Goal: Task Accomplishment & Management: Manage account settings

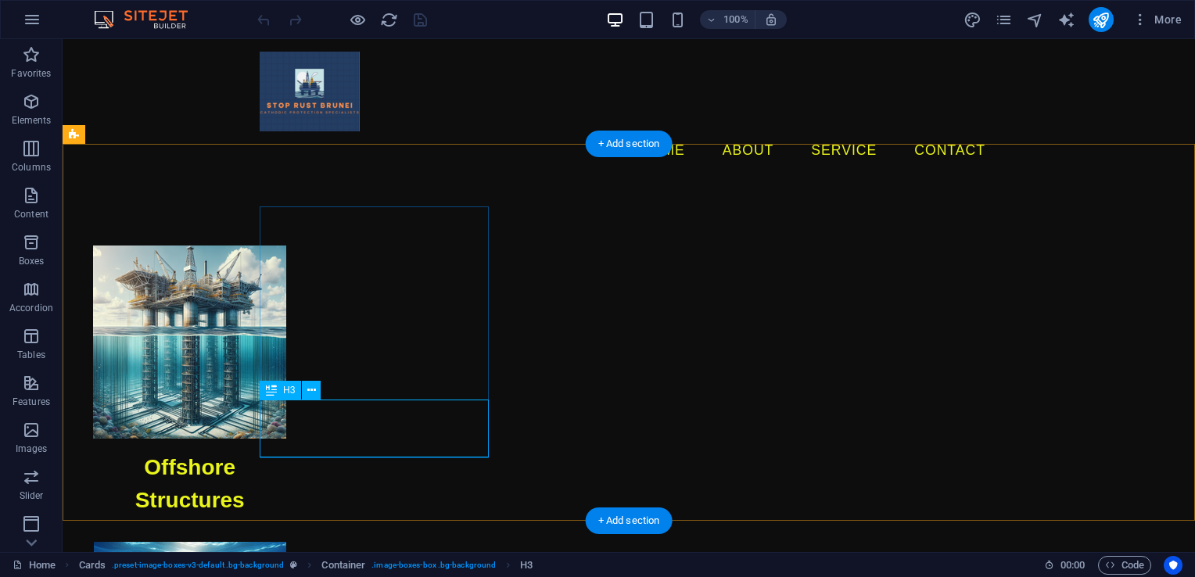
click at [304, 439] on div "Offshore Structures" at bounding box center [189, 484] width 229 height 91
drag, startPoint x: 366, startPoint y: 423, endPoint x: 91, endPoint y: 422, distance: 275.3
click at [304, 439] on div "Offshore Structures" at bounding box center [189, 484] width 229 height 91
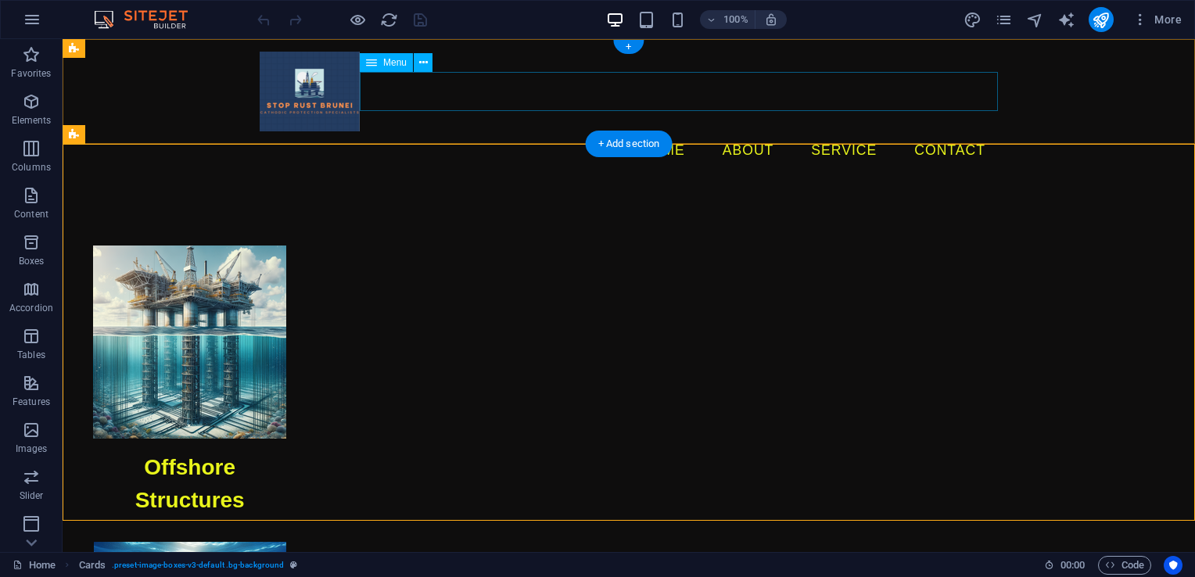
click at [765, 131] on nav "Home About Service Contact" at bounding box center [629, 150] width 738 height 39
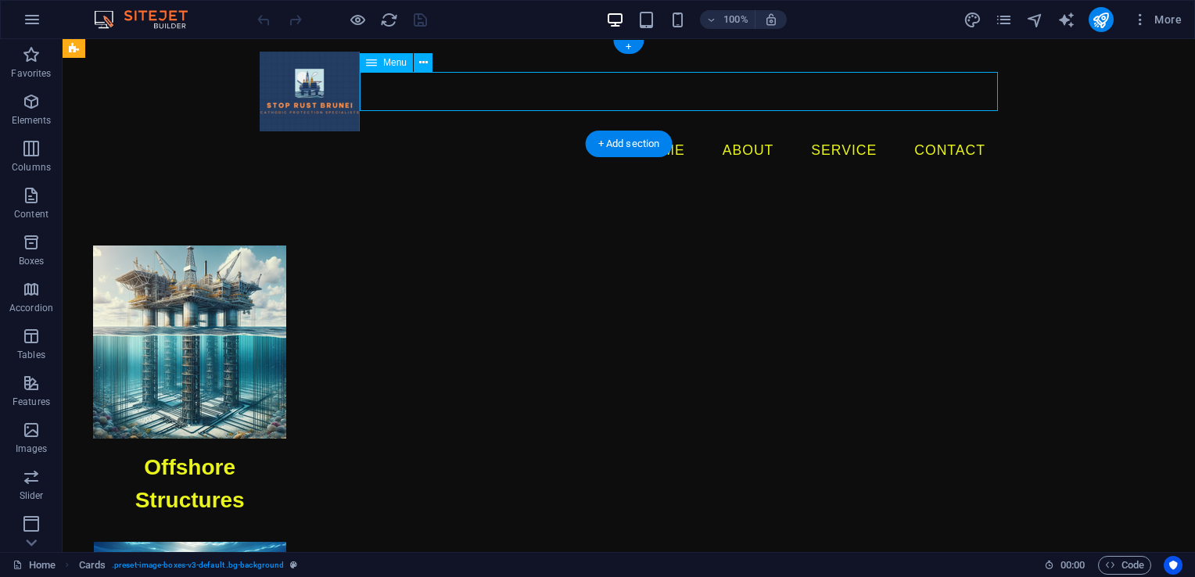
click at [765, 131] on nav "Home About Service Contact" at bounding box center [629, 150] width 738 height 39
select select
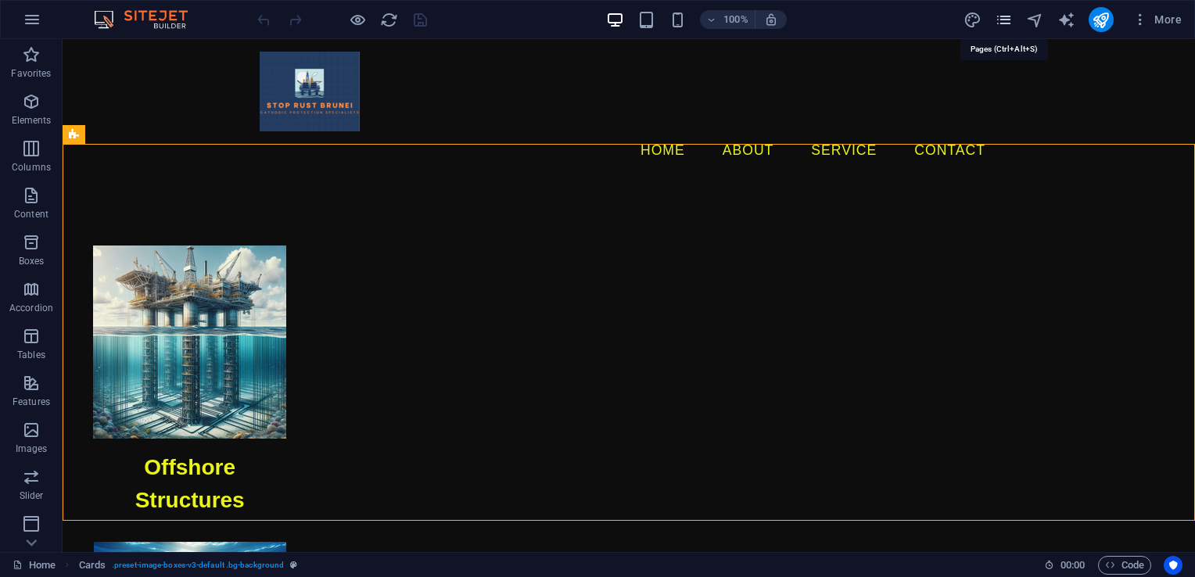
click at [1007, 23] on icon "pages" at bounding box center [1004, 20] width 18 height 18
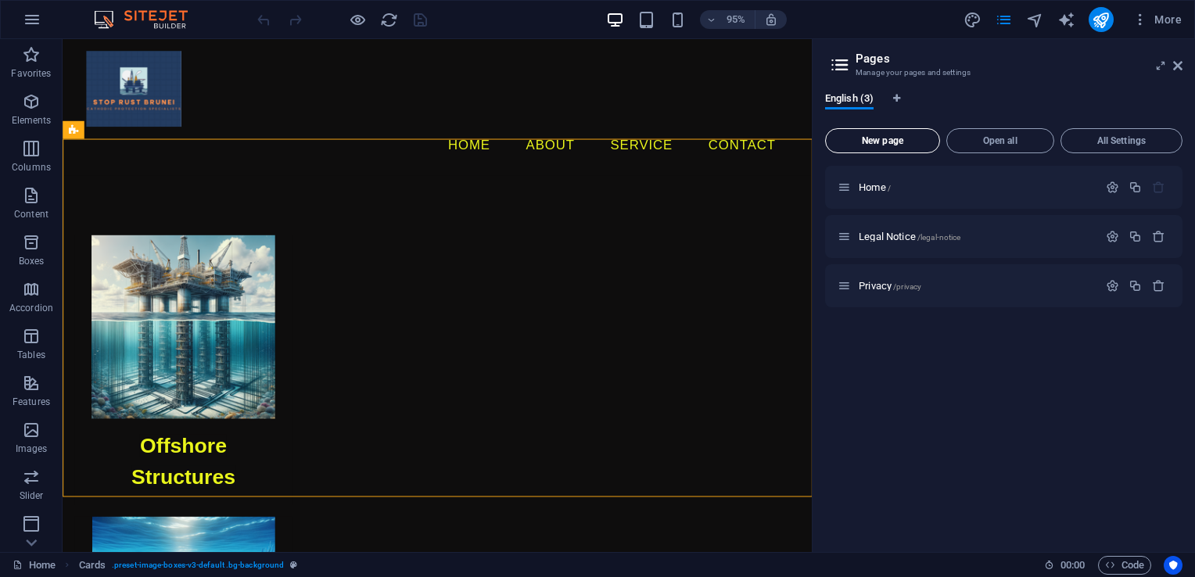
click at [921, 142] on span "New page" at bounding box center [882, 140] width 101 height 9
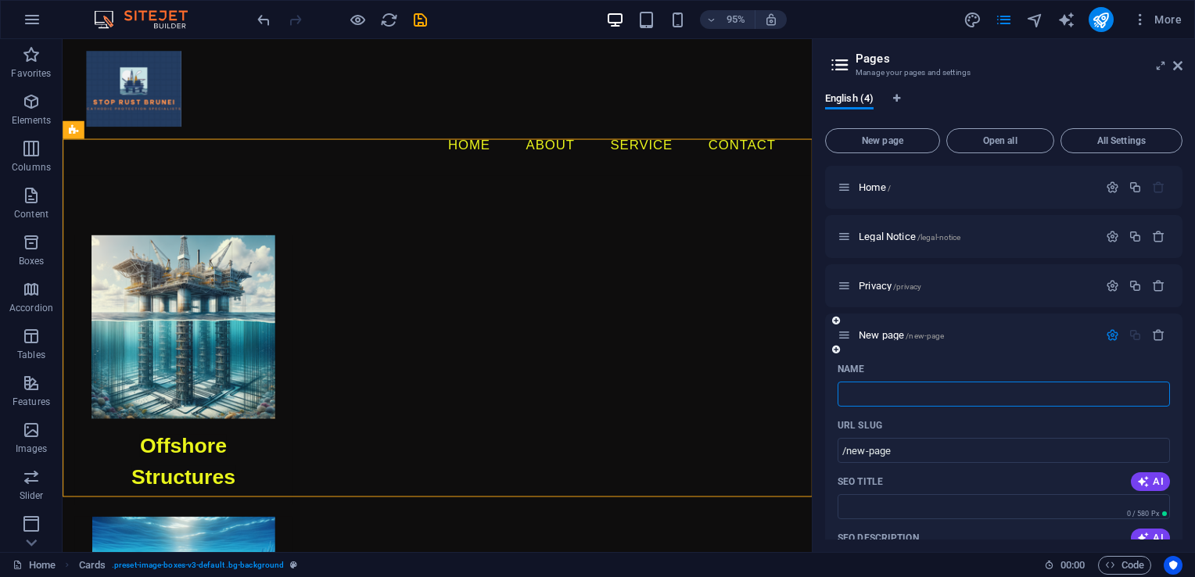
type input "/"
type input "Ab"
type input "/a"
type input "A"
type input "About"
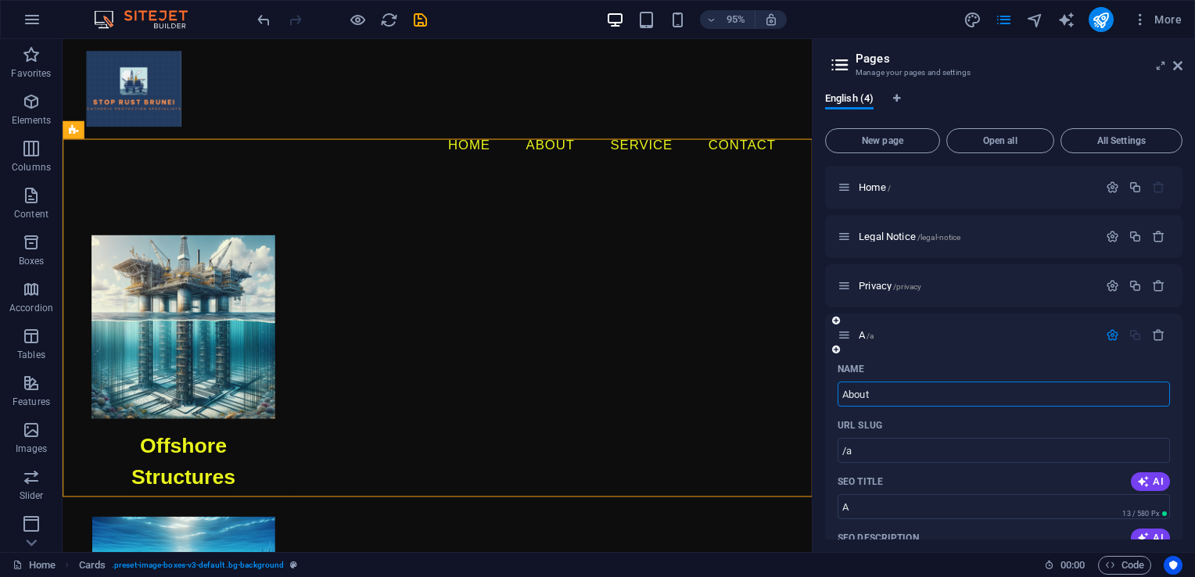
type input "/about"
type input "About"
type input "About ms"
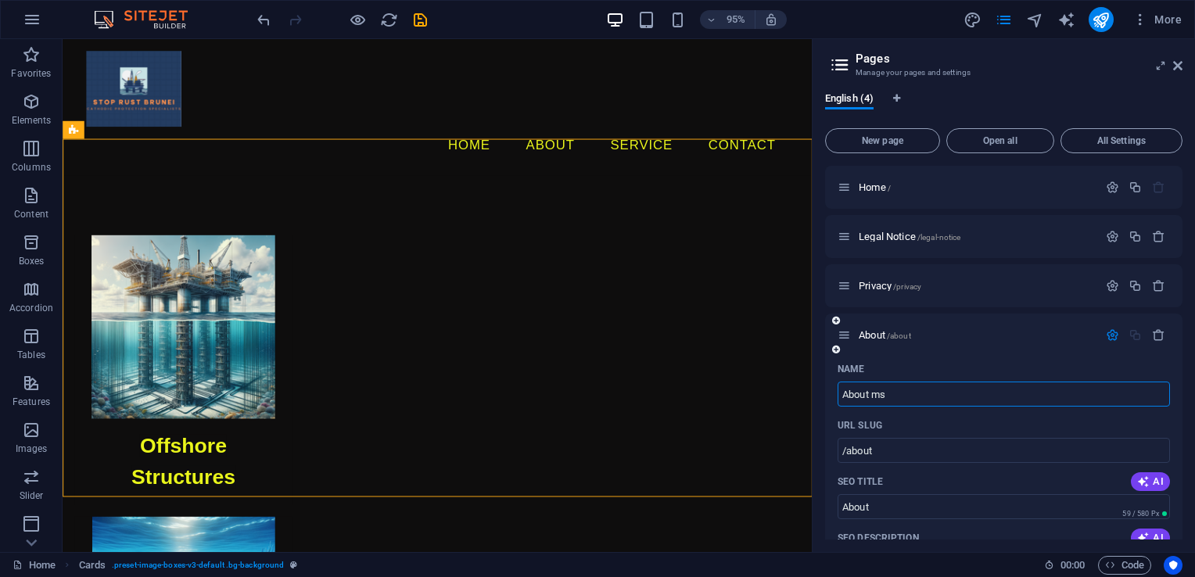
type input "/about-ms"
type input "About ms"
type input "About"
type input "/about"
type input "About"
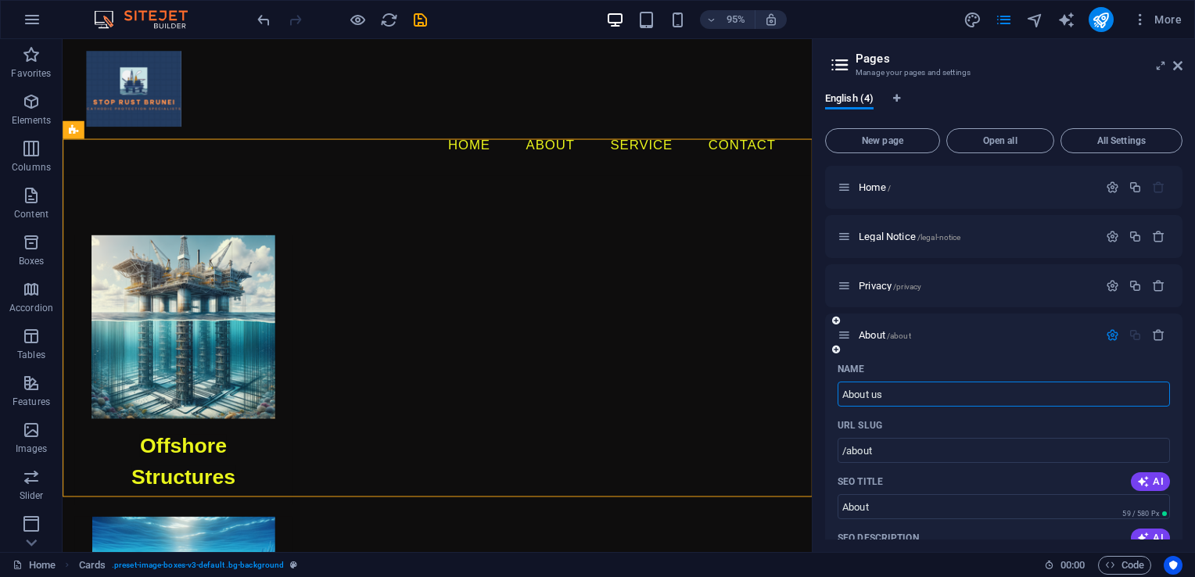
type input "About us"
type input "/about-us"
type input "About us"
click at [954, 357] on div "Name" at bounding box center [1004, 369] width 332 height 25
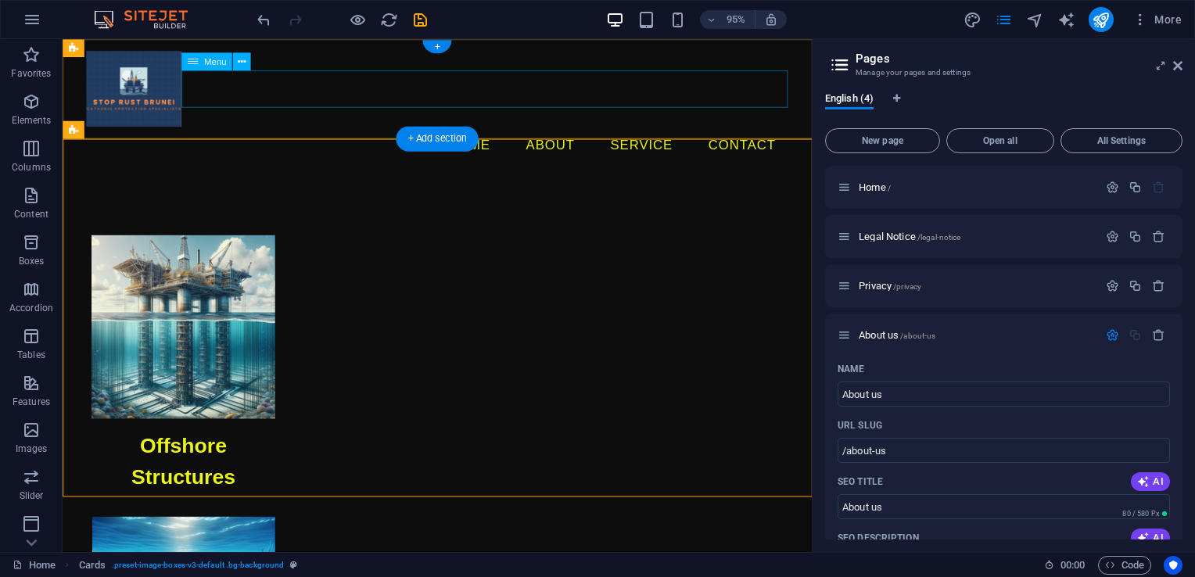
click at [593, 131] on nav "Home About Service Contact" at bounding box center [457, 150] width 738 height 39
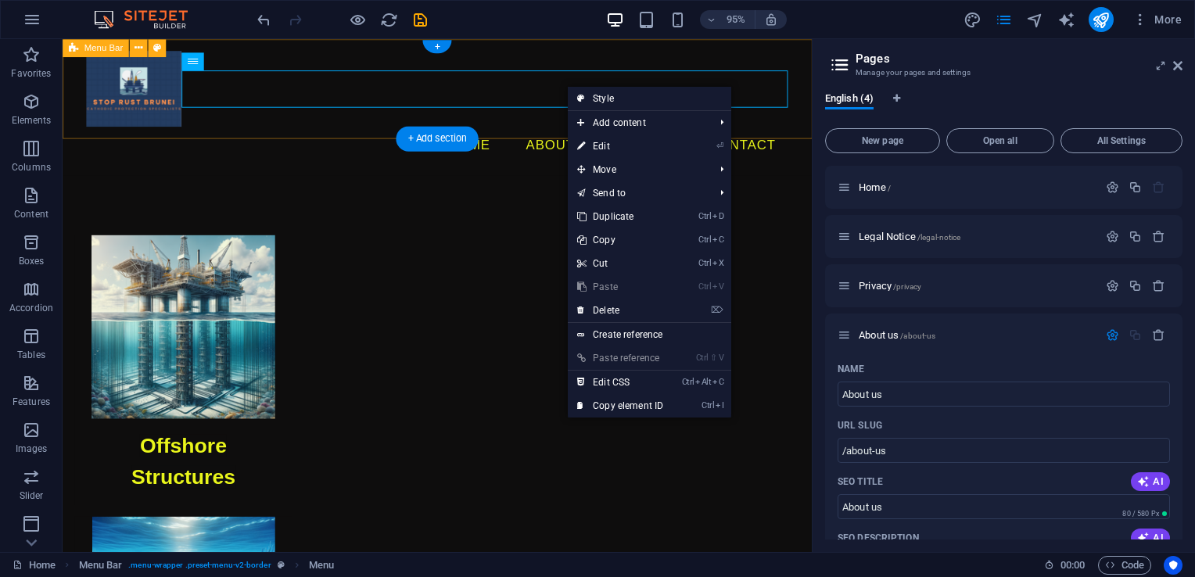
click at [563, 120] on div "Menu Home About Service Contact" at bounding box center [457, 111] width 788 height 144
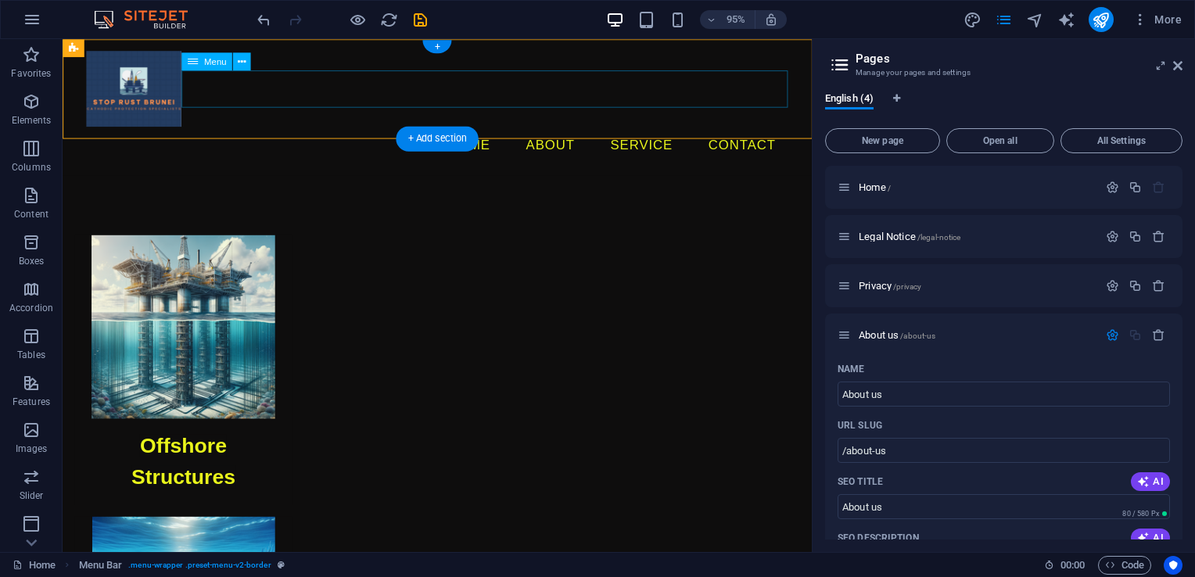
click at [583, 131] on nav "Home About Service Contact" at bounding box center [457, 150] width 738 height 39
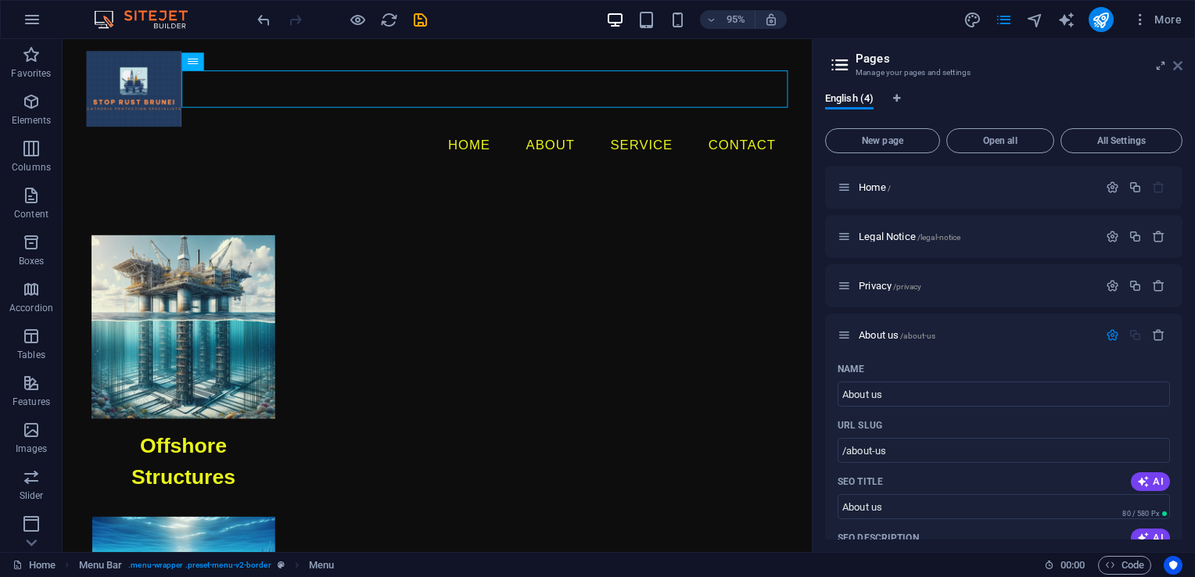
click at [1180, 62] on icon at bounding box center [1177, 65] width 9 height 13
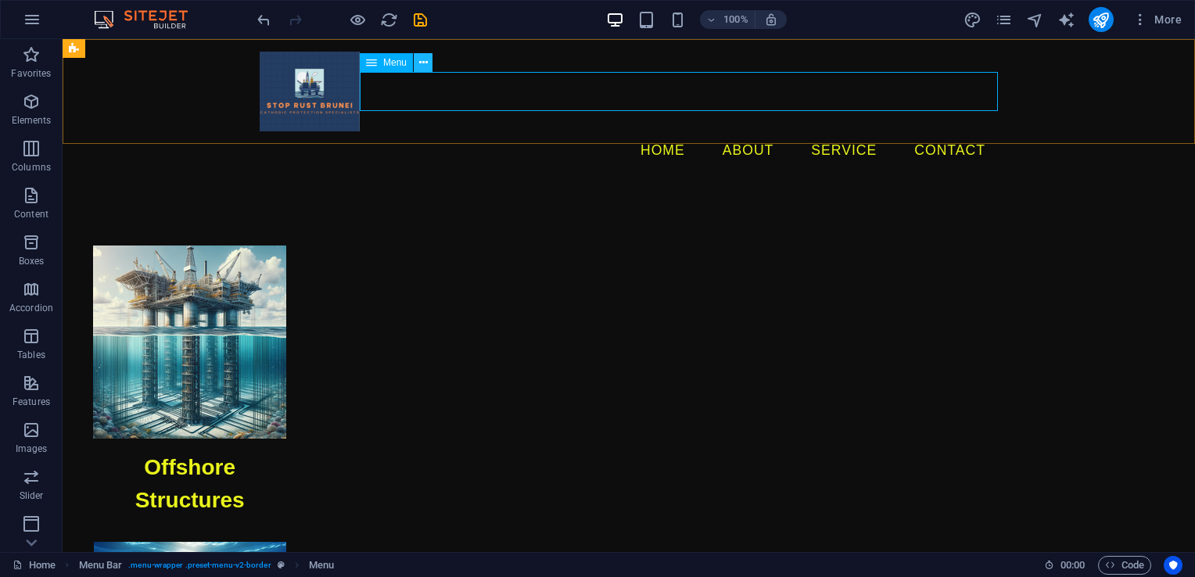
click at [418, 63] on button at bounding box center [423, 62] width 19 height 19
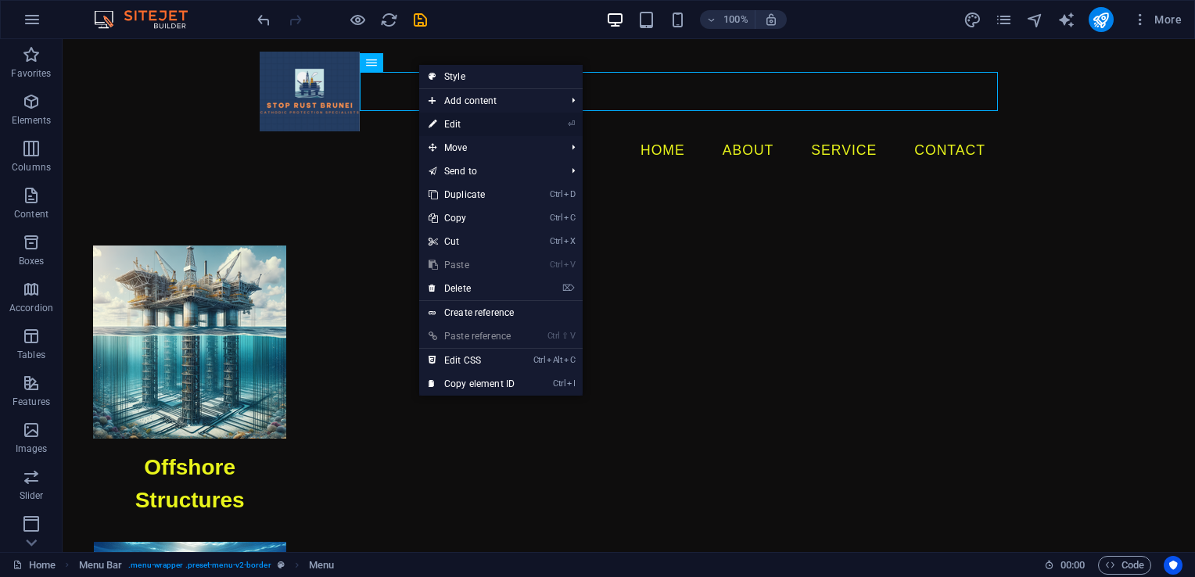
click at [485, 124] on link "⏎ Edit" at bounding box center [471, 124] width 105 height 23
select select
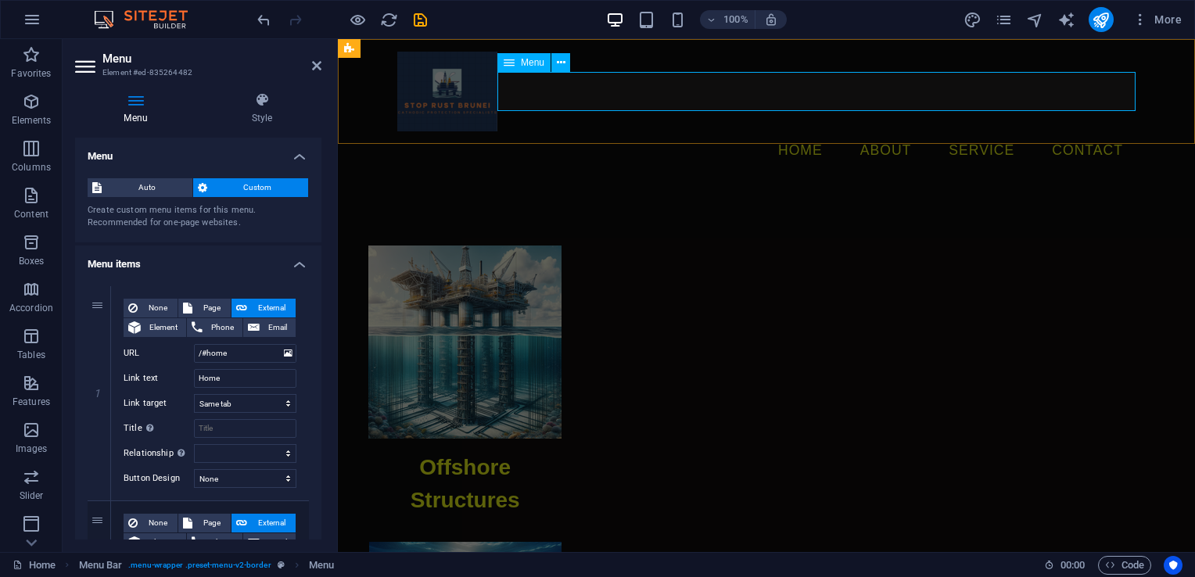
click at [902, 131] on nav "Home About Service Contact" at bounding box center [766, 150] width 738 height 39
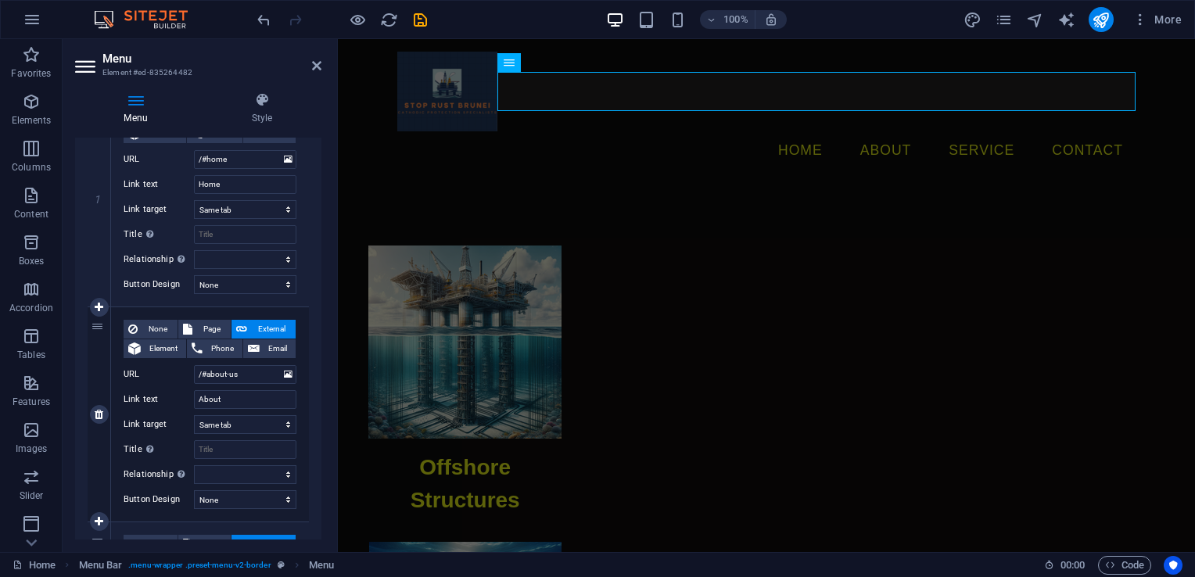
scroll to position [313, 0]
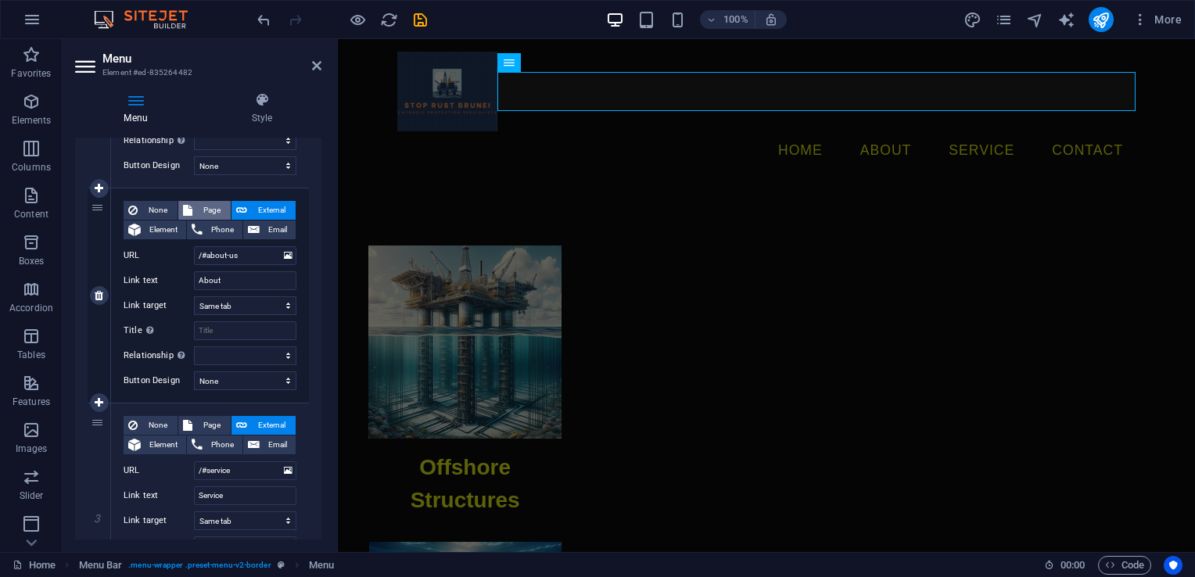
click at [209, 210] on span "Page" at bounding box center [211, 210] width 29 height 19
select select
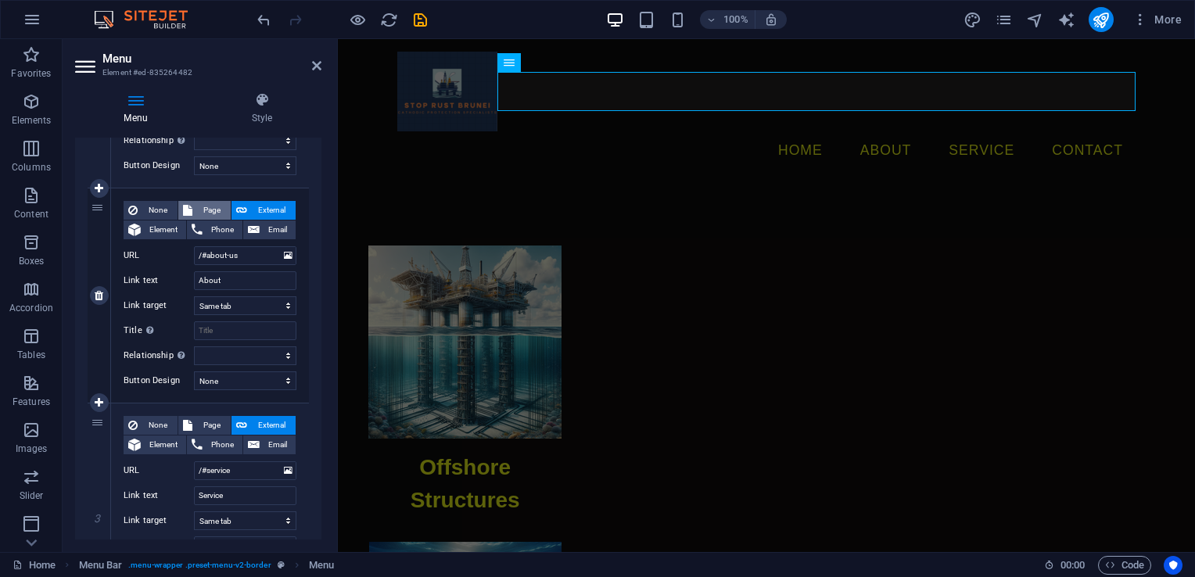
select select
click at [260, 253] on select "Home Legal Notice Privacy About us" at bounding box center [245, 255] width 102 height 19
select select "3"
click at [194, 246] on select "Home Legal Notice Privacy About us" at bounding box center [245, 255] width 102 height 19
select select
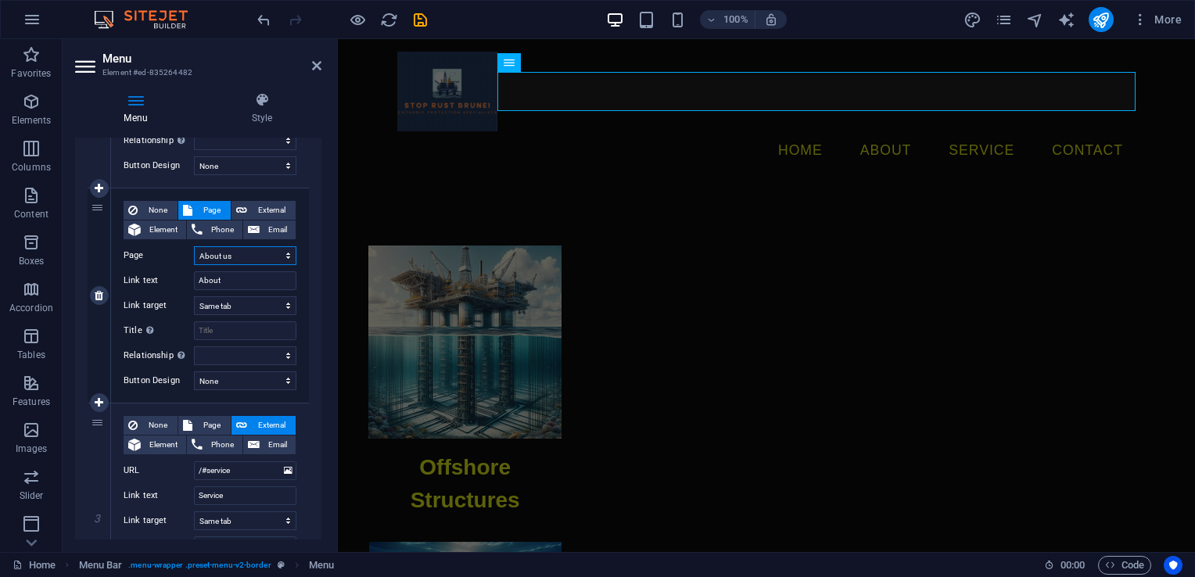
select select
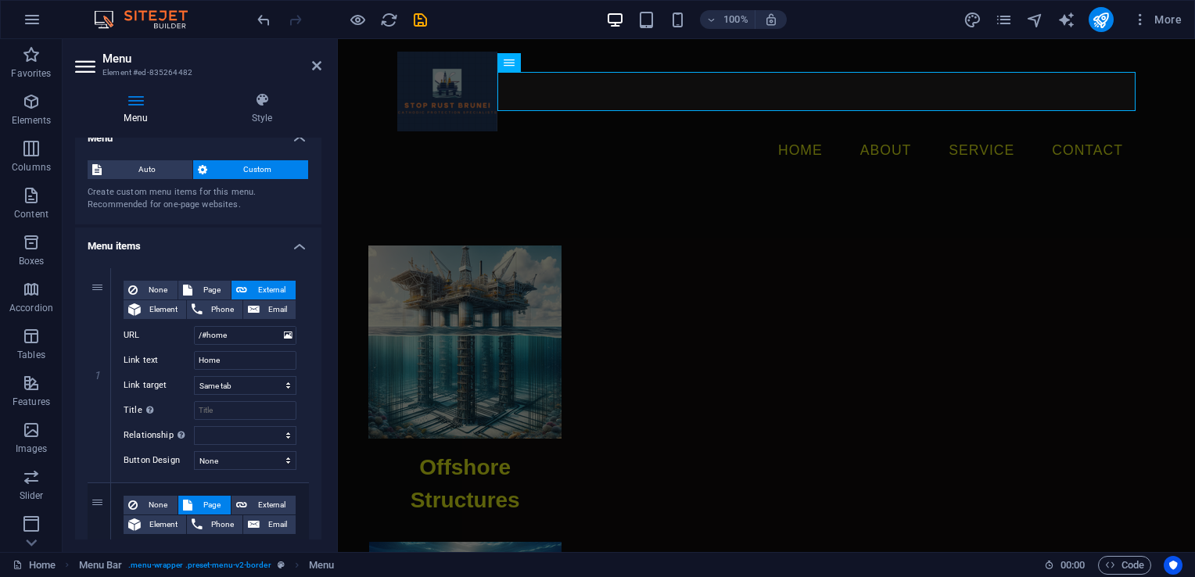
scroll to position [0, 0]
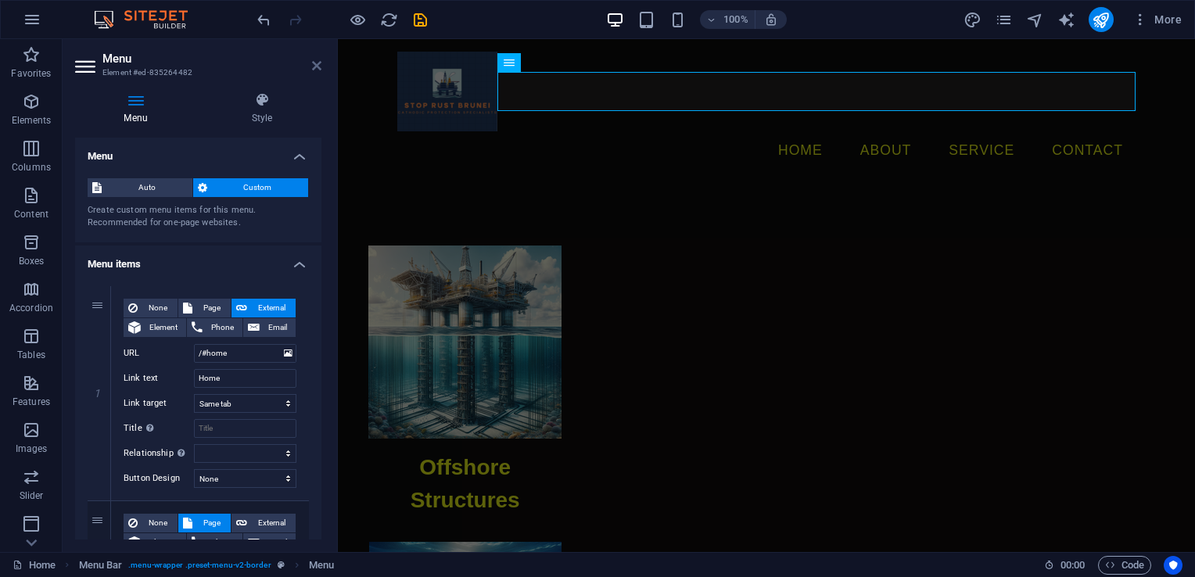
click at [315, 63] on icon at bounding box center [316, 65] width 9 height 13
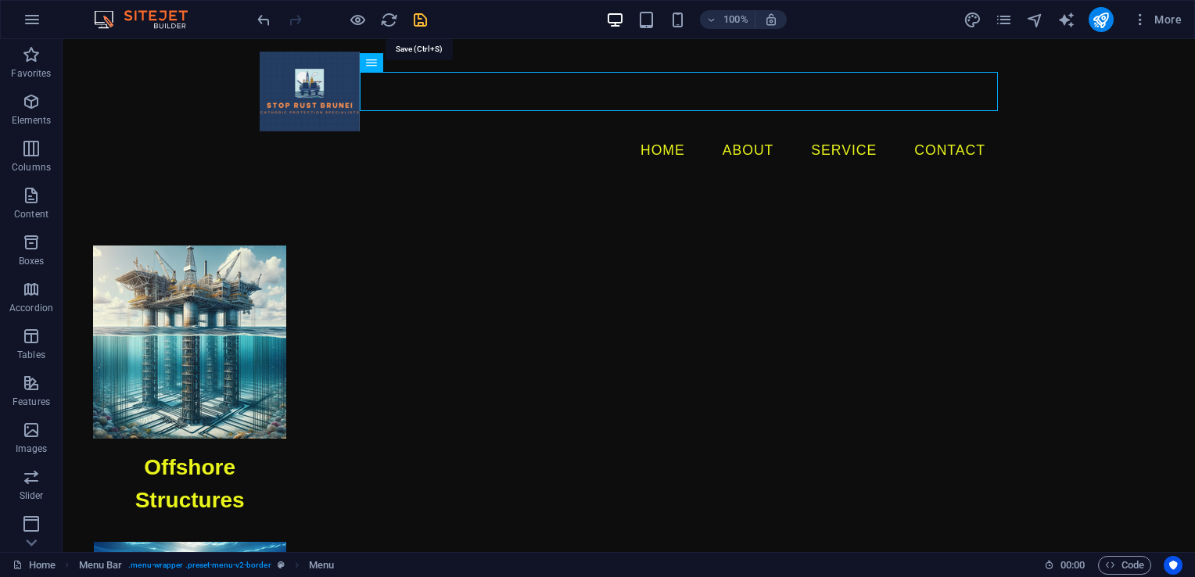
click at [424, 19] on icon "save" at bounding box center [420, 20] width 18 height 18
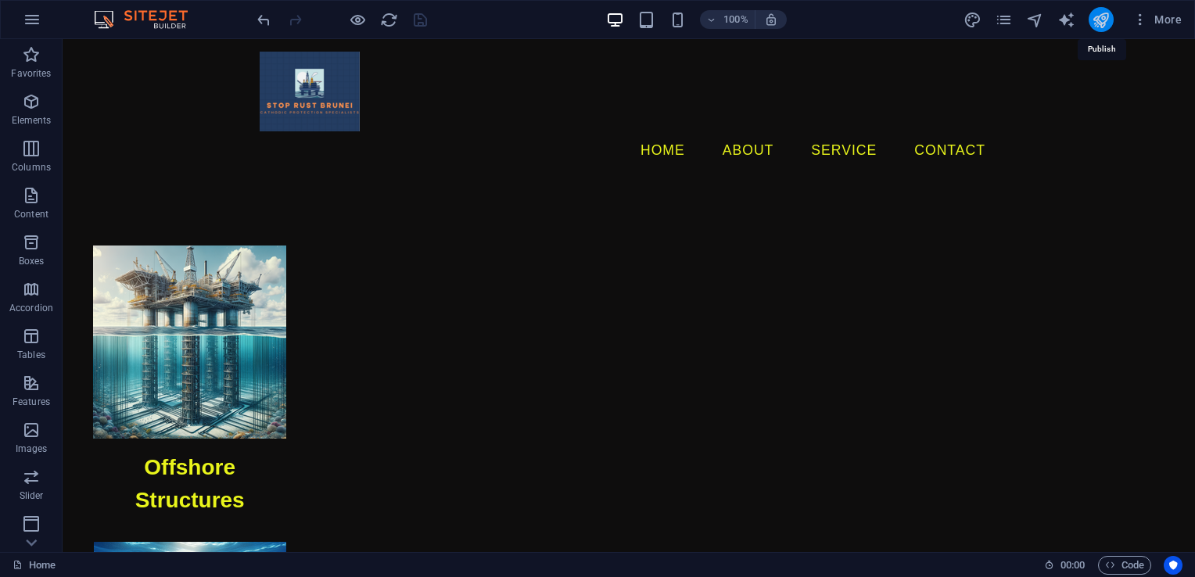
click at [1094, 19] on icon "publish" at bounding box center [1101, 20] width 18 height 18
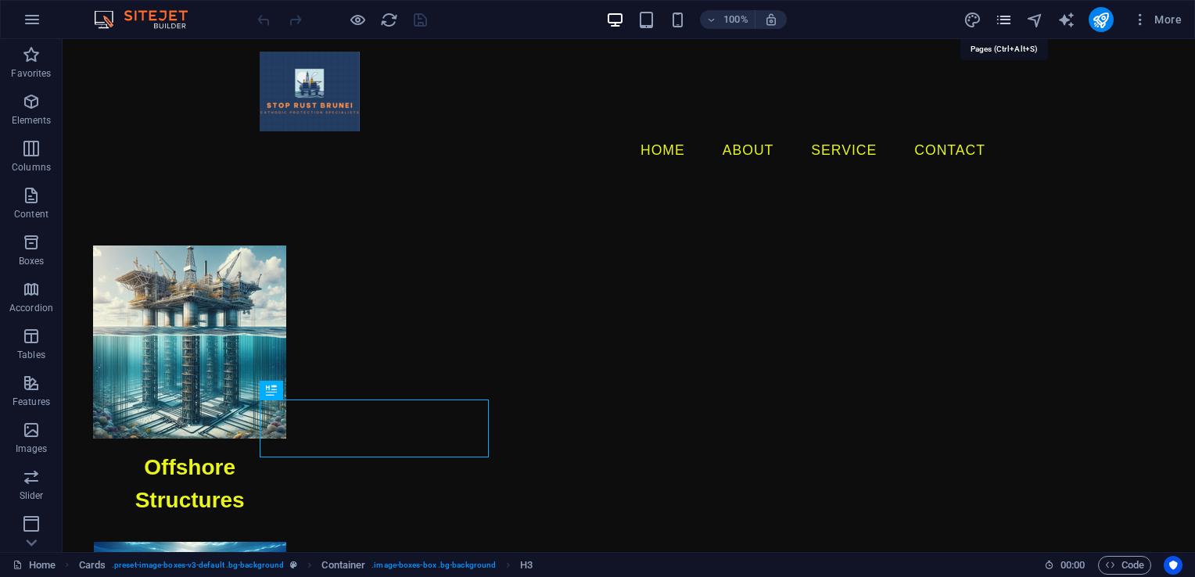
click at [1003, 19] on icon "pages" at bounding box center [1004, 20] width 18 height 18
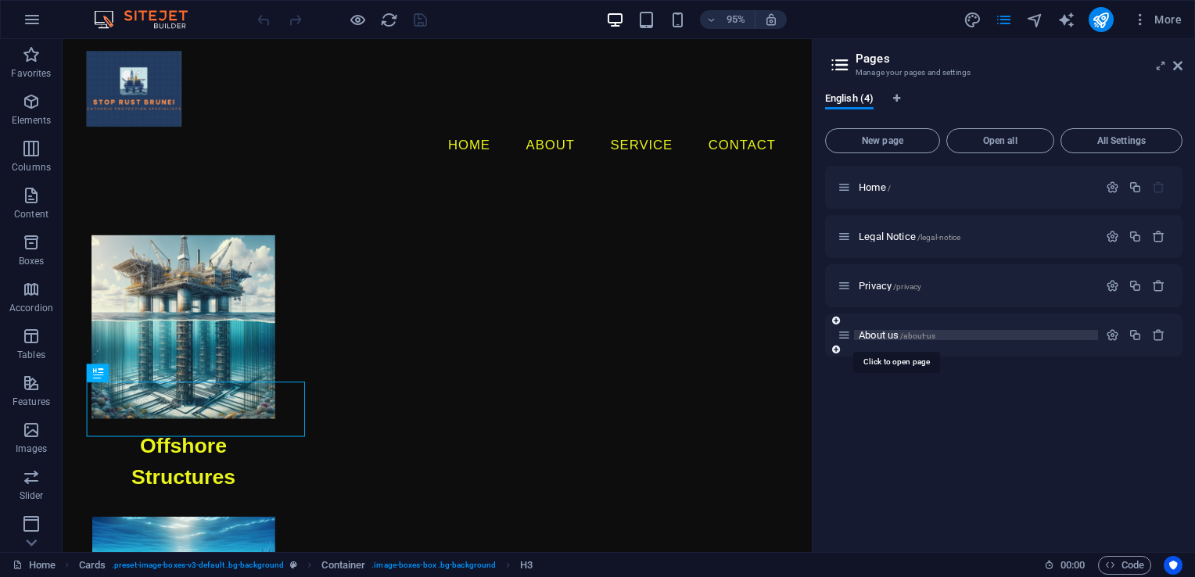
click at [889, 333] on span "About us /about-us" at bounding box center [897, 335] width 77 height 12
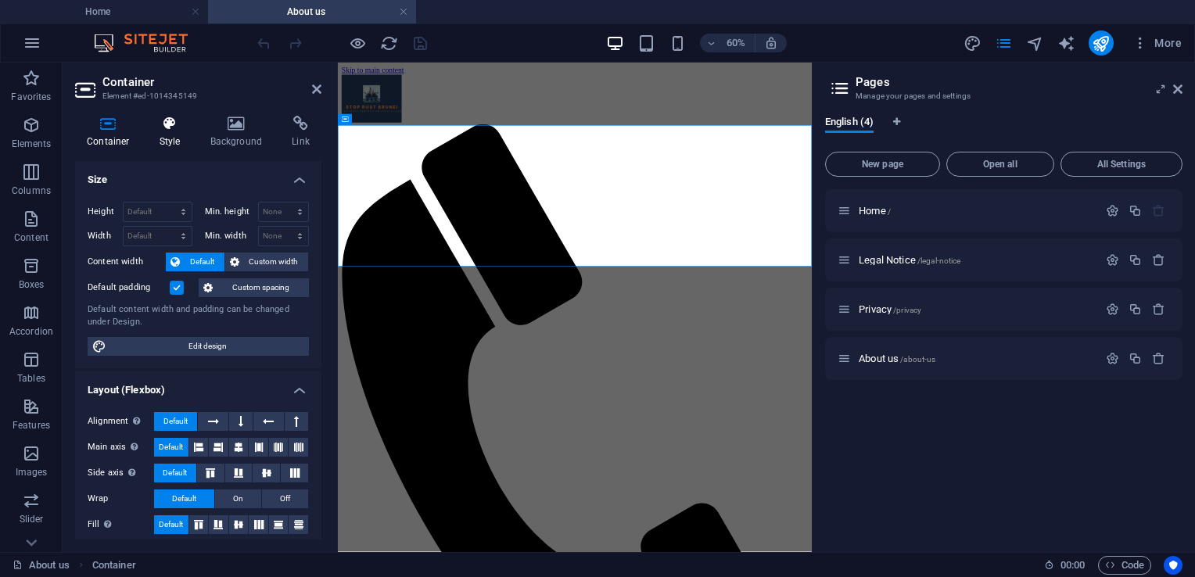
click at [170, 130] on icon at bounding box center [170, 124] width 45 height 16
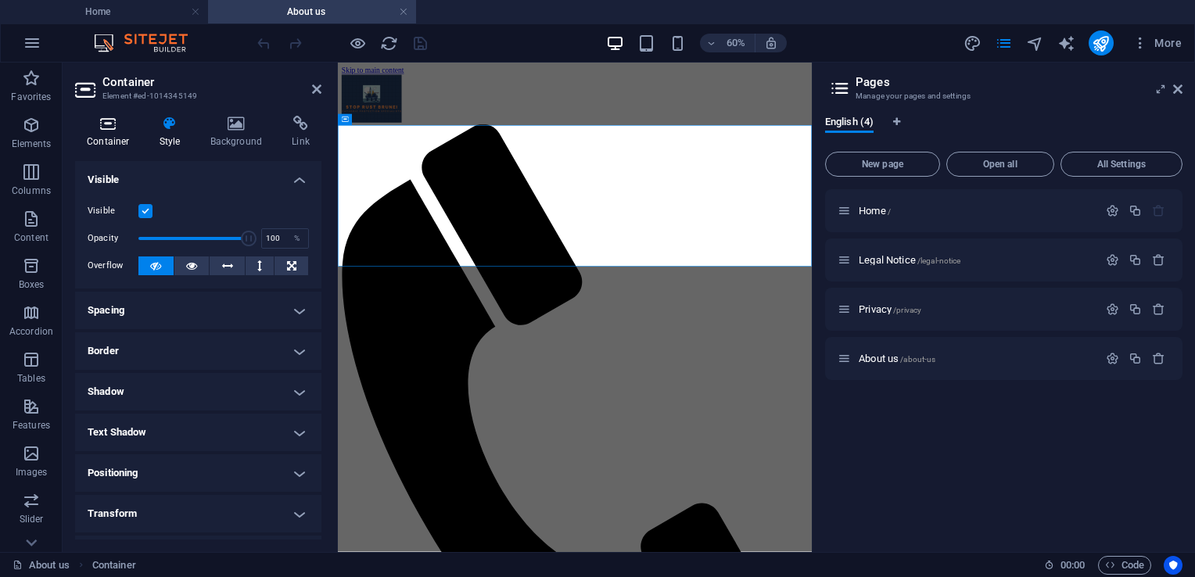
click at [117, 131] on icon at bounding box center [108, 124] width 66 height 16
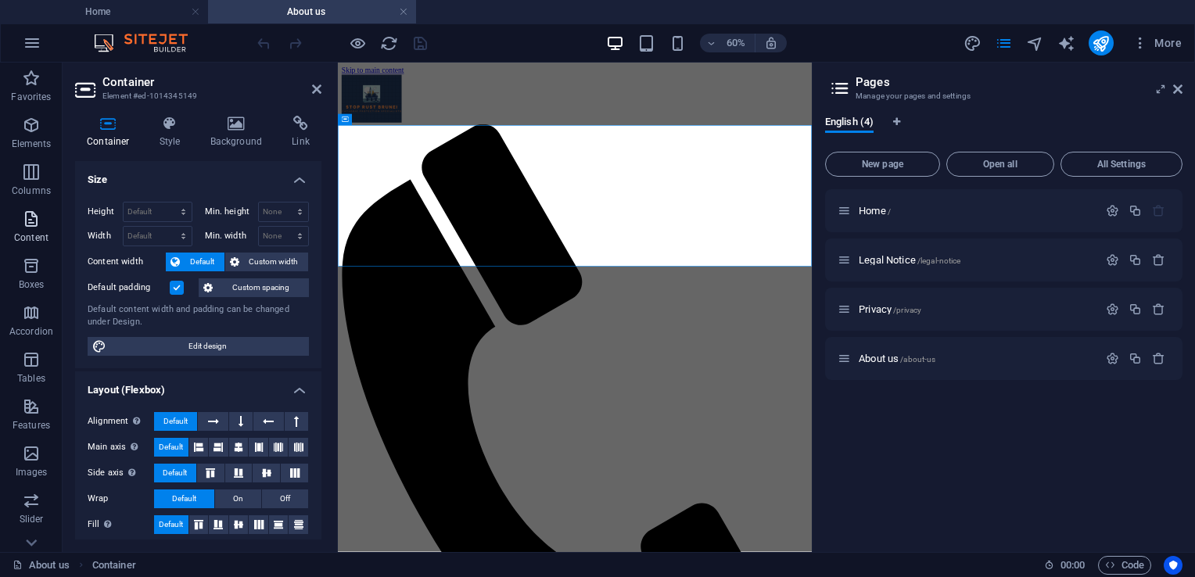
click at [34, 227] on icon "button" at bounding box center [31, 219] width 19 height 19
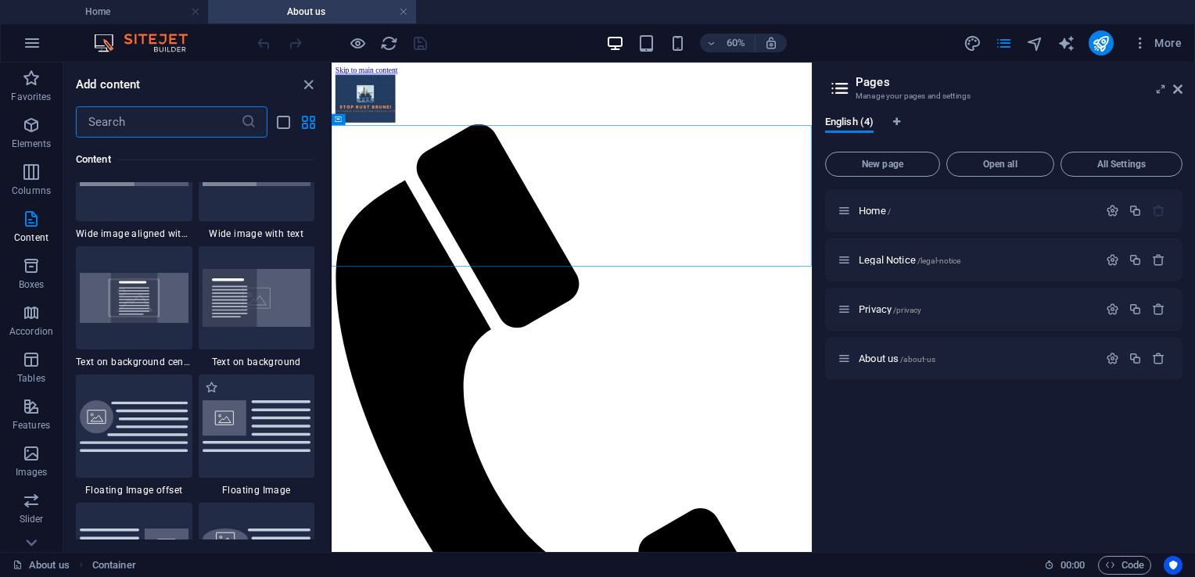
scroll to position [3284, 0]
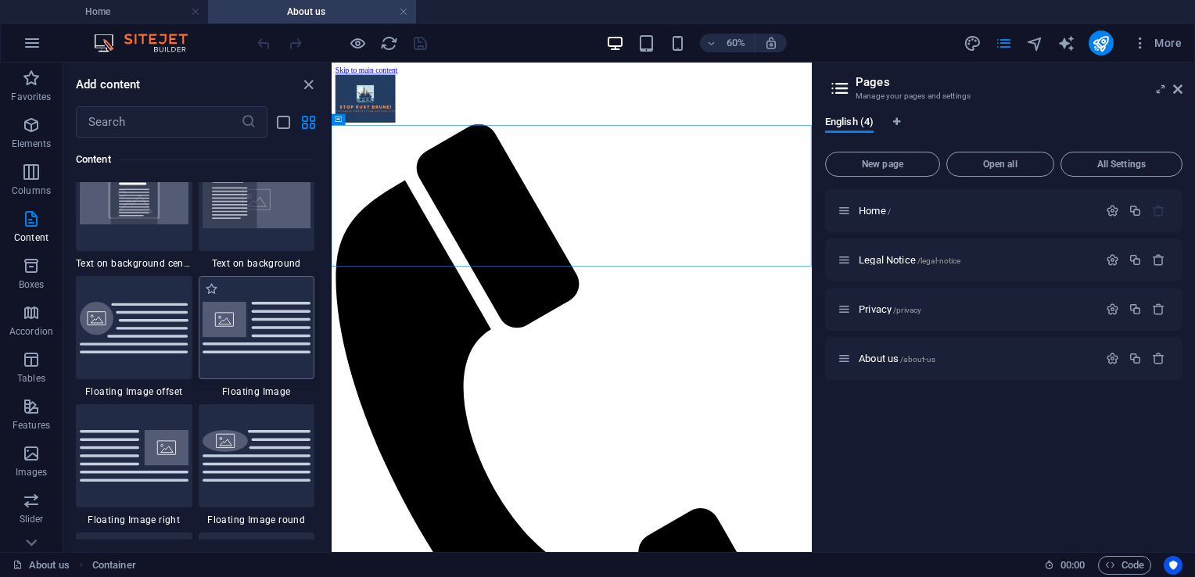
click at [253, 342] on img at bounding box center [257, 327] width 109 height 51
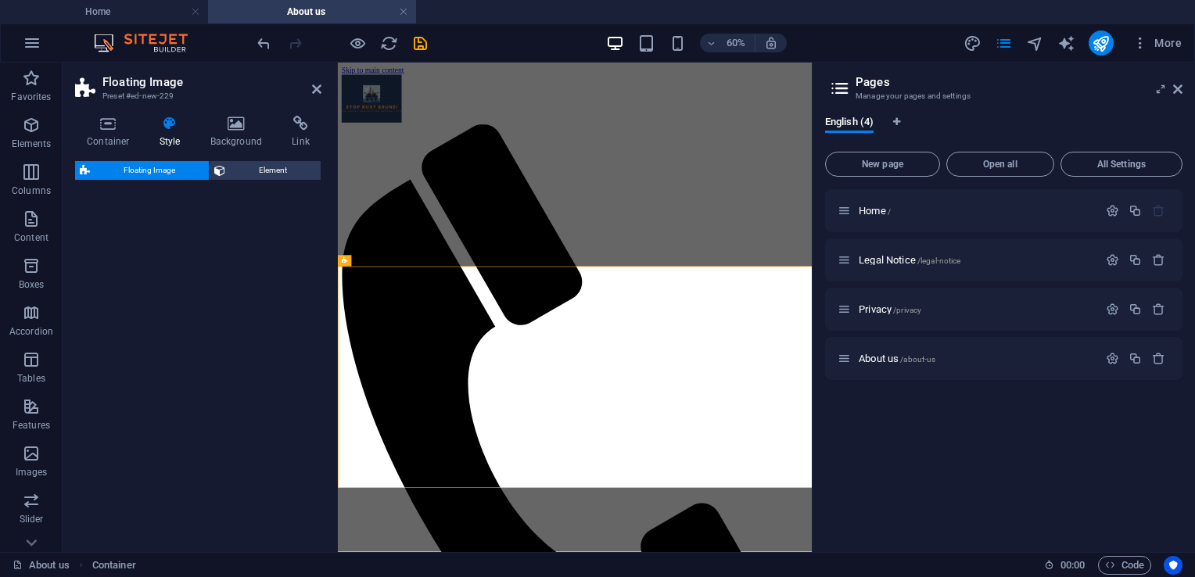
select select "%"
select select "rem"
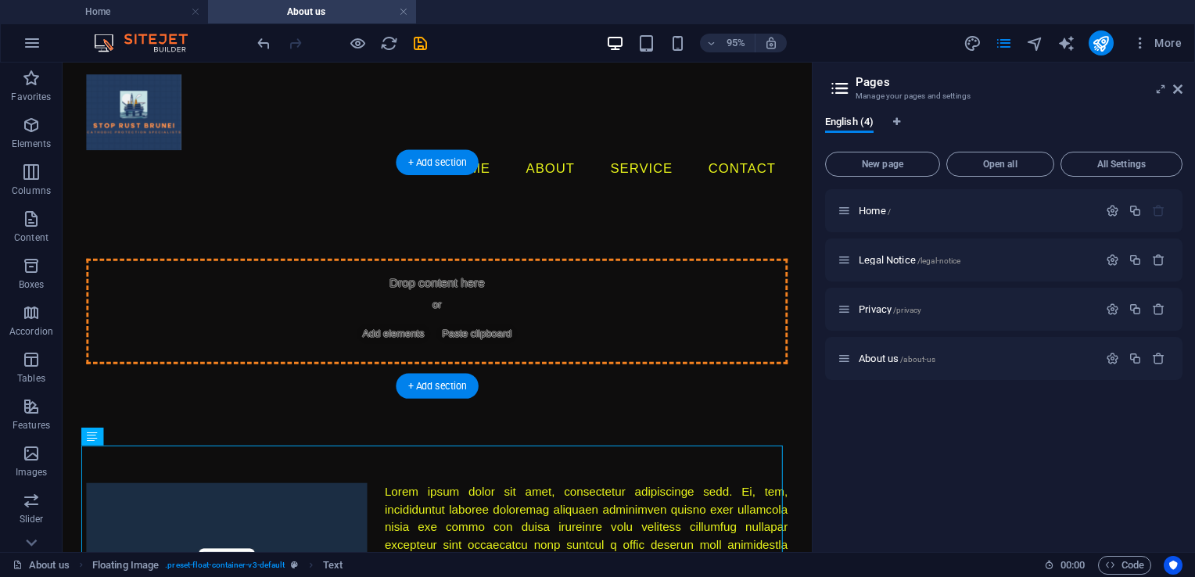
drag, startPoint x: 425, startPoint y: 518, endPoint x: 584, endPoint y: 282, distance: 284.6
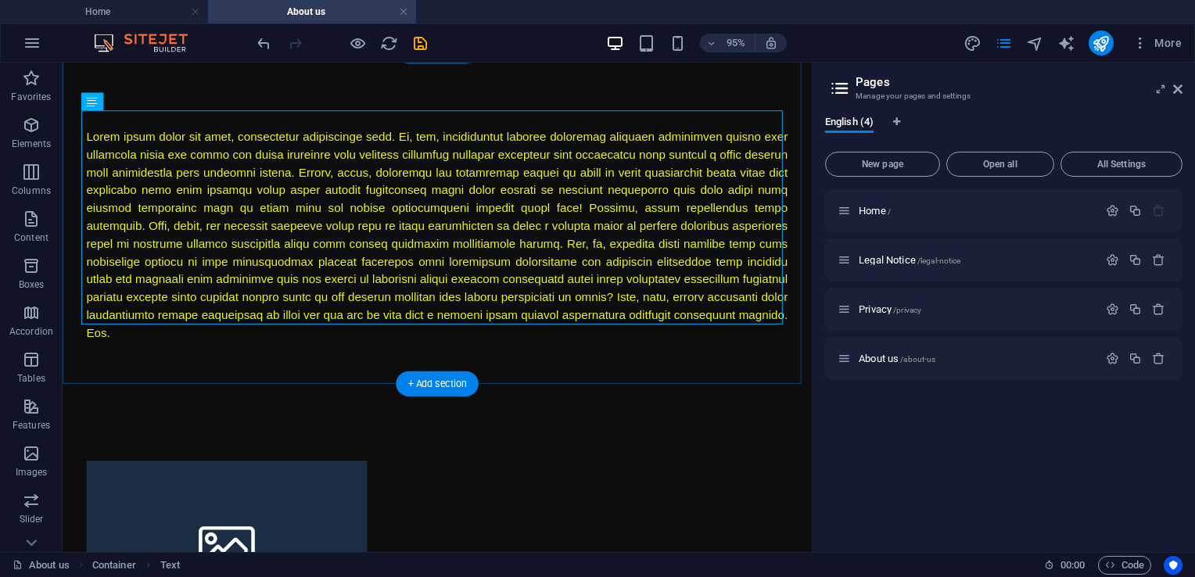
scroll to position [235, 0]
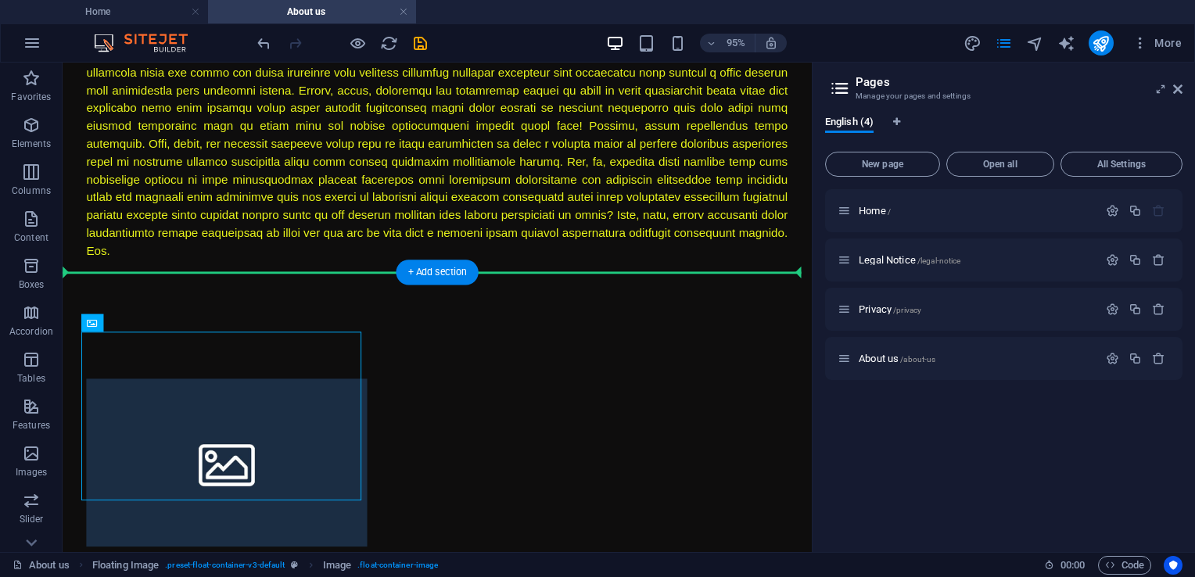
drag, startPoint x: 344, startPoint y: 381, endPoint x: 339, endPoint y: 249, distance: 131.5
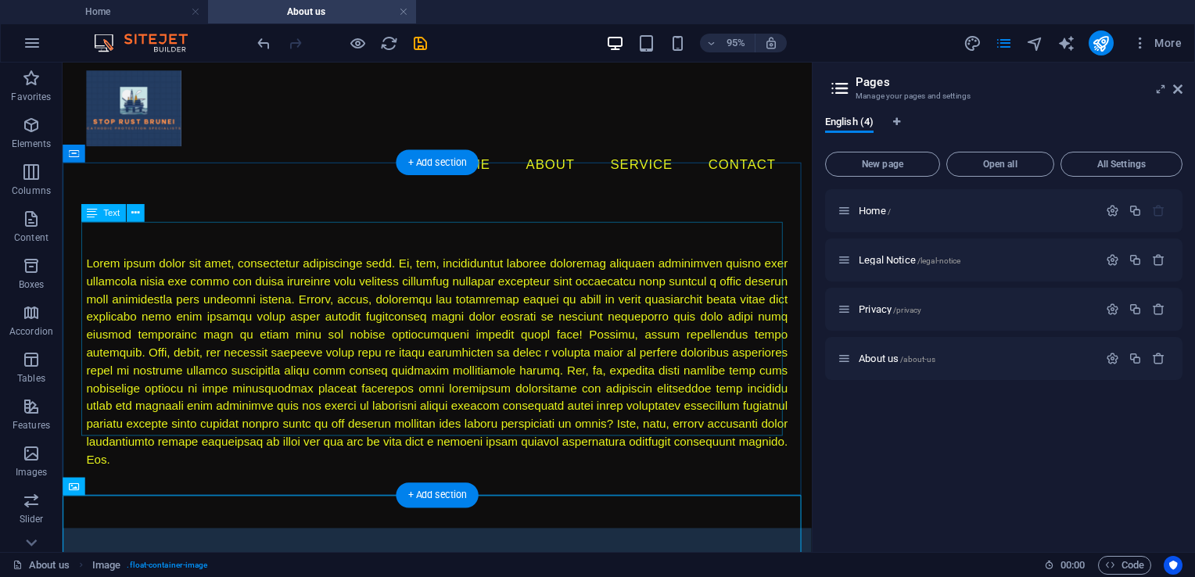
scroll to position [0, 0]
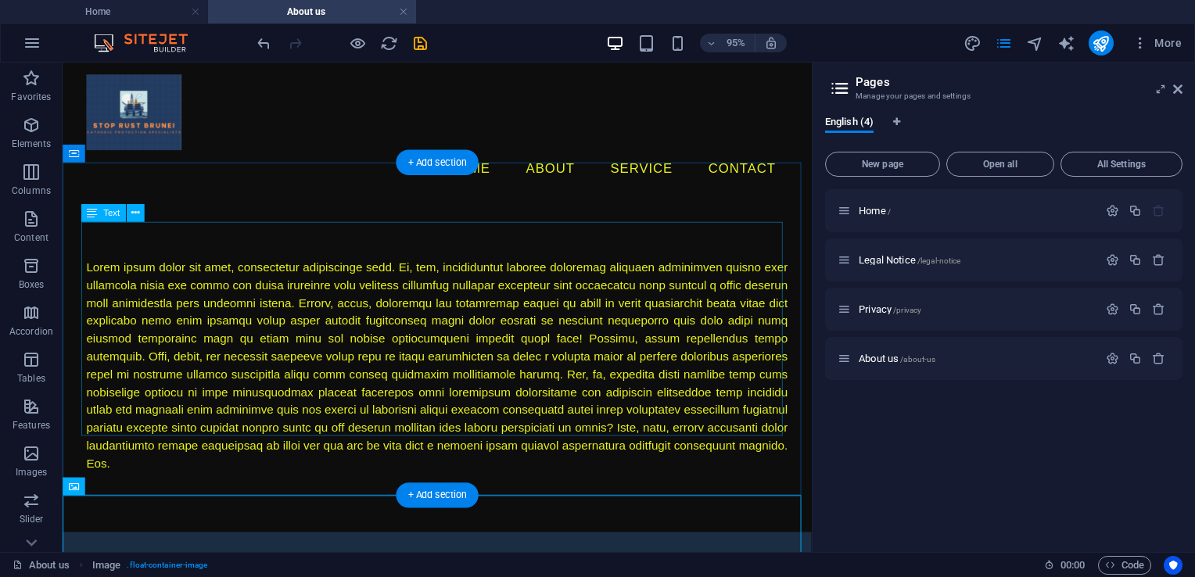
click at [272, 400] on div at bounding box center [457, 381] width 738 height 225
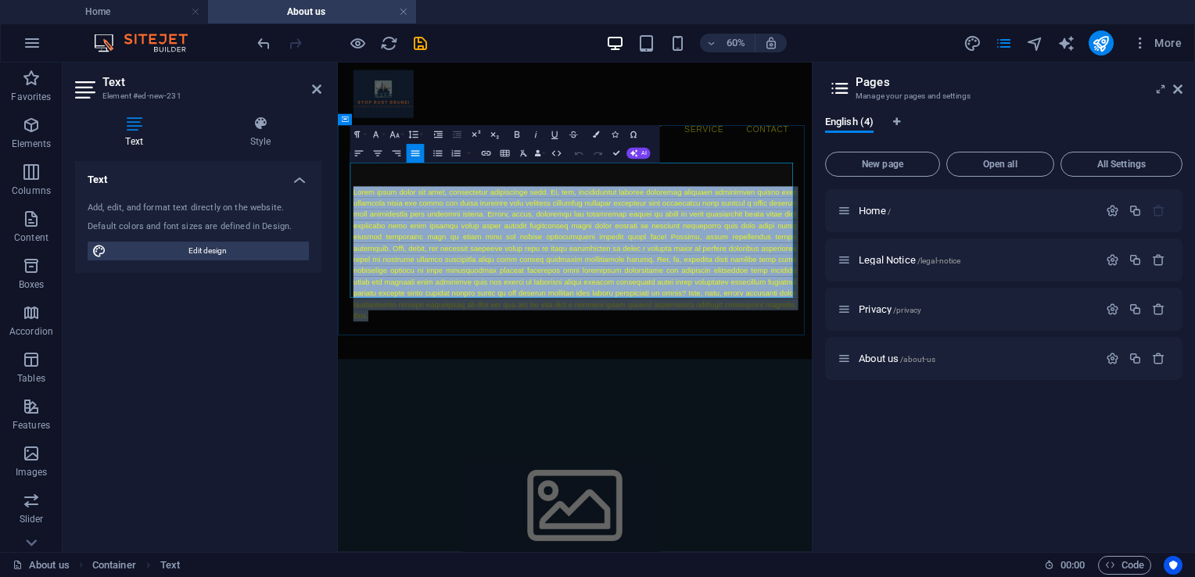
drag, startPoint x: 425, startPoint y: 440, endPoint x: 361, endPoint y: 249, distance: 202.3
click at [364, 269] on p at bounding box center [733, 381] width 738 height 225
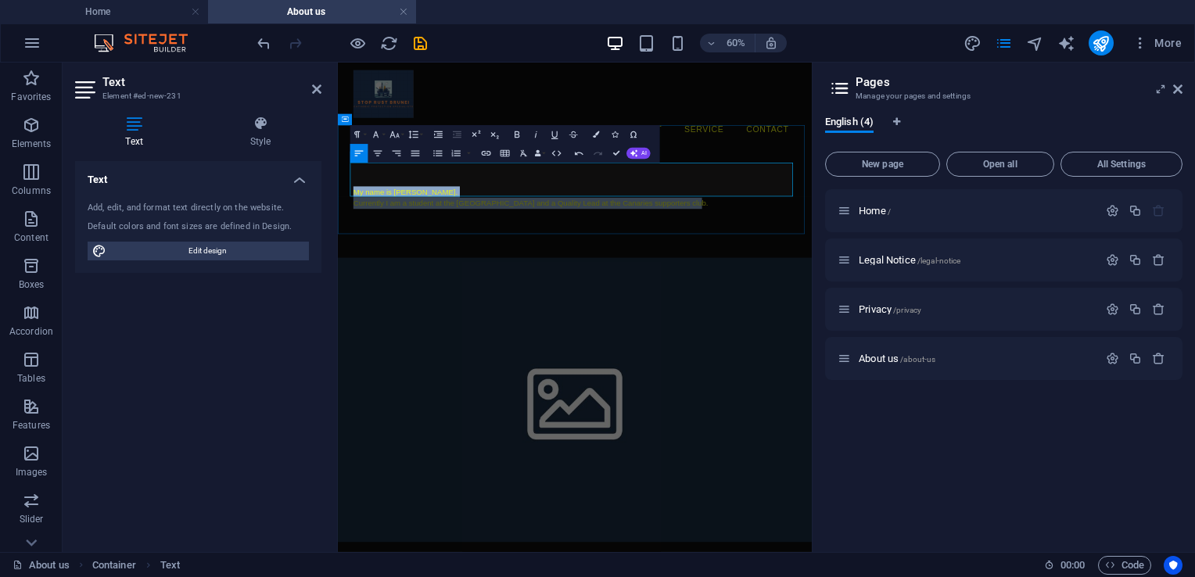
drag, startPoint x: 920, startPoint y: 263, endPoint x: 361, endPoint y: 243, distance: 558.7
click at [364, 269] on div "My name is Daniel Mckie. Currently I am a student at the Open univeristy and a …" at bounding box center [733, 297] width 738 height 56
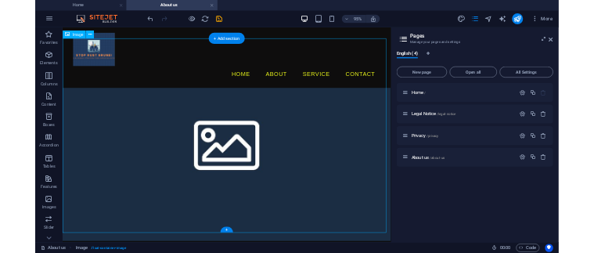
scroll to position [313, 0]
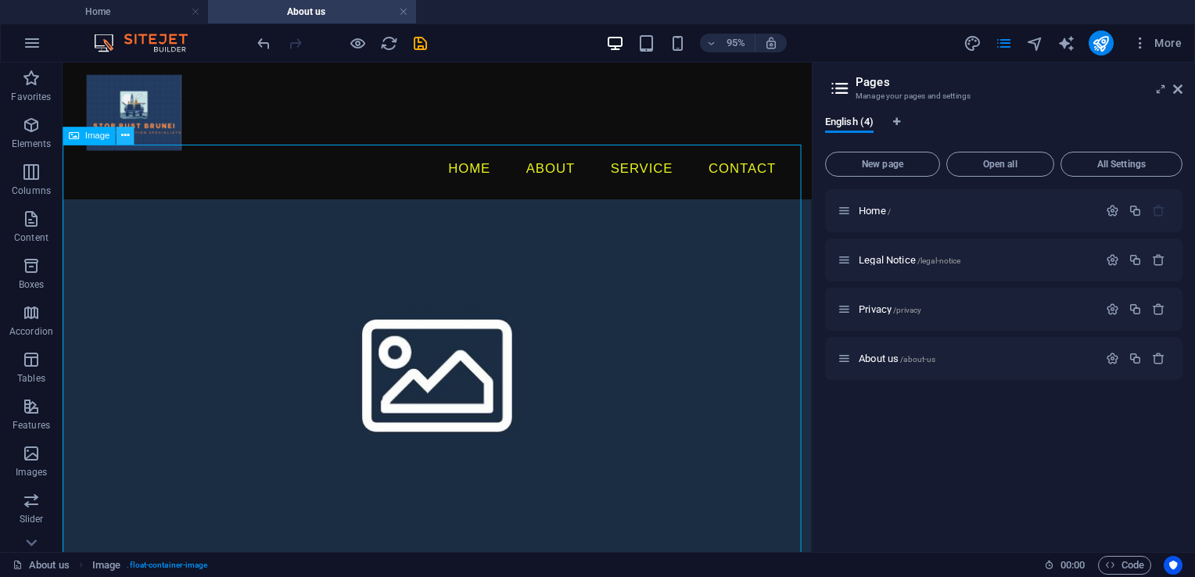
click at [120, 138] on button at bounding box center [126, 136] width 18 height 18
click at [431, 397] on figure at bounding box center [457, 385] width 788 height 473
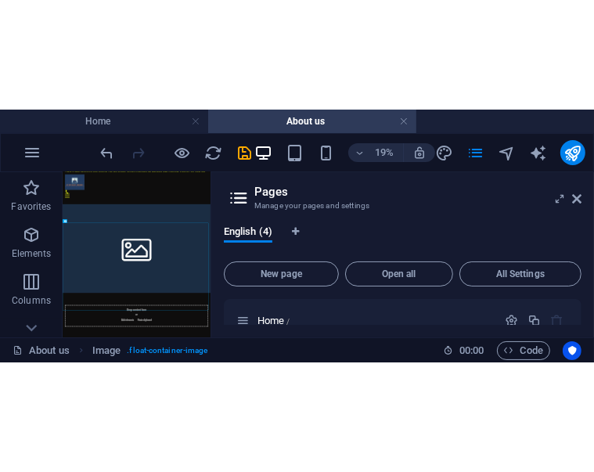
scroll to position [0, 0]
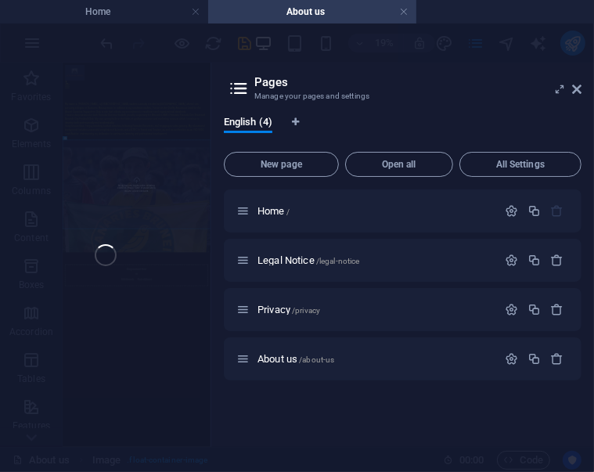
select select "%"
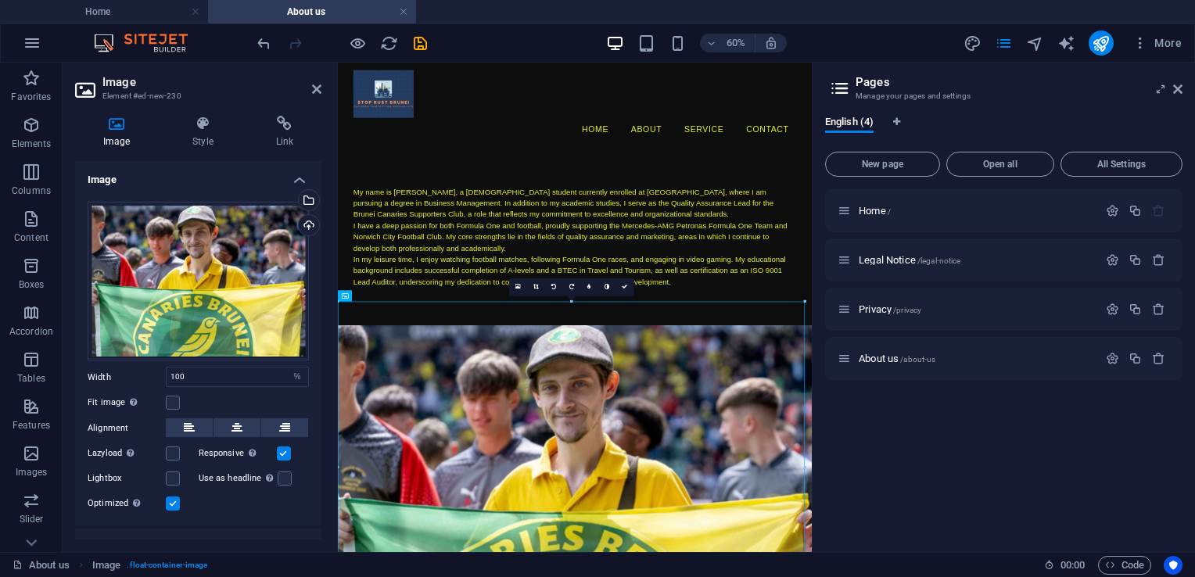
click at [310, 93] on header "Image Element #ed-new-230" at bounding box center [198, 83] width 246 height 41
click at [316, 90] on icon at bounding box center [316, 89] width 9 height 13
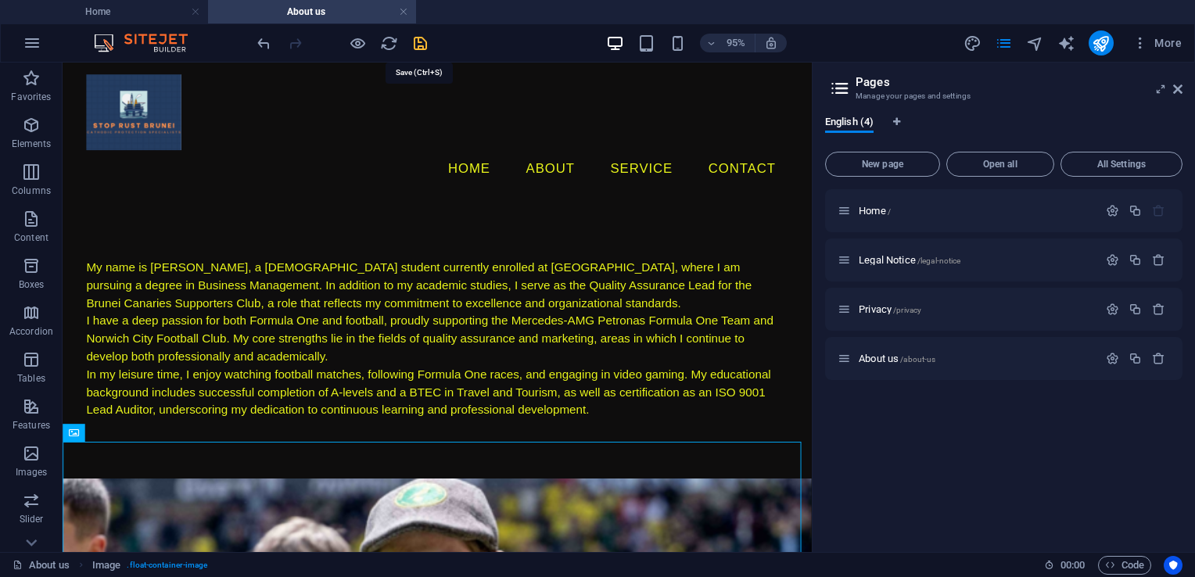
click at [419, 38] on icon "save" at bounding box center [420, 43] width 18 height 18
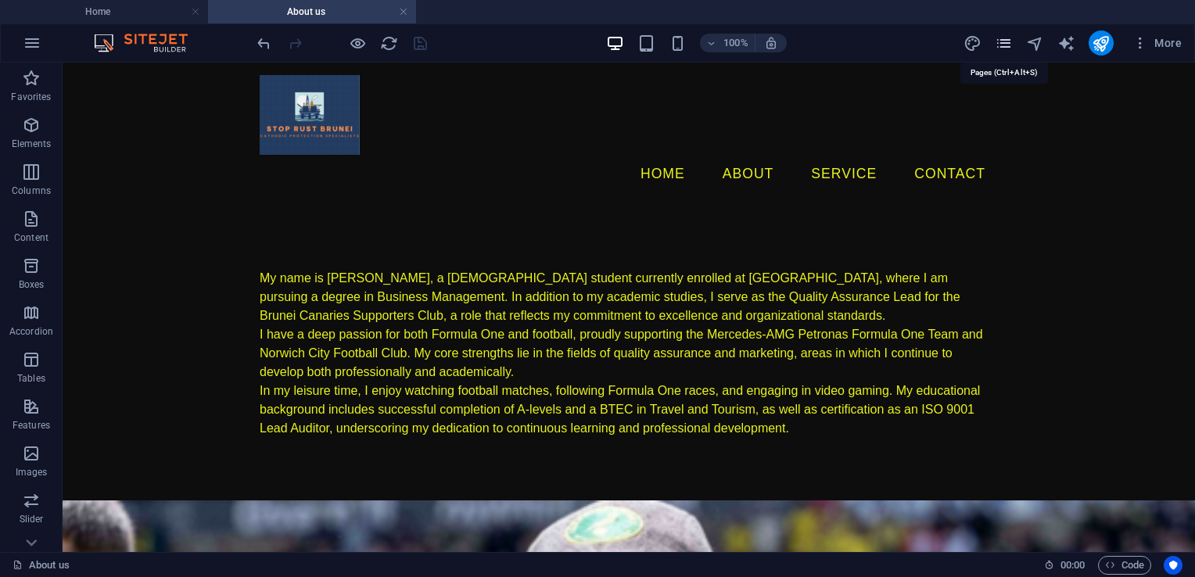
click at [1002, 43] on icon "pages" at bounding box center [1004, 43] width 18 height 18
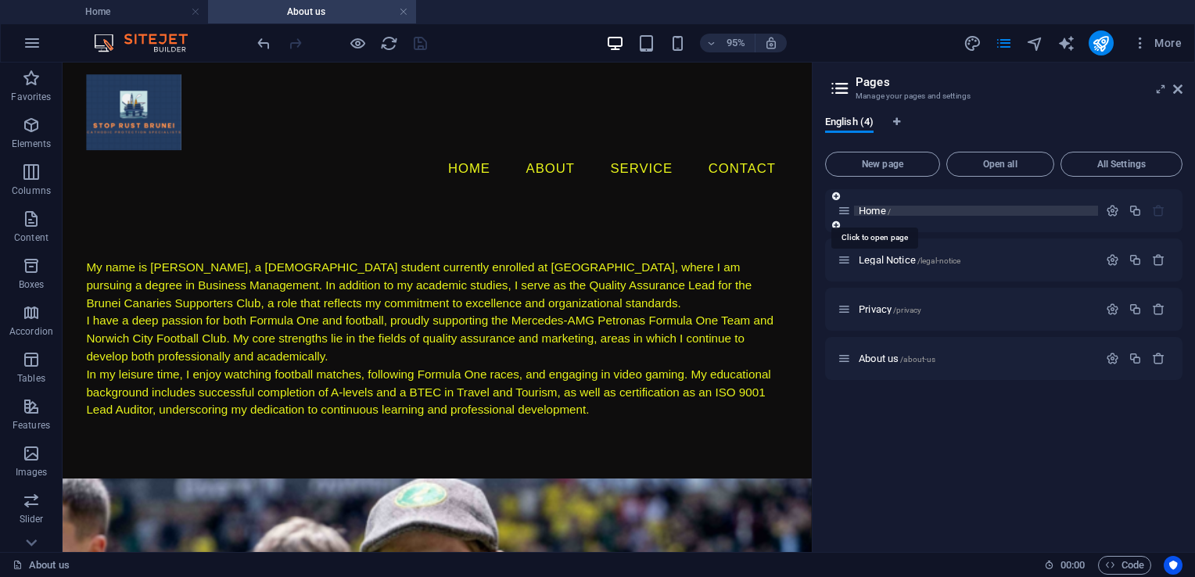
click at [879, 211] on span "Home /" at bounding box center [875, 211] width 32 height 12
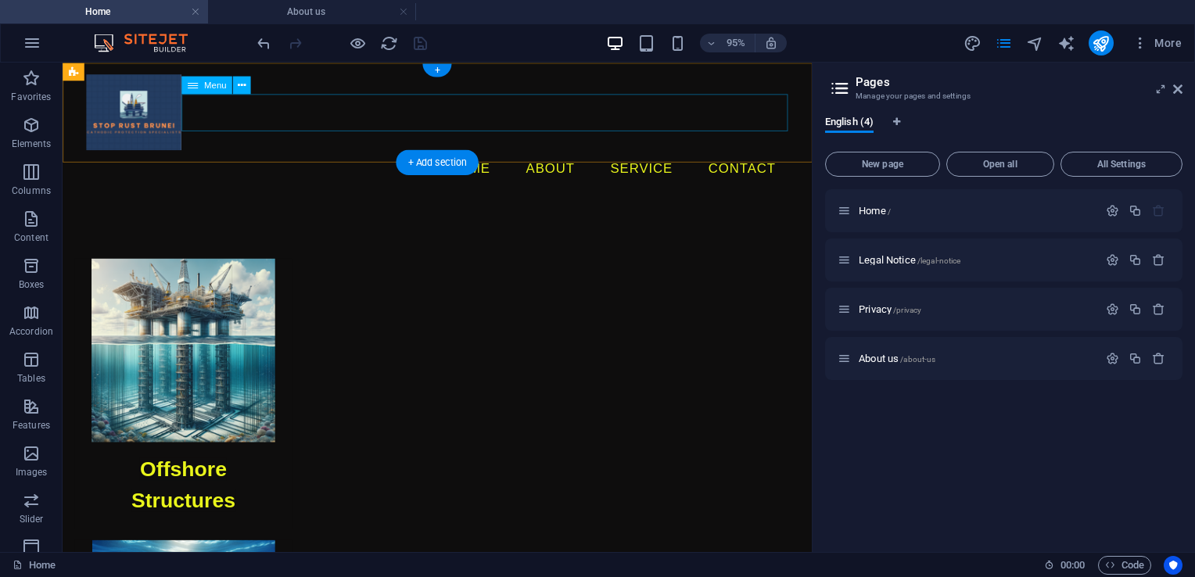
click at [583, 155] on nav "Home About Service Contact" at bounding box center [457, 174] width 738 height 39
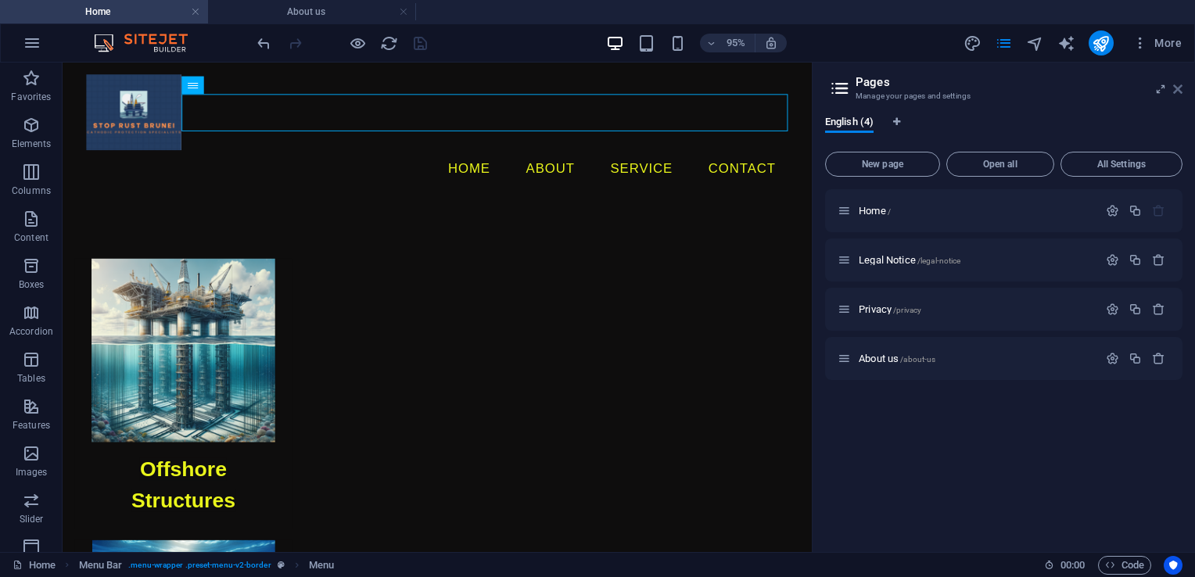
click at [1180, 89] on icon at bounding box center [1177, 89] width 9 height 13
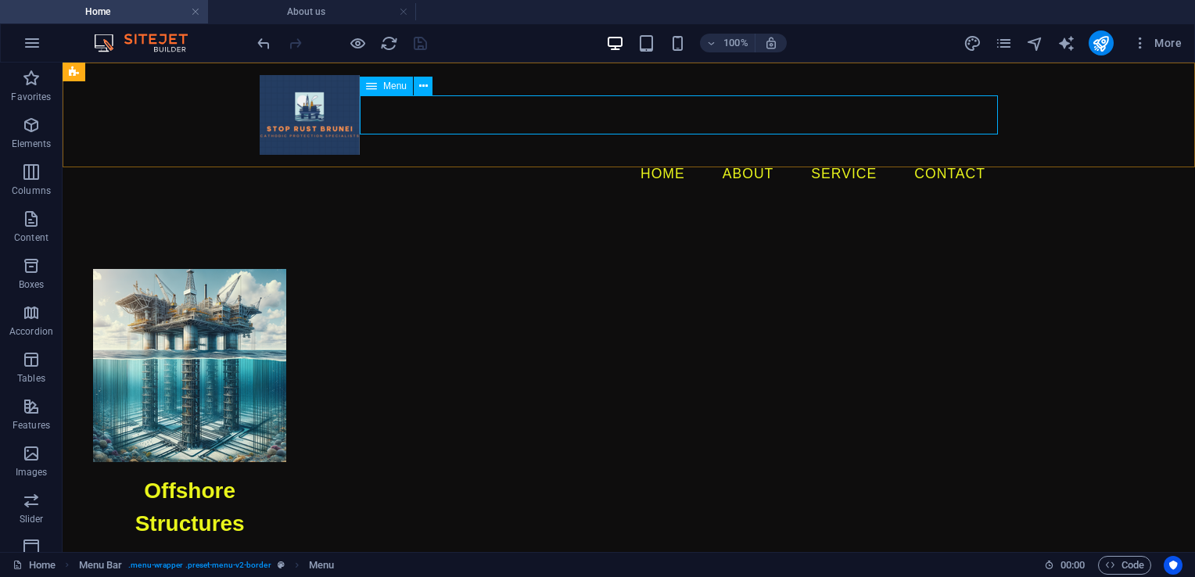
click at [391, 90] on span "Menu" at bounding box center [394, 85] width 23 height 9
click at [419, 88] on icon at bounding box center [423, 86] width 9 height 16
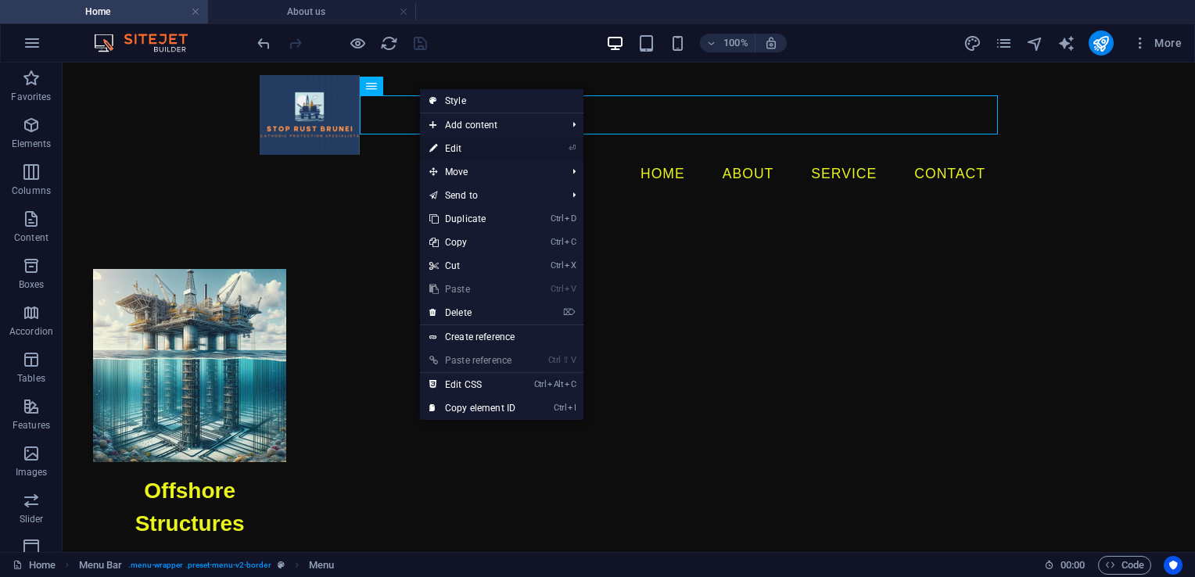
click at [472, 146] on link "⏎ Edit" at bounding box center [472, 148] width 105 height 23
select select
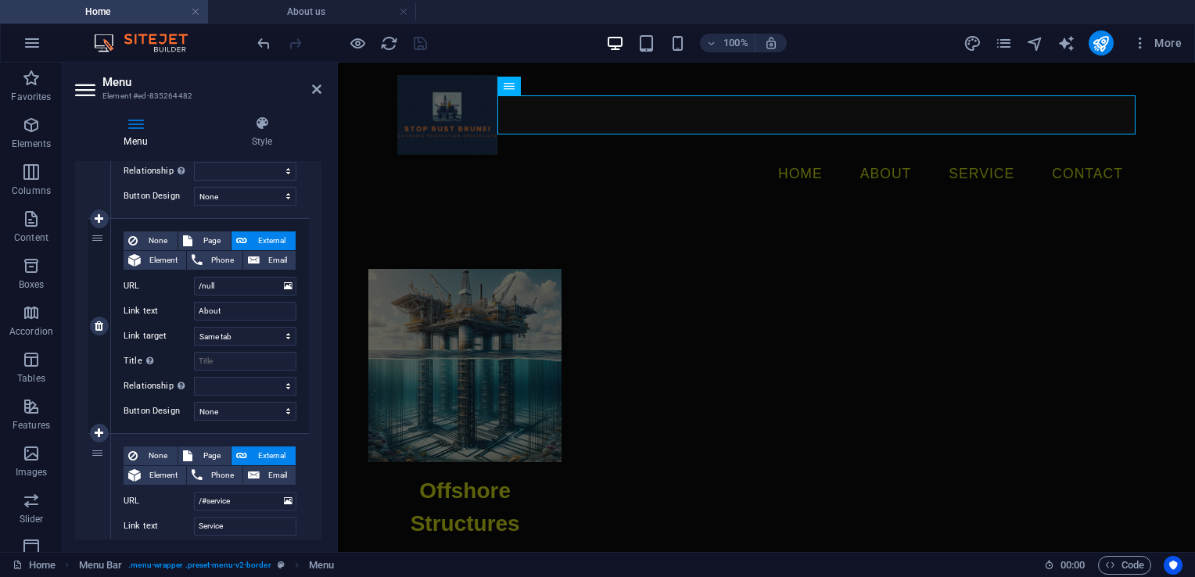
scroll to position [313, 0]
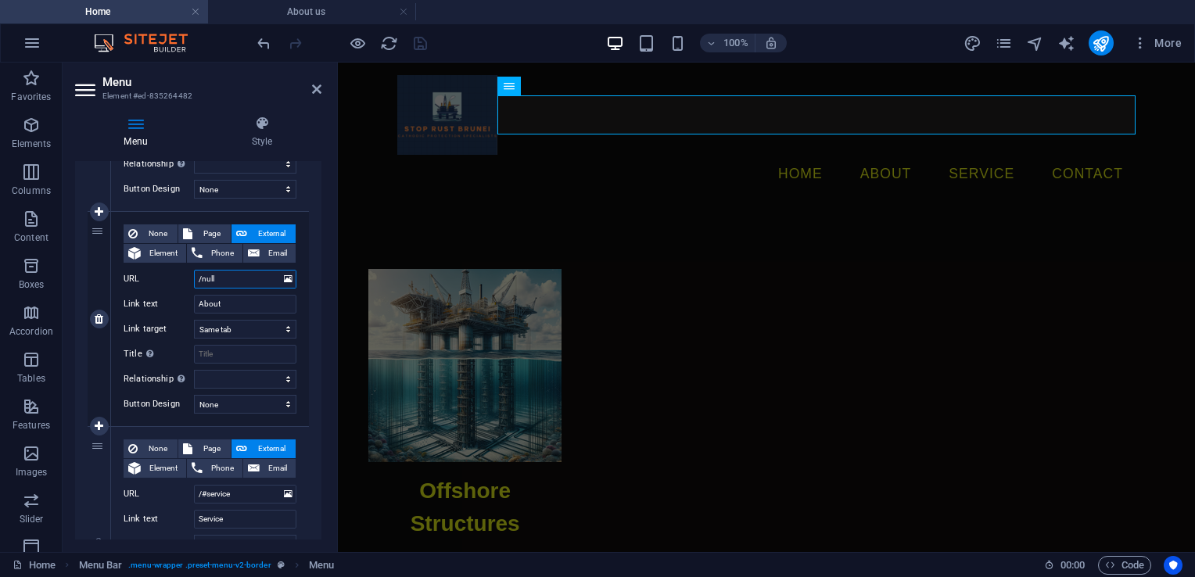
click at [257, 282] on input "/null" at bounding box center [245, 279] width 102 height 19
click at [206, 236] on span "Page" at bounding box center [211, 233] width 29 height 19
select select
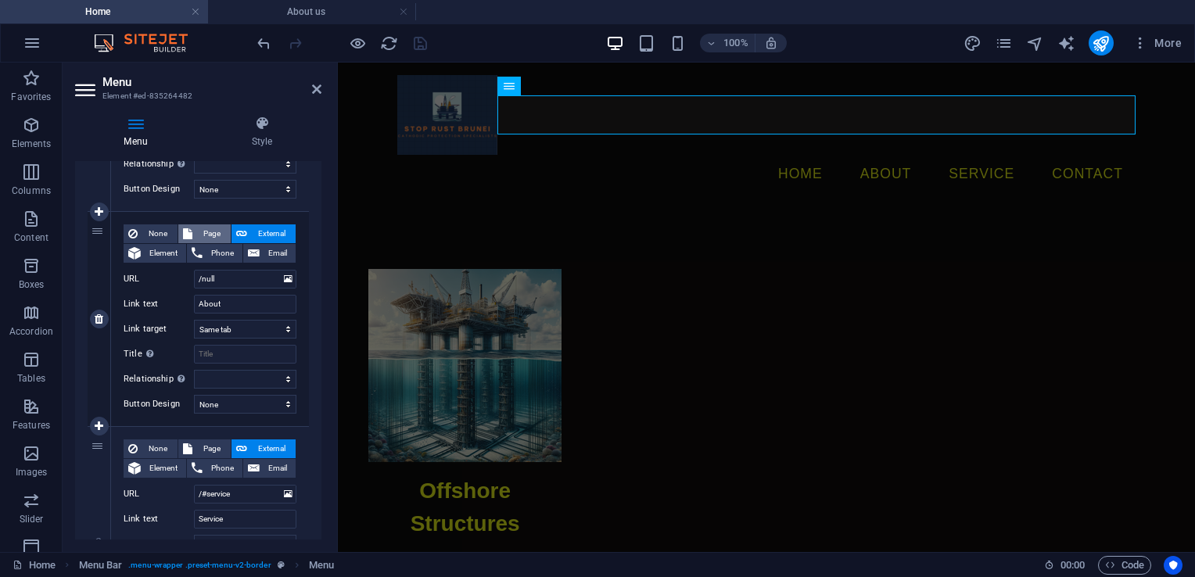
select select
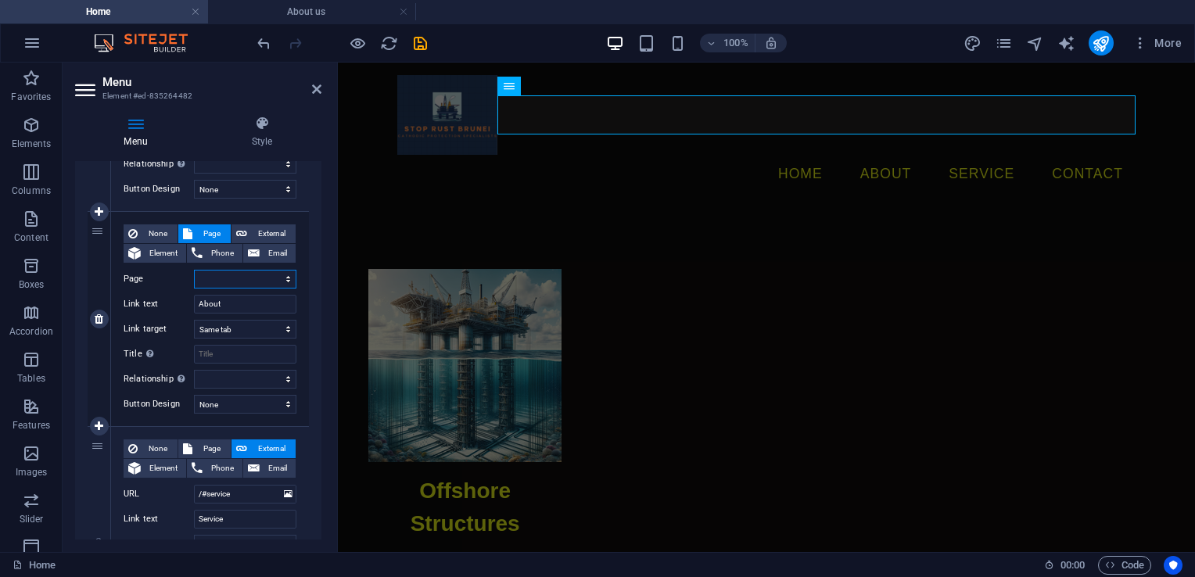
click at [244, 277] on select "Home Legal Notice Privacy About us" at bounding box center [245, 279] width 102 height 19
select select "3"
click at [194, 270] on select "Home Legal Notice Privacy About us" at bounding box center [245, 279] width 102 height 19
select select
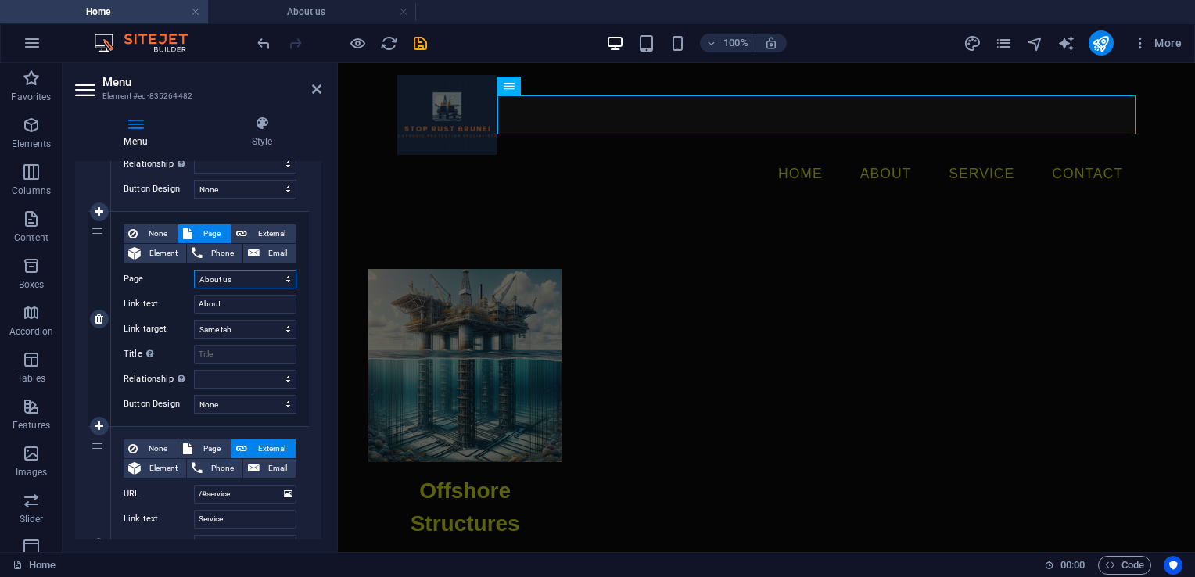
select select
click at [256, 325] on select "New tab Same tab Overlay" at bounding box center [245, 329] width 102 height 19
select select "blank"
click at [194, 320] on select "New tab Same tab Overlay" at bounding box center [245, 329] width 102 height 19
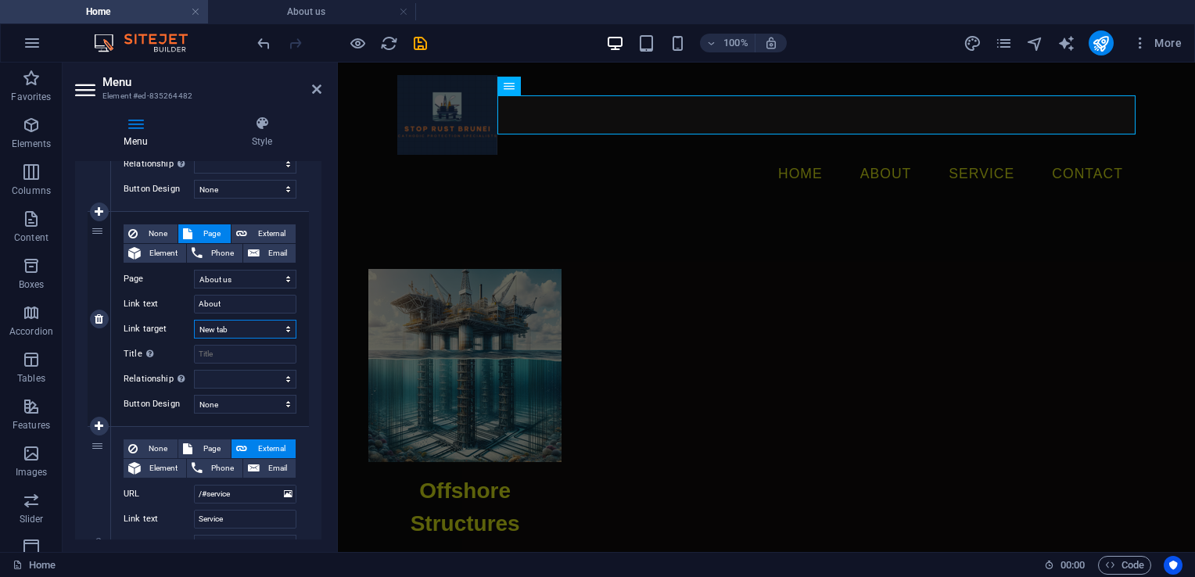
select select
click at [233, 327] on select "New tab Same tab Overlay" at bounding box center [245, 329] width 102 height 19
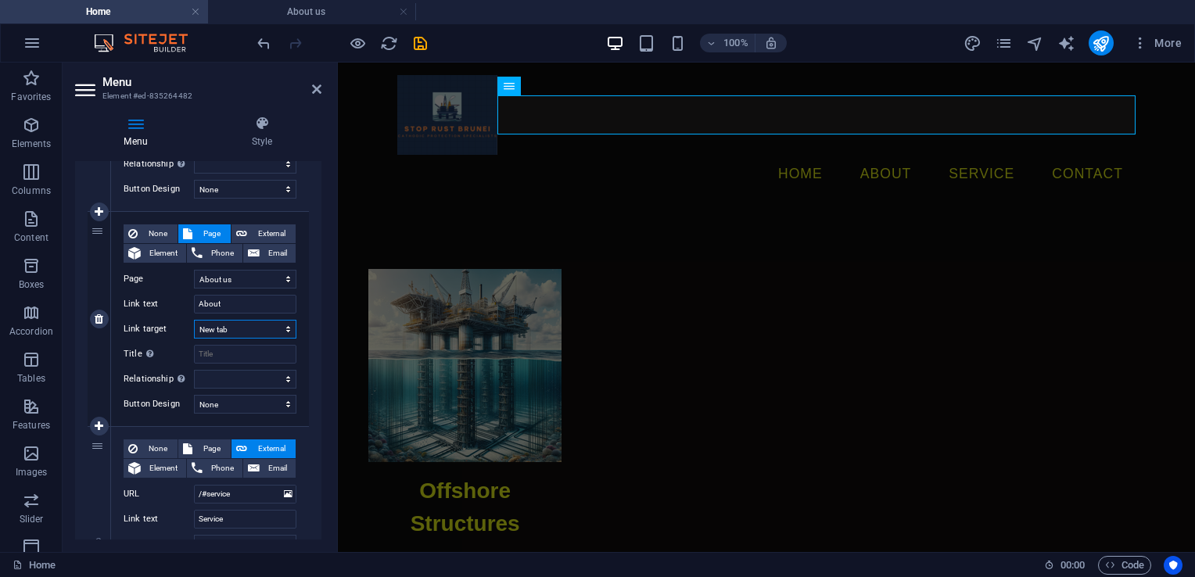
select select
click at [194, 320] on select "New tab Same tab Overlay" at bounding box center [245, 329] width 102 height 19
select select
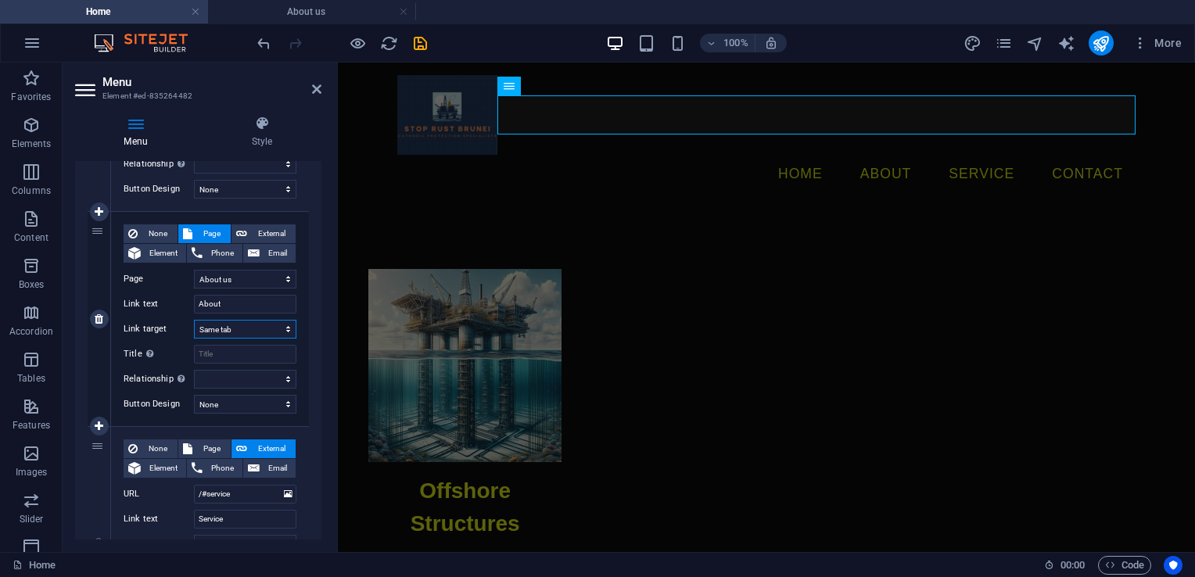
select select
click at [245, 405] on select "None Default Primary Secondary" at bounding box center [245, 404] width 102 height 19
click at [178, 411] on label "Button Design" at bounding box center [159, 404] width 70 height 19
click at [194, 411] on select "None Default Primary Secondary" at bounding box center [245, 404] width 102 height 19
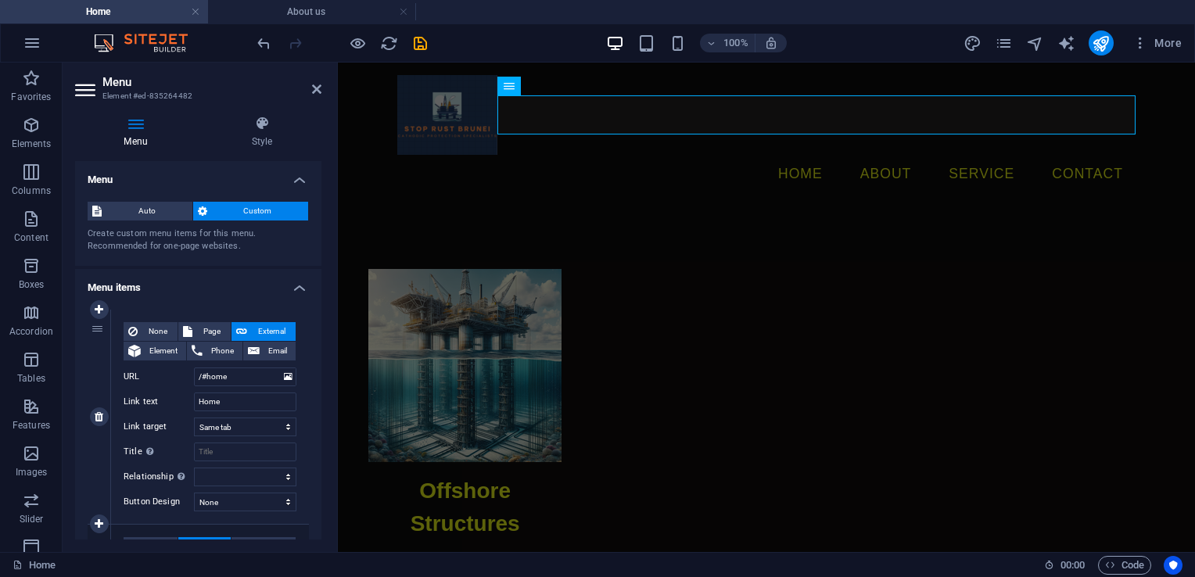
scroll to position [0, 0]
click at [264, 140] on h4 "Style" at bounding box center [262, 132] width 119 height 33
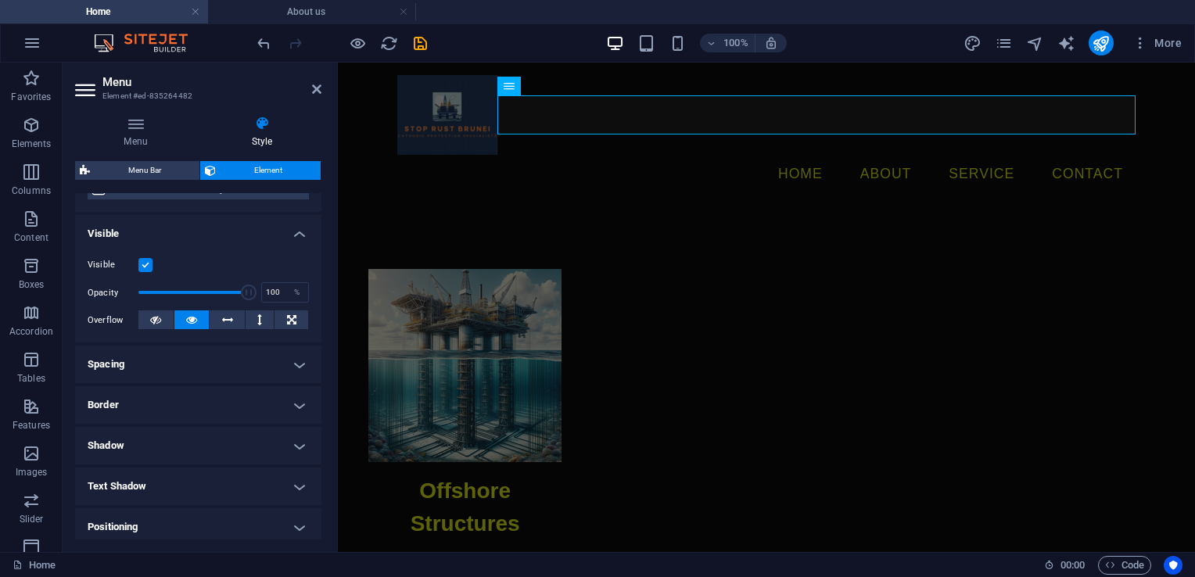
scroll to position [156, 0]
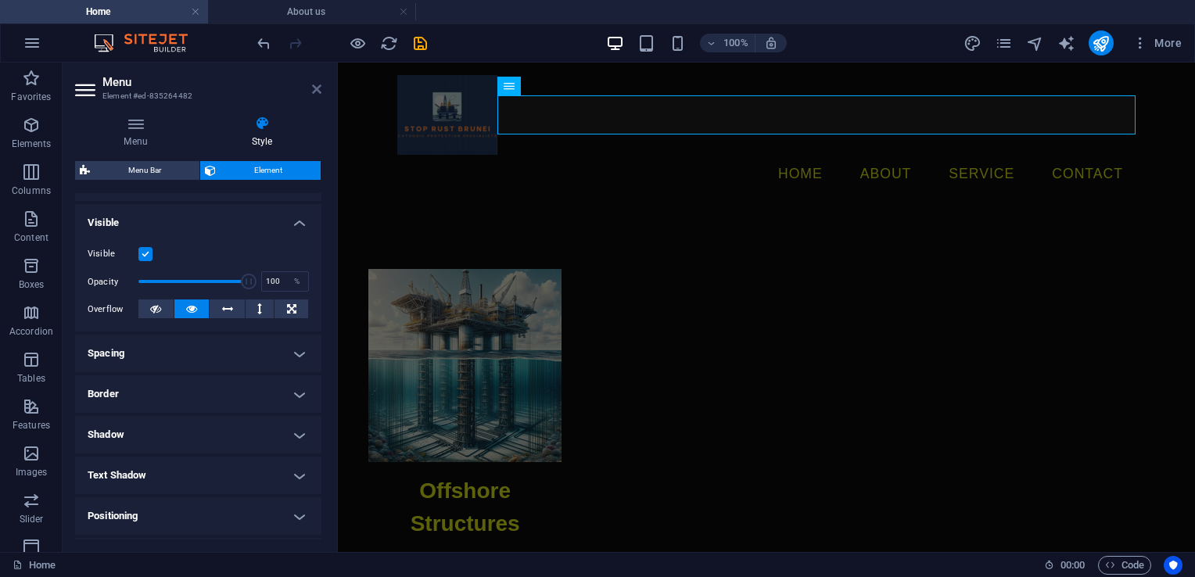
click at [315, 84] on icon at bounding box center [316, 89] width 9 height 13
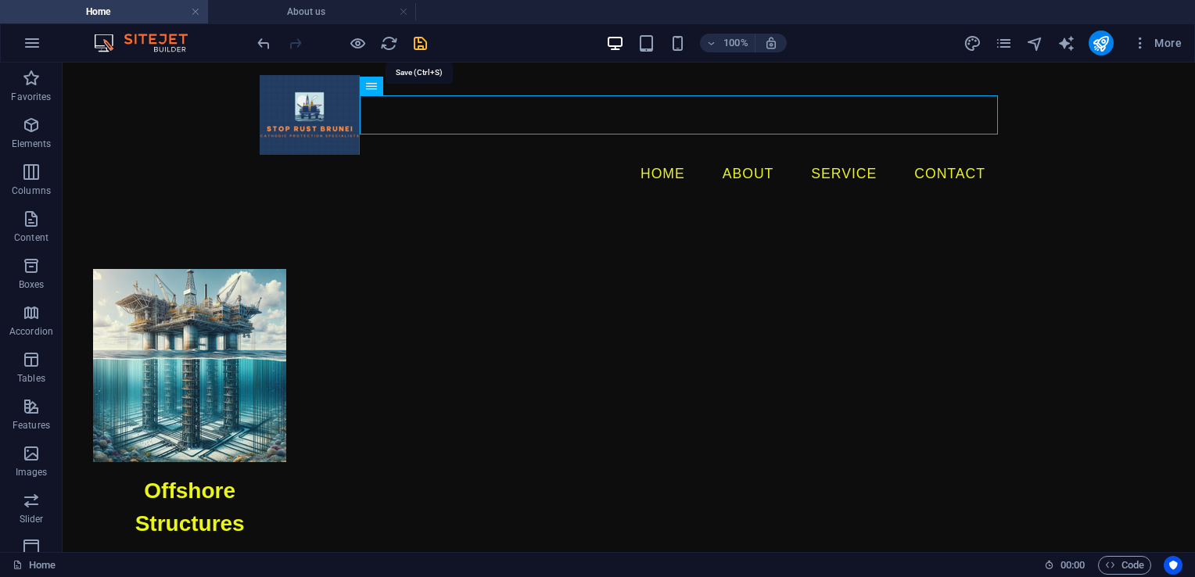
click at [420, 42] on icon "save" at bounding box center [420, 43] width 18 height 18
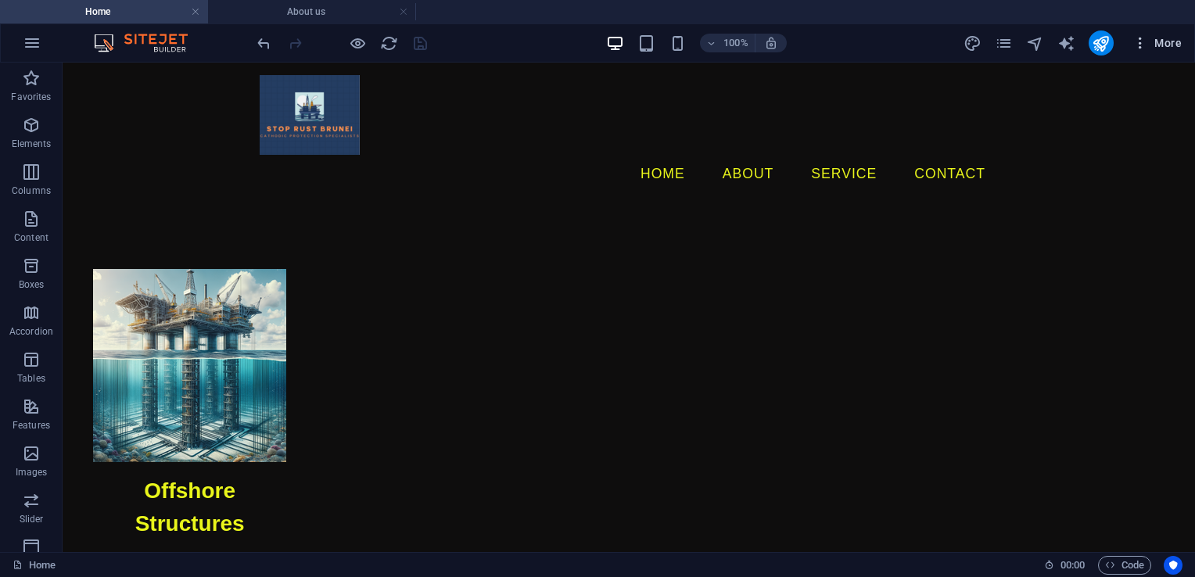
click at [1150, 45] on span "More" at bounding box center [1156, 43] width 49 height 16
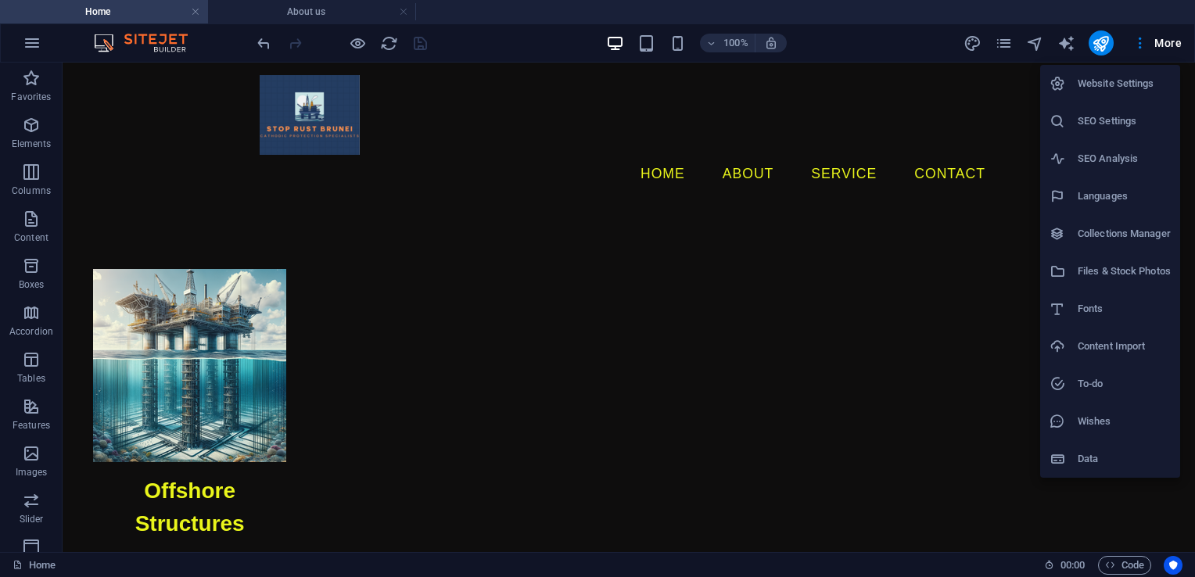
click at [999, 44] on div at bounding box center [597, 288] width 1195 height 577
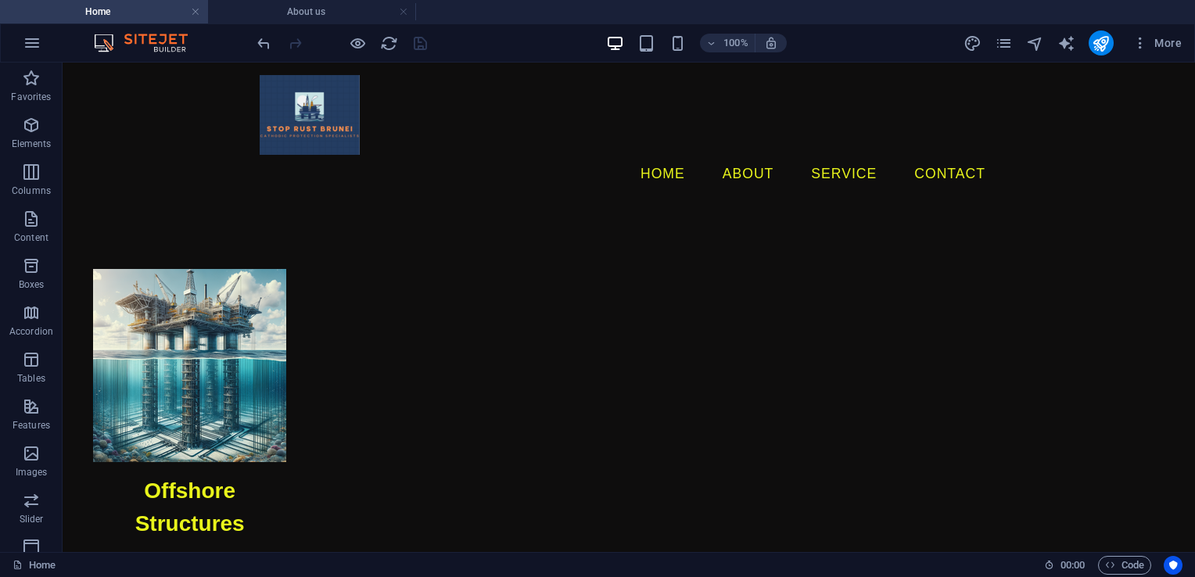
click at [1000, 40] on icon "pages" at bounding box center [1004, 43] width 18 height 18
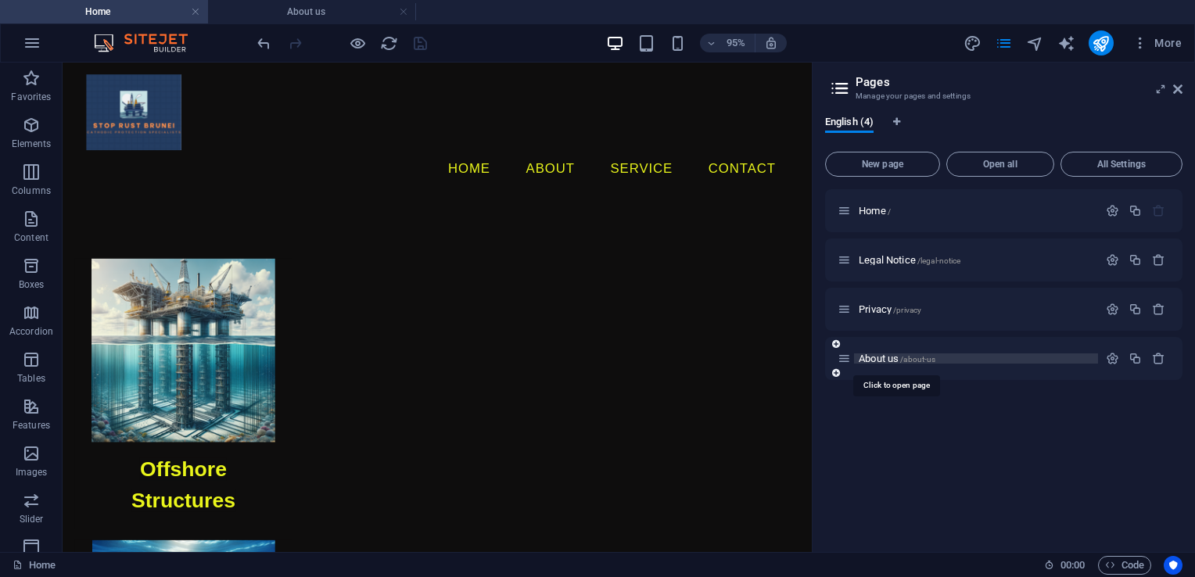
click at [885, 357] on span "About us /about-us" at bounding box center [897, 359] width 77 height 12
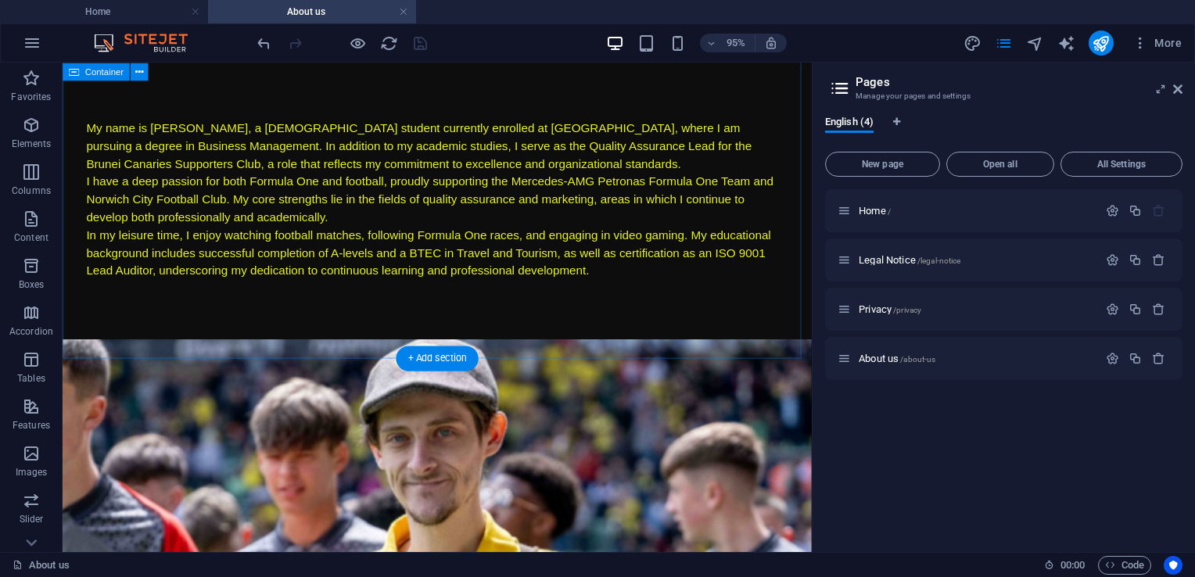
scroll to position [0, 0]
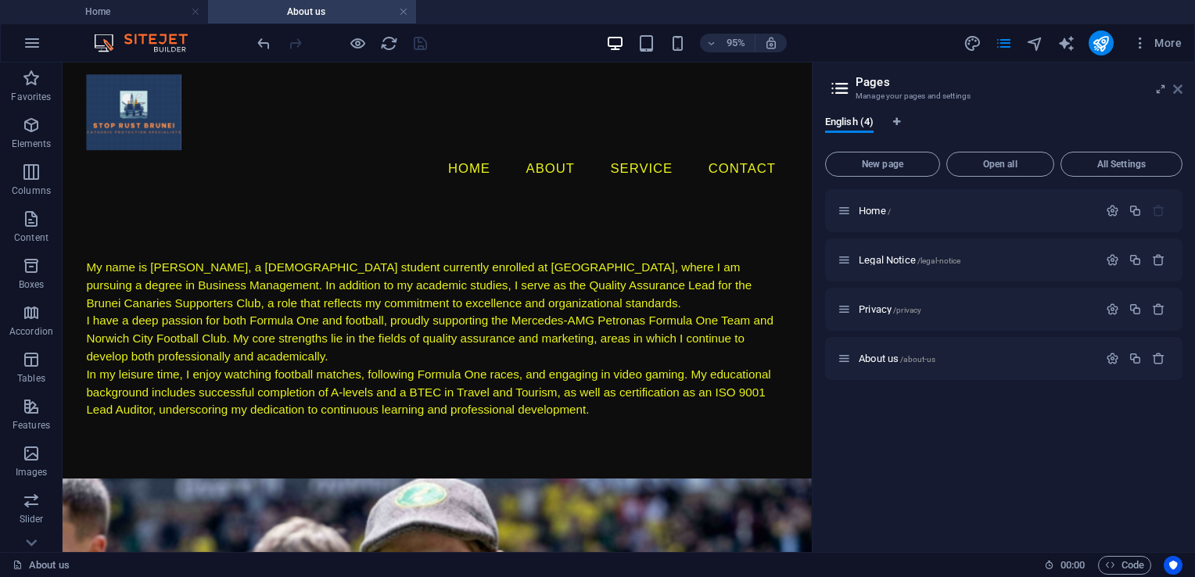
click at [1179, 86] on icon at bounding box center [1177, 89] width 9 height 13
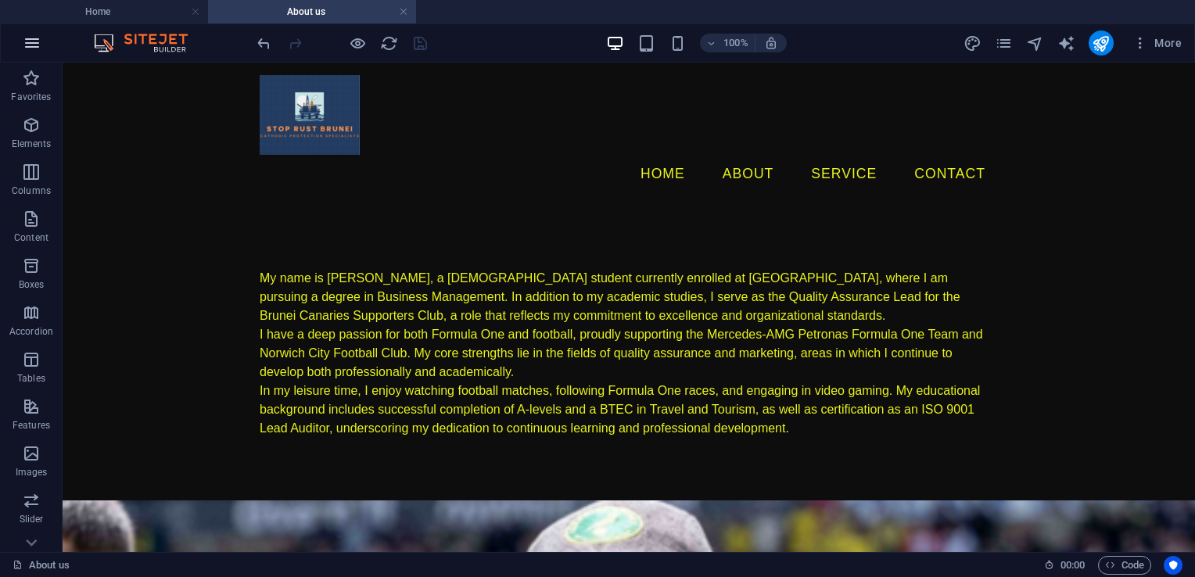
click at [33, 47] on icon "button" at bounding box center [32, 43] width 19 height 19
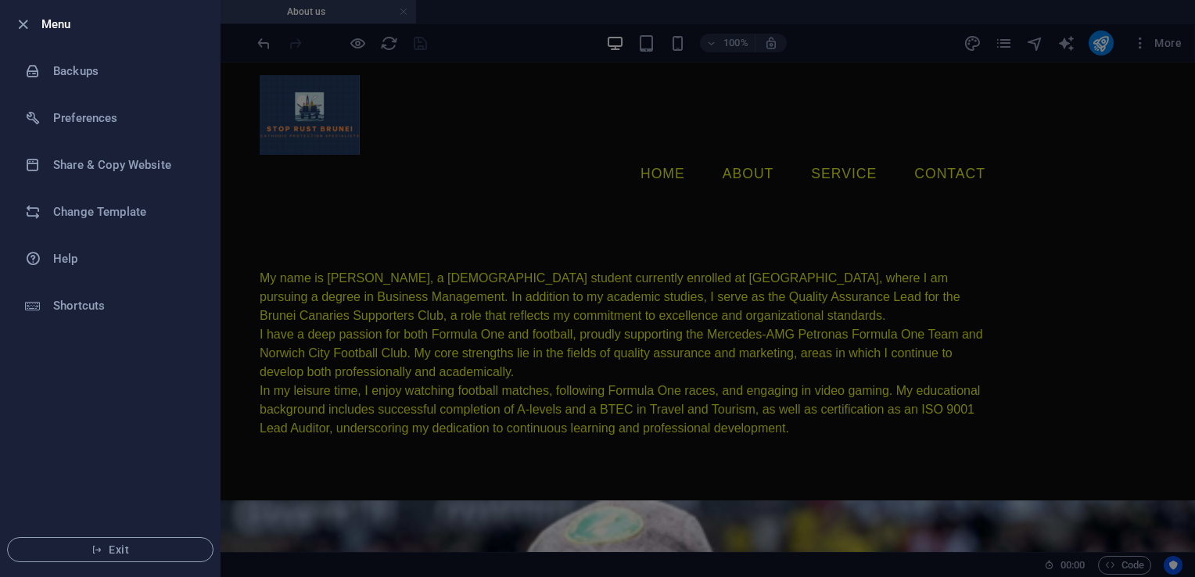
click at [250, 188] on div at bounding box center [597, 288] width 1195 height 577
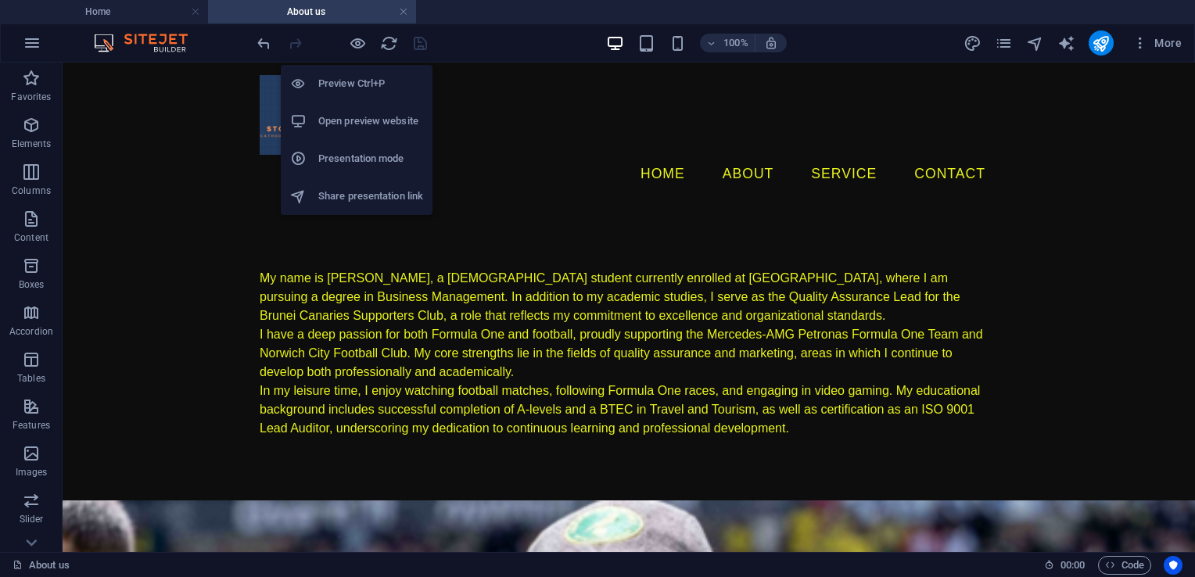
click at [364, 114] on h6 "Open preview website" at bounding box center [370, 121] width 105 height 19
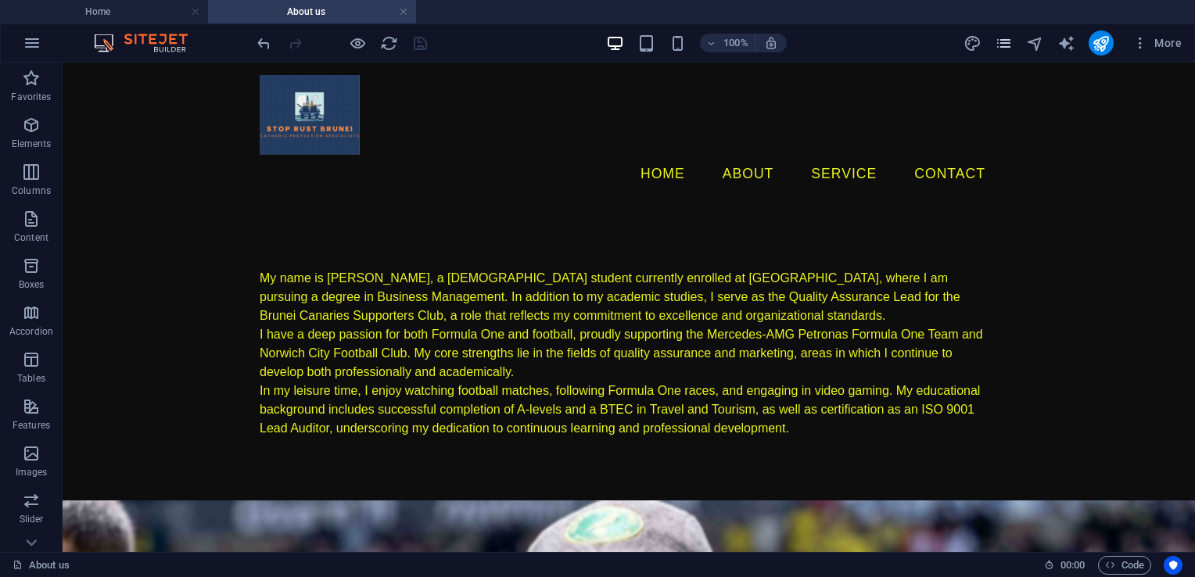
click at [998, 45] on icon "pages" at bounding box center [1004, 43] width 18 height 18
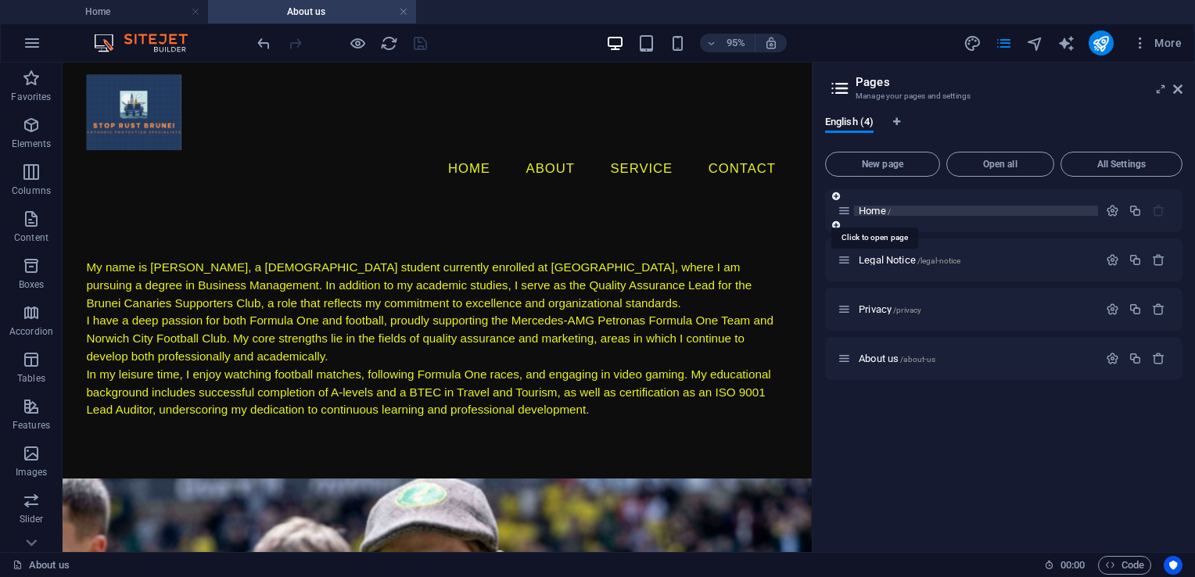
click at [865, 211] on span "Home /" at bounding box center [875, 211] width 32 height 12
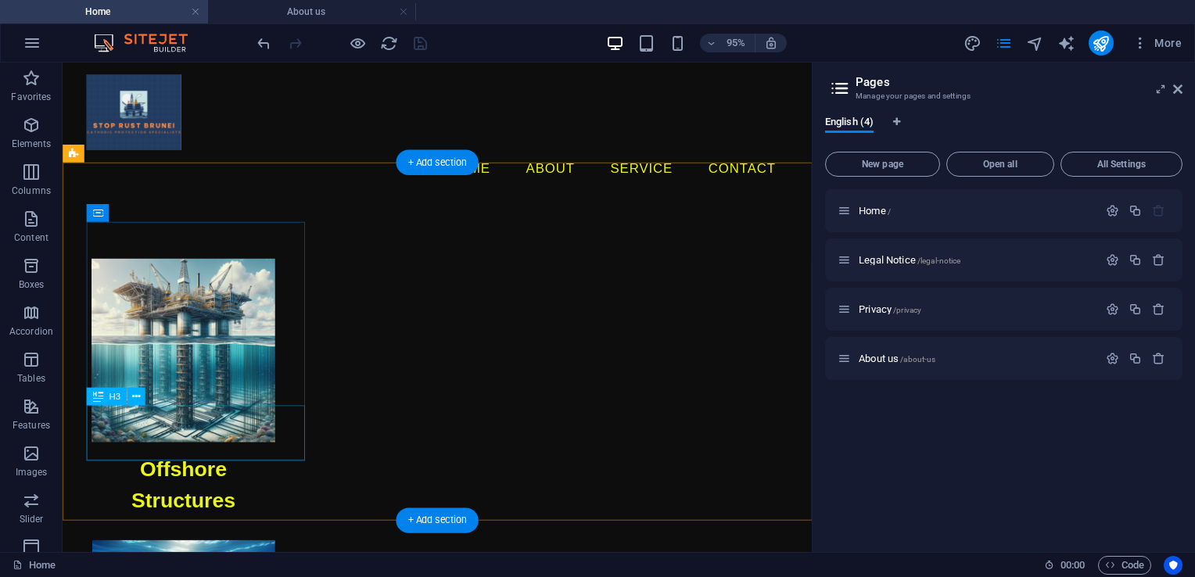
click at [236, 462] on div "Offshore Structures" at bounding box center [189, 507] width 229 height 91
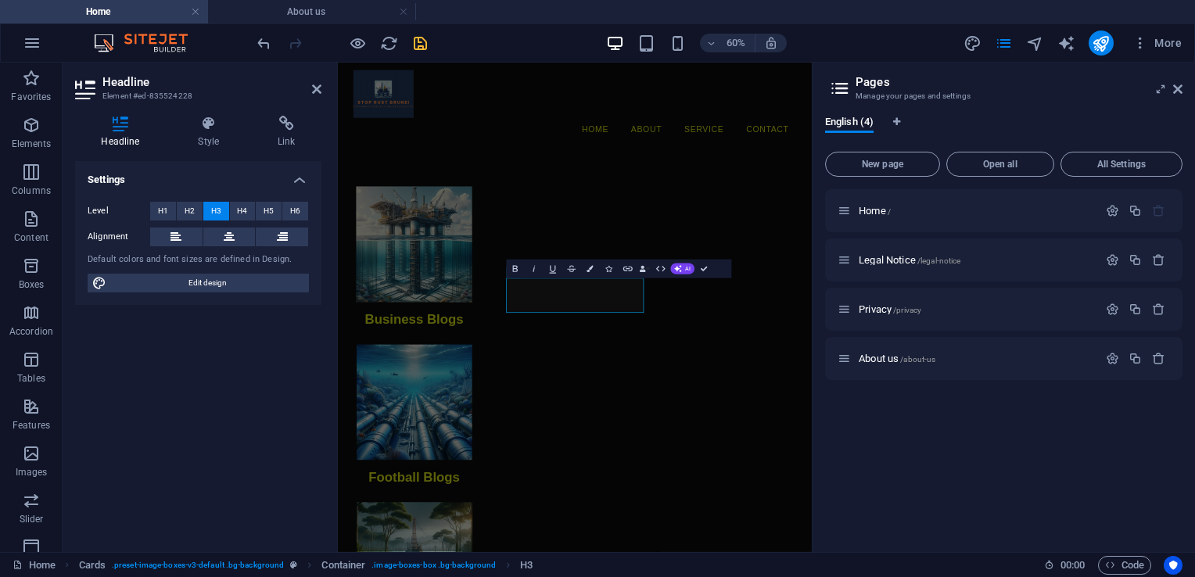
click at [714, 576] on html "Skip to main content Menu Home About Service Contact Business Blogs Football Bl…" at bounding box center [733, 586] width 790 height 1047
select select "px"
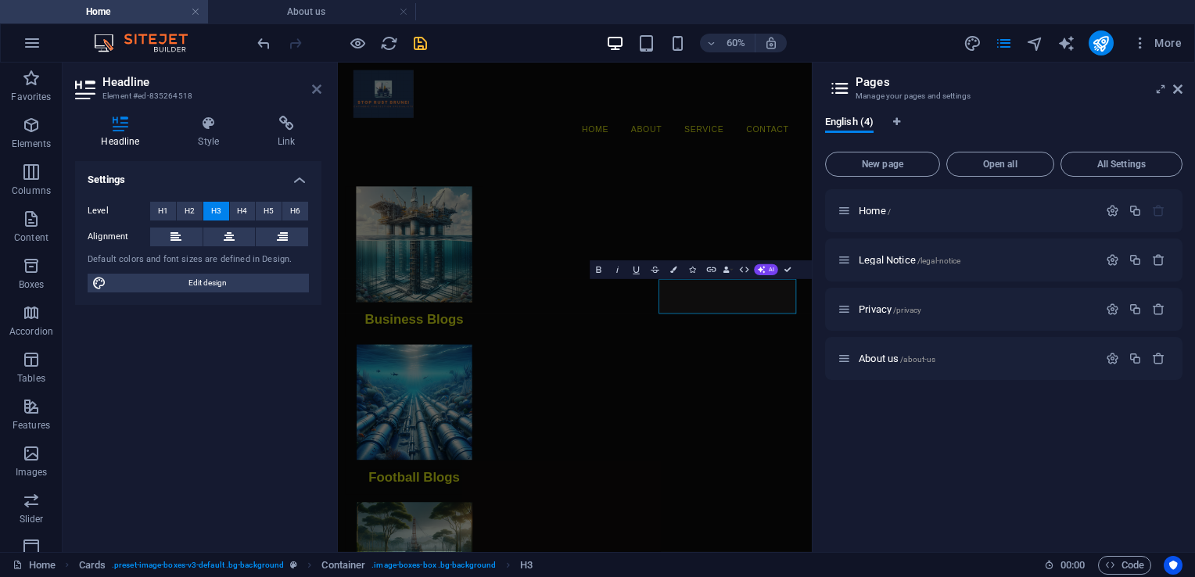
click at [312, 90] on icon at bounding box center [316, 89] width 9 height 13
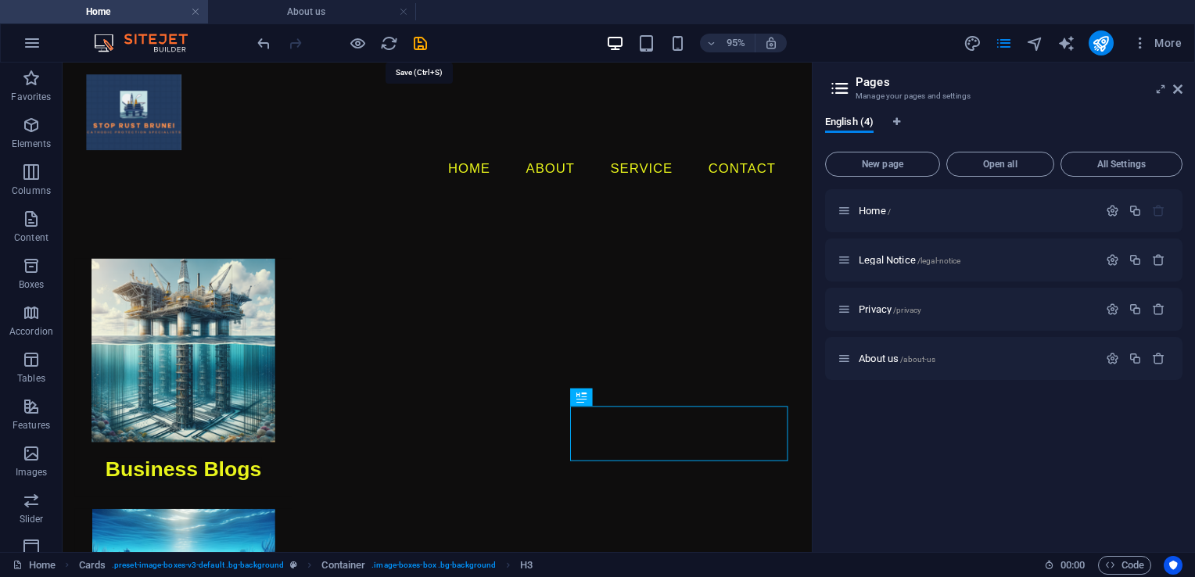
click at [417, 41] on icon "save" at bounding box center [420, 43] width 18 height 18
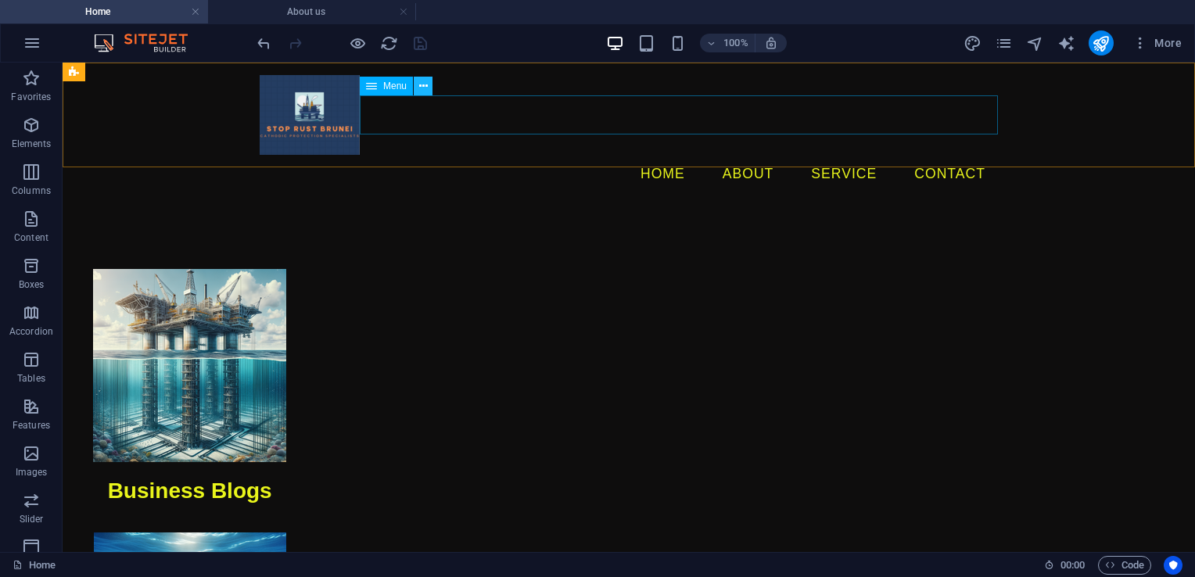
click at [422, 84] on icon at bounding box center [423, 86] width 9 height 16
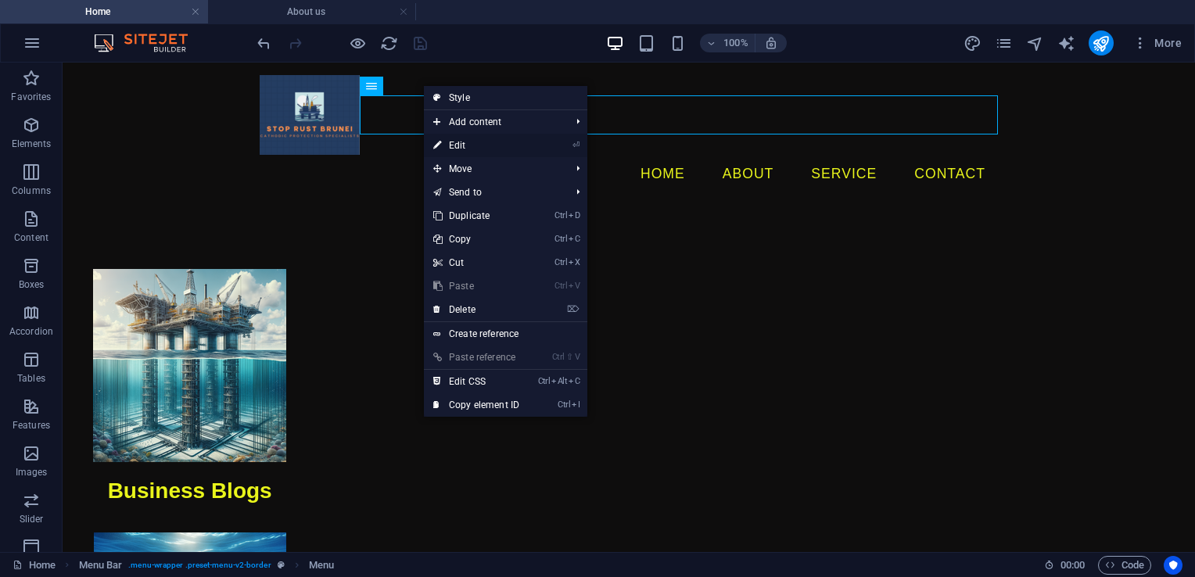
click at [477, 141] on link "⏎ Edit" at bounding box center [476, 145] width 105 height 23
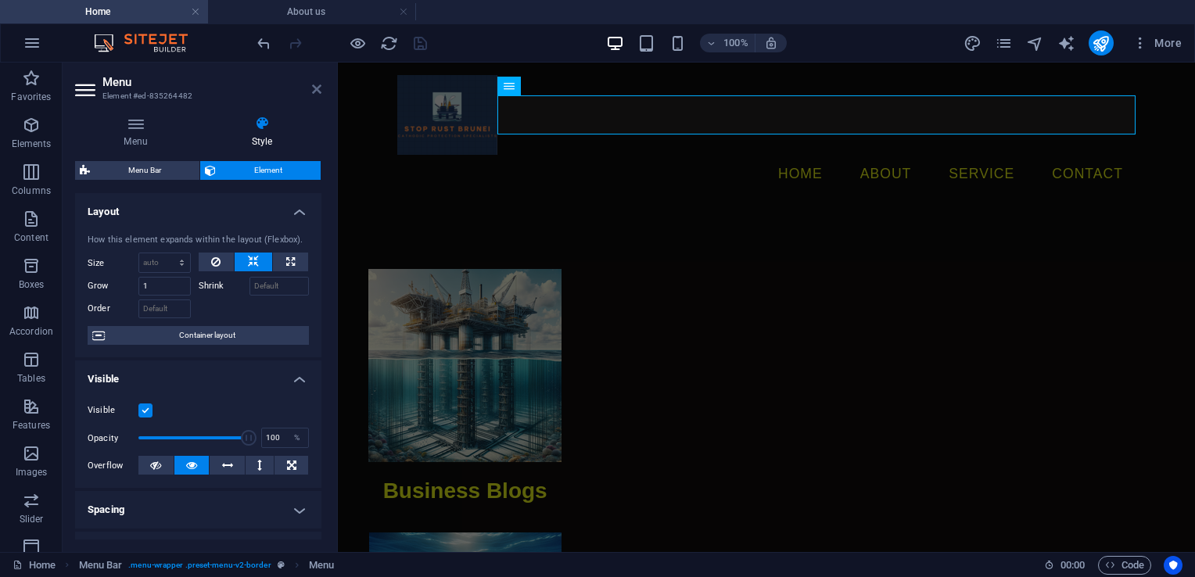
click at [316, 88] on icon at bounding box center [316, 89] width 9 height 13
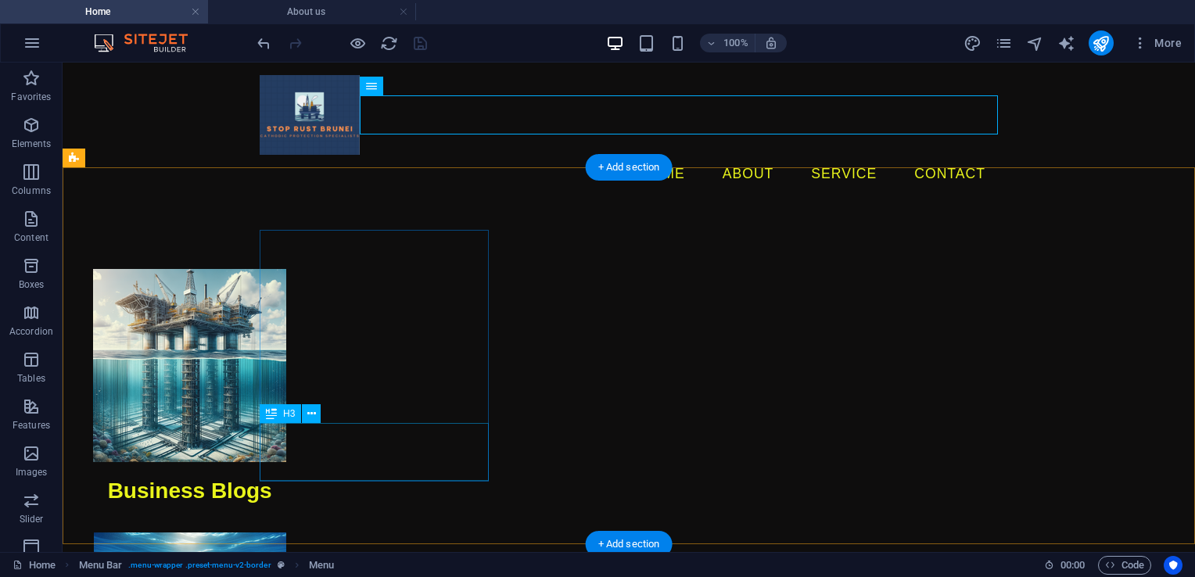
click at [304, 462] on div "Business Blogs" at bounding box center [189, 491] width 229 height 58
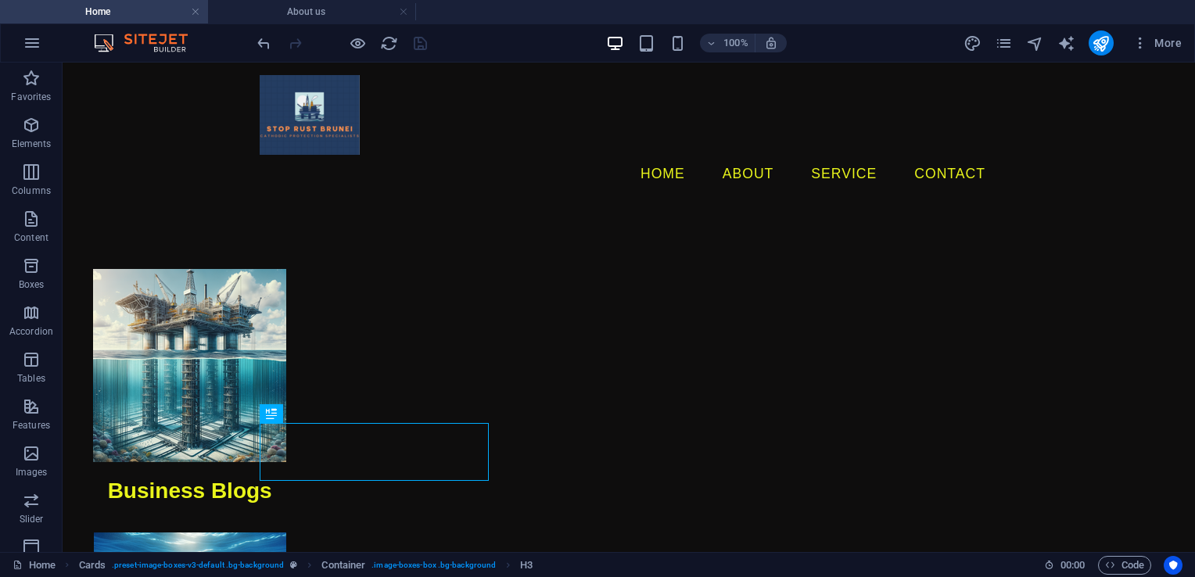
click at [1010, 52] on icon "pages" at bounding box center [1004, 43] width 18 height 18
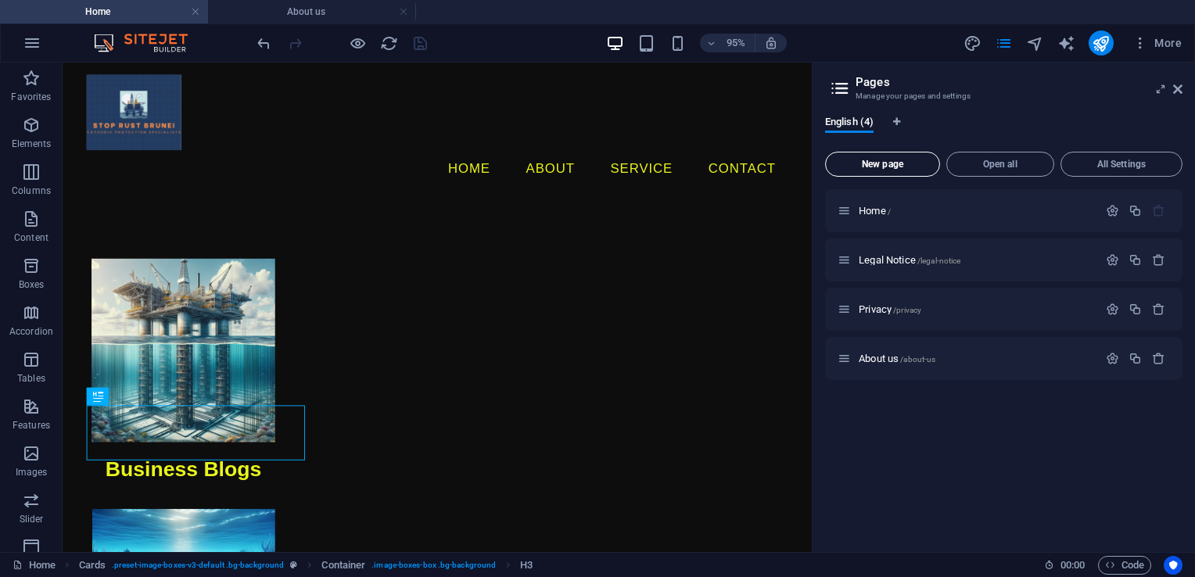
click at [892, 165] on span "New page" at bounding box center [882, 164] width 101 height 9
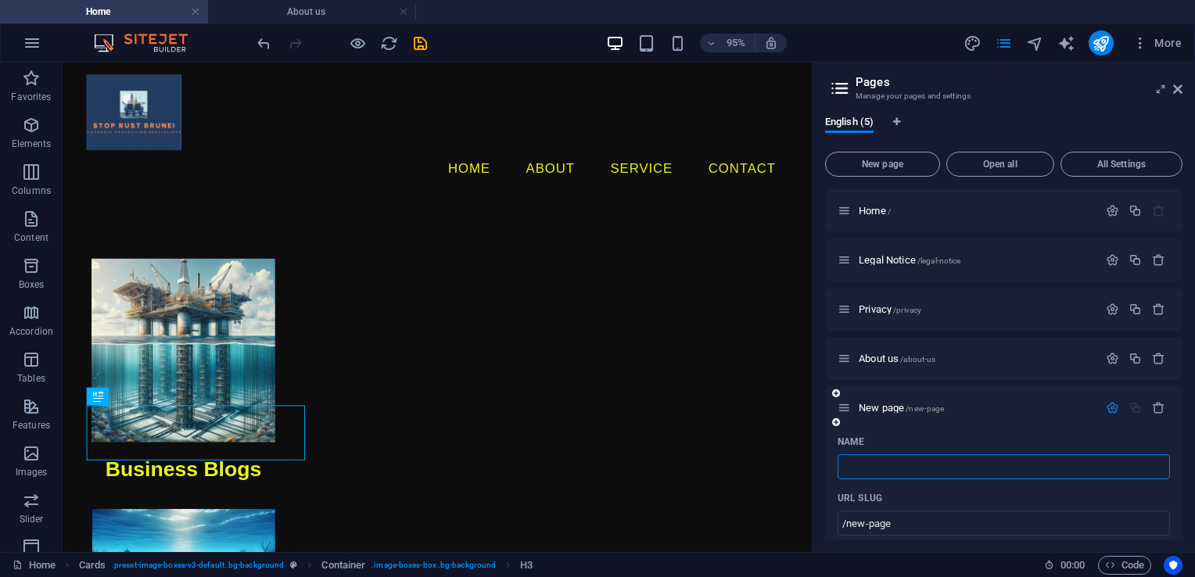
type input "/"
type input "Busn"
type input "/busn"
type input "Busn"
type input "Bus"
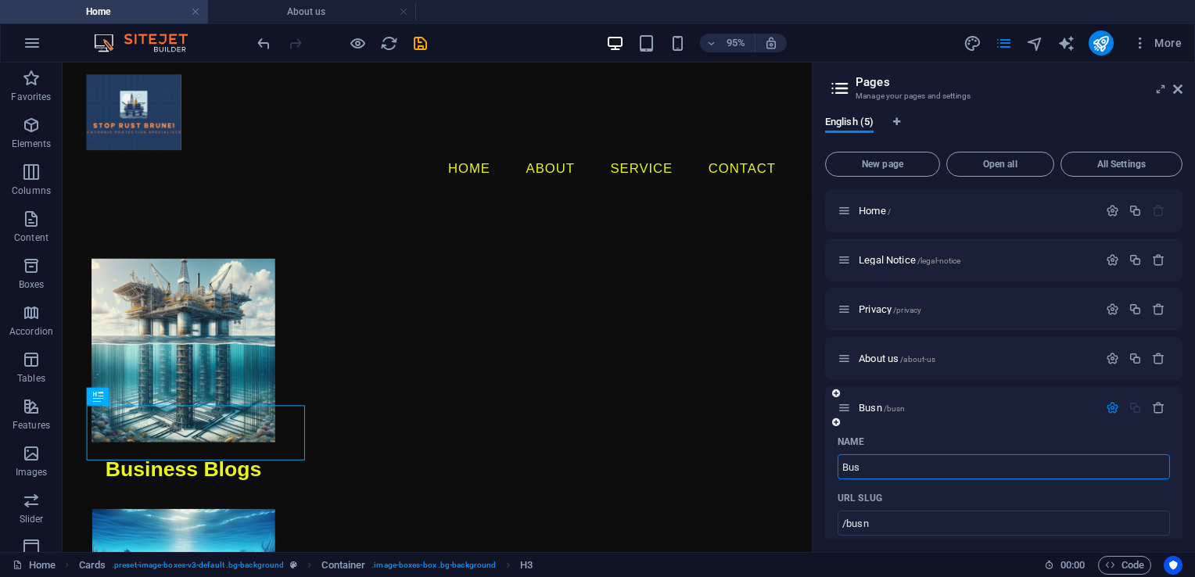
type input "/bus"
type input "Bus"
type input "Business B"
type input "/business"
type input "Business"
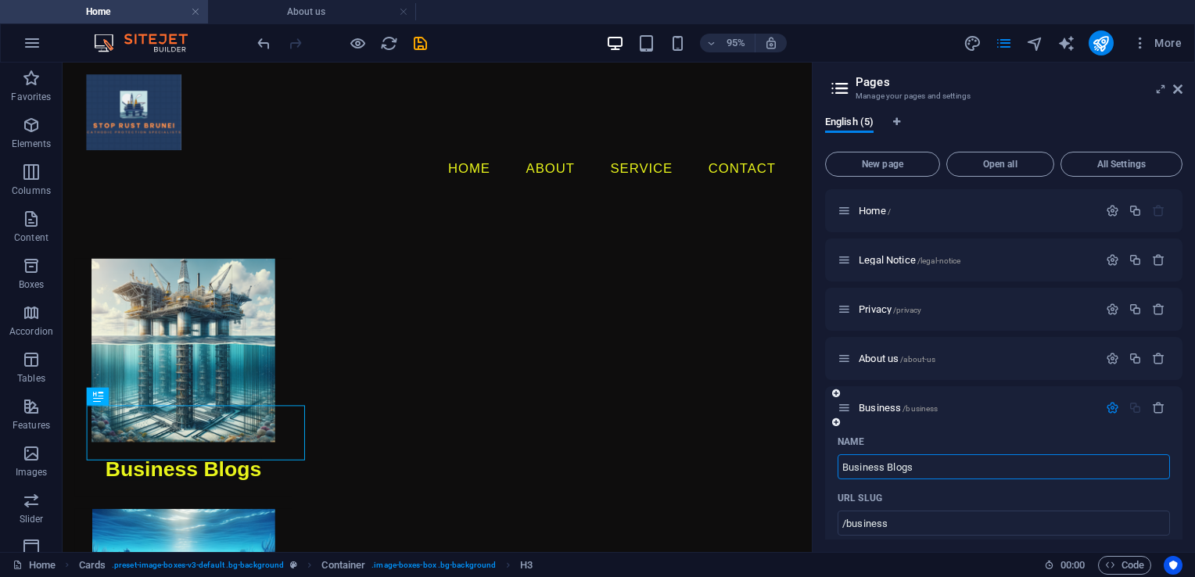
type input "Business Blogs"
type input "/business-blogs"
type input "Business Blogs"
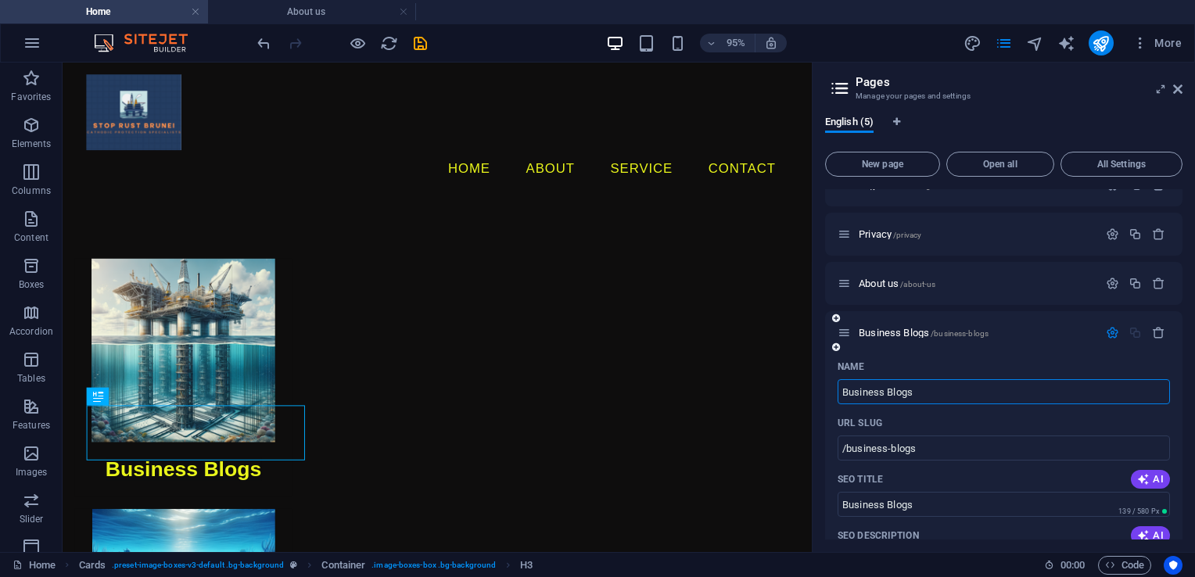
scroll to position [78, 0]
type input "Business Blogs"
click at [895, 163] on span "New page" at bounding box center [882, 164] width 101 height 9
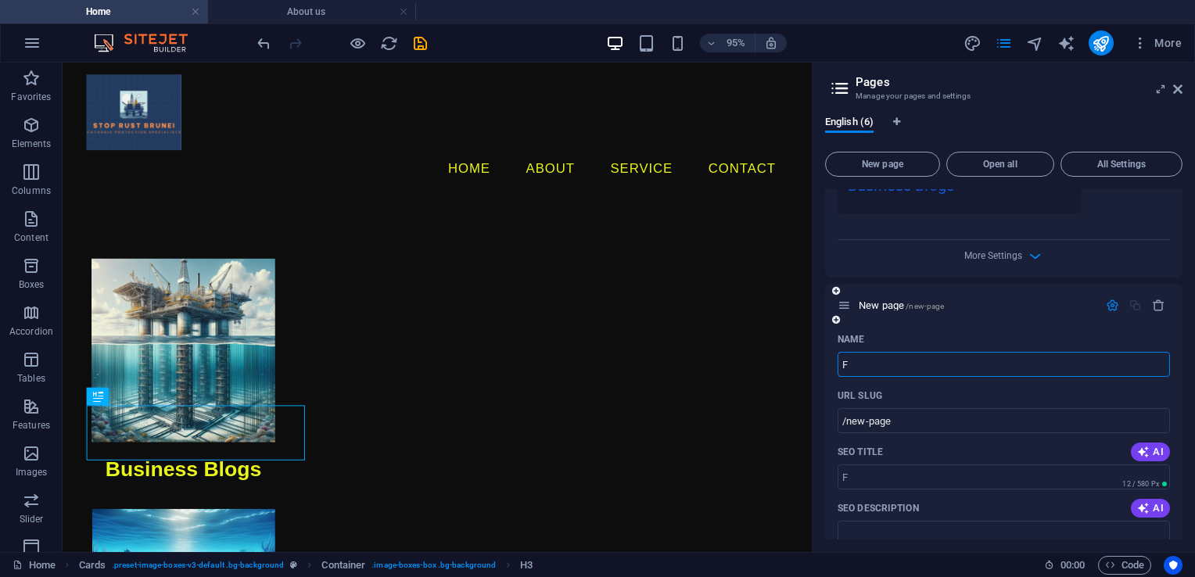
type input "F"
type input "/f"
type input "Football"
type input "/football"
type input "Football Blogs"
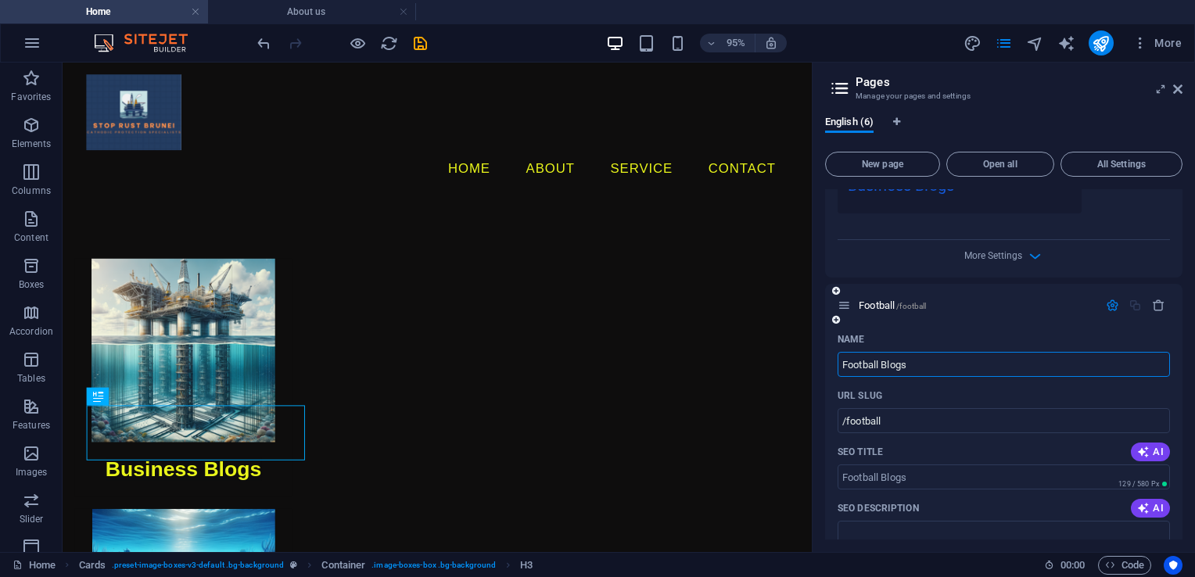
type input "/football-blogs"
type input "Football Blogs"
click at [867, 170] on button "New page" at bounding box center [882, 164] width 115 height 25
type input "Form"
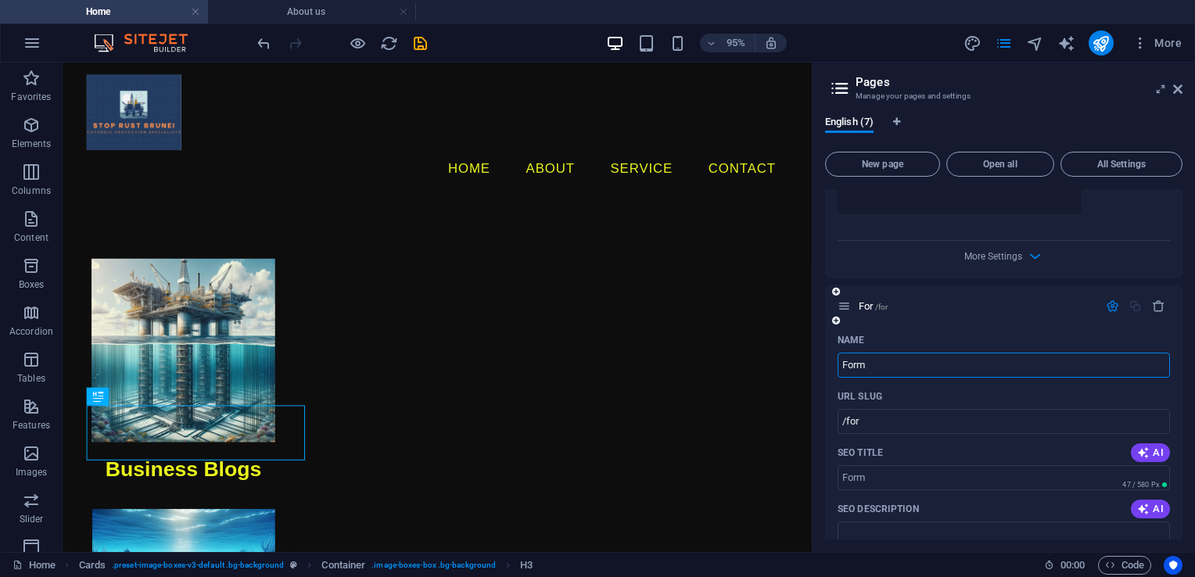
type input "/for"
type input "Formula 1"
type input "/formula"
type input "Formula 1 Blogs"
type input "/formula-1-blogs"
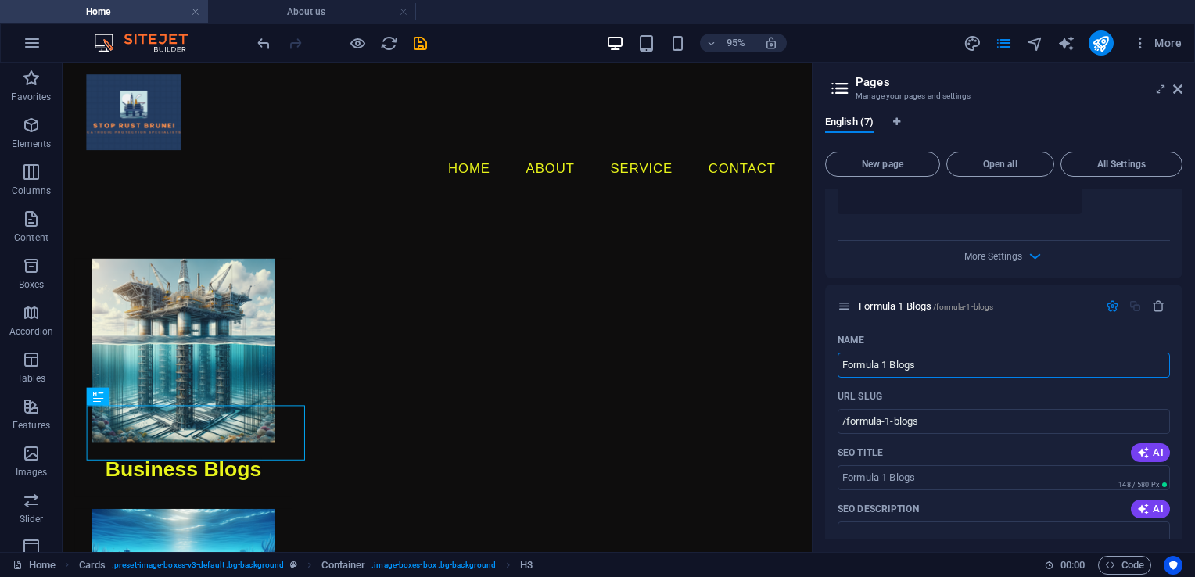
type input "Formula 1 Blogs"
click at [419, 39] on icon "save" at bounding box center [420, 43] width 18 height 18
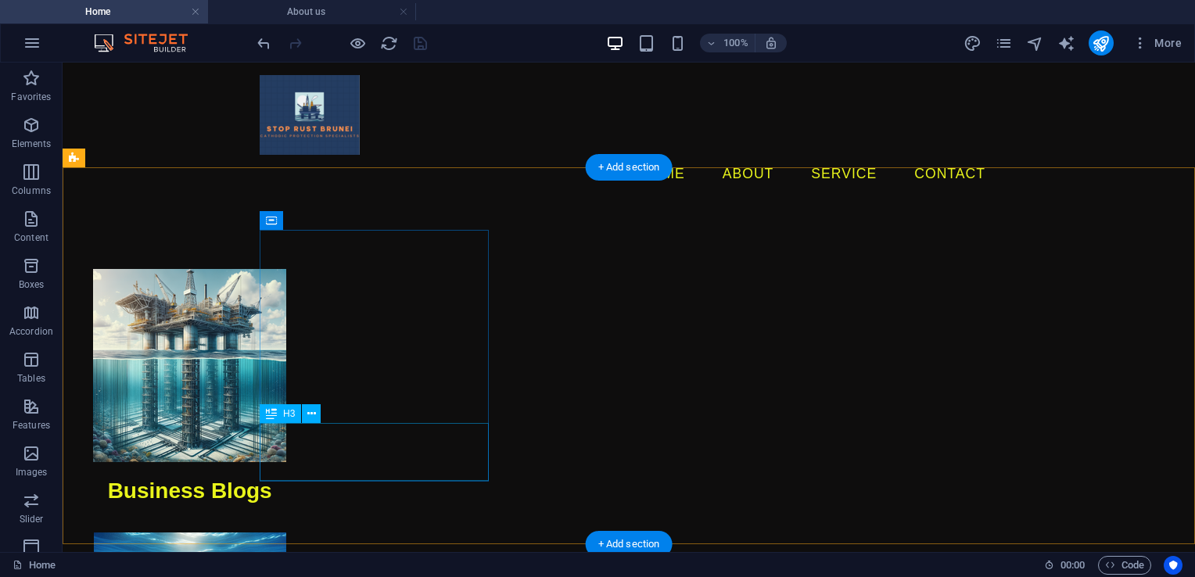
click at [304, 462] on div "Business Blogs" at bounding box center [189, 491] width 229 height 58
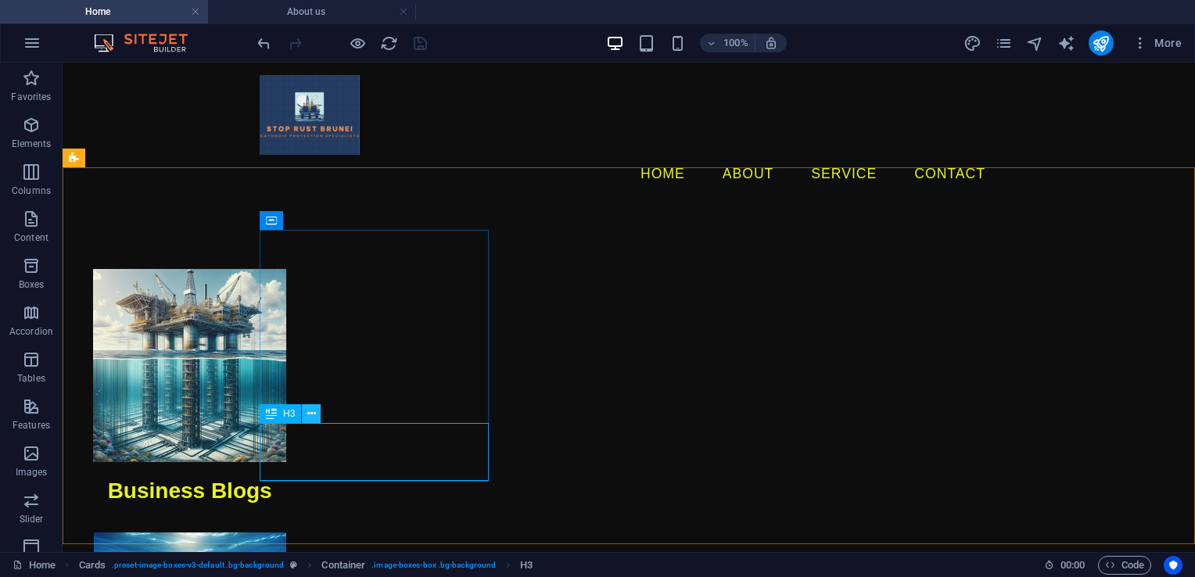
click at [316, 419] on button at bounding box center [311, 413] width 19 height 19
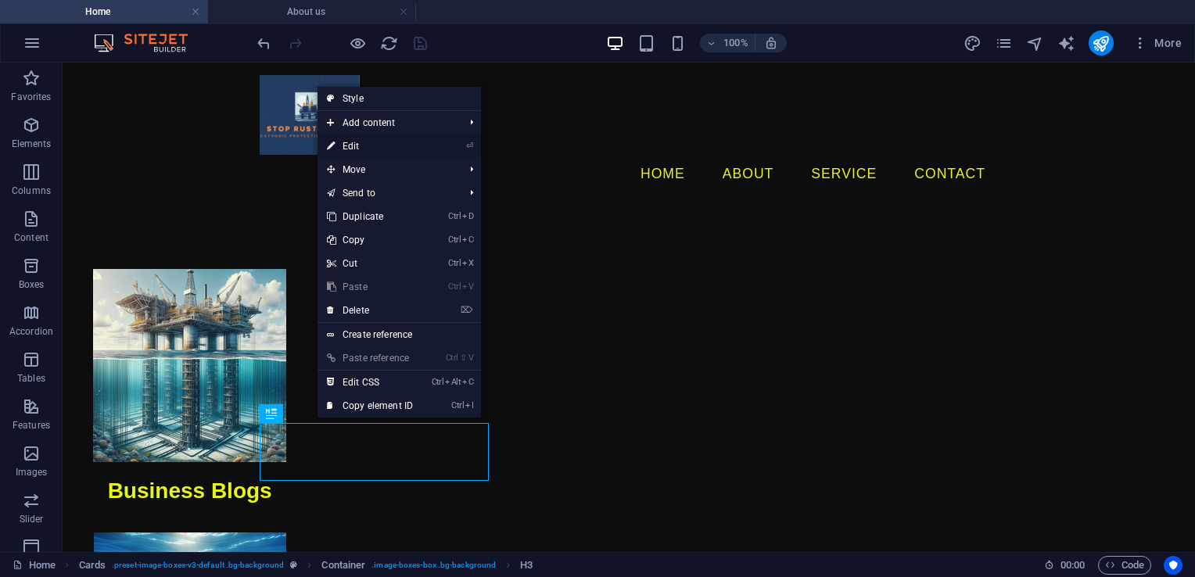
click at [364, 146] on link "⏎ Edit" at bounding box center [370, 146] width 105 height 23
select select
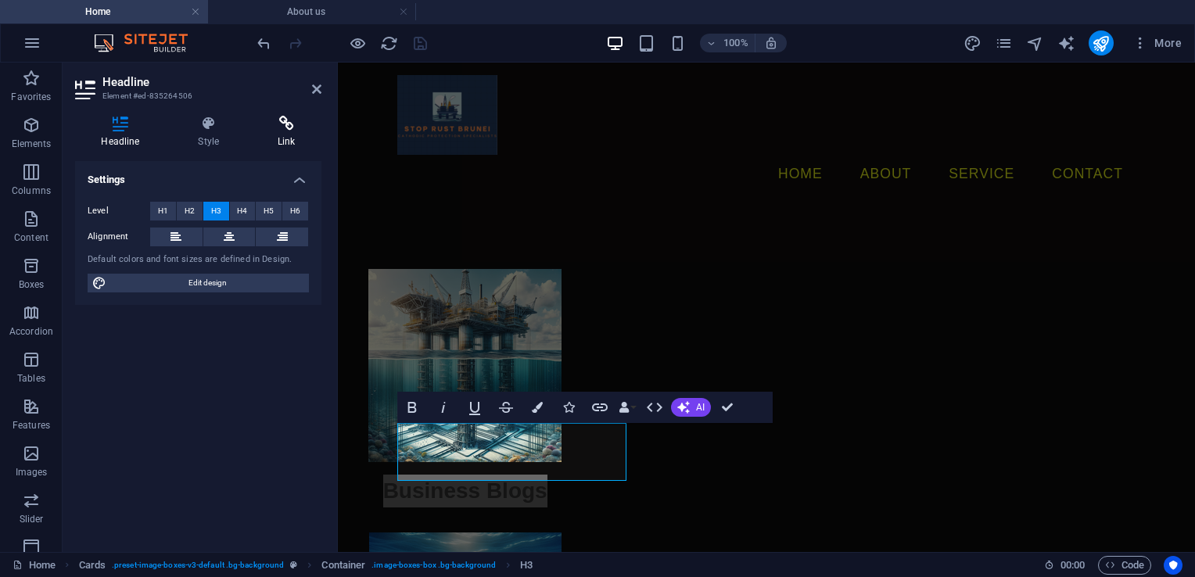
click at [289, 132] on h4 "Link" at bounding box center [287, 132] width 70 height 33
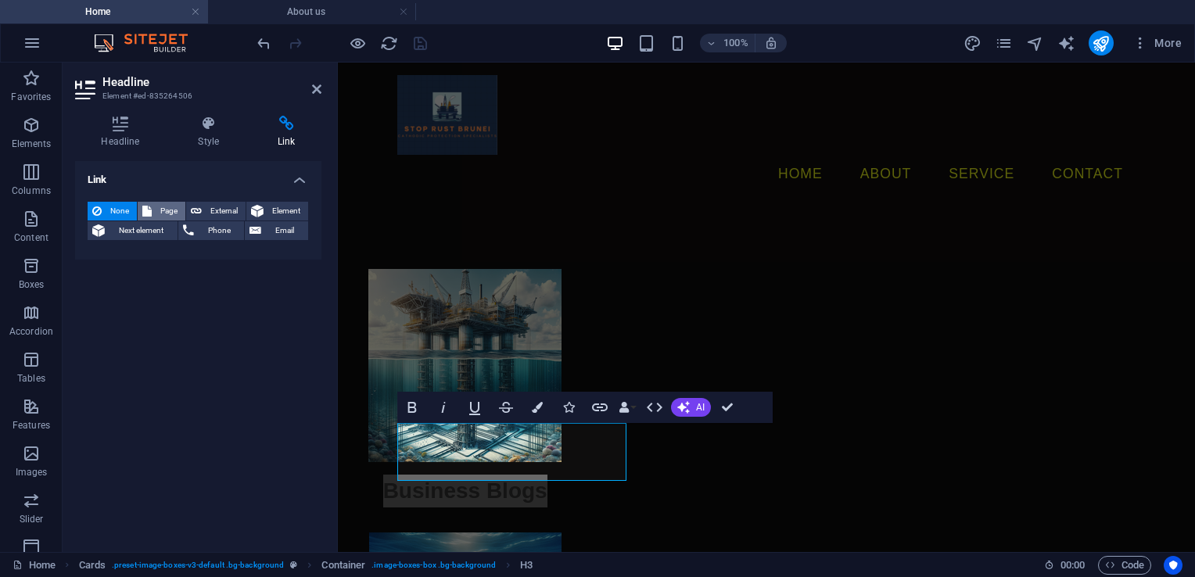
click at [173, 214] on span "Page" at bounding box center [168, 211] width 24 height 19
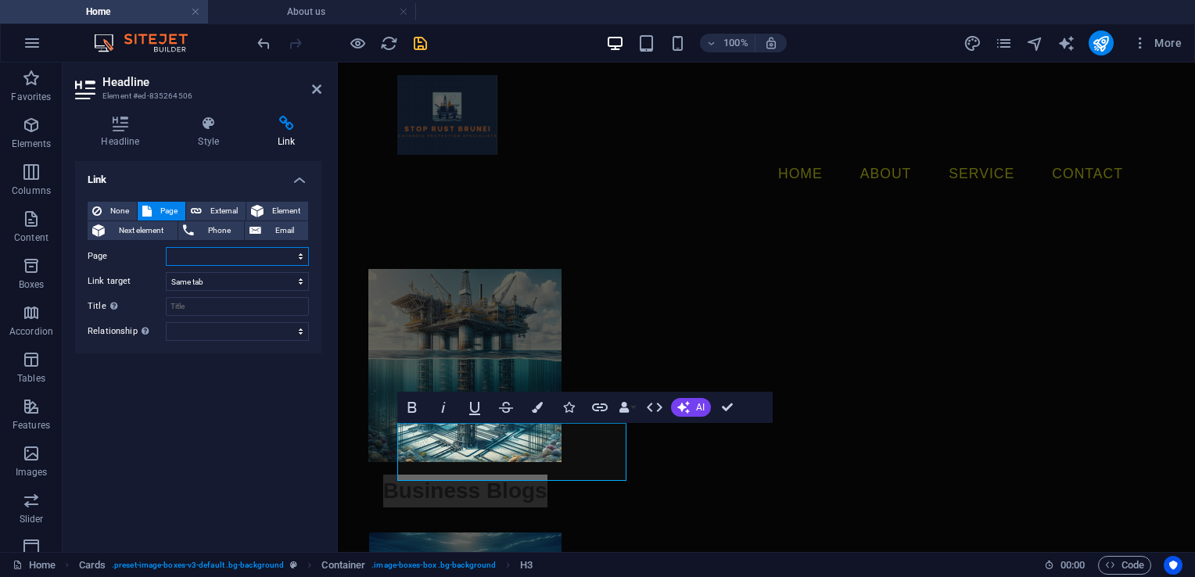
click at [197, 258] on select "Home Legal Notice Privacy About us Business Blogs Football Blogs Formula 1 Blogs" at bounding box center [237, 256] width 143 height 19
select select "4"
click at [166, 247] on select "Home Legal Notice Privacy About us Business Blogs Football Blogs Formula 1 Blogs" at bounding box center [237, 256] width 143 height 19
drag, startPoint x: 314, startPoint y: 89, endPoint x: 249, endPoint y: 40, distance: 82.1
click at [314, 89] on icon at bounding box center [316, 89] width 9 height 13
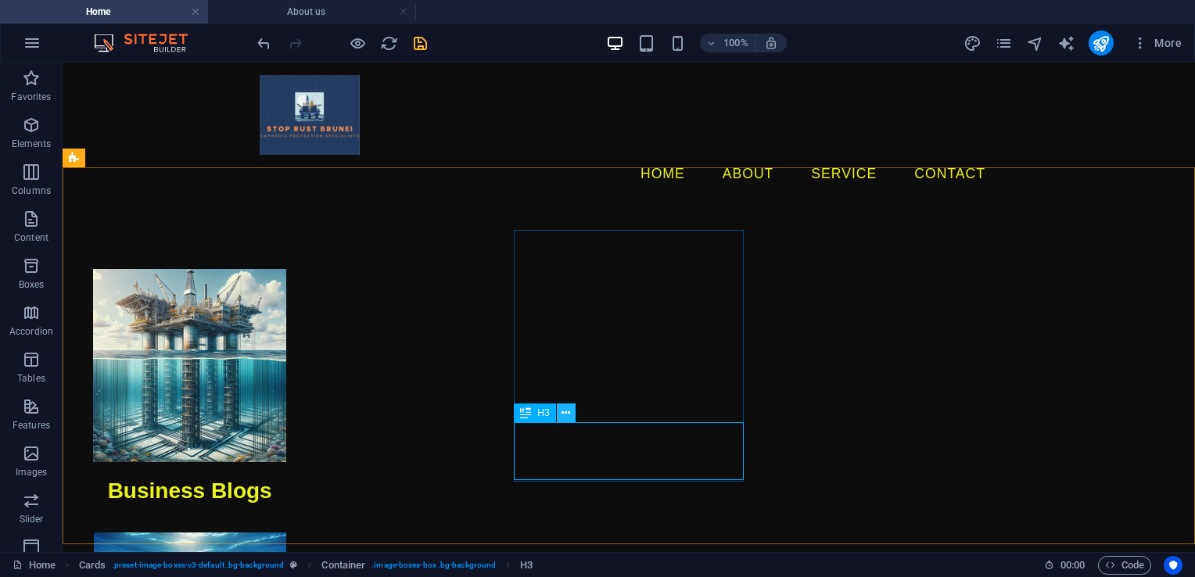
click at [570, 411] on button at bounding box center [566, 413] width 19 height 19
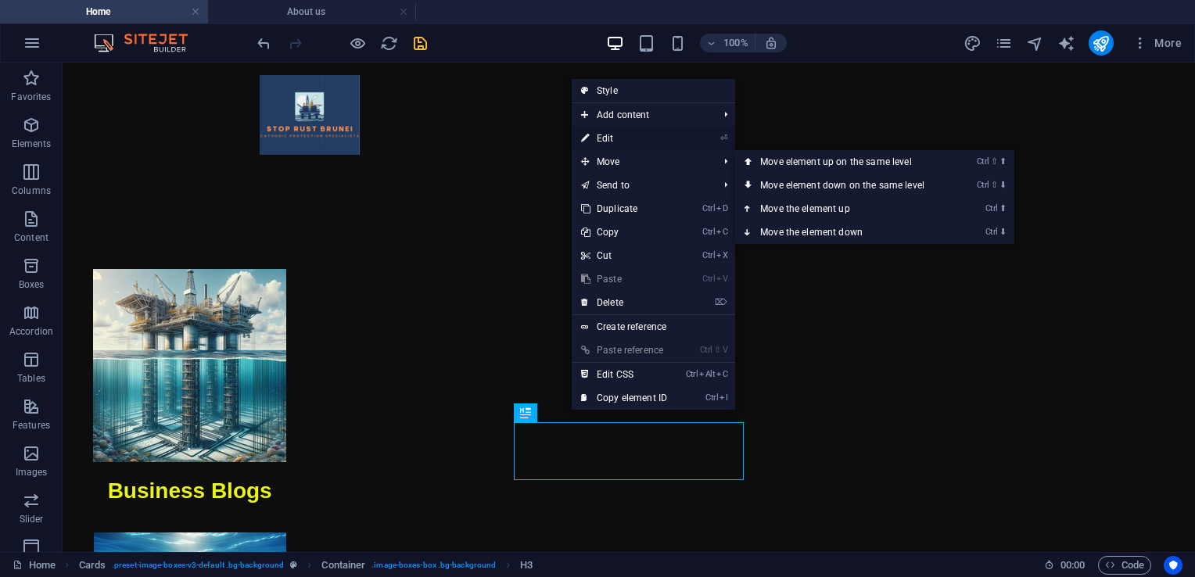
click at [621, 142] on link "⏎ Edit" at bounding box center [624, 138] width 105 height 23
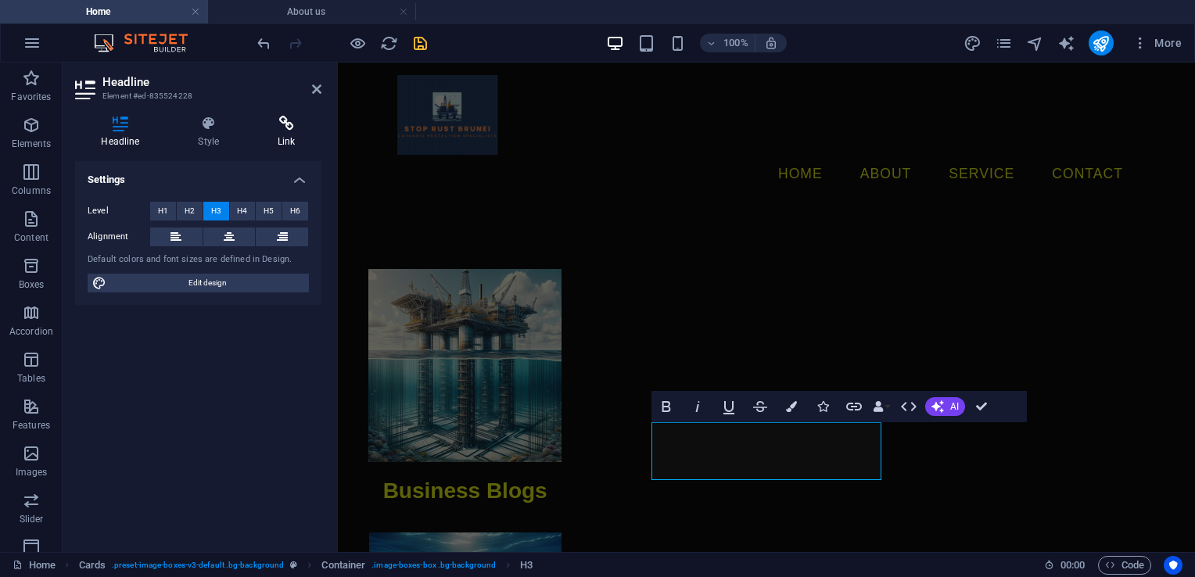
click at [277, 142] on h4 "Link" at bounding box center [287, 132] width 70 height 33
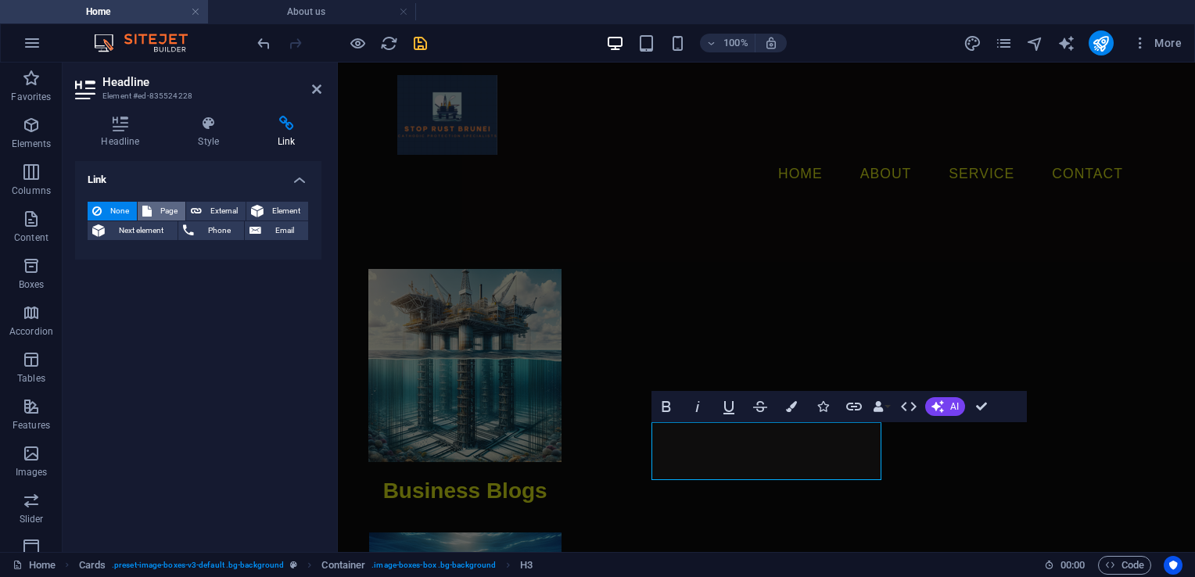
click at [160, 210] on span "Page" at bounding box center [168, 211] width 24 height 19
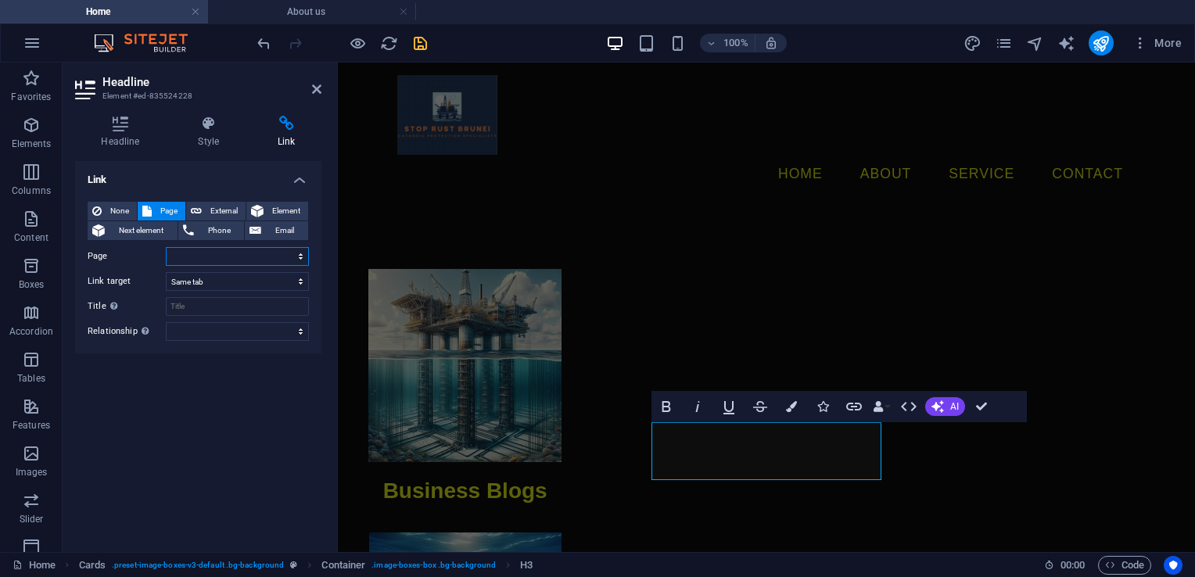
click at [190, 256] on select "Home Legal Notice Privacy About us Business Blogs Football Blogs Formula 1 Blogs" at bounding box center [237, 256] width 143 height 19
select select "5"
click at [166, 247] on select "Home Legal Notice Privacy About us Business Blogs Football Blogs Formula 1 Blogs" at bounding box center [237, 256] width 143 height 19
click at [313, 93] on icon at bounding box center [316, 89] width 9 height 13
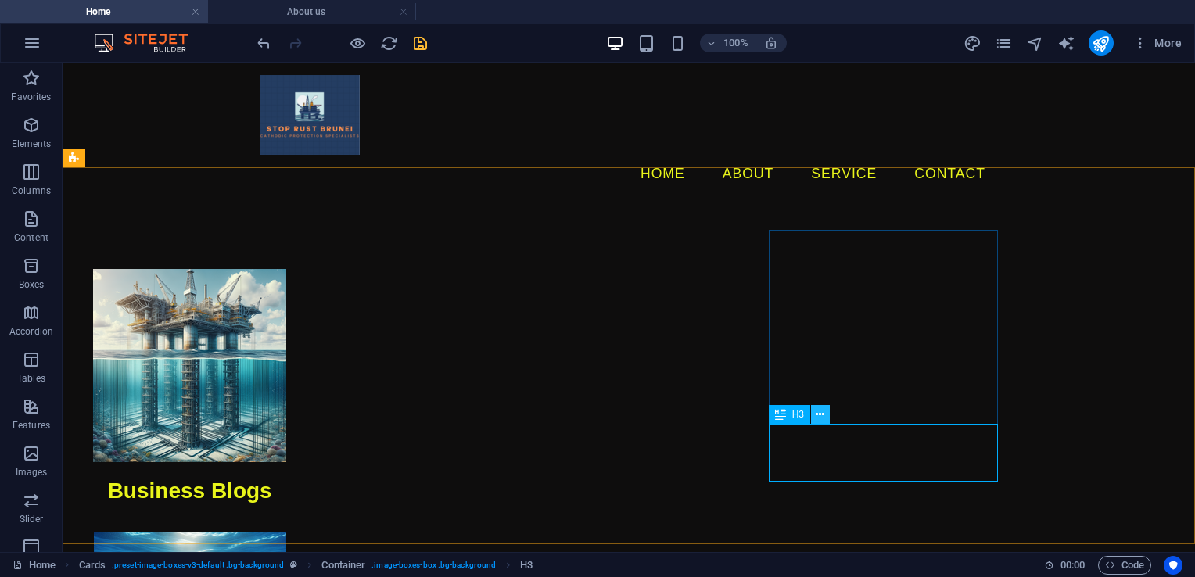
click at [823, 413] on icon at bounding box center [820, 415] width 9 height 16
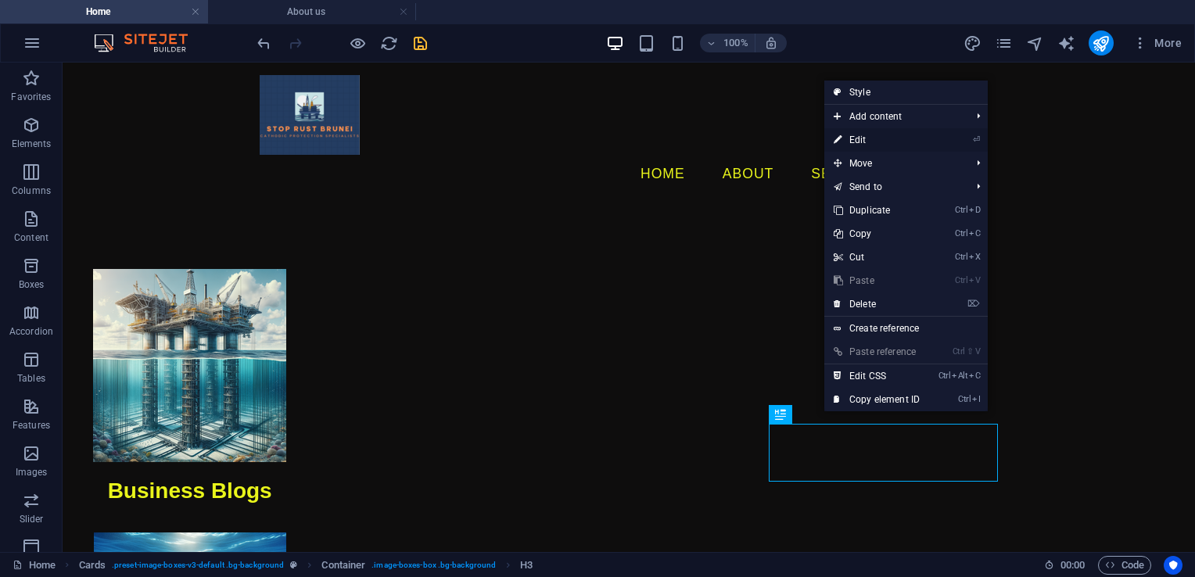
click at [872, 145] on link "⏎ Edit" at bounding box center [876, 139] width 105 height 23
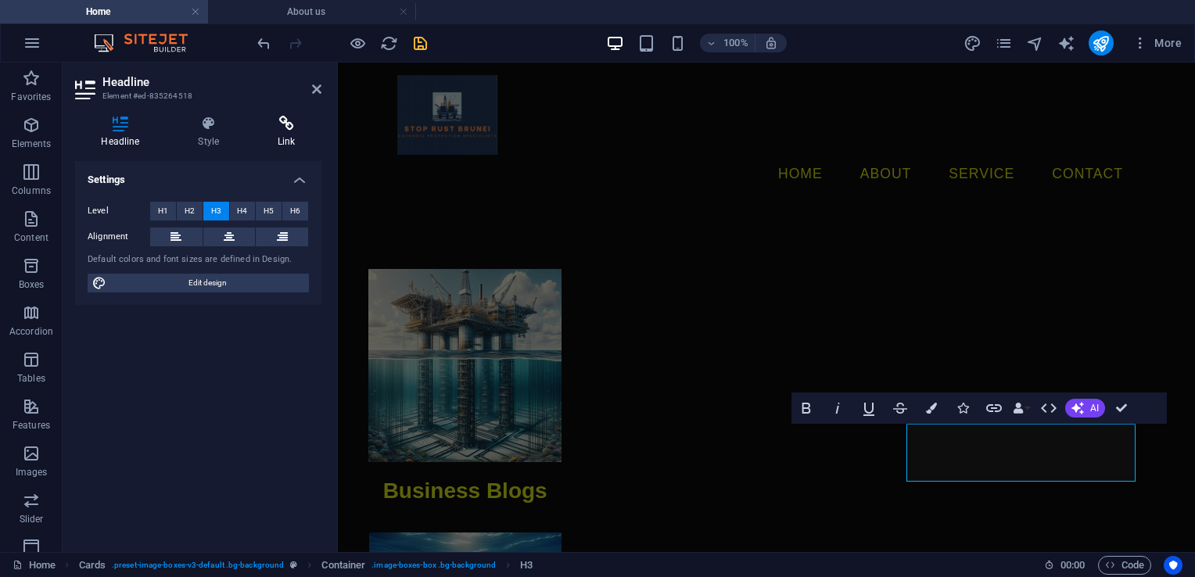
click at [288, 135] on h4 "Link" at bounding box center [287, 132] width 70 height 33
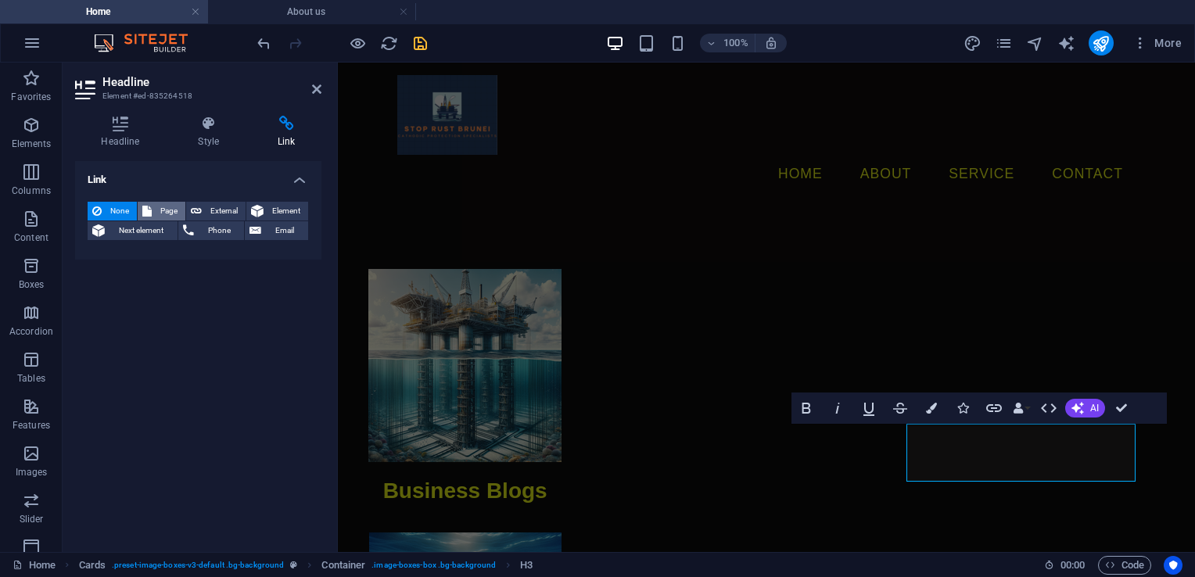
click at [160, 205] on span "Page" at bounding box center [168, 211] width 24 height 19
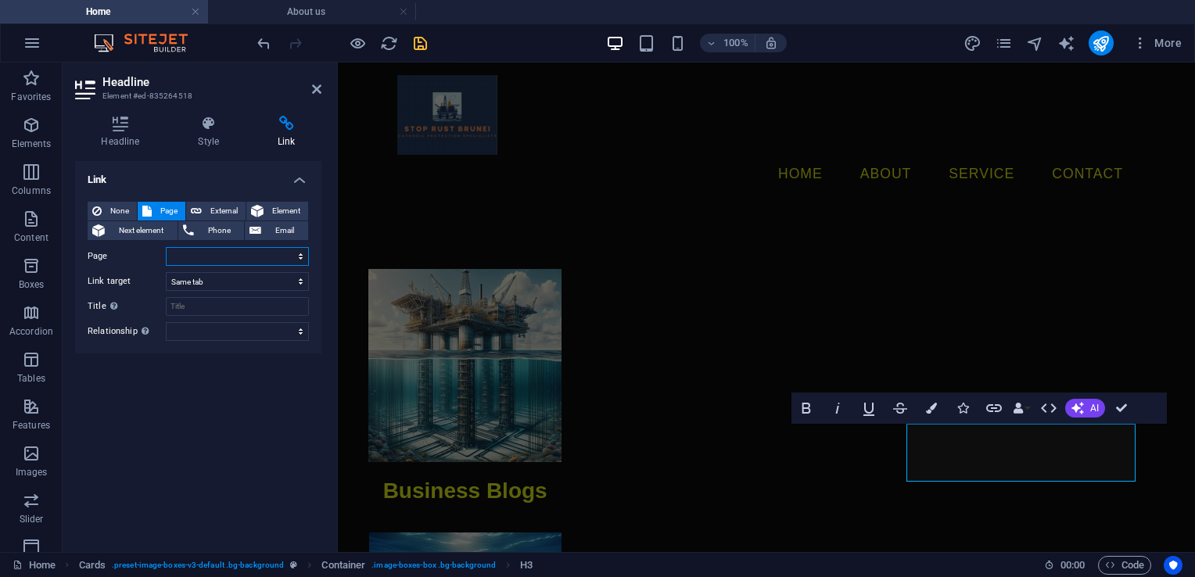
click at [185, 256] on select "Home Legal Notice Privacy About us Business Blogs Football Blogs Formula 1 Blogs" at bounding box center [237, 256] width 143 height 19
select select "6"
click at [166, 247] on select "Home Legal Notice Privacy About us Business Blogs Football Blogs Formula 1 Blogs" at bounding box center [237, 256] width 143 height 19
click at [316, 92] on icon at bounding box center [316, 89] width 9 height 13
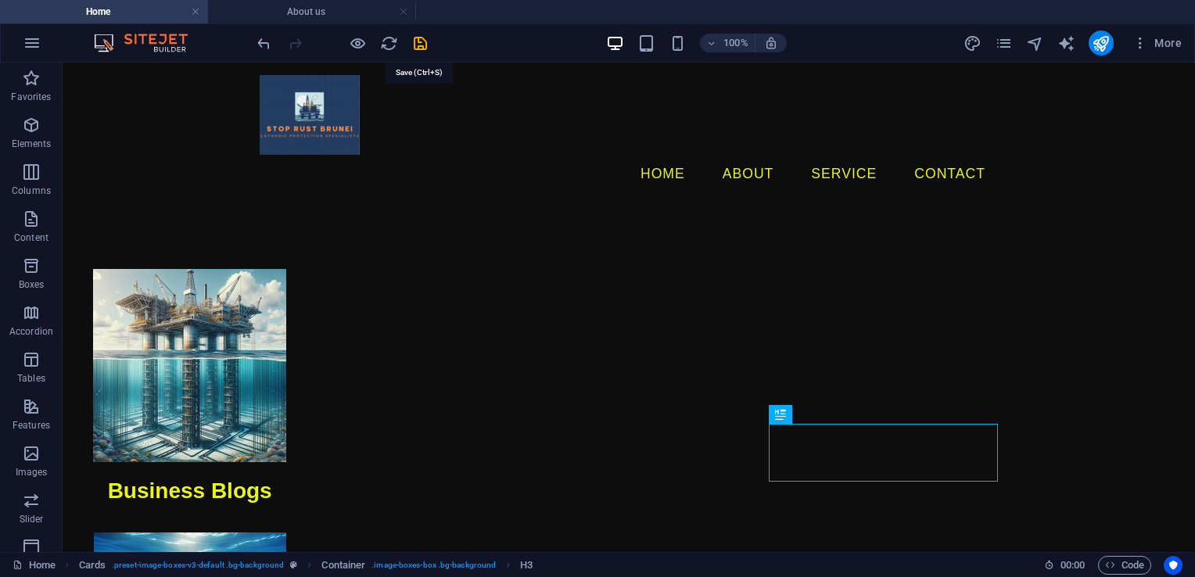
click at [417, 45] on icon "save" at bounding box center [420, 43] width 18 height 18
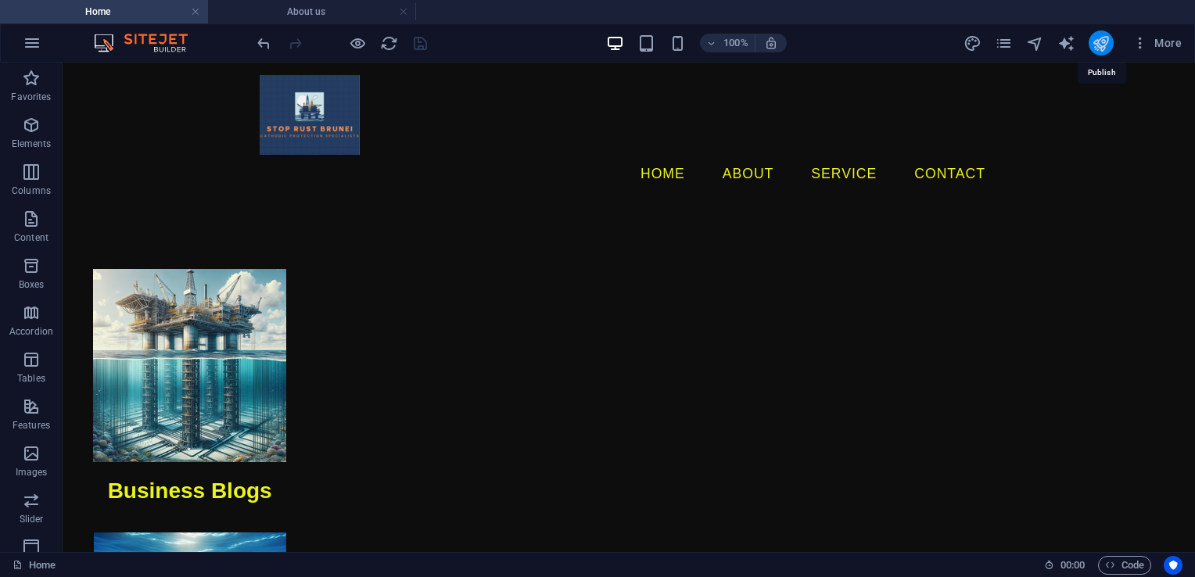
click at [1104, 39] on icon "publish" at bounding box center [1101, 43] width 18 height 18
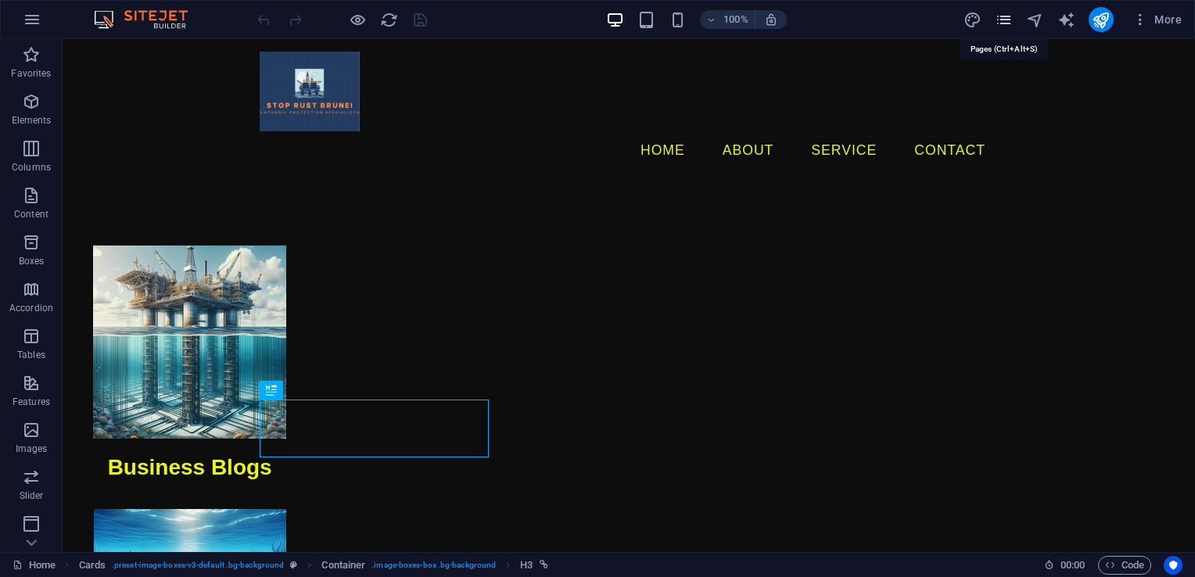
click at [1005, 17] on icon "pages" at bounding box center [1004, 20] width 18 height 18
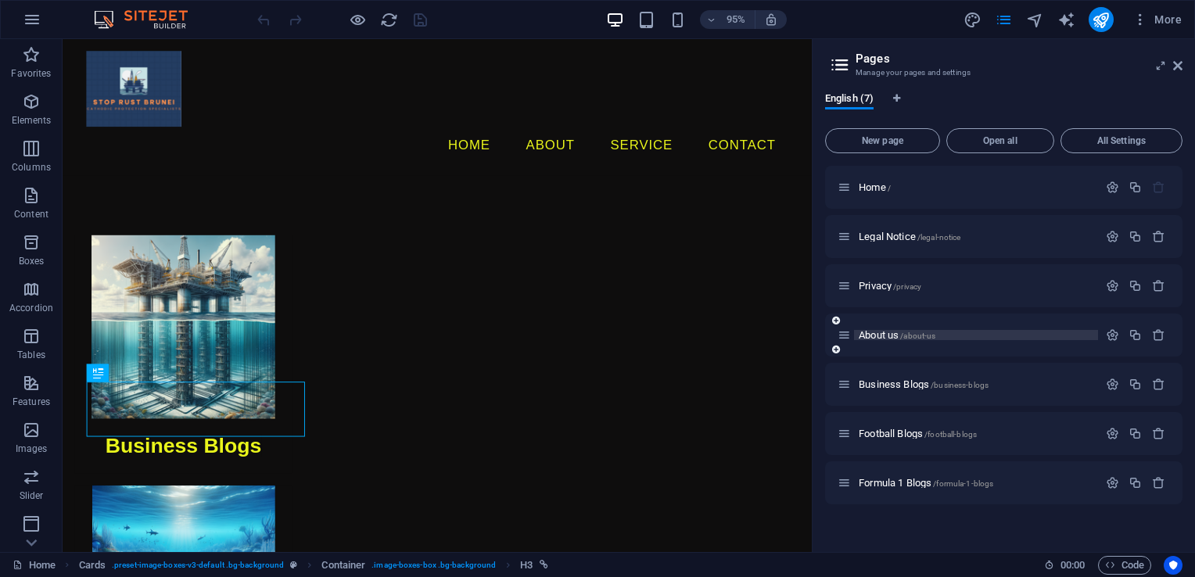
click at [875, 336] on span "About us /about-us" at bounding box center [897, 335] width 77 height 12
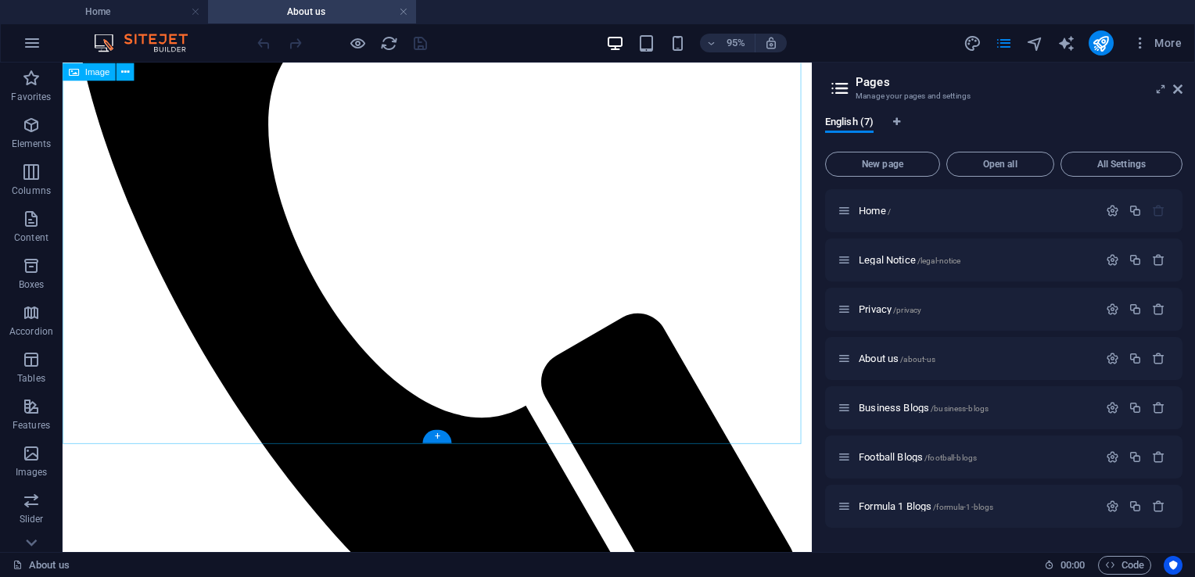
scroll to position [469, 0]
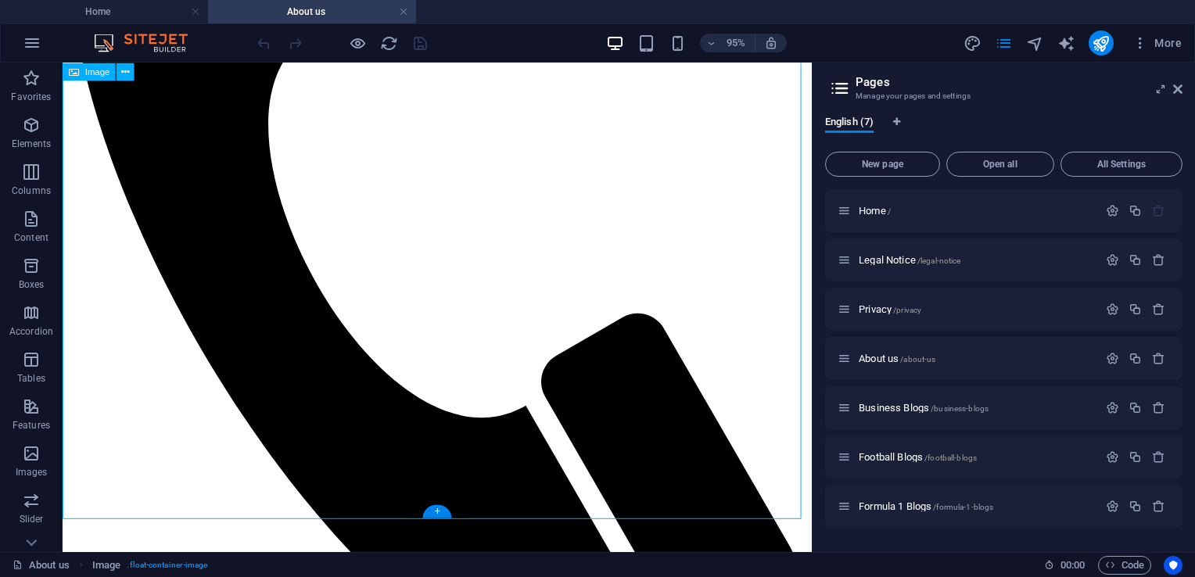
select select "%"
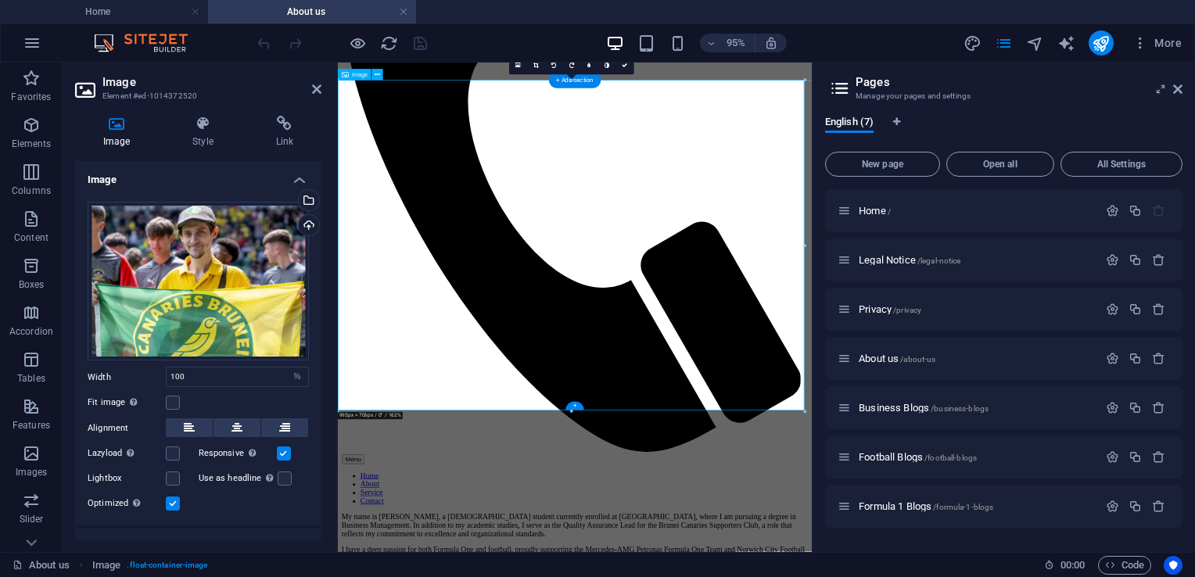
scroll to position [369, 0]
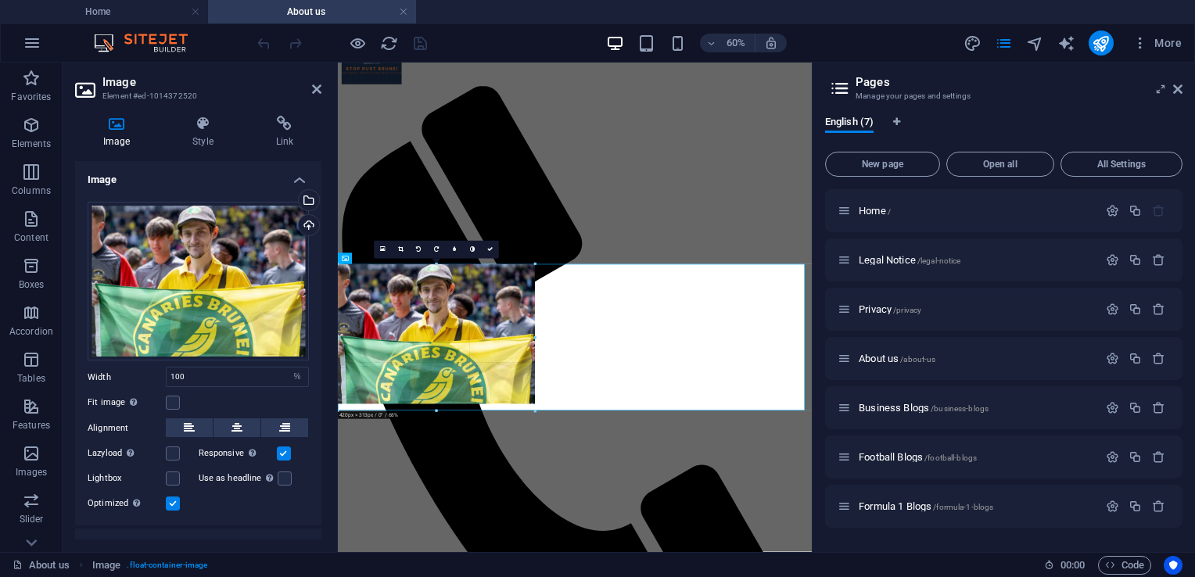
drag, startPoint x: 339, startPoint y: 408, endPoint x: 795, endPoint y: 108, distance: 546.0
type input "431"
select select "px"
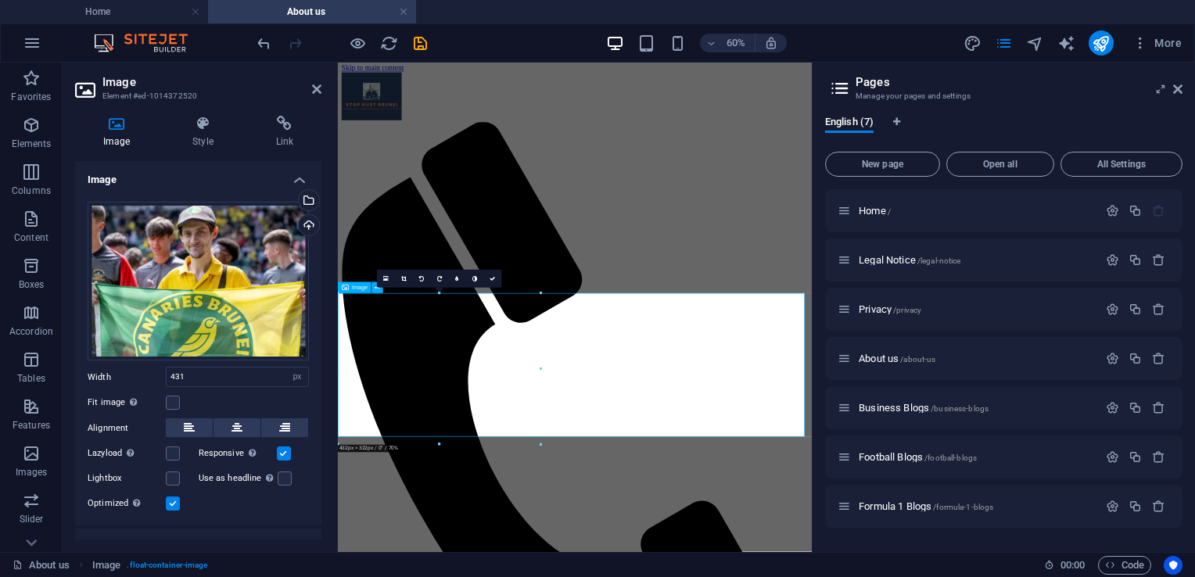
scroll to position [0, 0]
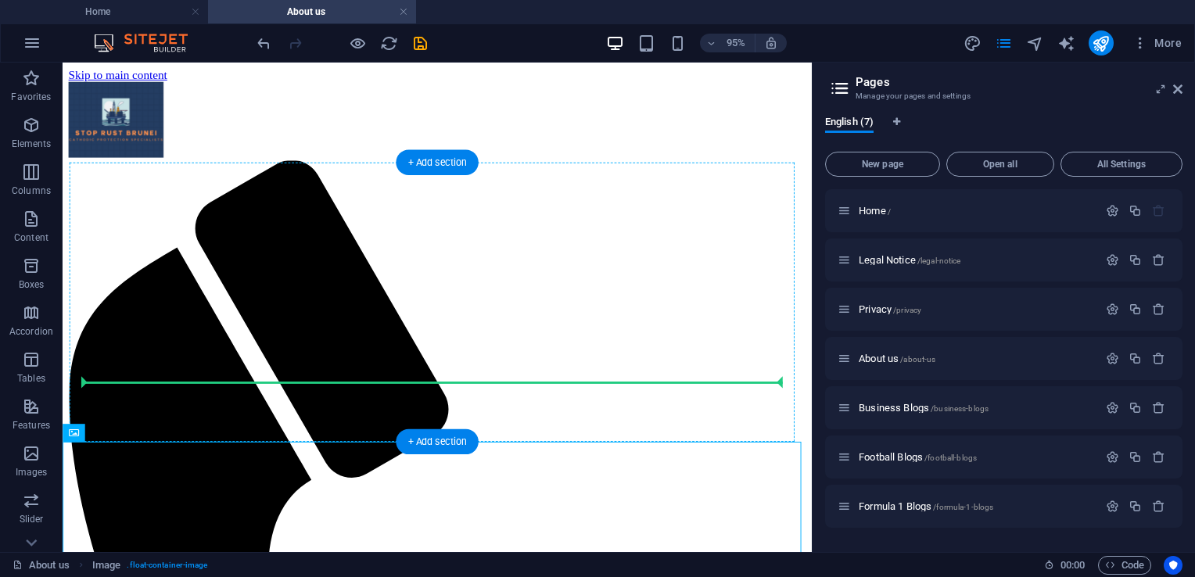
drag, startPoint x: 179, startPoint y: 541, endPoint x: 196, endPoint y: 379, distance: 162.7
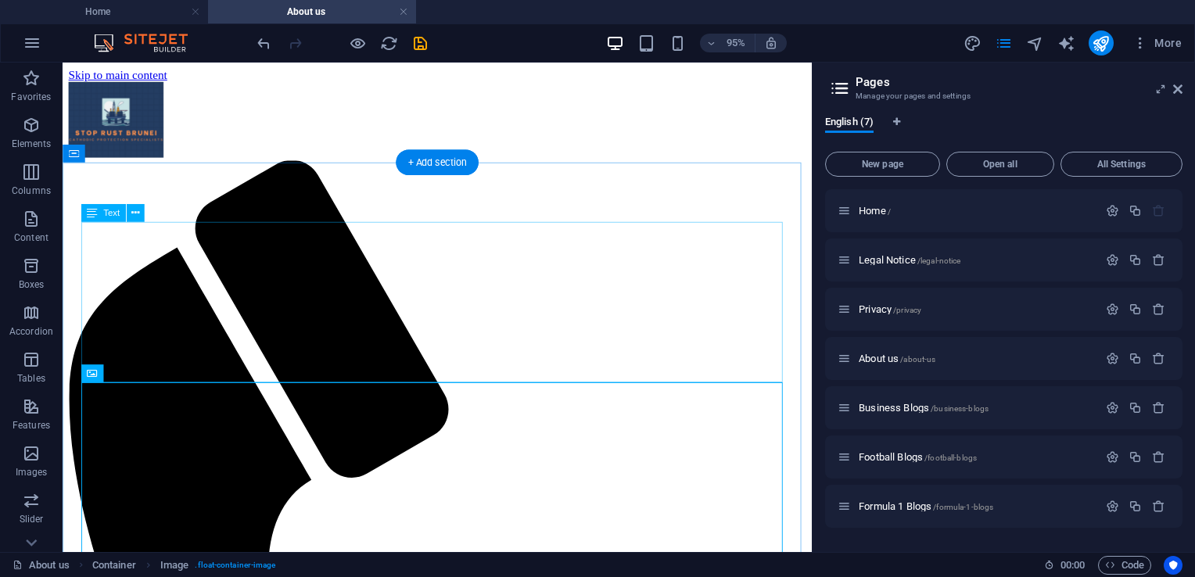
drag, startPoint x: 595, startPoint y: 390, endPoint x: 472, endPoint y: 384, distance: 123.7
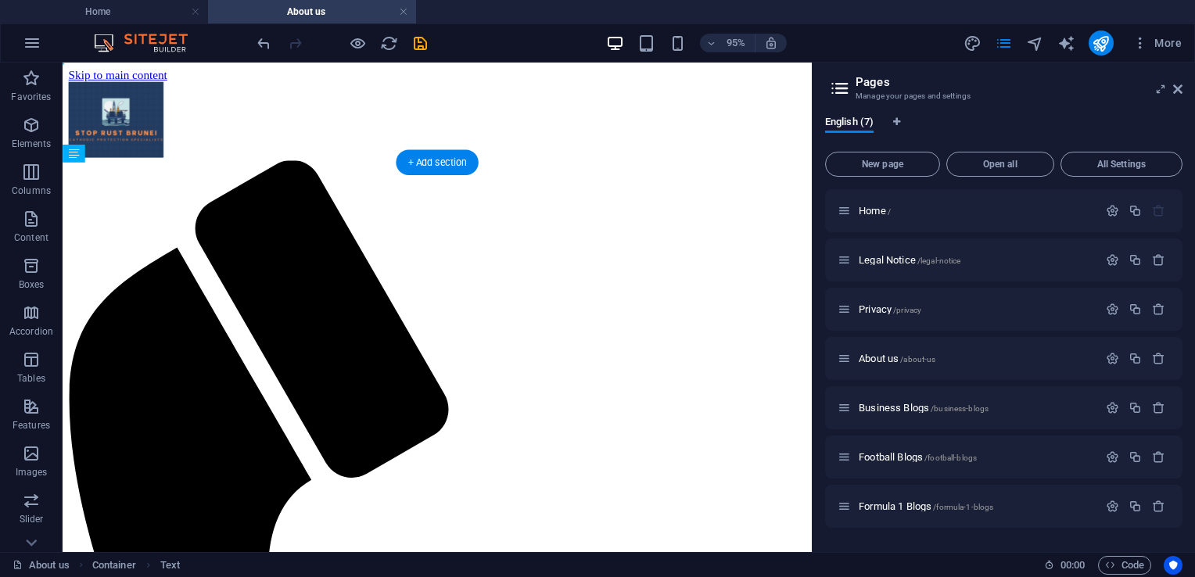
drag, startPoint x: 178, startPoint y: 276, endPoint x: 583, endPoint y: 322, distance: 408.5
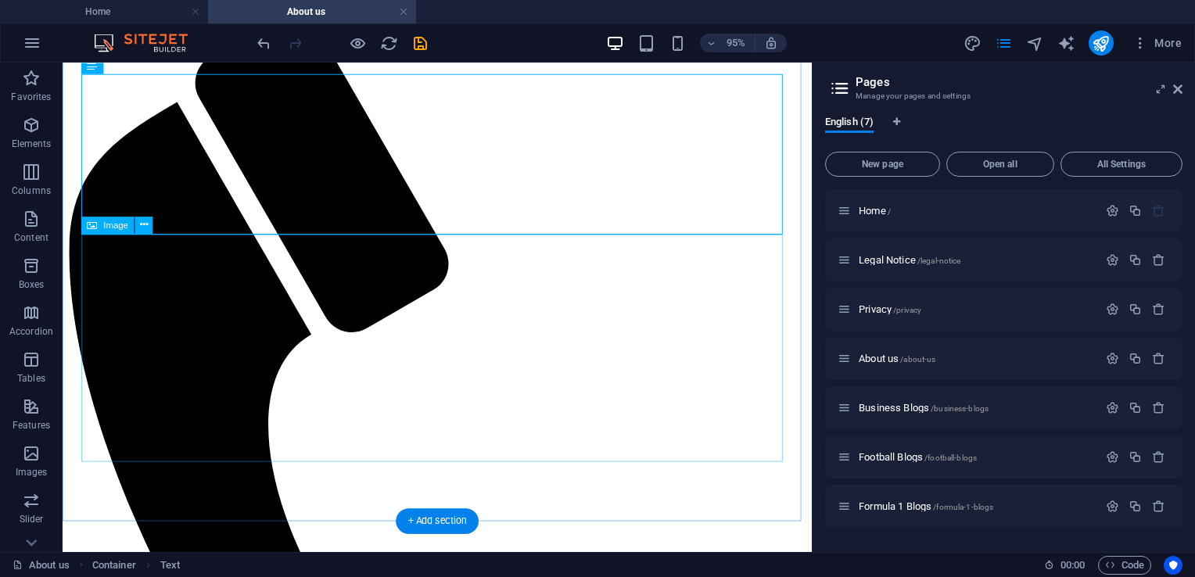
scroll to position [156, 0]
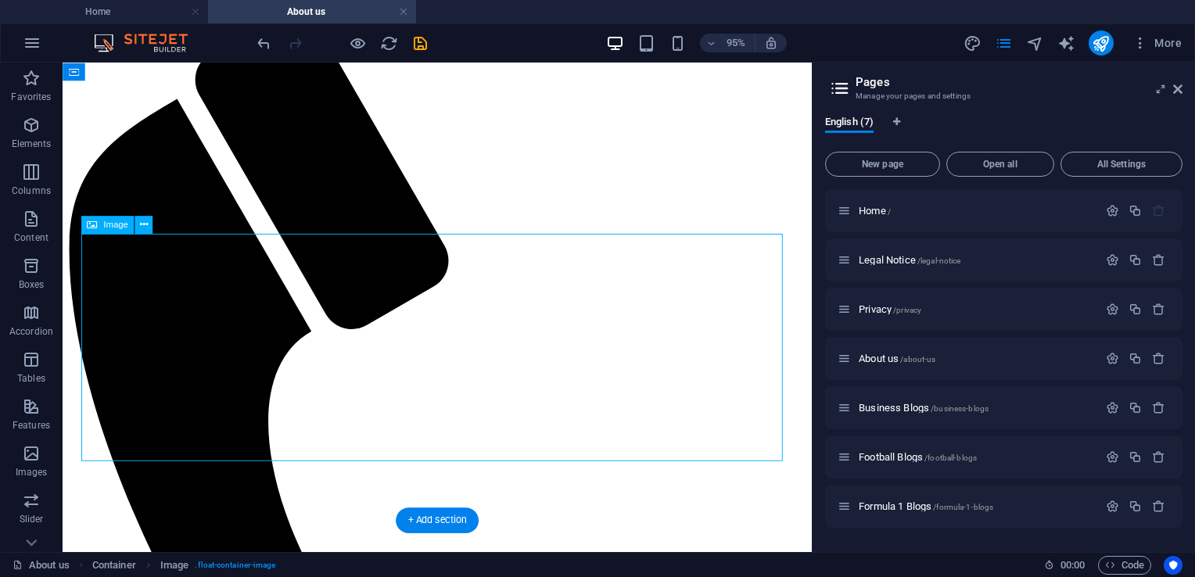
select select "px"
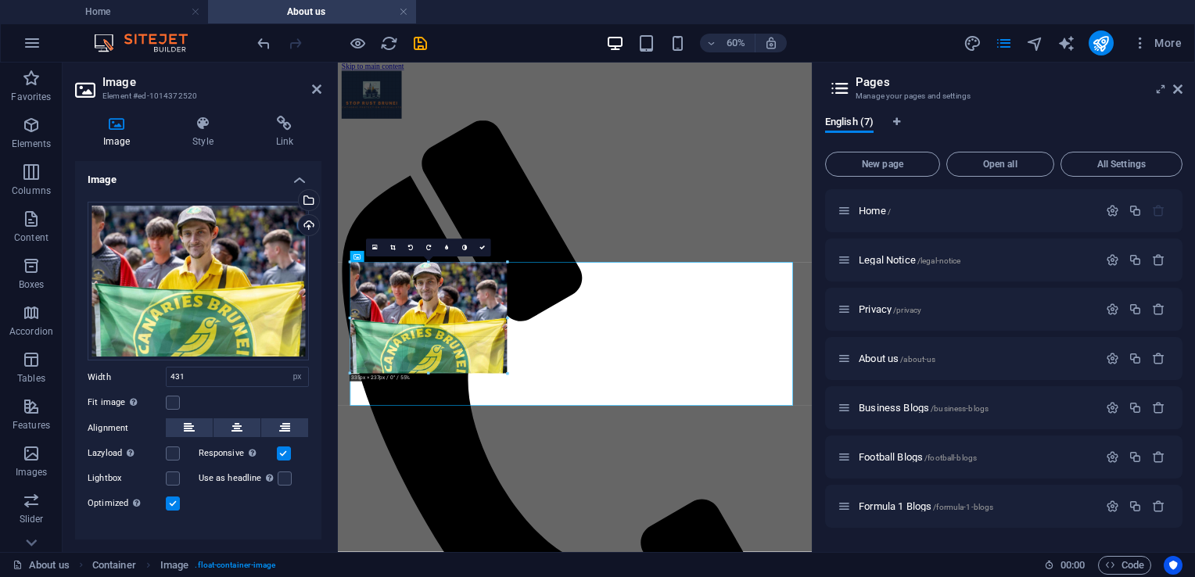
scroll to position [0, 0]
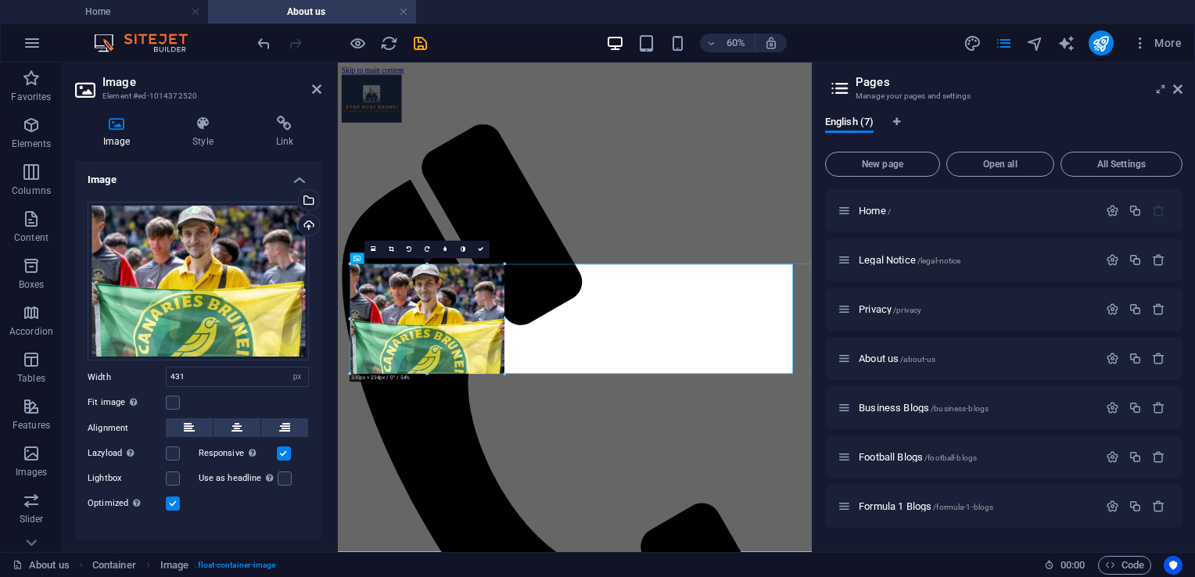
drag, startPoint x: 551, startPoint y: 375, endPoint x: 434, endPoint y: 314, distance: 131.5
type input "329"
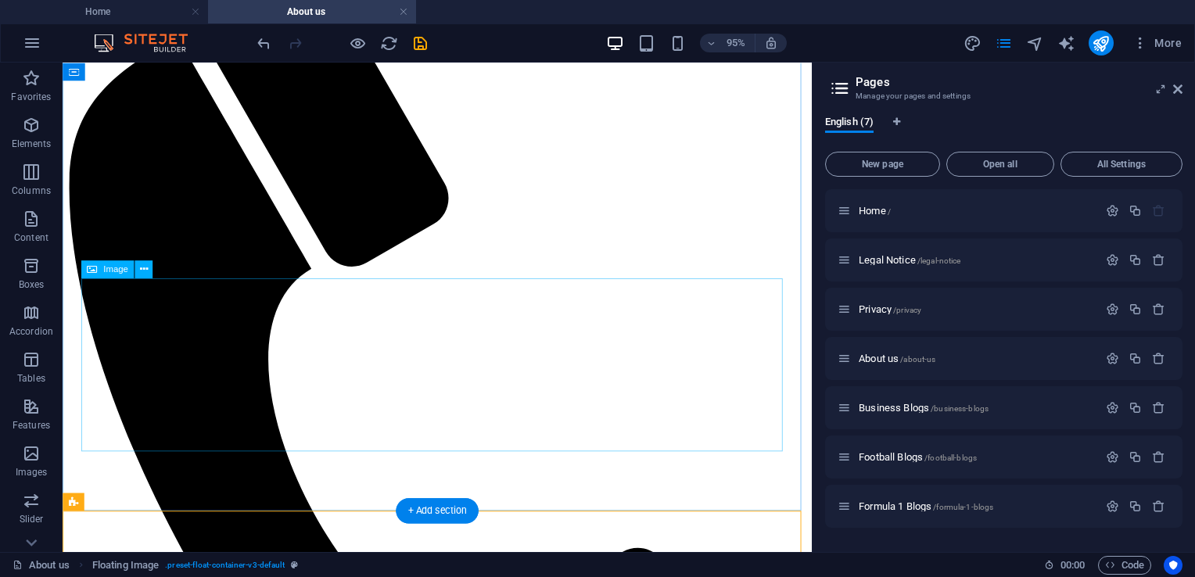
scroll to position [66, 0]
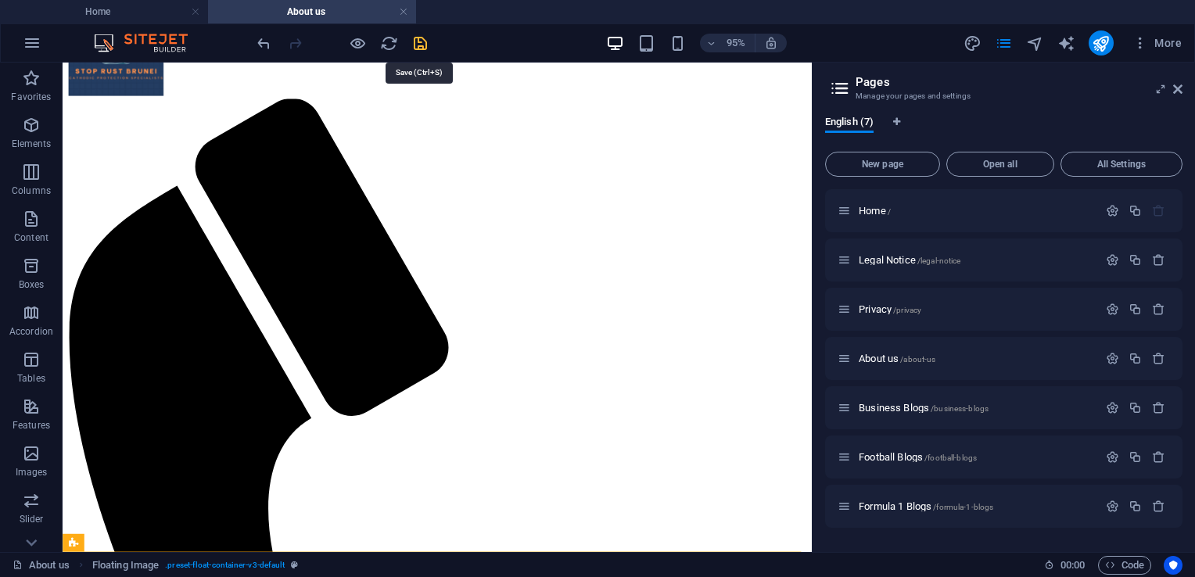
click at [419, 42] on icon "save" at bounding box center [420, 43] width 18 height 18
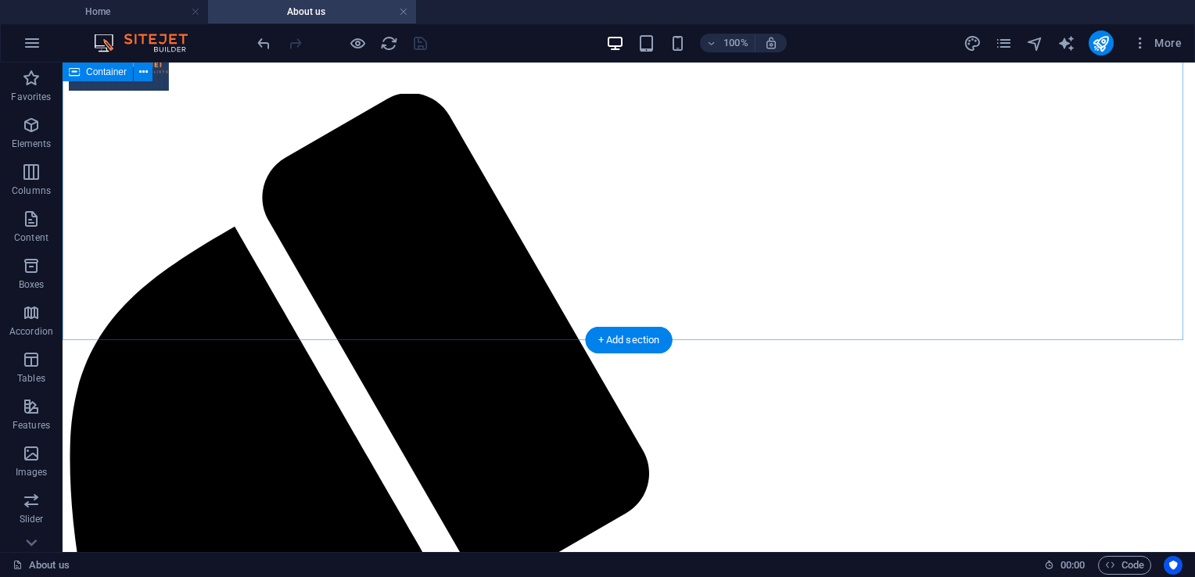
scroll to position [13, 0]
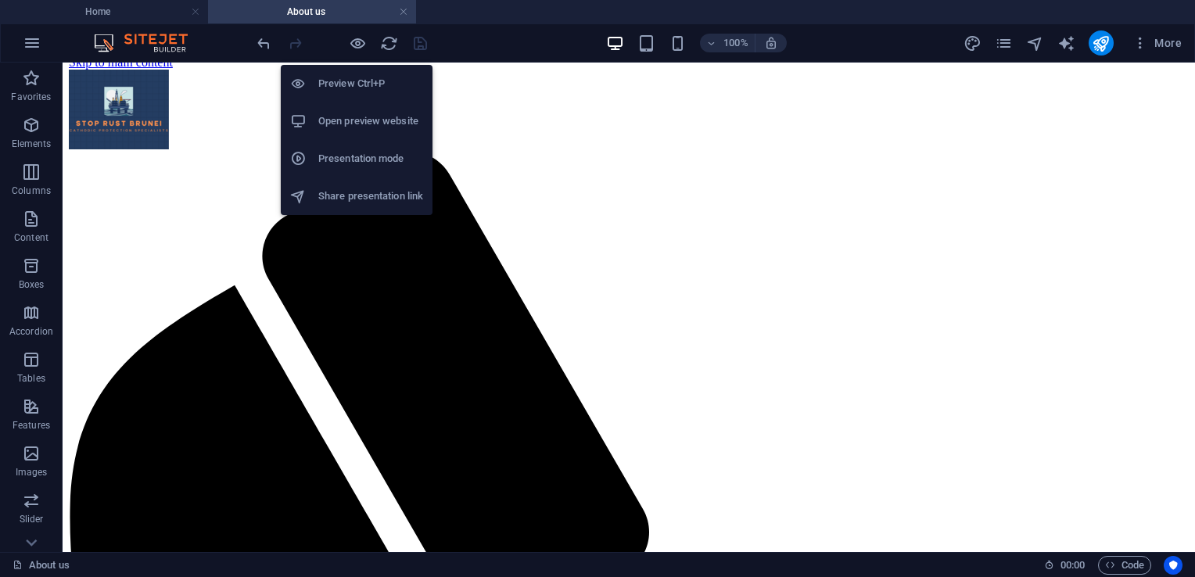
click at [363, 124] on h6 "Open preview website" at bounding box center [370, 121] width 105 height 19
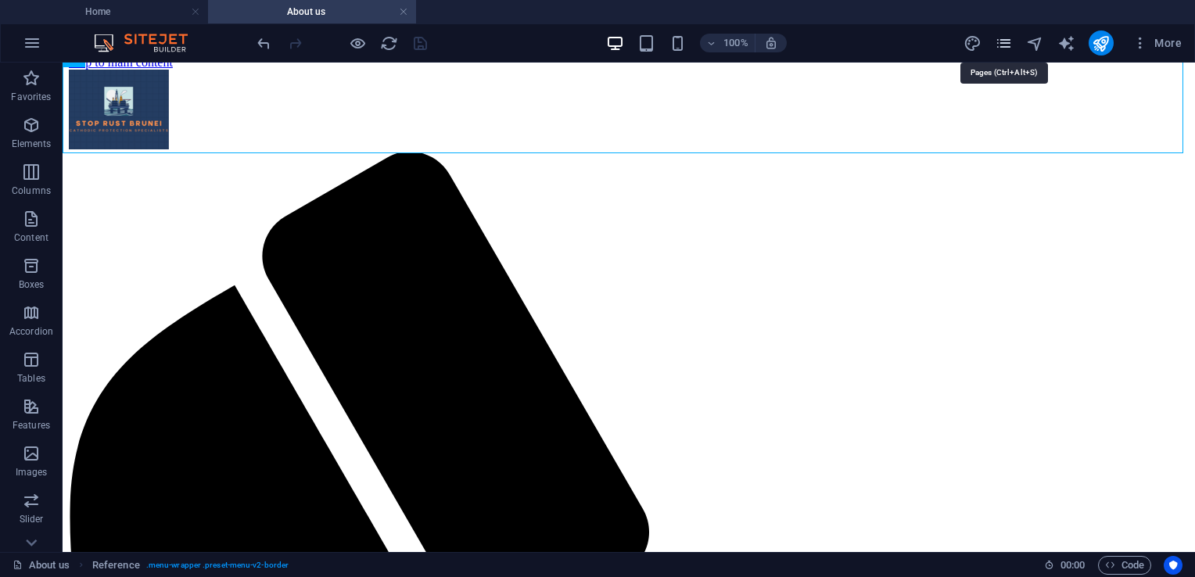
click at [1003, 43] on icon "pages" at bounding box center [1004, 43] width 18 height 18
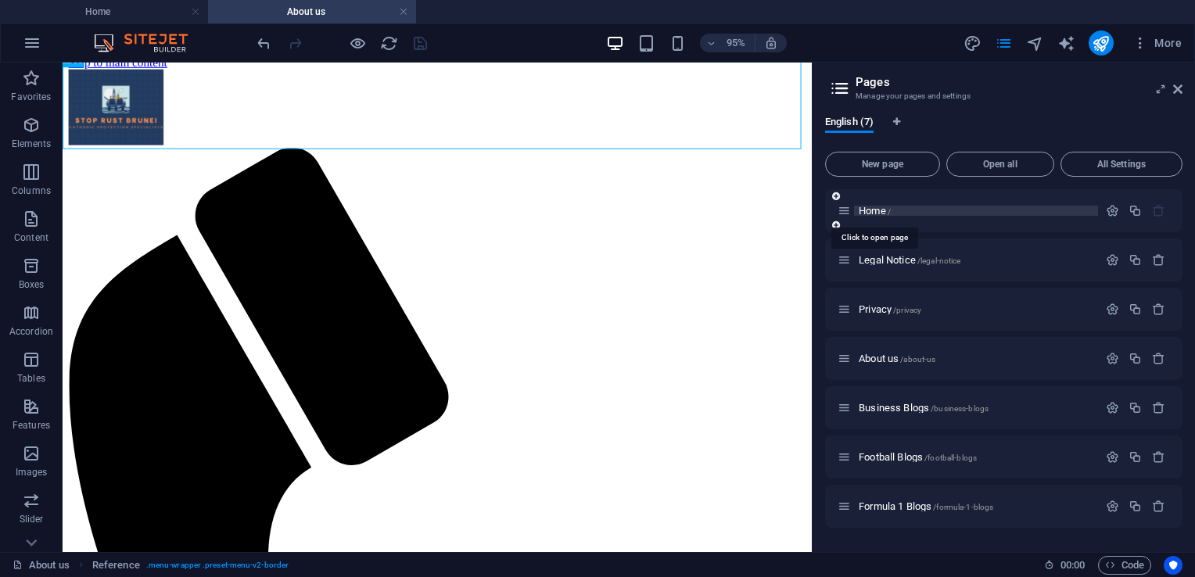
click at [870, 210] on span "Home /" at bounding box center [875, 211] width 32 height 12
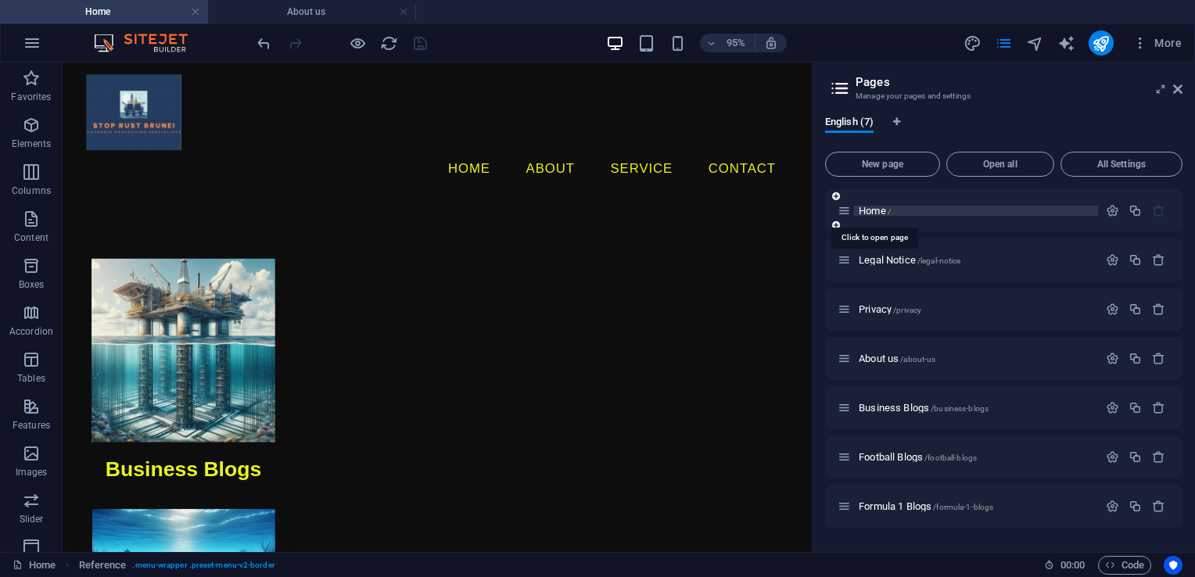
scroll to position [0, 0]
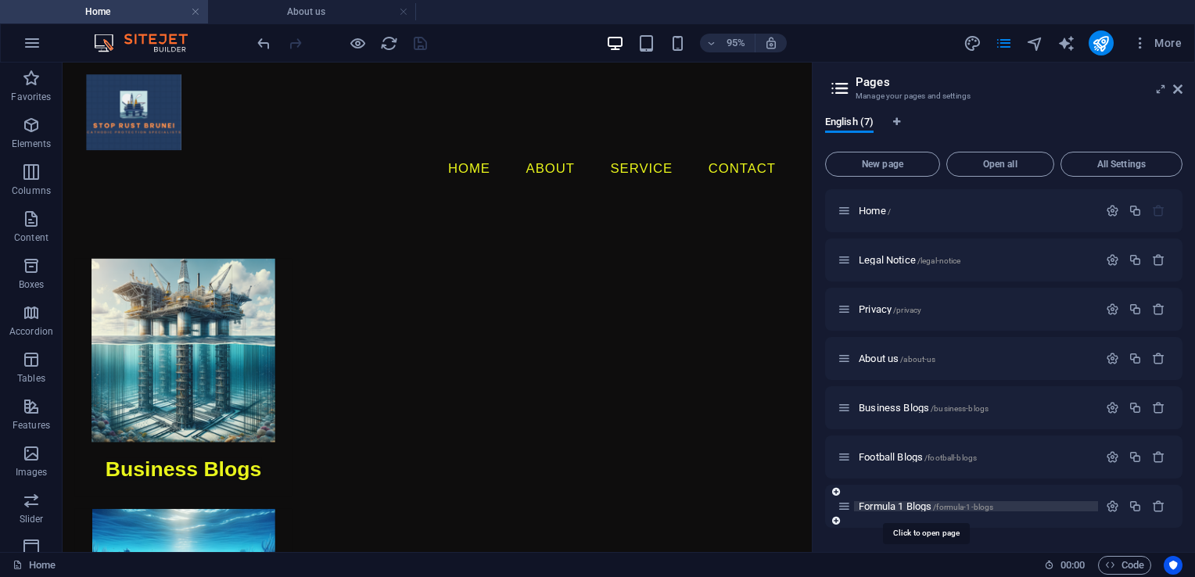
click at [915, 507] on span "Formula 1 Blogs /formula-1-blogs" at bounding box center [926, 507] width 135 height 12
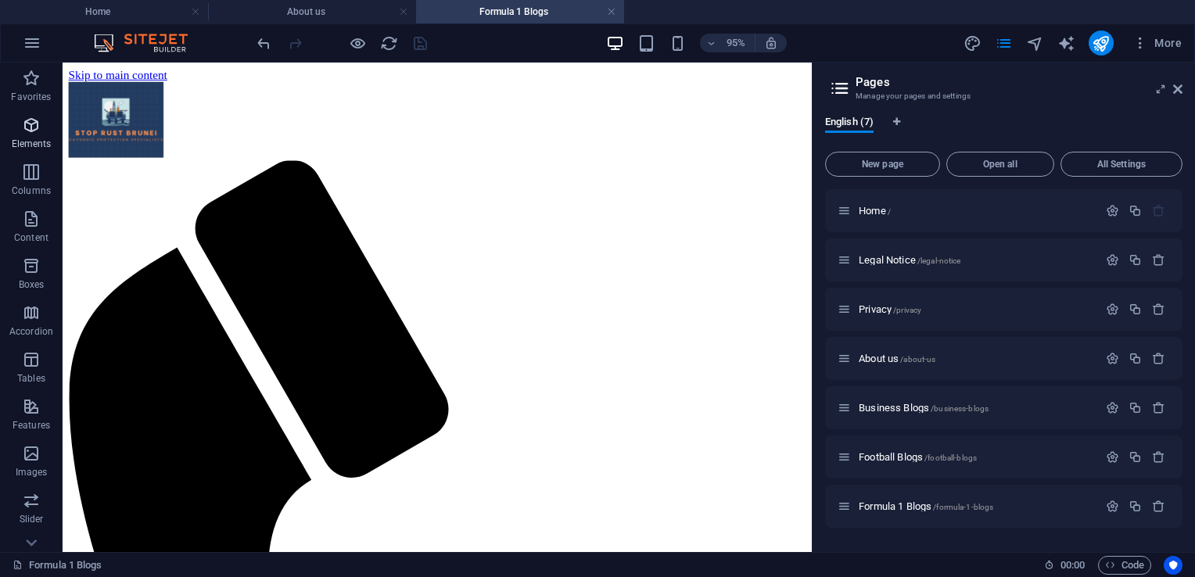
click at [20, 144] on p "Elements" at bounding box center [32, 144] width 40 height 13
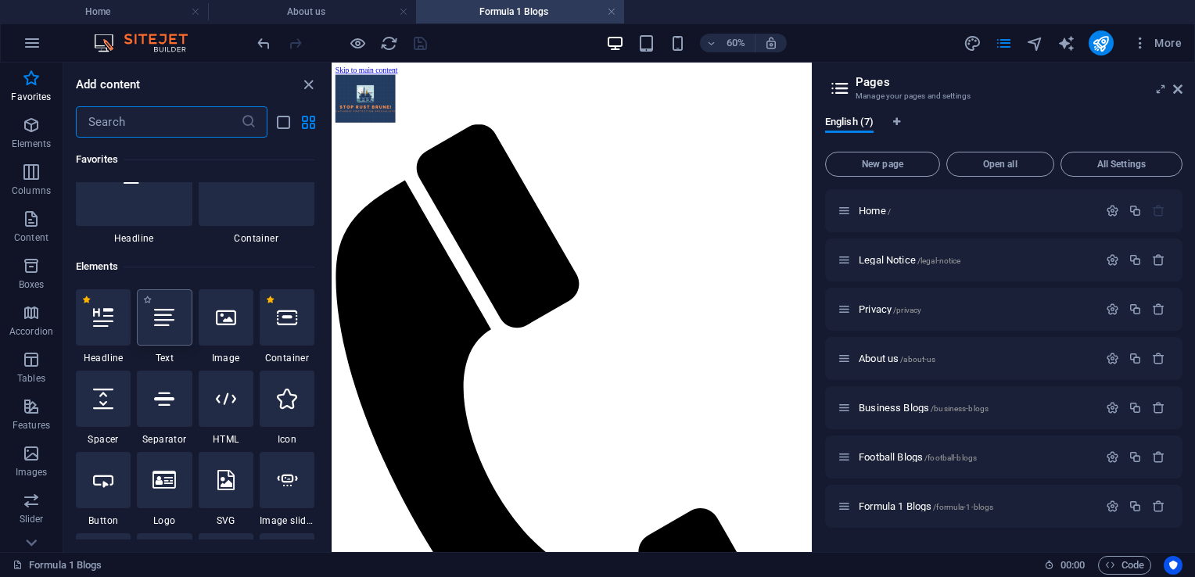
scroll to position [9, 0]
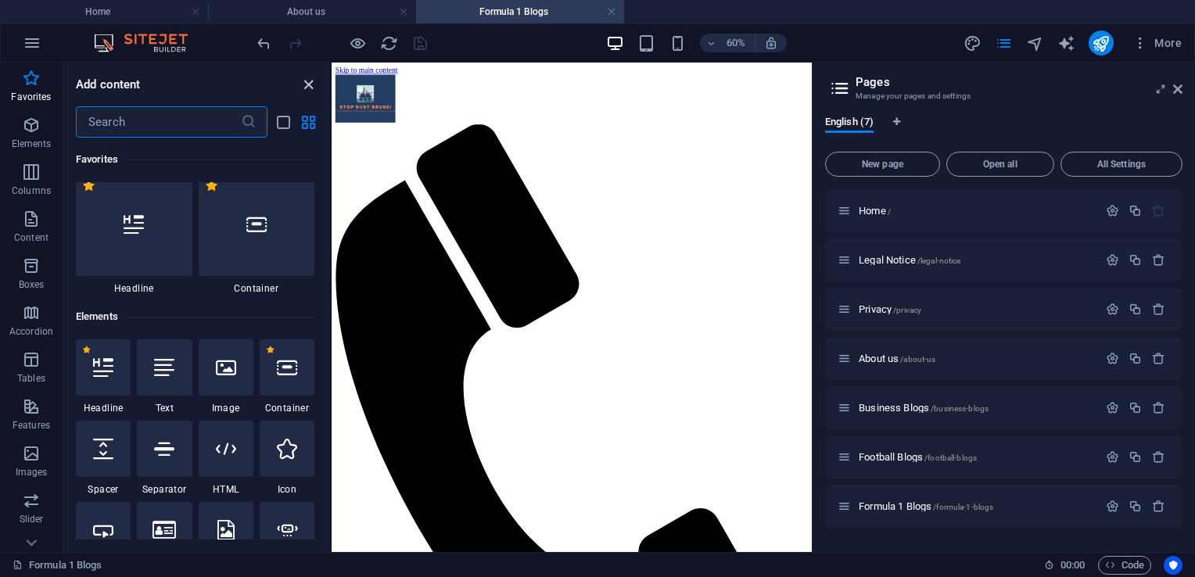
click at [316, 77] on icon "close panel" at bounding box center [309, 85] width 18 height 18
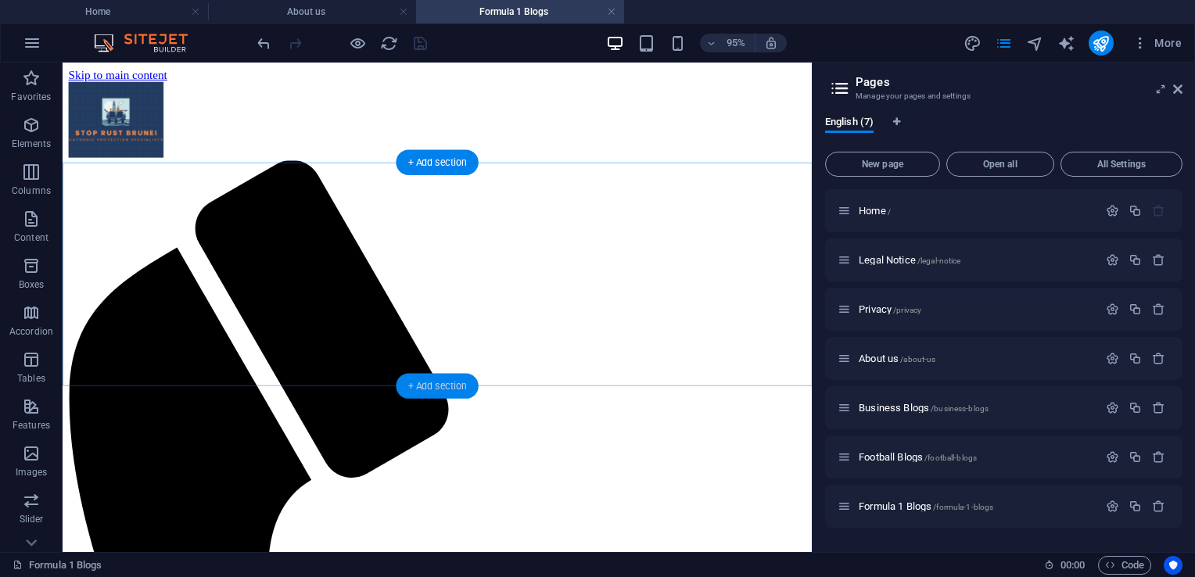
click at [429, 380] on div "+ Add section" at bounding box center [437, 385] width 82 height 25
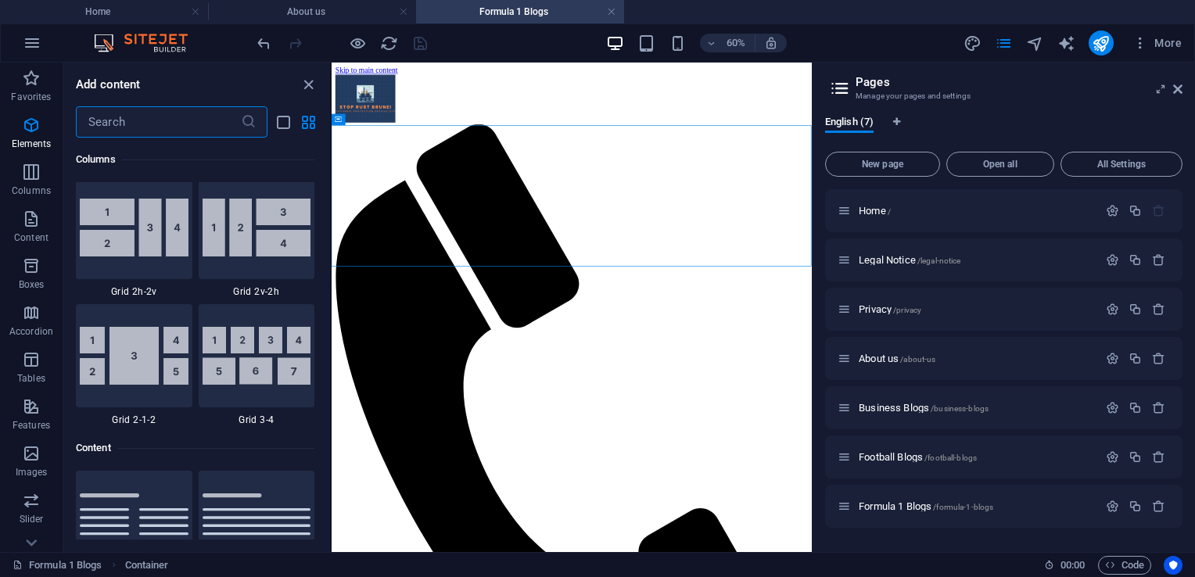
scroll to position [2736, 0]
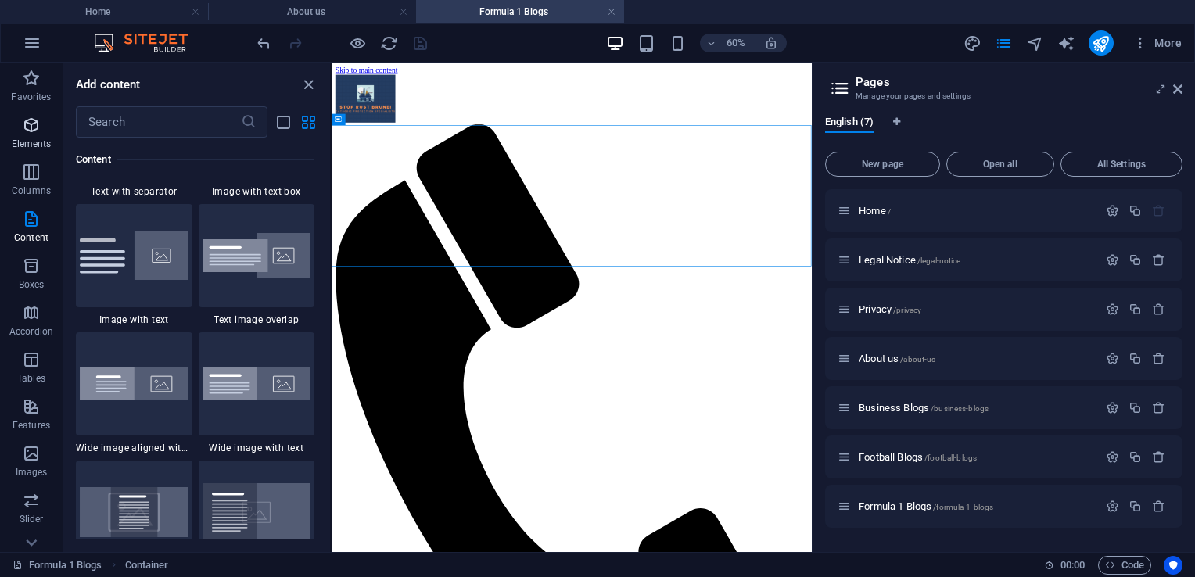
click at [40, 120] on icon "button" at bounding box center [31, 125] width 19 height 19
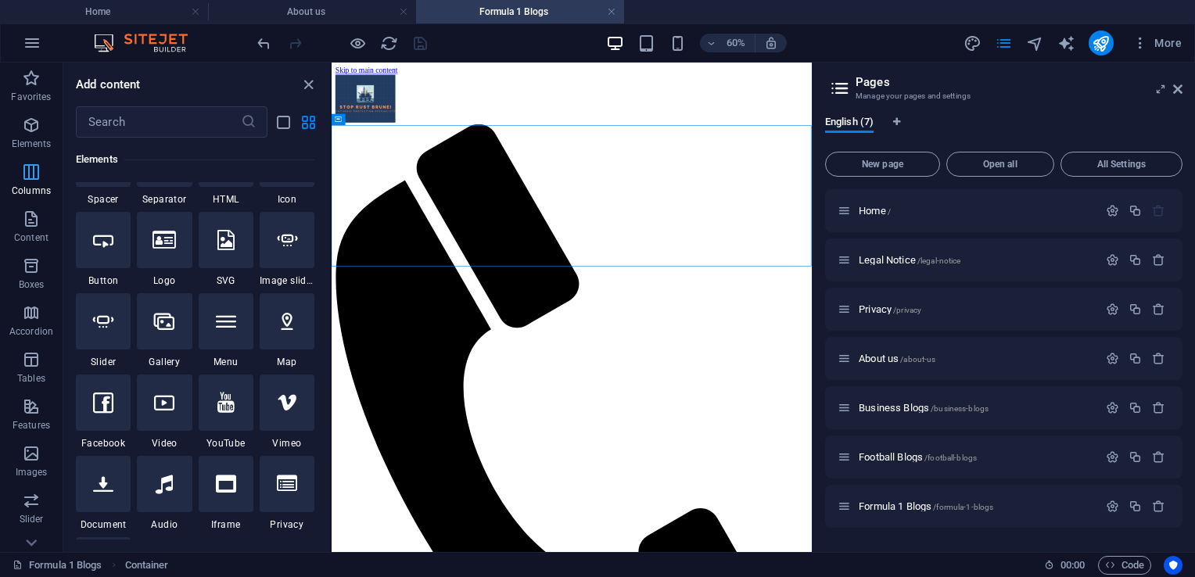
scroll to position [166, 0]
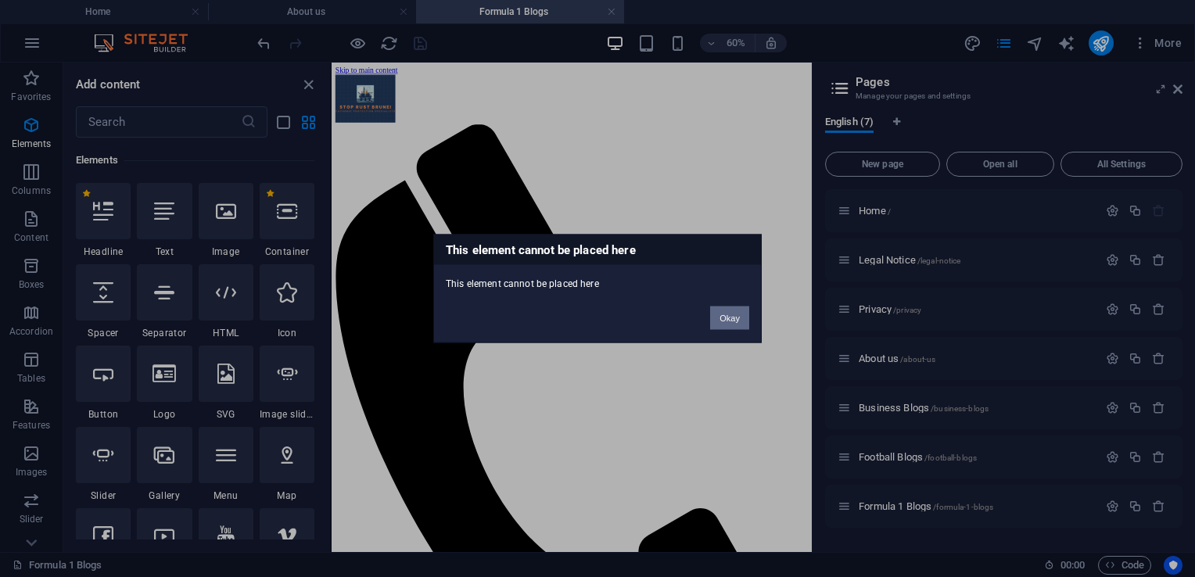
click at [726, 320] on button "Okay" at bounding box center [729, 318] width 39 height 23
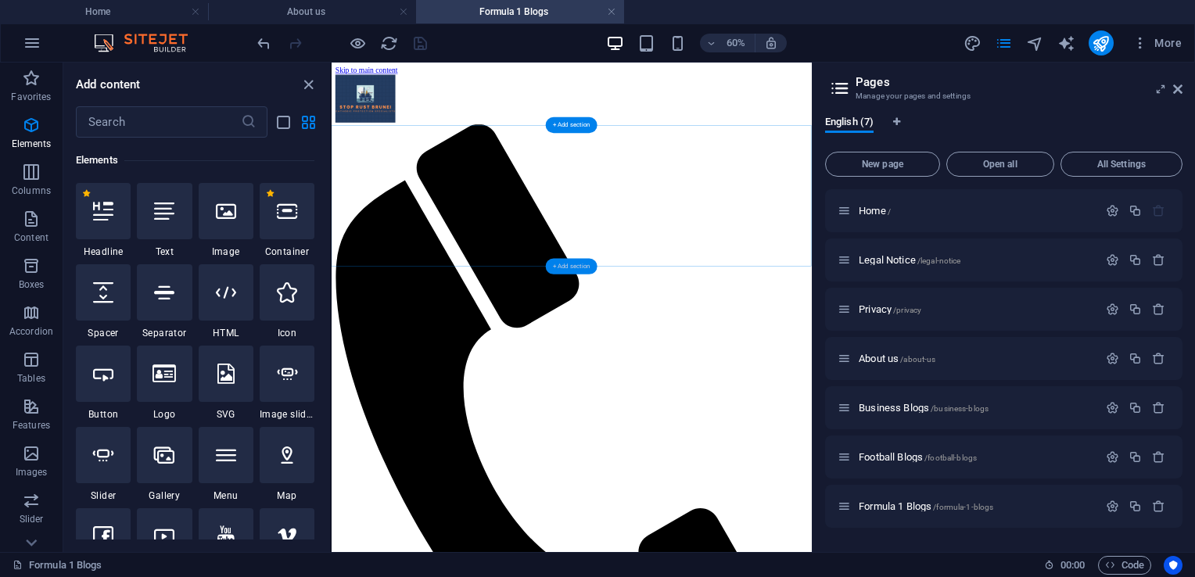
click at [564, 269] on div "+ Add section" at bounding box center [572, 267] width 52 height 16
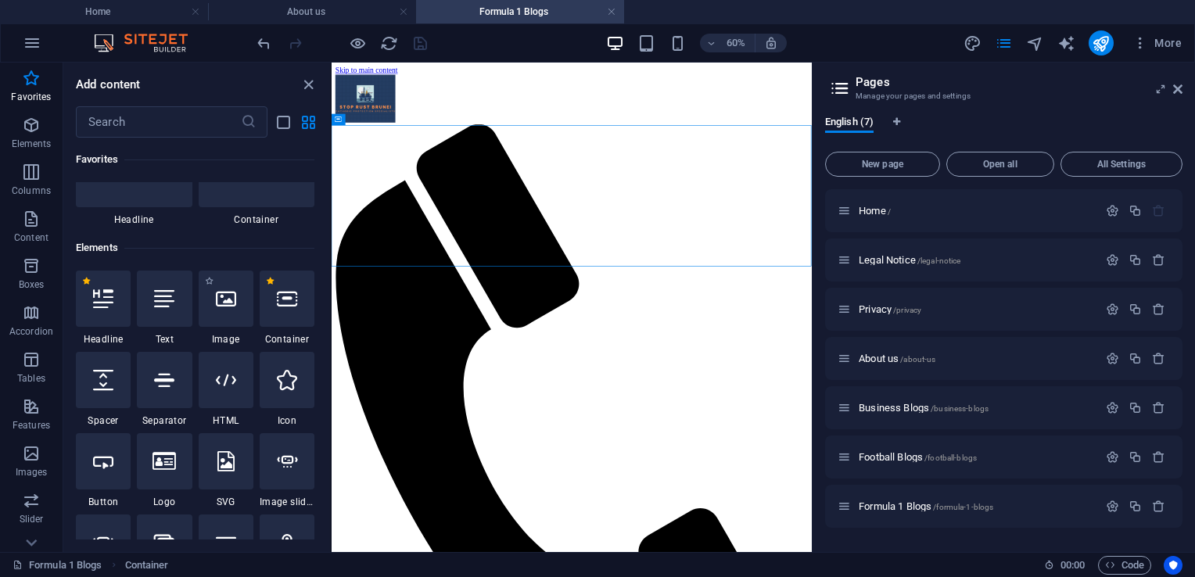
scroll to position [77, 0]
click at [226, 307] on icon at bounding box center [226, 299] width 20 height 20
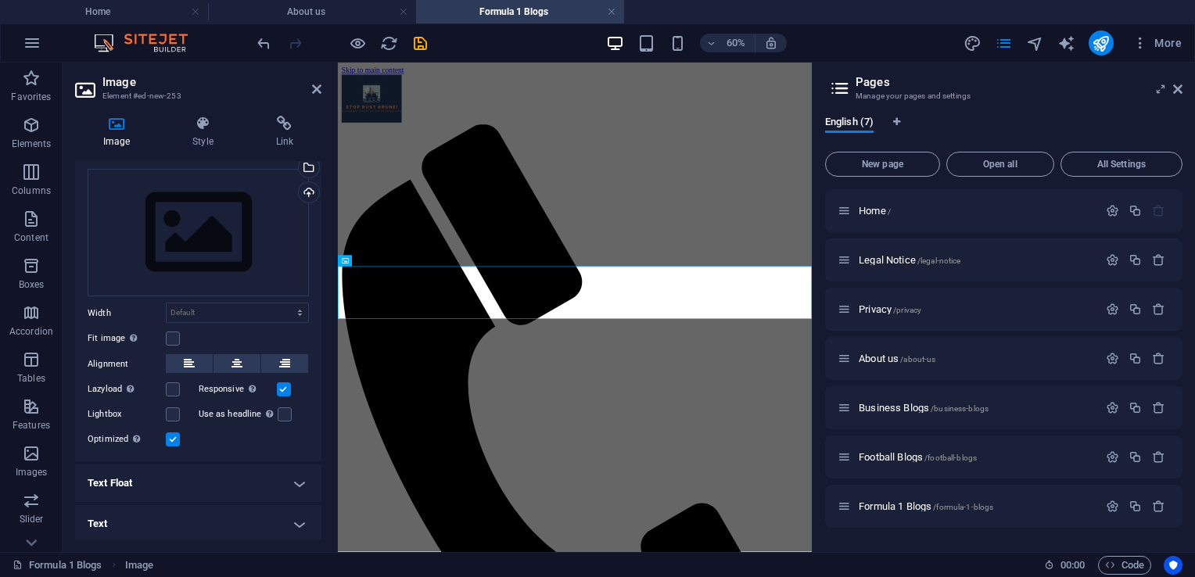
scroll to position [34, 0]
click at [300, 518] on h4 "Text" at bounding box center [198, 523] width 246 height 38
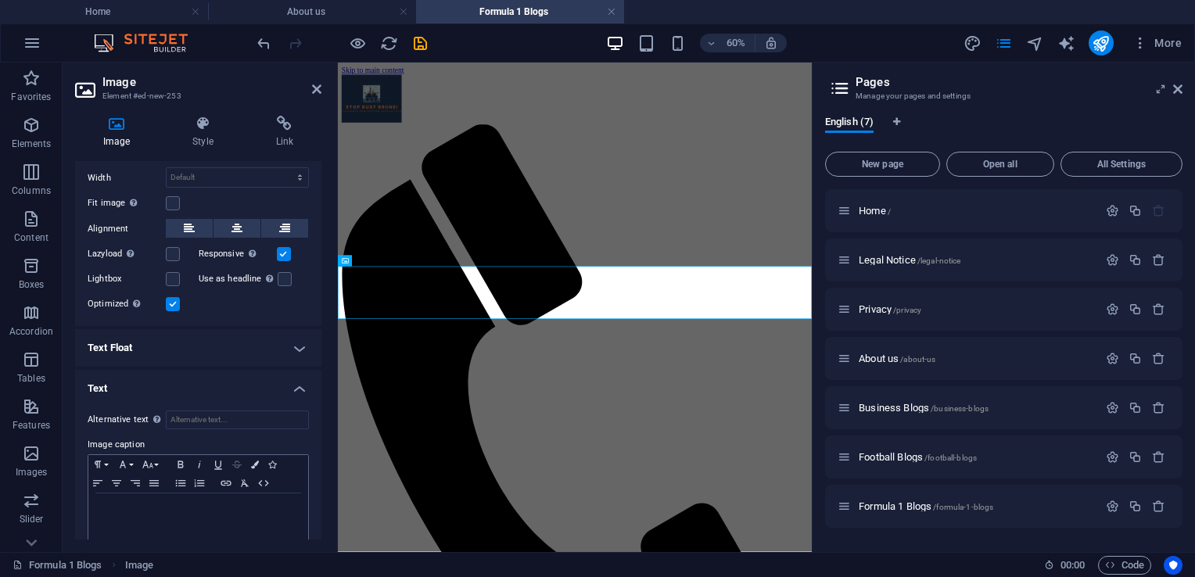
scroll to position [181, 0]
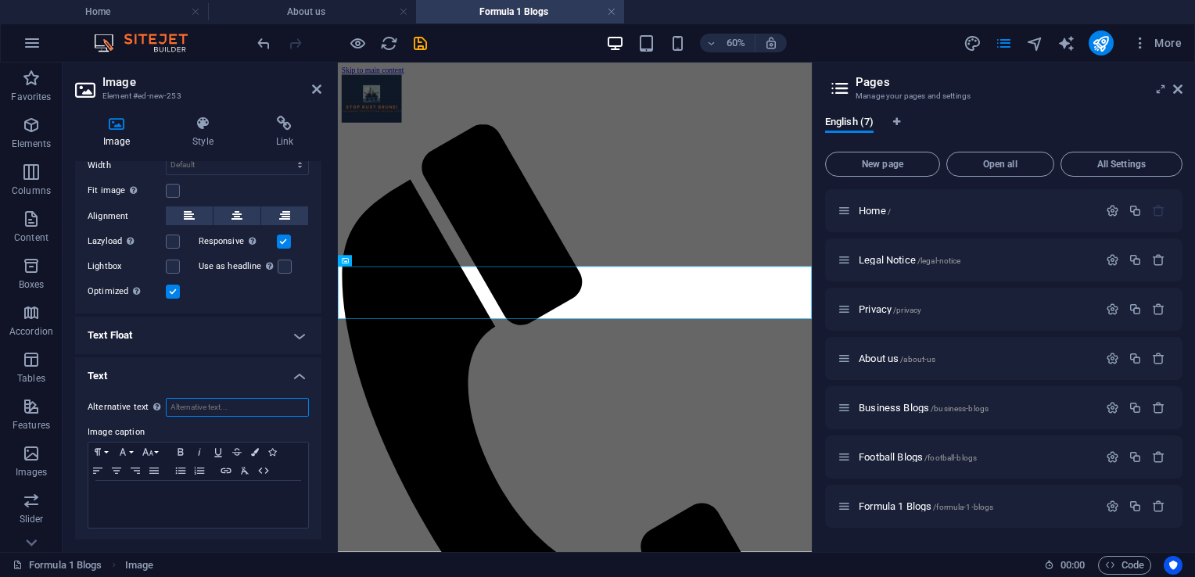
click at [195, 403] on input "Alternative text The alternative text is used by devices that cannot display im…" at bounding box center [237, 407] width 143 height 19
type input "Singapore 2025"
click at [219, 129] on icon at bounding box center [202, 124] width 77 height 16
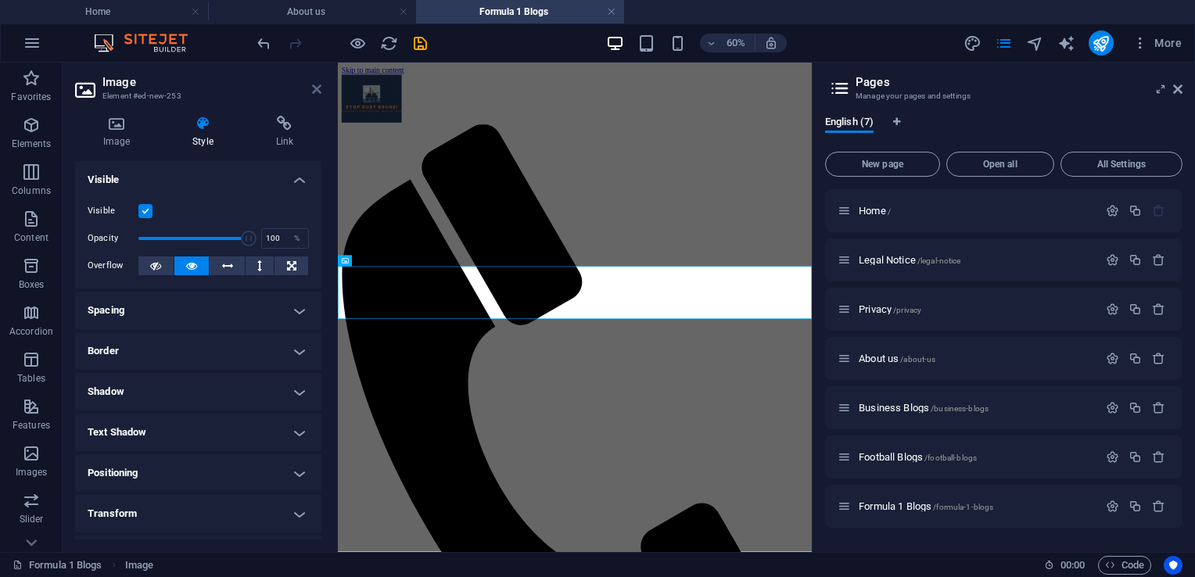
click at [313, 91] on icon at bounding box center [316, 89] width 9 height 13
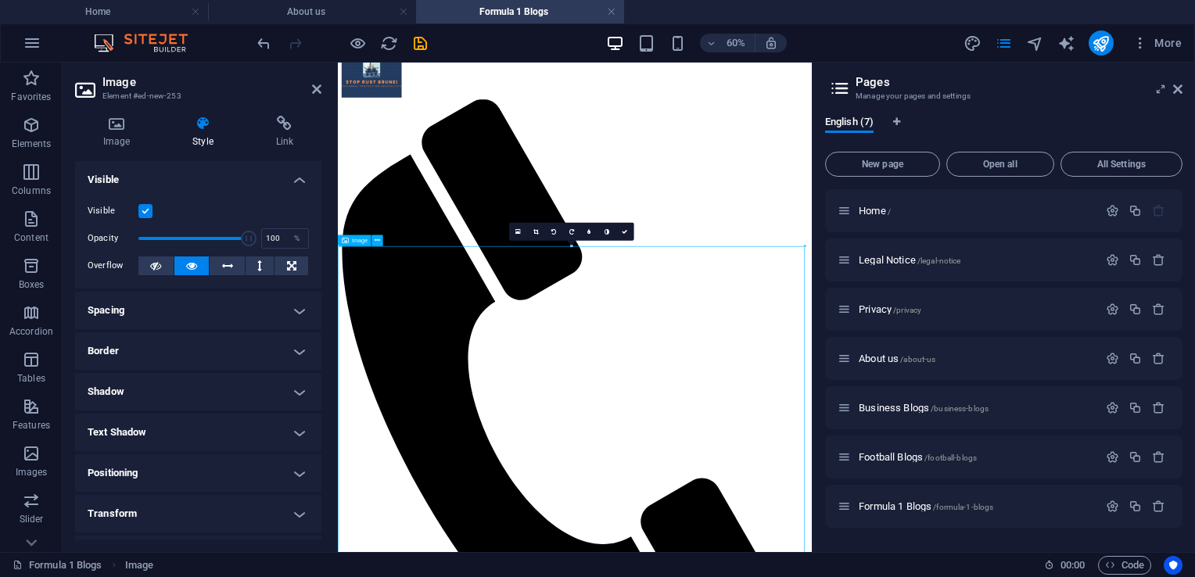
scroll to position [0, 0]
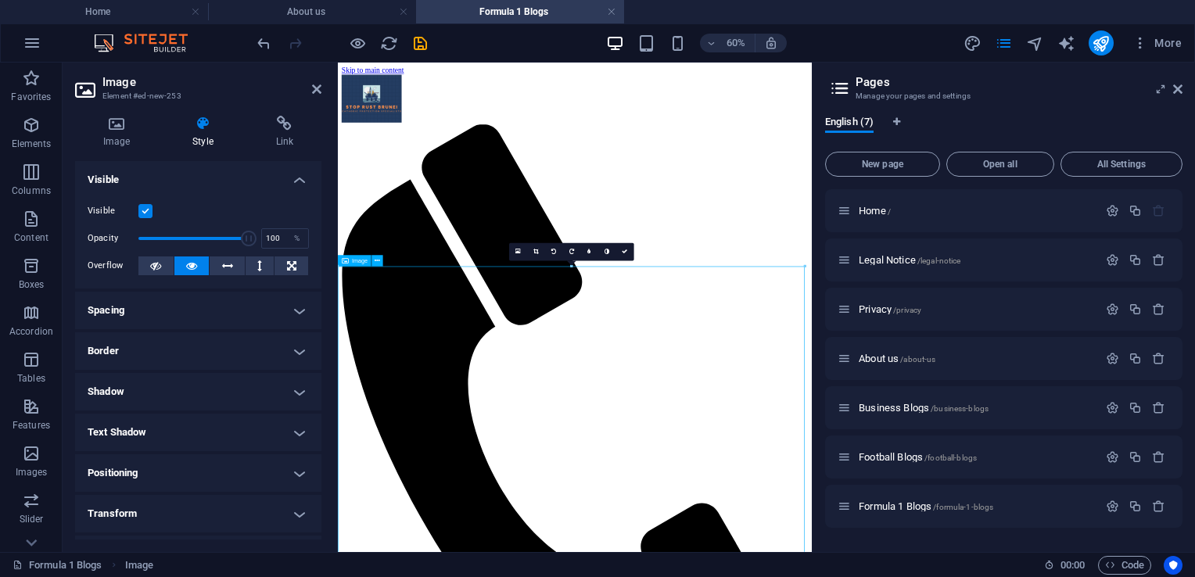
drag, startPoint x: 400, startPoint y: 474, endPoint x: 695, endPoint y: 706, distance: 375.3
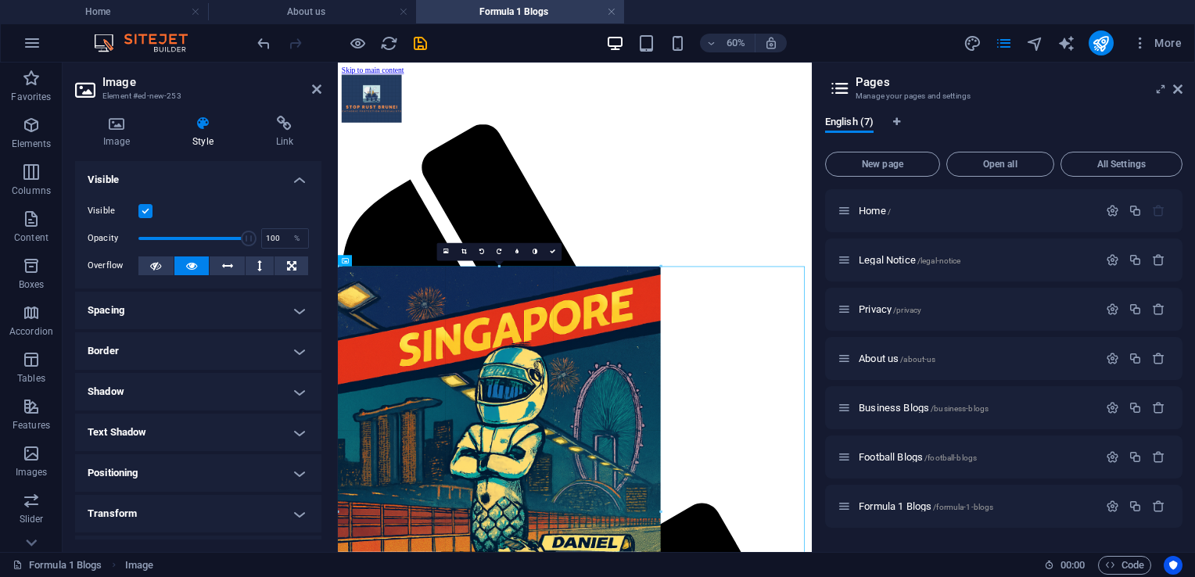
drag, startPoint x: 339, startPoint y: 267, endPoint x: 644, endPoint y: 552, distance: 417.7
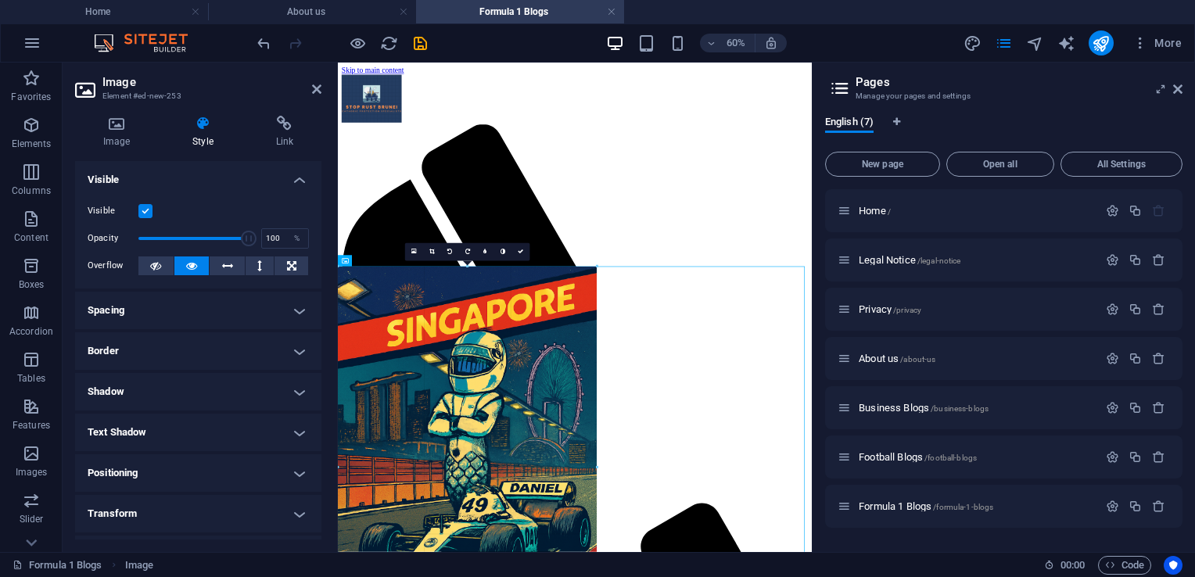
drag, startPoint x: 338, startPoint y: 267, endPoint x: 192, endPoint y: 577, distance: 342.5
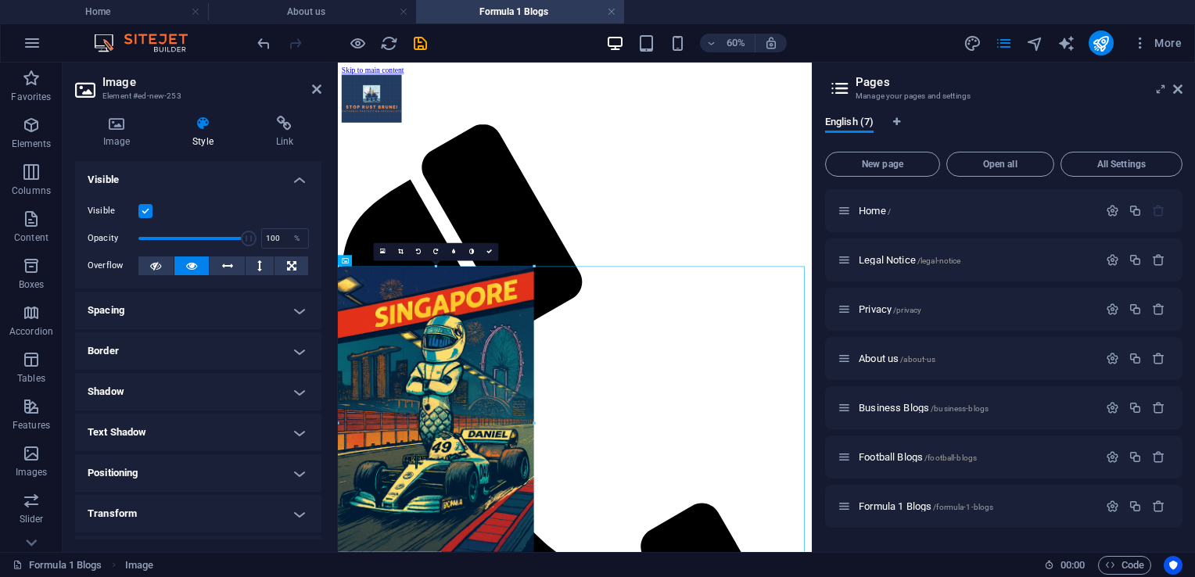
drag, startPoint x: 339, startPoint y: 267, endPoint x: 183, endPoint y: 572, distance: 342.8
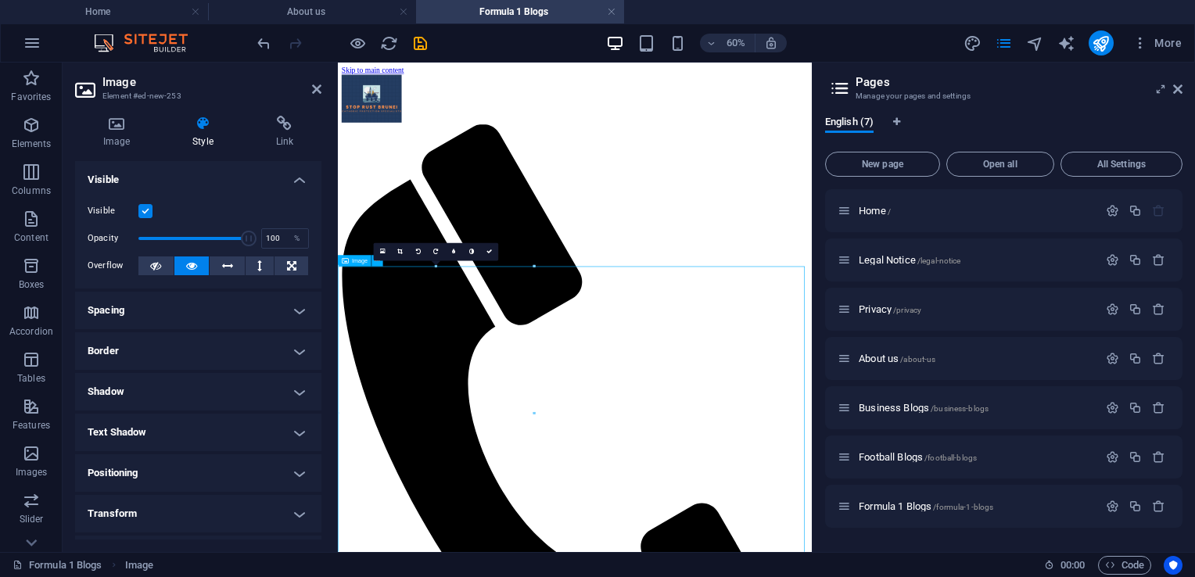
drag, startPoint x: 348, startPoint y: 418, endPoint x: 536, endPoint y: 610, distance: 268.8
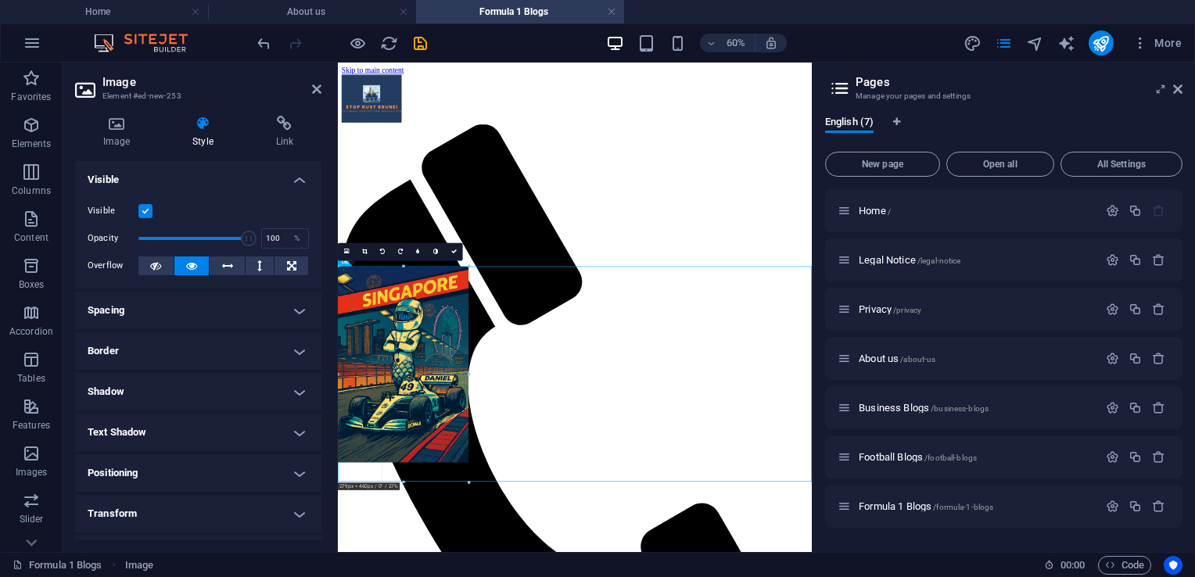
drag, startPoint x: 338, startPoint y: 266, endPoint x: 191, endPoint y: 558, distance: 327.4
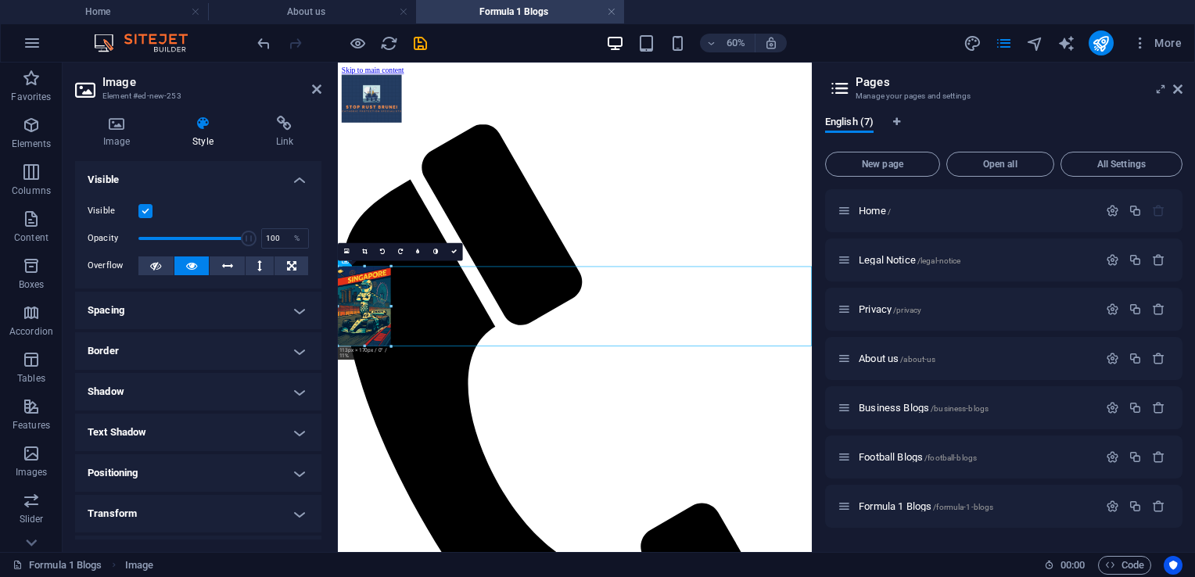
drag, startPoint x: 468, startPoint y: 481, endPoint x: 23, endPoint y: 369, distance: 458.1
drag, startPoint x: 389, startPoint y: 346, endPoint x: 48, endPoint y: 411, distance: 347.3
drag, startPoint x: 369, startPoint y: 456, endPoint x: 447, endPoint y: 474, distance: 80.2
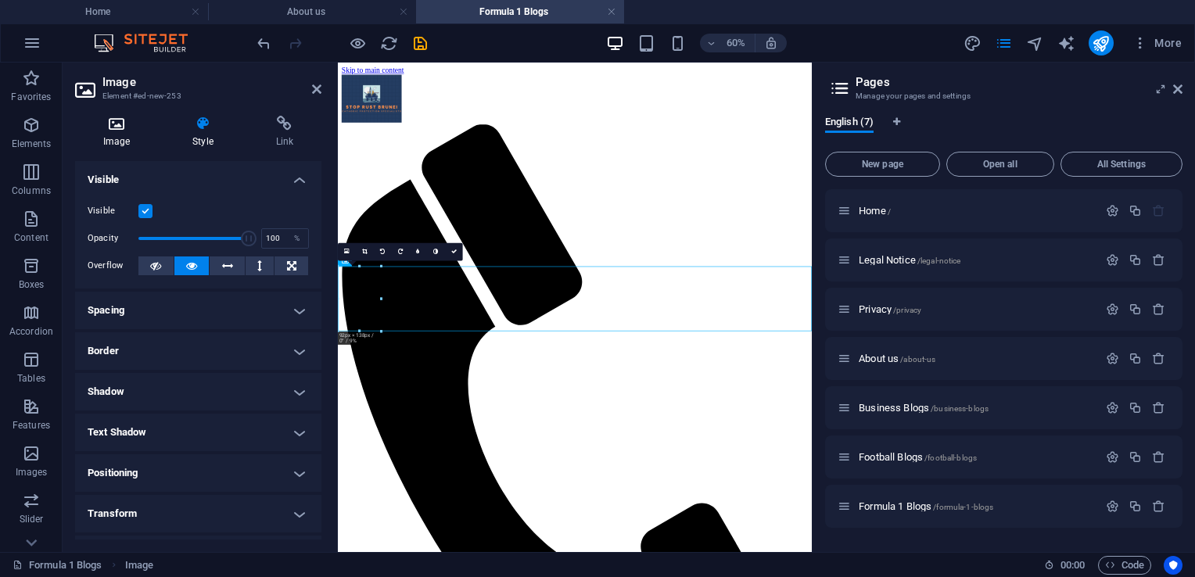
click at [116, 134] on h4 "Image" at bounding box center [119, 132] width 89 height 33
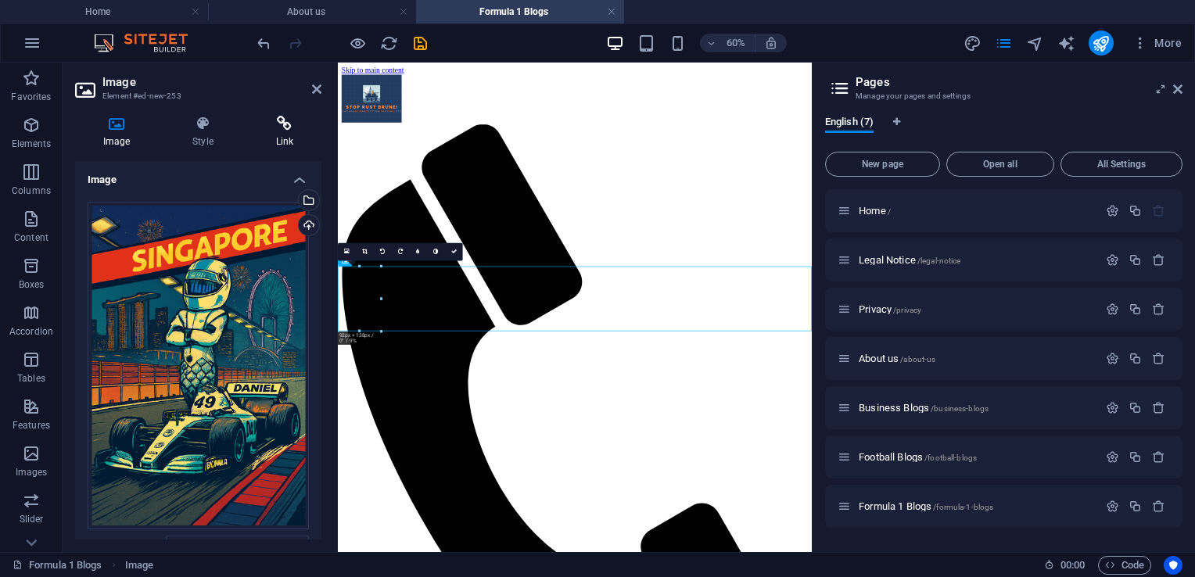
click at [285, 132] on h4 "Link" at bounding box center [285, 132] width 74 height 33
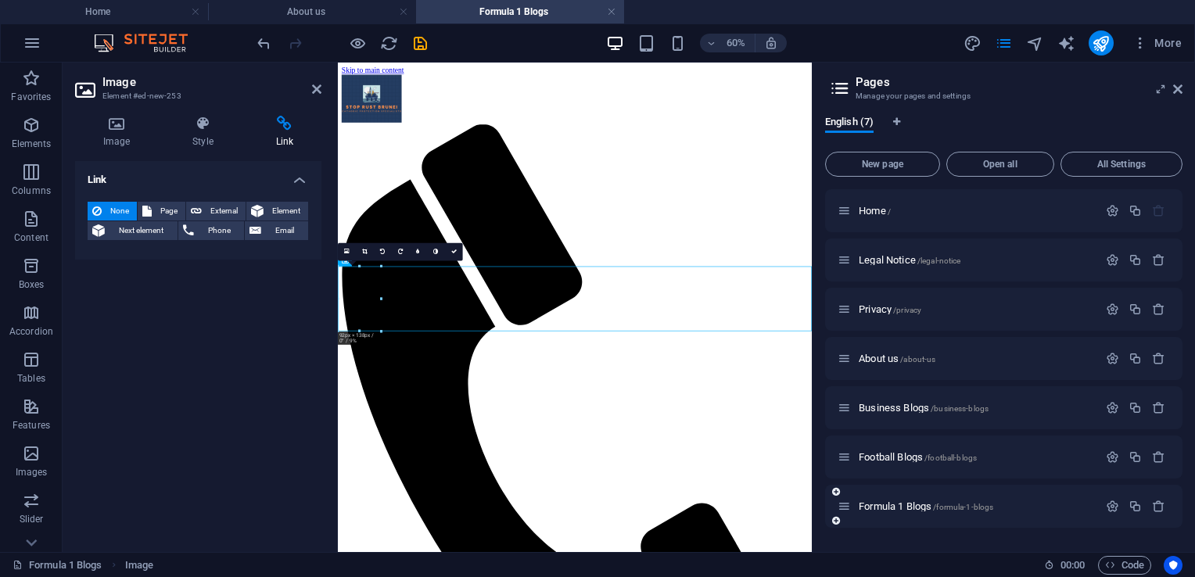
click at [846, 510] on icon at bounding box center [844, 506] width 13 height 13
click at [837, 522] on icon at bounding box center [836, 520] width 8 height 9
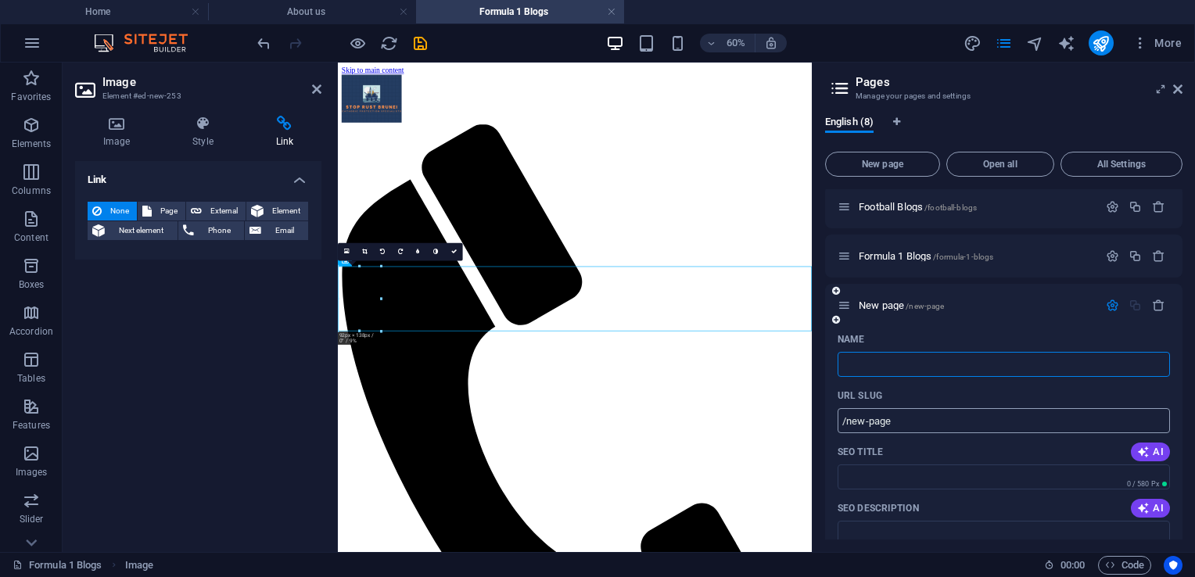
type input "/"
type input "[GEOGRAPHIC_DATA]"
type input "/singapore"
type input "[GEOGRAPHIC_DATA]"
type input "Singapore f1"
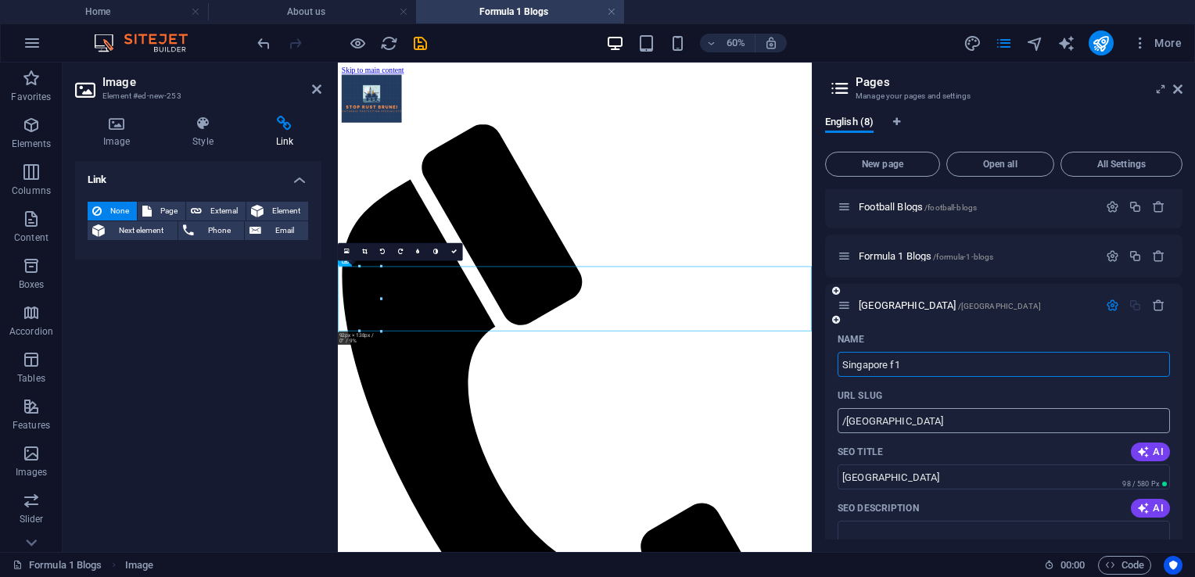
type input "/singapore-f"
type input "Singapore f"
type input "Singapore f1 2"
type input "/singapore-f1-2"
type input "Singapore f1 2"
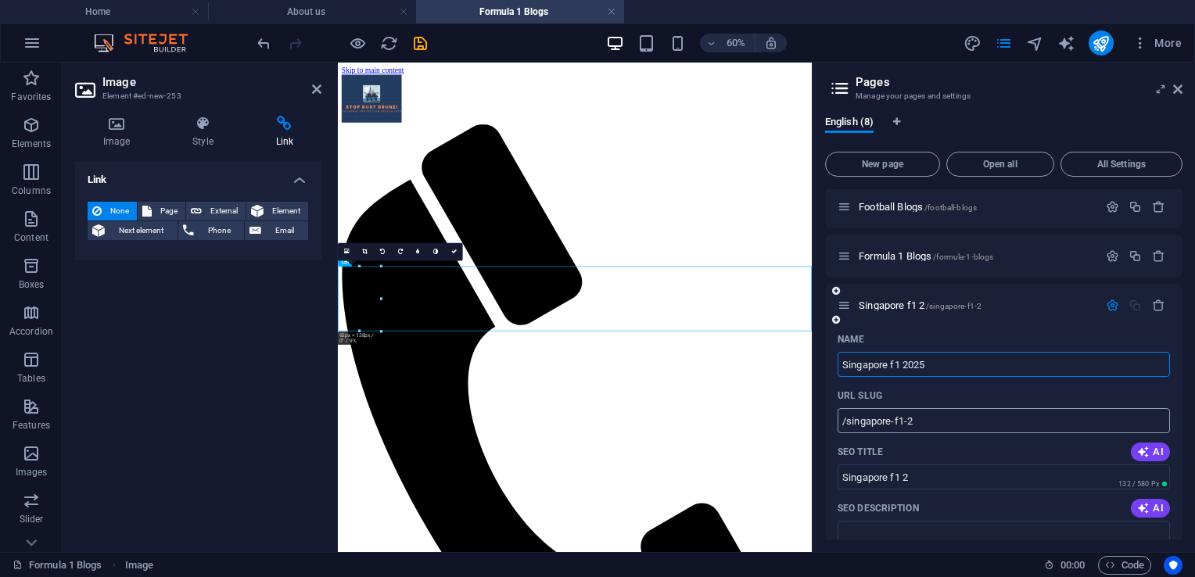
type input "Singapore f1 2025"
type input "/[GEOGRAPHIC_DATA]-f1-2025"
type input "Singapore f1 2025"
click at [930, 394] on div "URL SLUG" at bounding box center [1004, 395] width 332 height 25
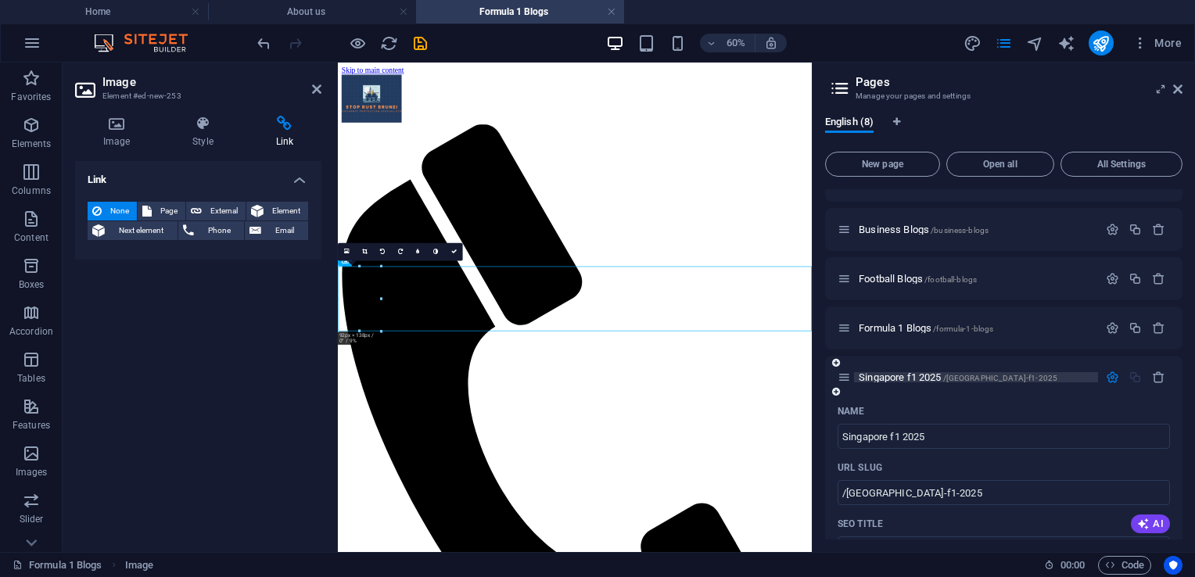
scroll to position [141, 0]
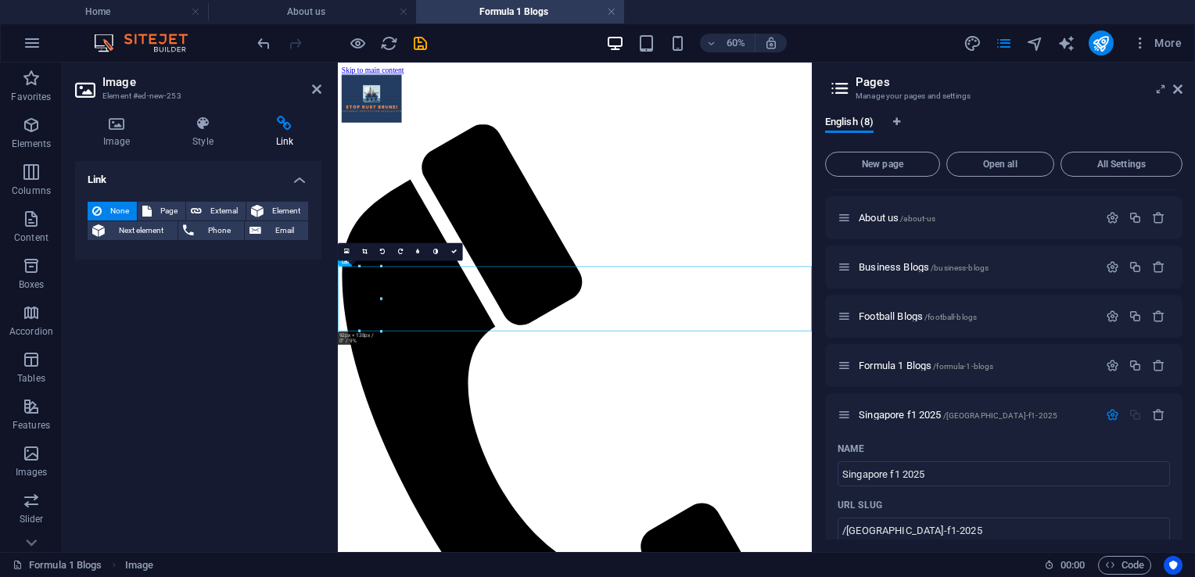
click at [219, 275] on div "Link None Page External Element Next element Phone Email Page Home Legal Notice…" at bounding box center [198, 350] width 246 height 379
click at [148, 210] on icon at bounding box center [146, 211] width 9 height 19
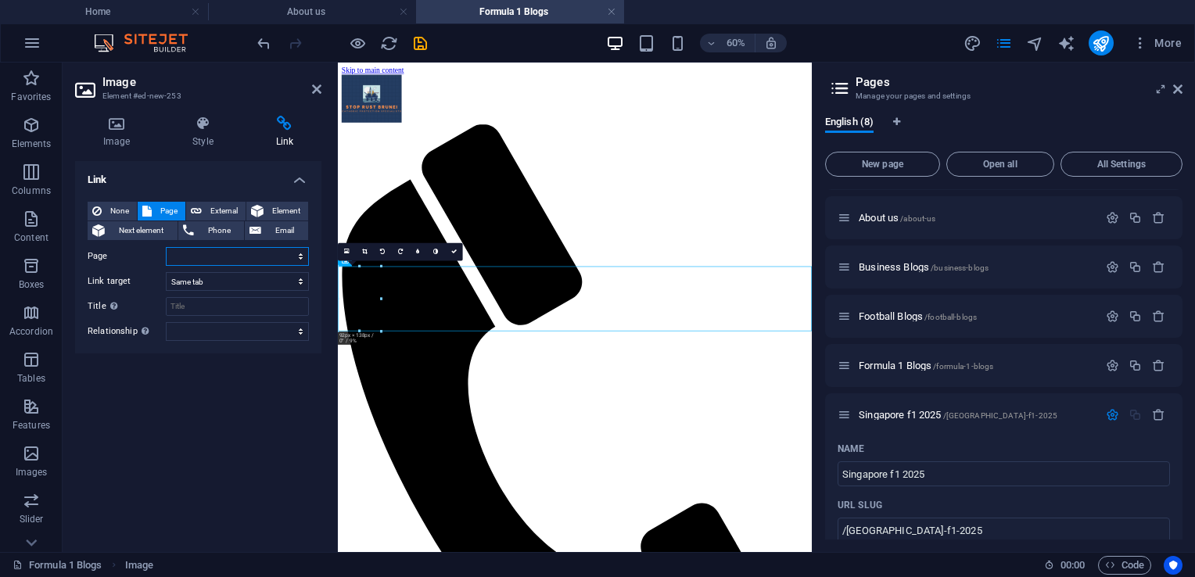
click at [188, 255] on select "Home Legal Notice Privacy About us Business Blogs Football Blogs Formula 1 Blog…" at bounding box center [237, 256] width 143 height 19
select select "7"
click at [166, 247] on select "Home Legal Notice Privacy About us Business Blogs Football Blogs Formula 1 Blog…" at bounding box center [237, 256] width 143 height 19
click at [319, 91] on icon at bounding box center [316, 89] width 9 height 13
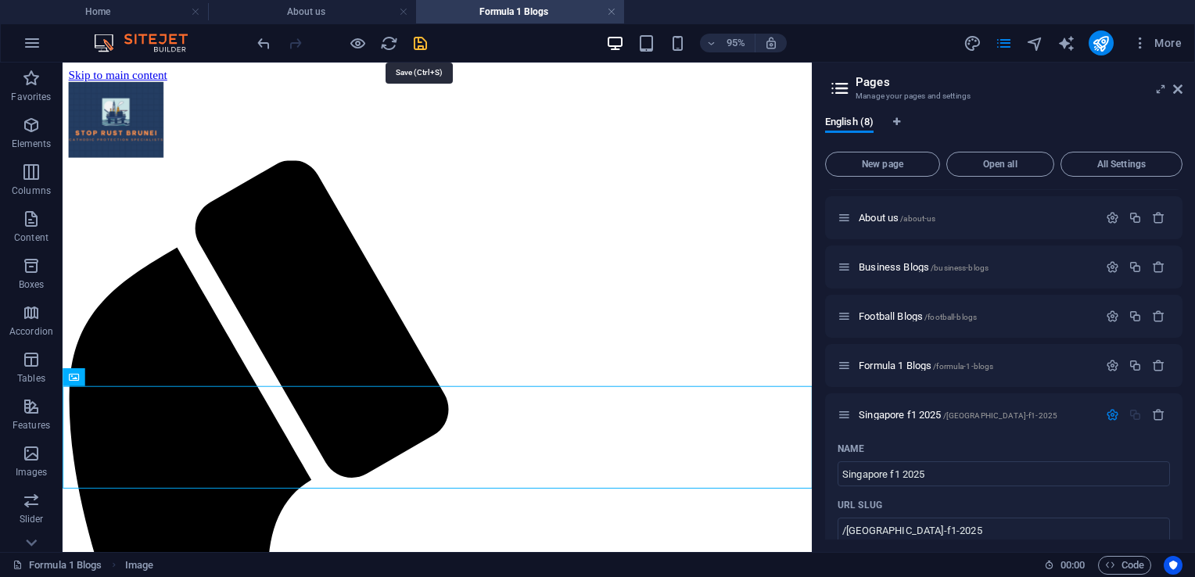
click at [419, 39] on icon "save" at bounding box center [420, 43] width 18 height 18
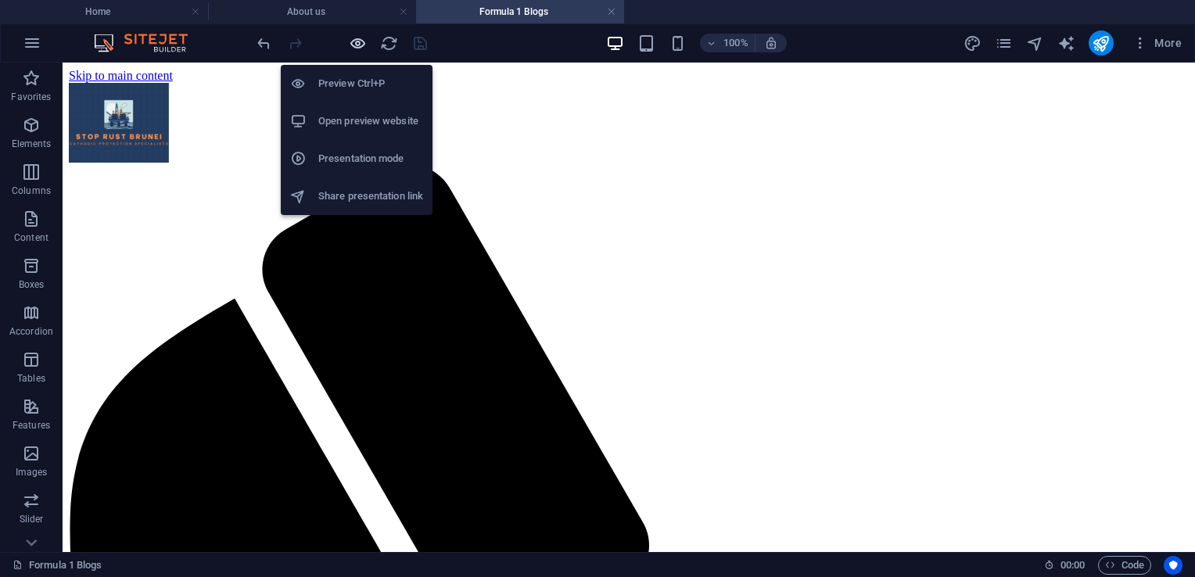
click at [360, 39] on icon "button" at bounding box center [358, 43] width 18 height 18
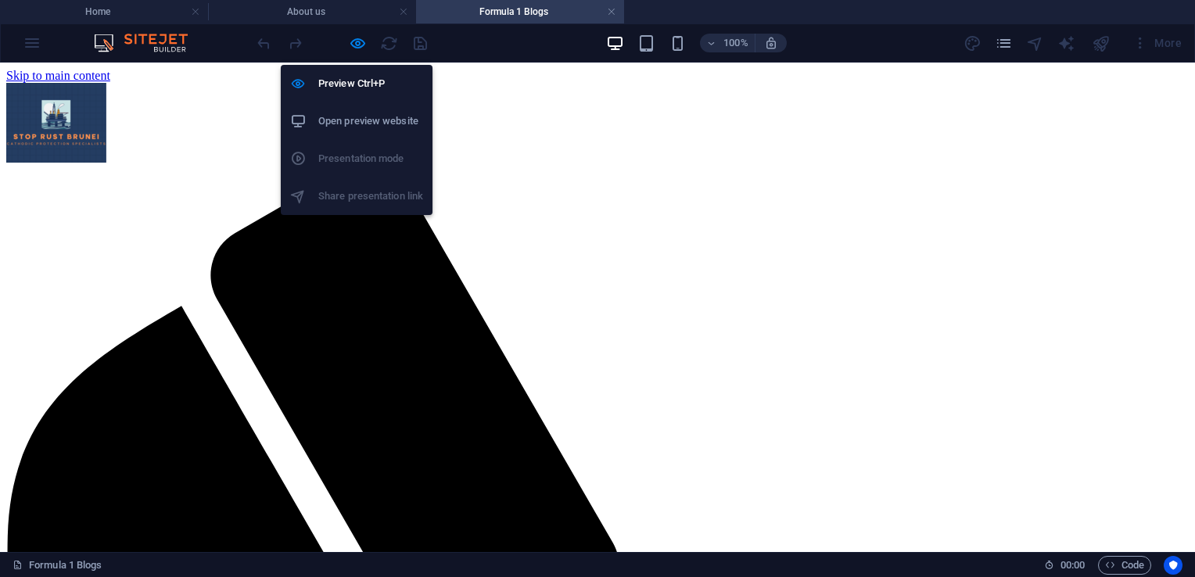
click at [375, 124] on h6 "Open preview website" at bounding box center [370, 121] width 105 height 19
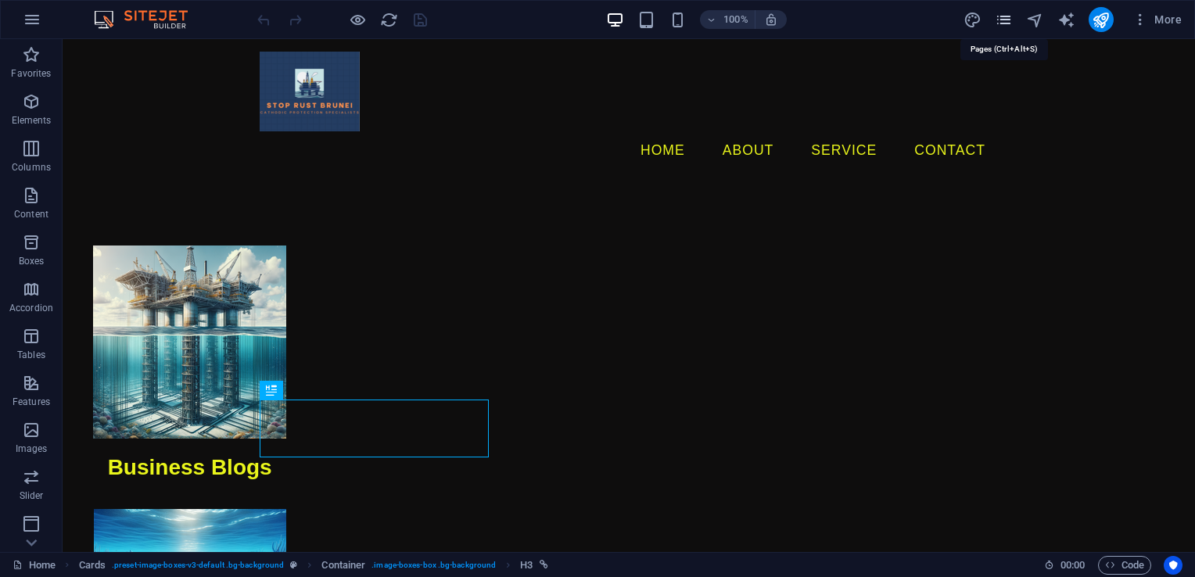
click at [1008, 13] on icon "pages" at bounding box center [1004, 20] width 18 height 18
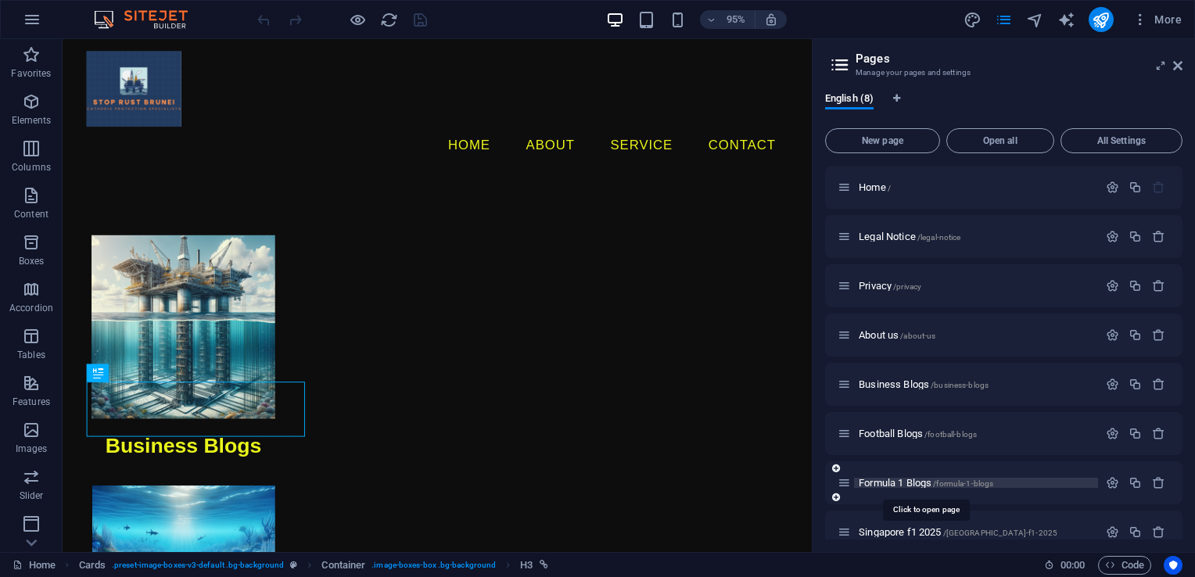
click at [905, 486] on span "Formula 1 Blogs /formula-1-blogs" at bounding box center [926, 483] width 135 height 12
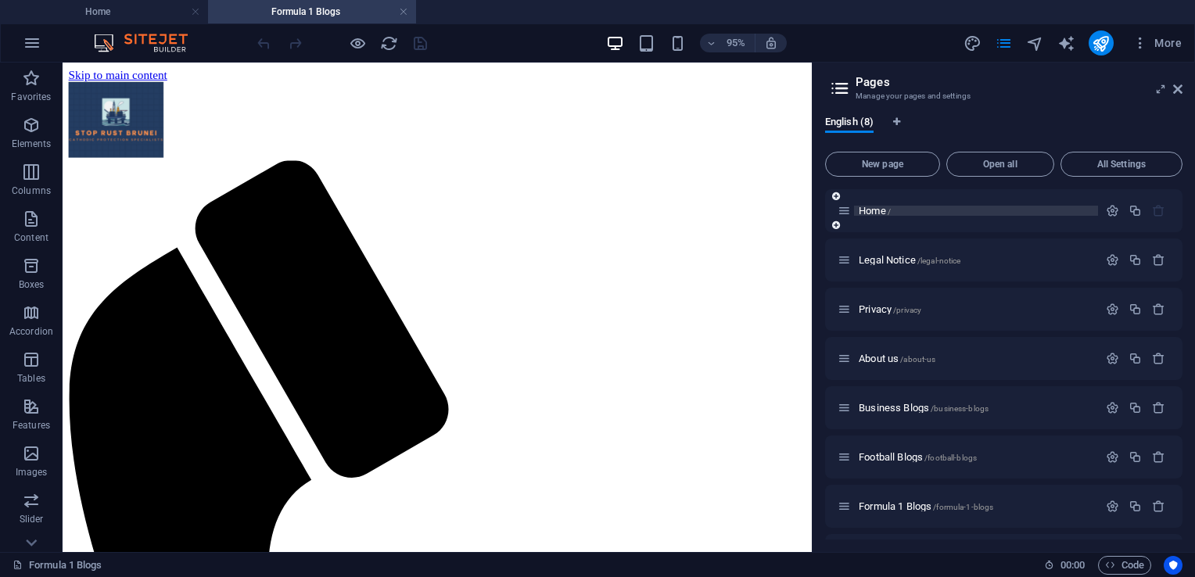
click at [870, 211] on span "Home /" at bounding box center [875, 211] width 32 height 12
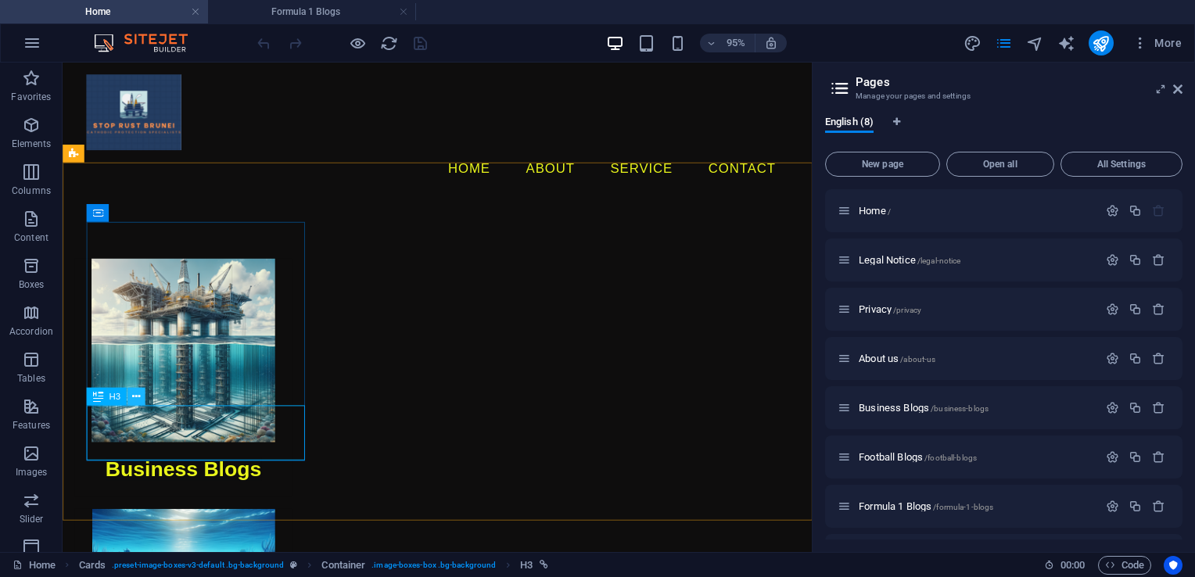
click at [132, 397] on icon at bounding box center [136, 397] width 8 height 16
click at [296, 467] on div "Business Blogs" at bounding box center [189, 491] width 229 height 58
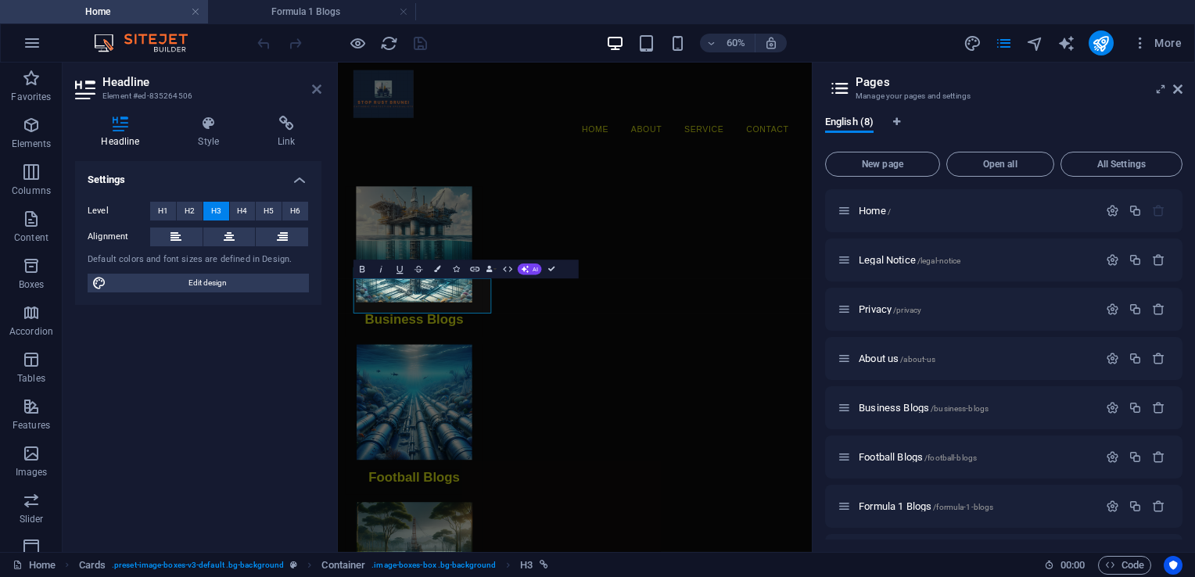
click at [316, 93] on icon at bounding box center [316, 89] width 9 height 13
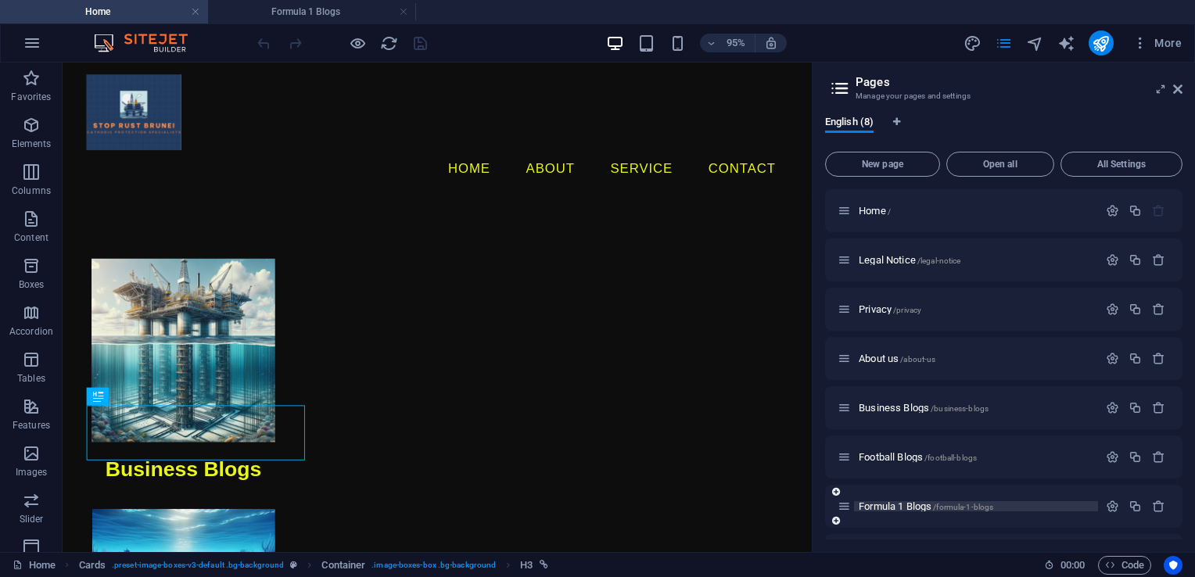
click at [876, 507] on span "Formula 1 Blogs /formula-1-blogs" at bounding box center [926, 507] width 135 height 12
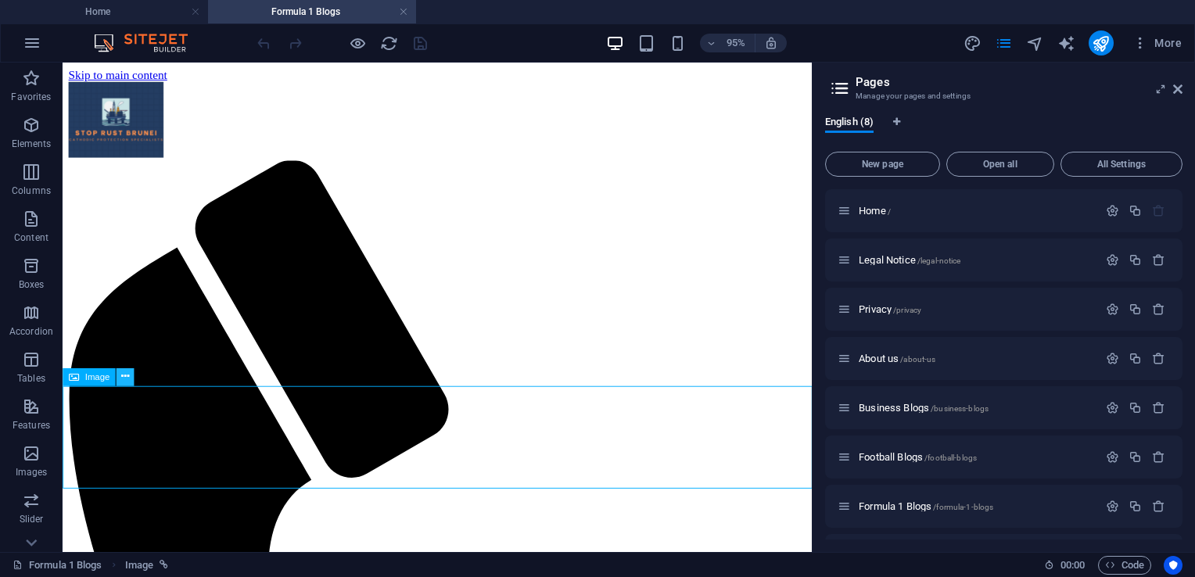
click at [130, 374] on button at bounding box center [126, 377] width 18 height 18
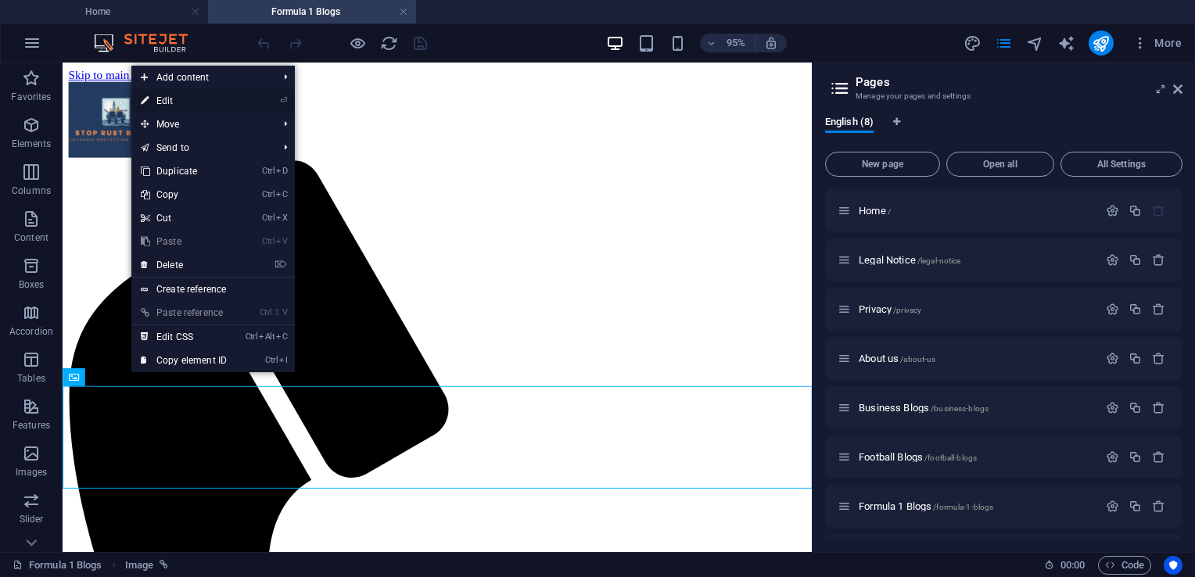
click at [178, 105] on link "⏎ Edit" at bounding box center [183, 100] width 105 height 23
select select "px"
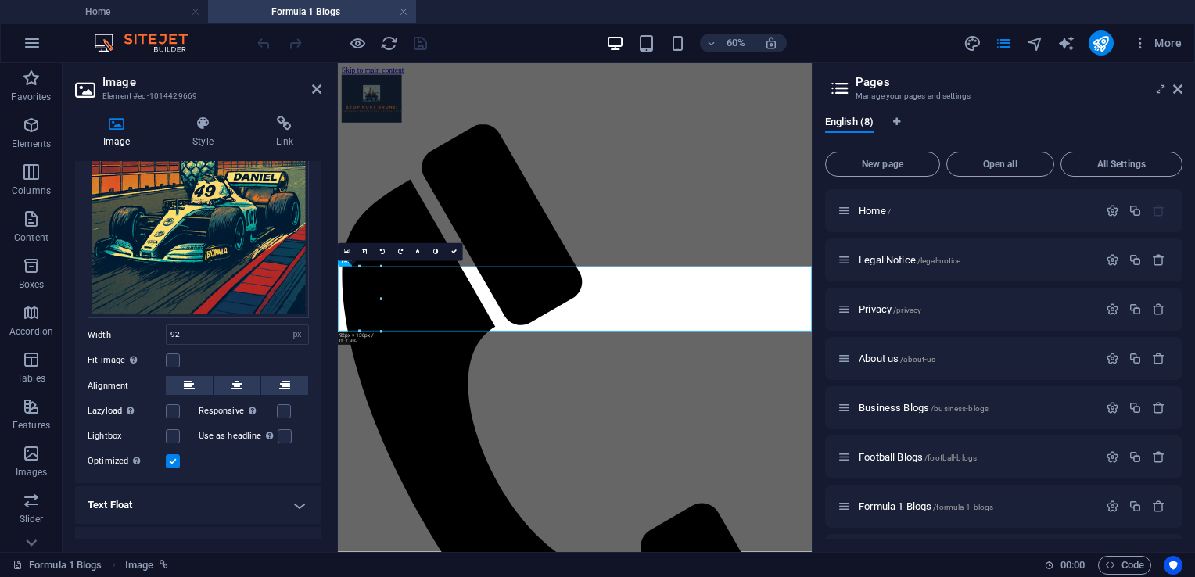
scroll to position [231, 0]
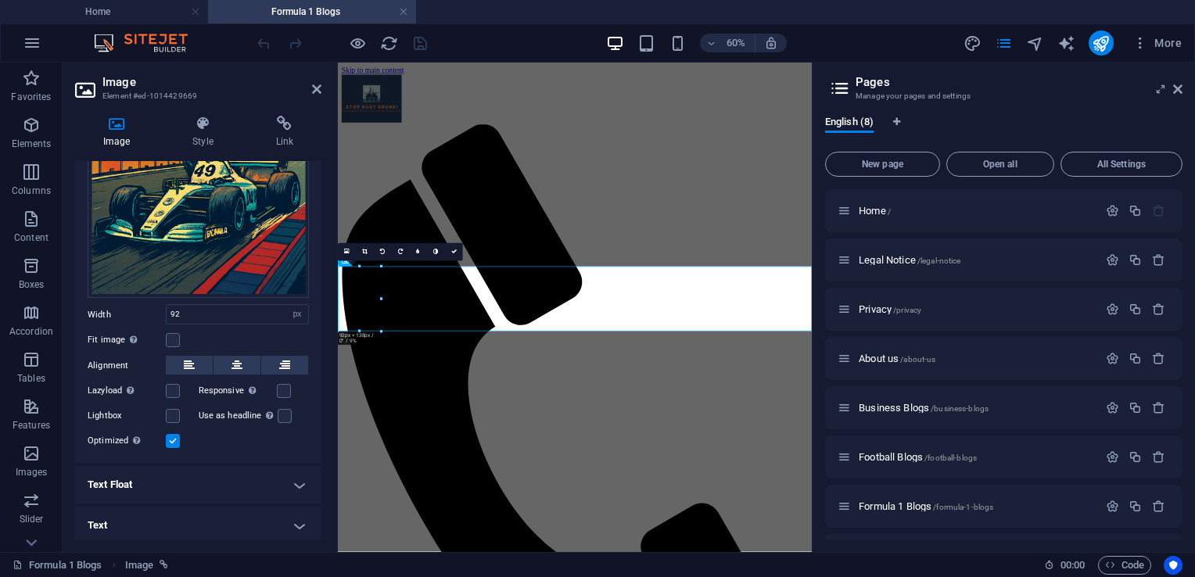
click at [289, 474] on h4 "Text Float" at bounding box center [198, 485] width 246 height 38
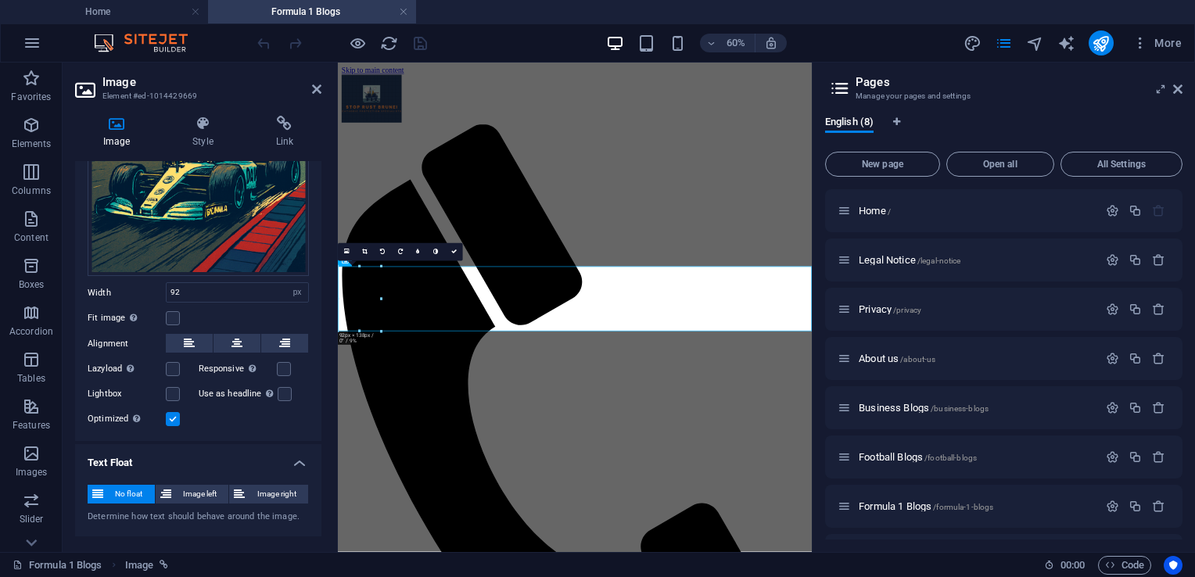
scroll to position [285, 0]
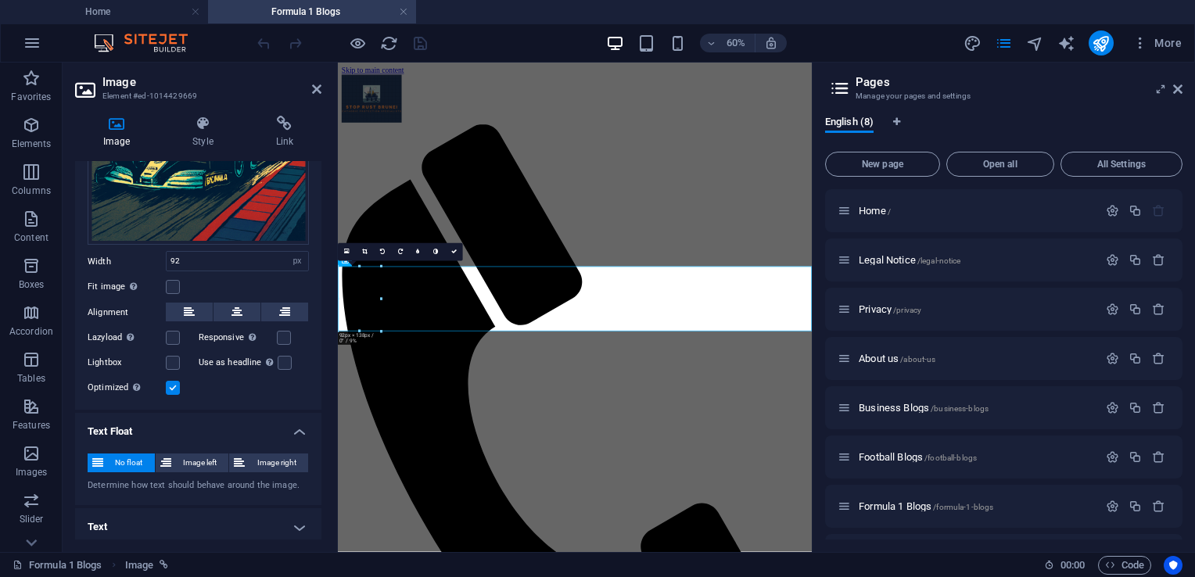
click at [292, 426] on h4 "Text Float" at bounding box center [198, 427] width 246 height 28
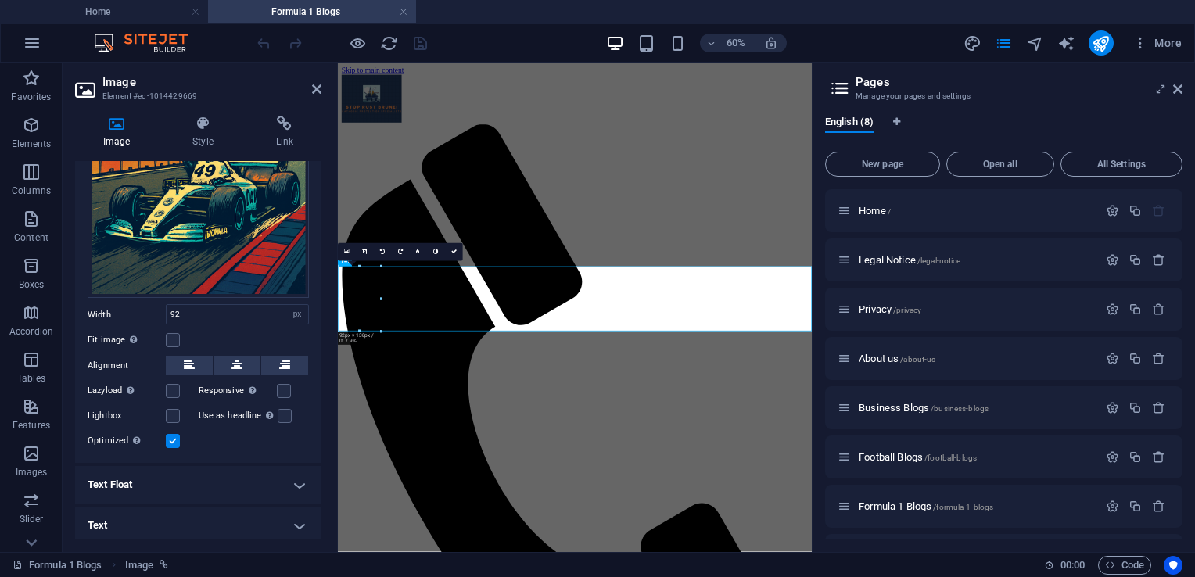
click at [298, 526] on h4 "Text" at bounding box center [198, 526] width 246 height 38
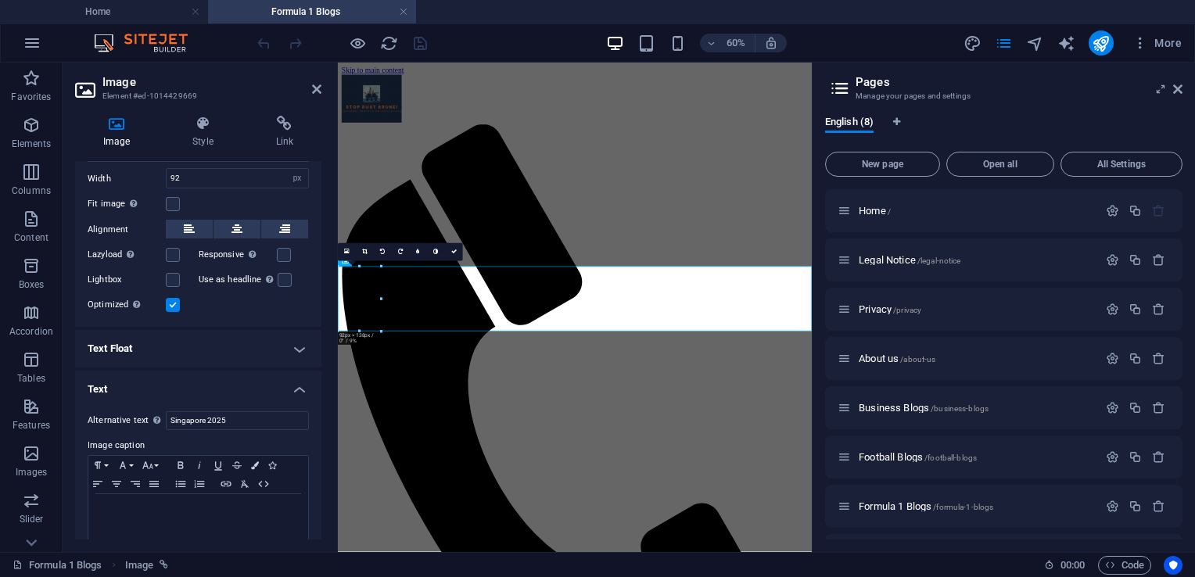
scroll to position [378, 0]
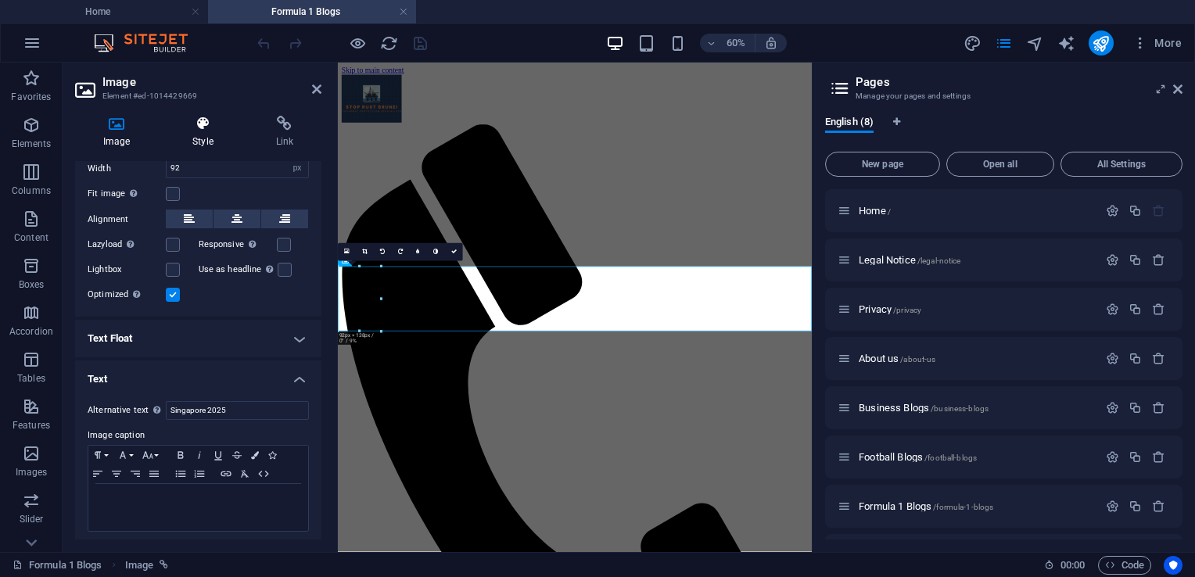
drag, startPoint x: 204, startPoint y: 127, endPoint x: 204, endPoint y: 137, distance: 9.4
click at [204, 127] on icon at bounding box center [202, 124] width 77 height 16
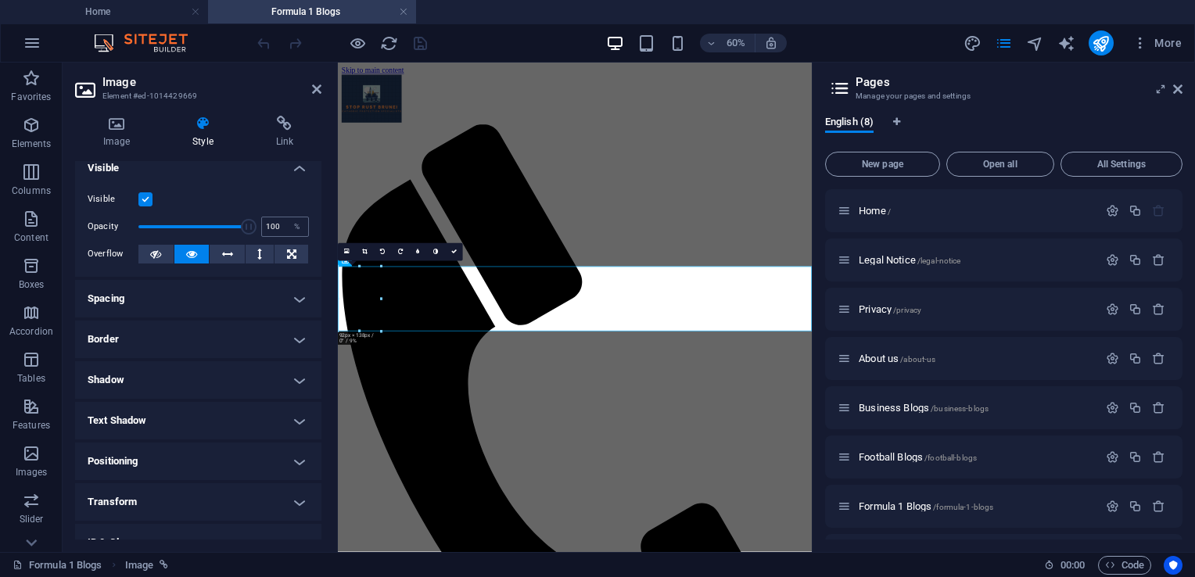
scroll to position [0, 0]
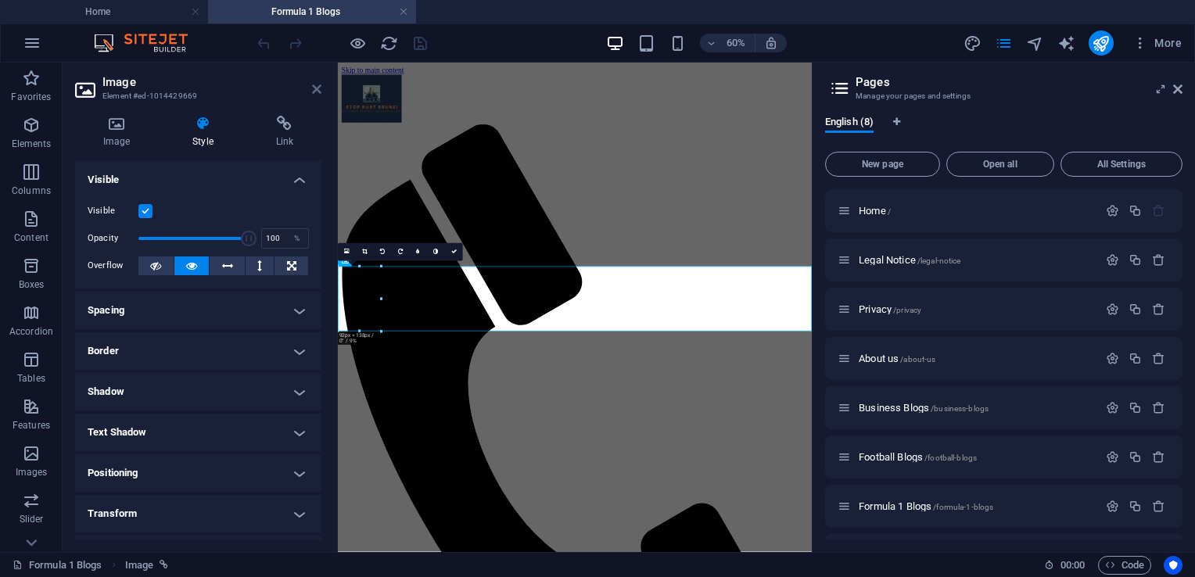
click at [313, 89] on icon at bounding box center [316, 89] width 9 height 13
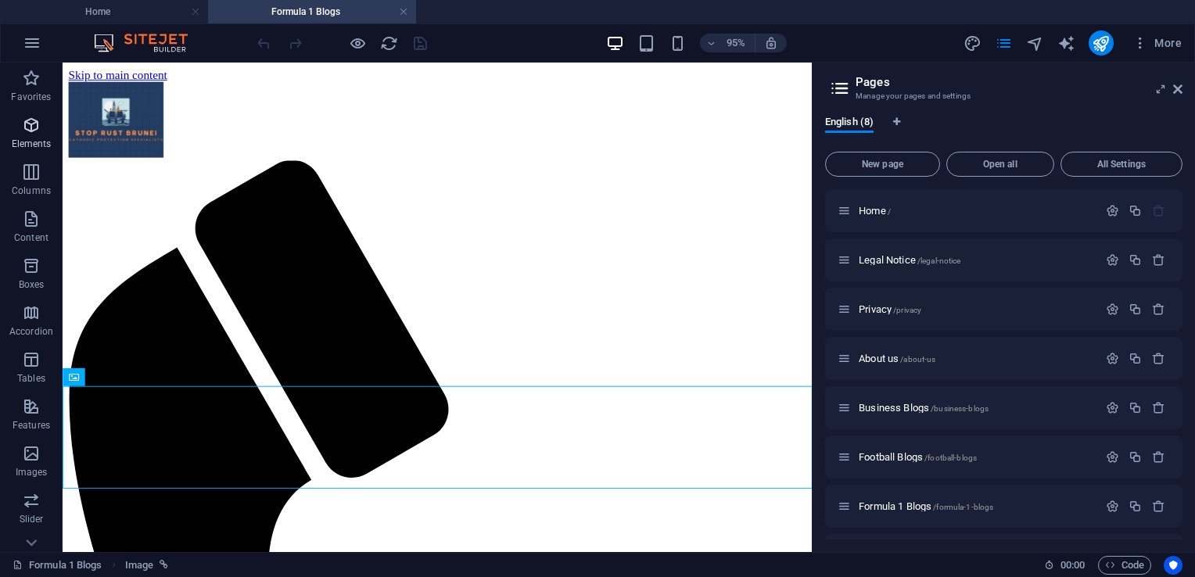
click at [31, 127] on icon "button" at bounding box center [31, 125] width 19 height 19
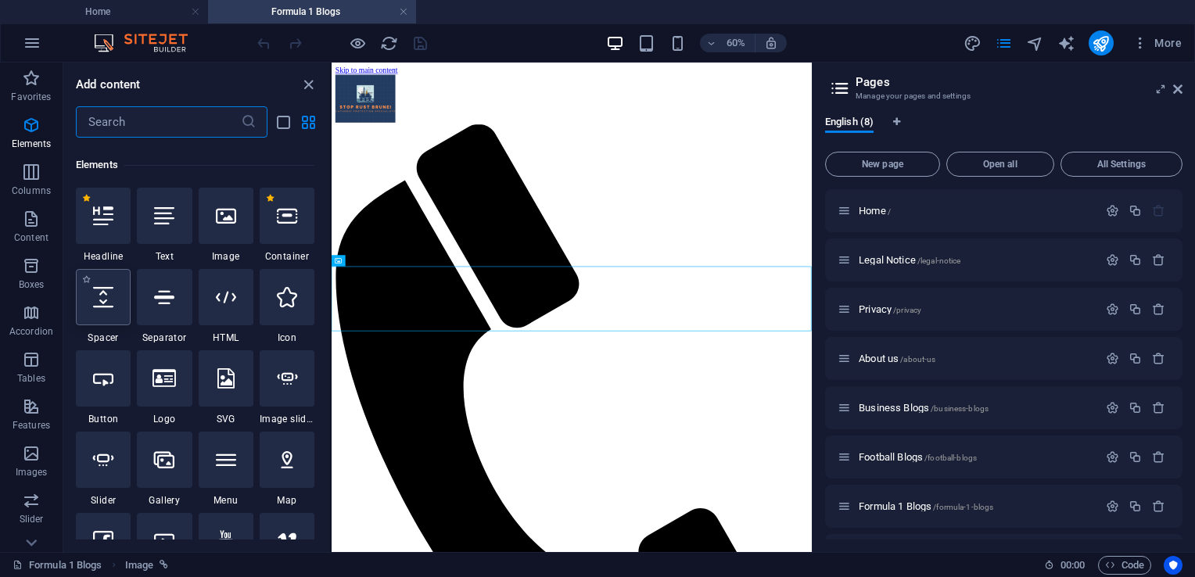
scroll to position [166, 0]
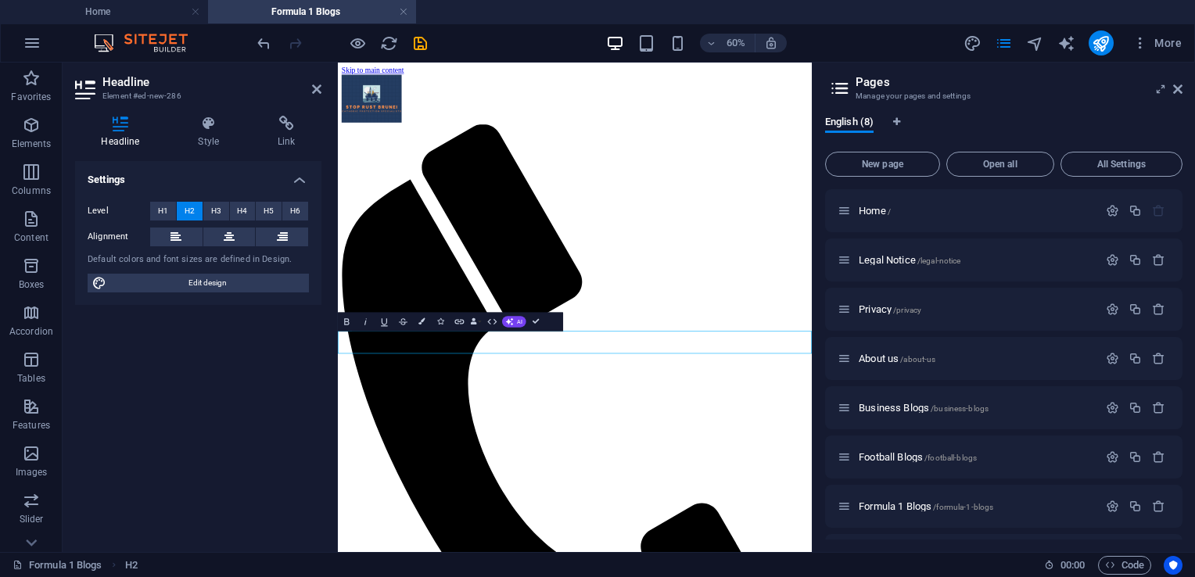
click at [199, 138] on h4 "Style" at bounding box center [212, 132] width 80 height 33
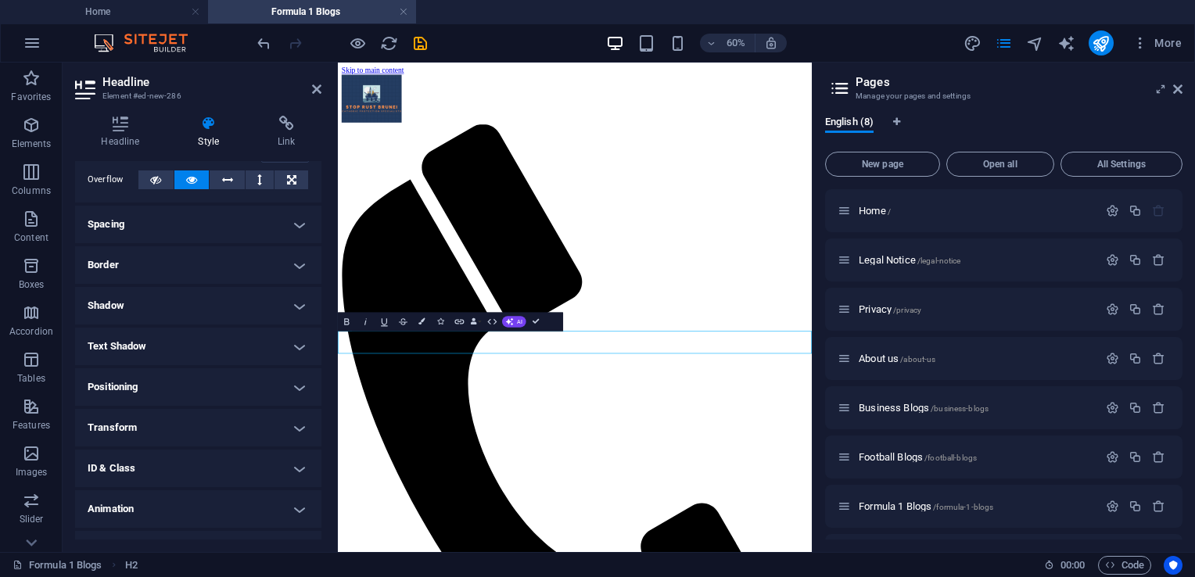
scroll to position [114, 0]
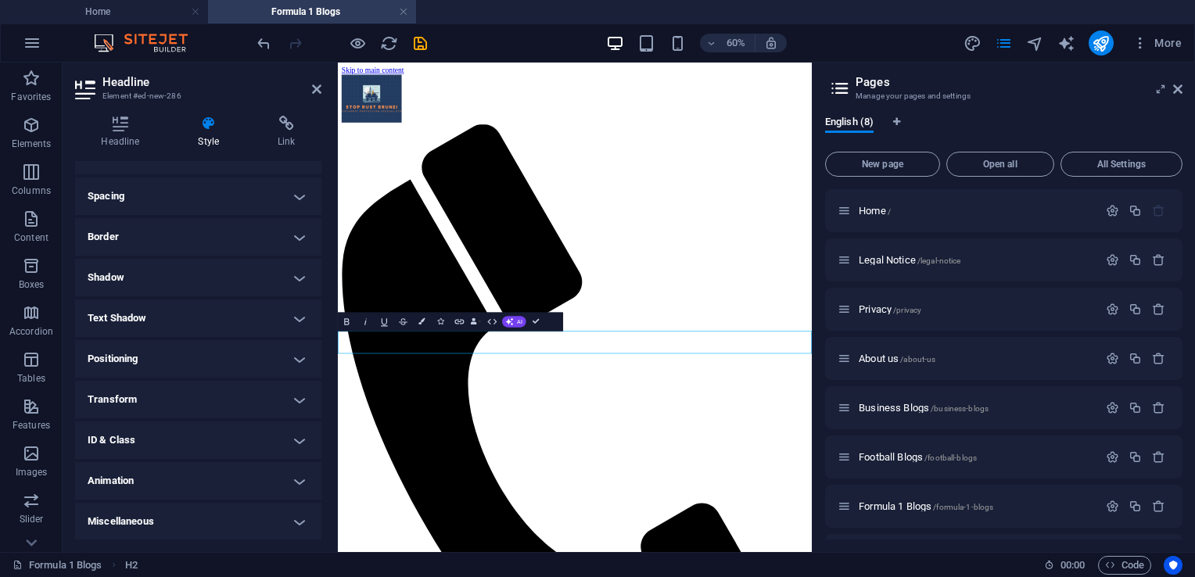
click at [291, 355] on h4 "Positioning" at bounding box center [198, 359] width 246 height 38
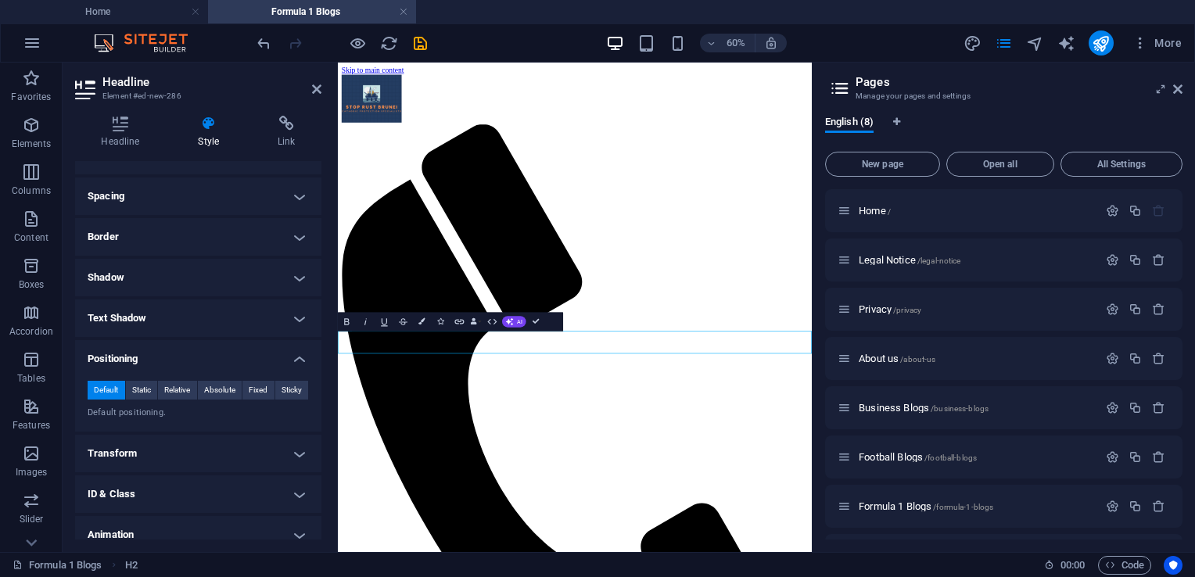
click at [289, 356] on h4 "Positioning" at bounding box center [198, 354] width 246 height 28
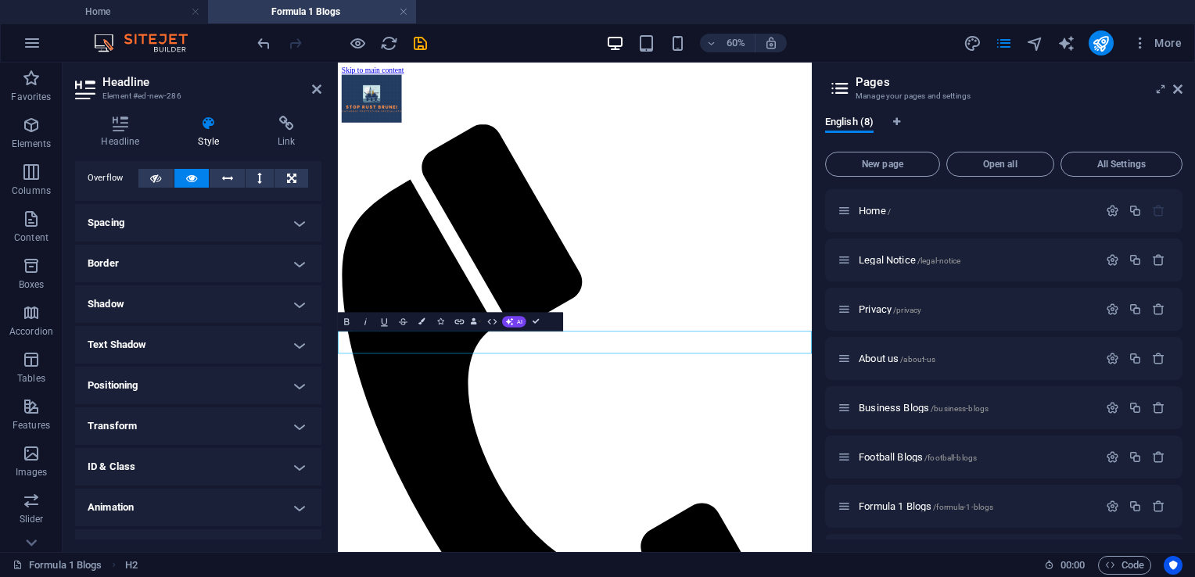
scroll to position [0, 0]
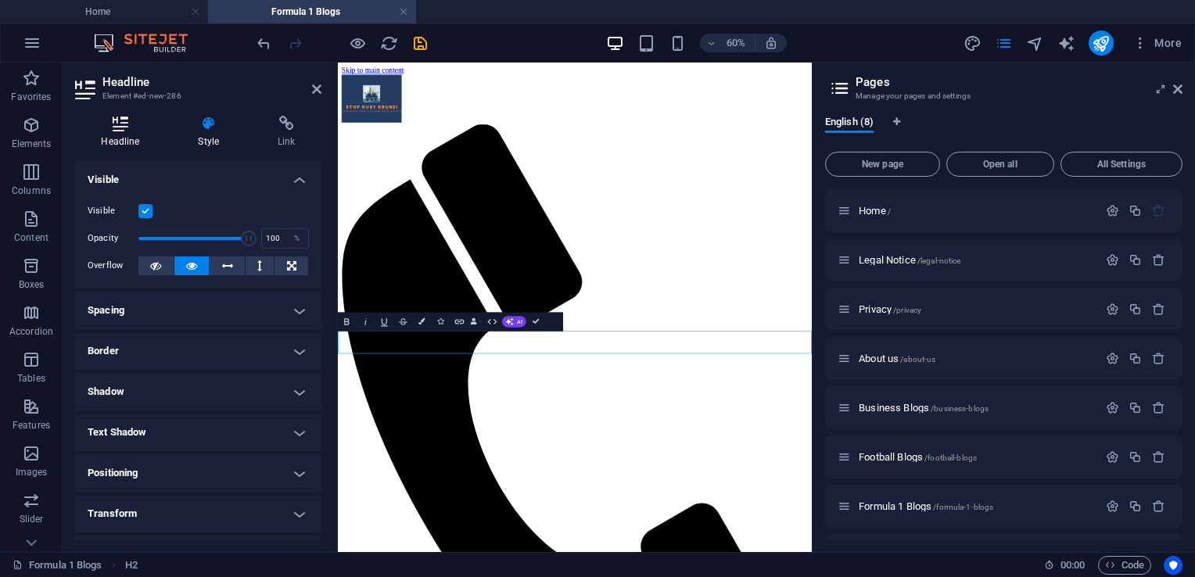
click at [116, 131] on h4 "Headline" at bounding box center [123, 132] width 97 height 33
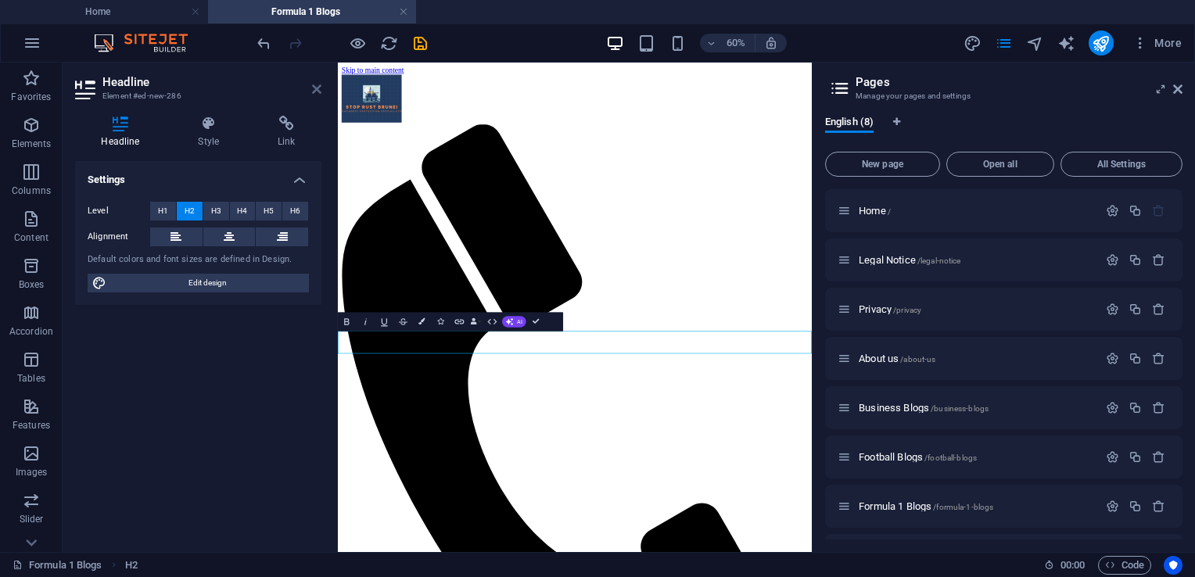
click at [318, 91] on icon at bounding box center [316, 89] width 9 height 13
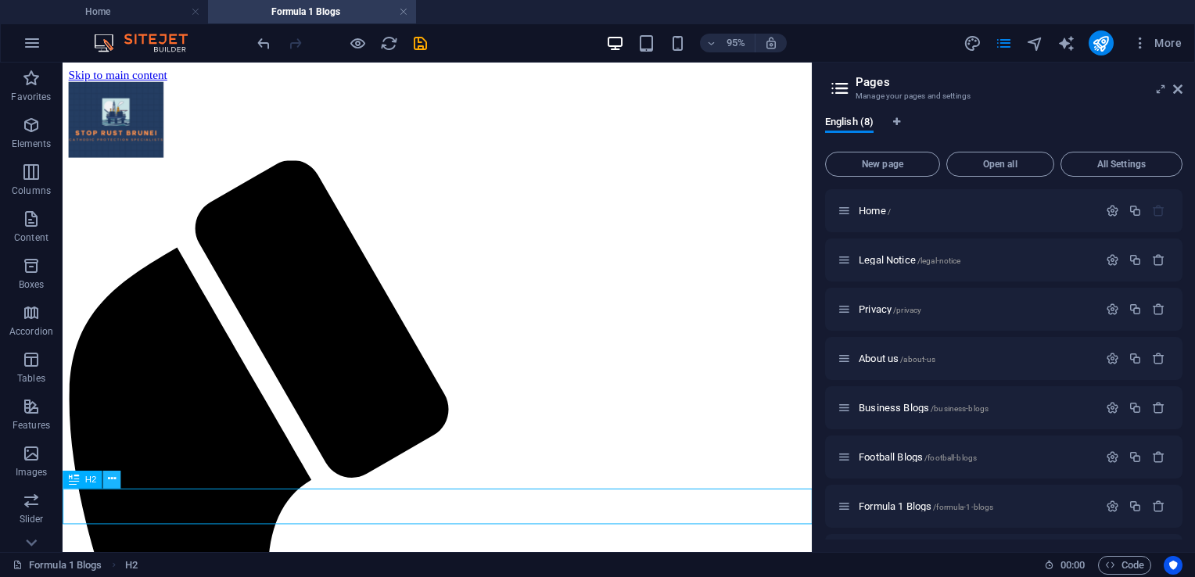
click at [105, 483] on button at bounding box center [112, 479] width 18 height 18
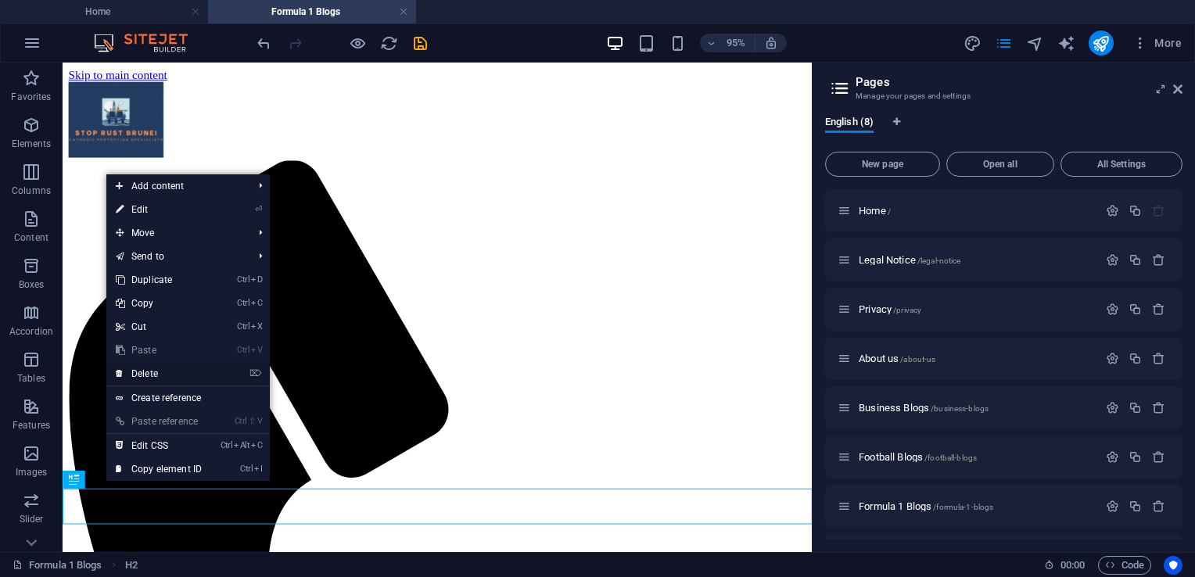
click at [135, 364] on link "⌦ Delete" at bounding box center [158, 373] width 105 height 23
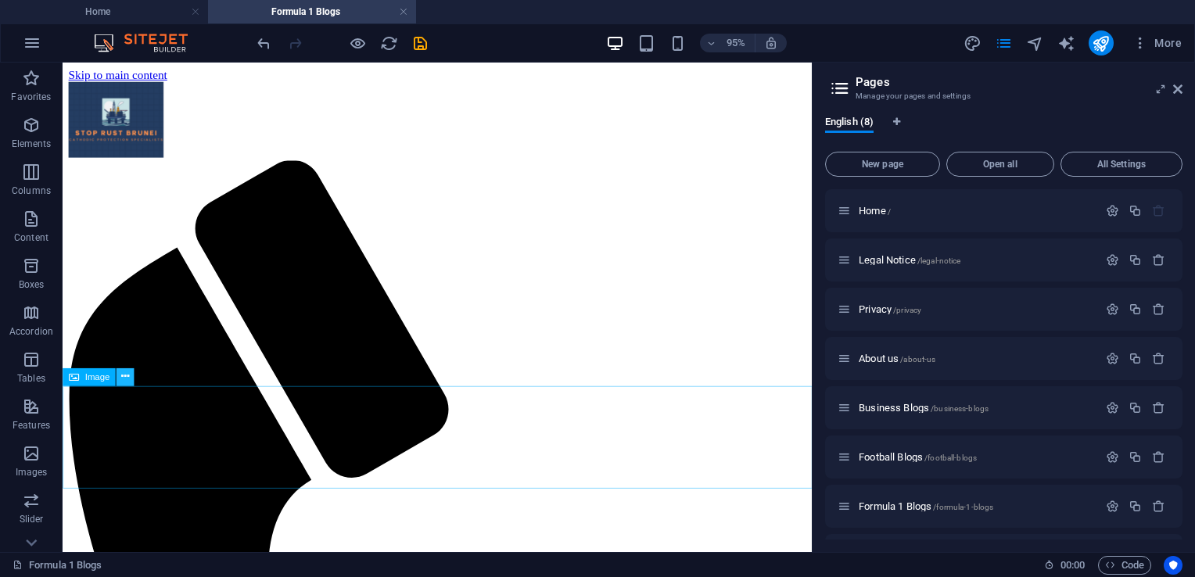
click at [119, 381] on button at bounding box center [126, 377] width 18 height 18
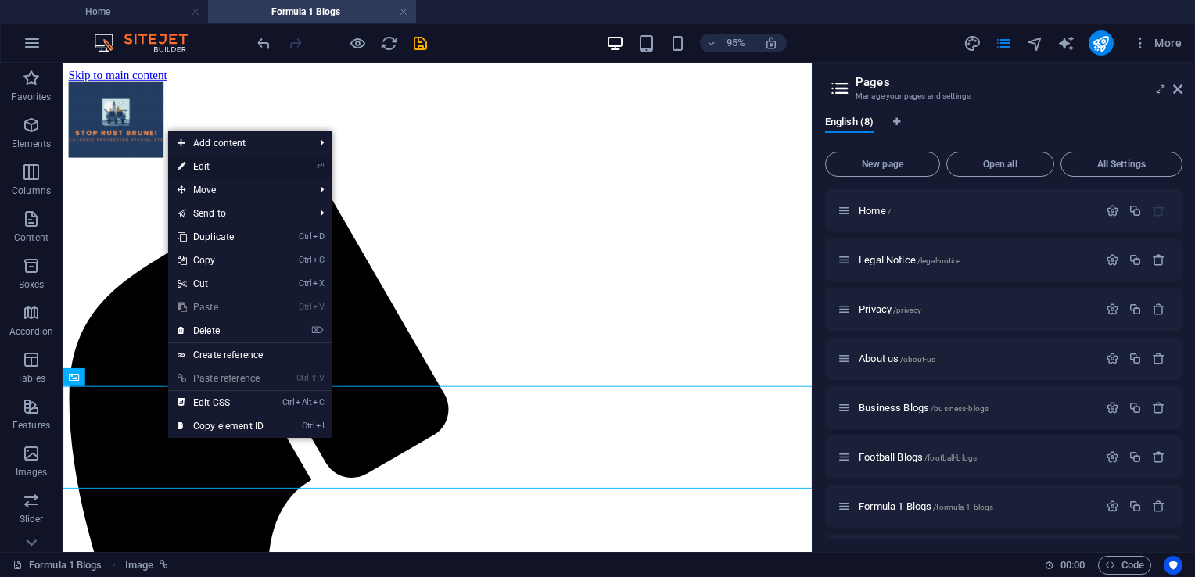
click at [204, 170] on link "⏎ Edit" at bounding box center [220, 166] width 105 height 23
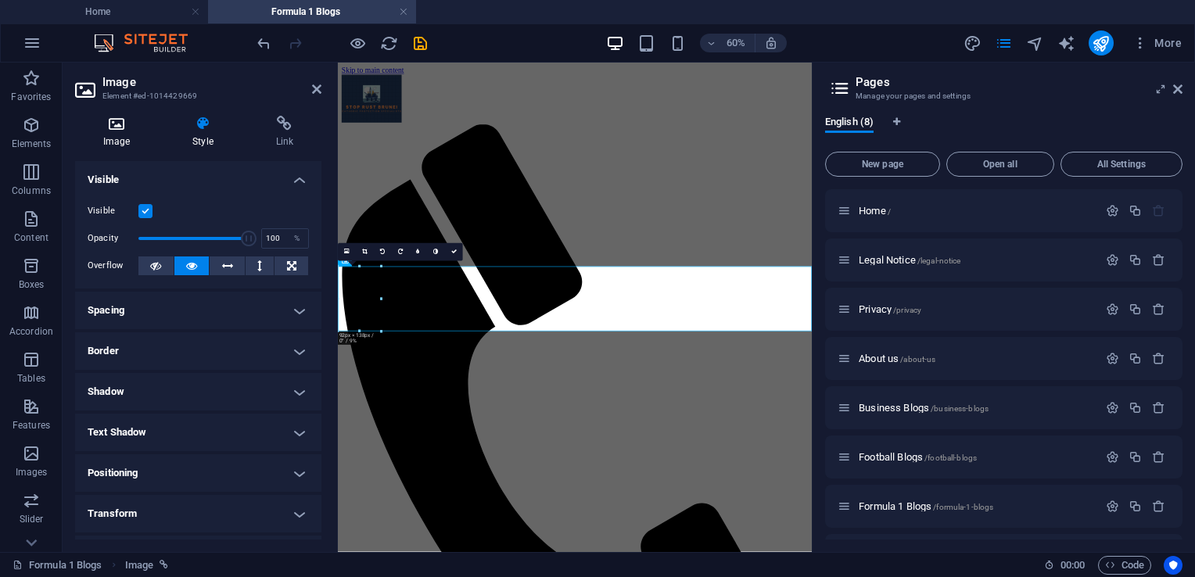
click at [131, 138] on h4 "Image" at bounding box center [119, 132] width 89 height 33
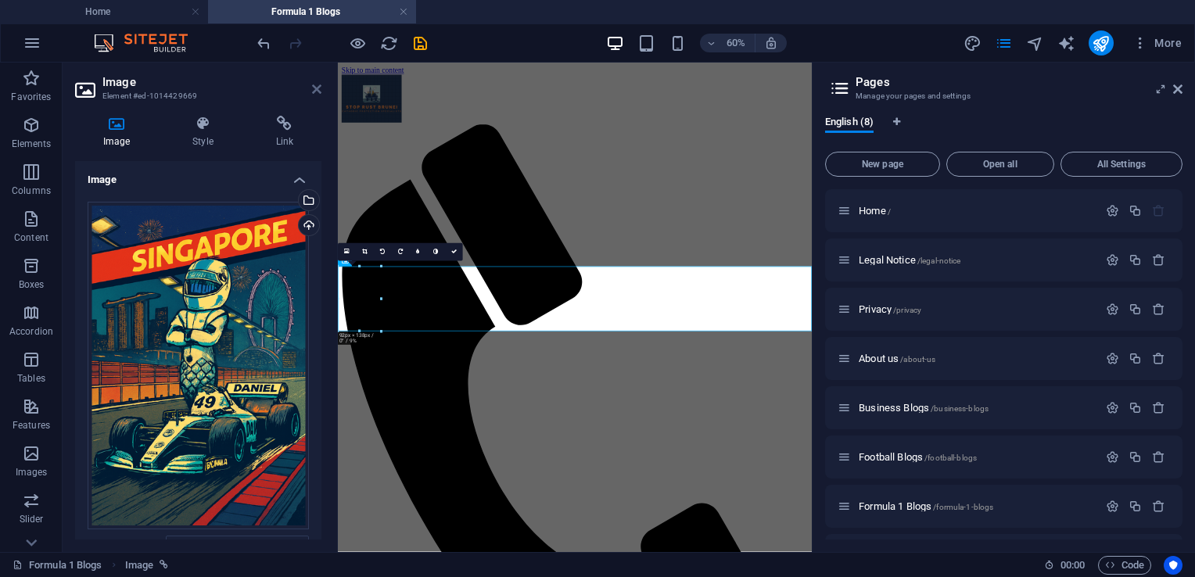
drag, startPoint x: 271, startPoint y: 30, endPoint x: 319, endPoint y: 90, distance: 77.3
click at [319, 90] on icon at bounding box center [316, 89] width 9 height 13
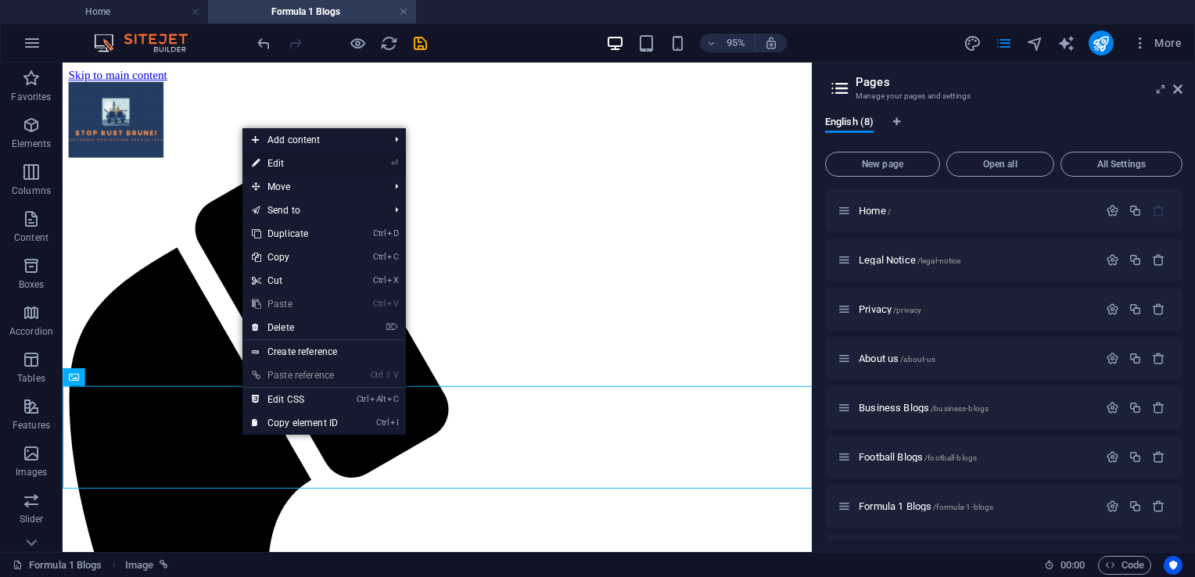
click at [285, 167] on link "⏎ Edit" at bounding box center [294, 163] width 105 height 23
select select "px"
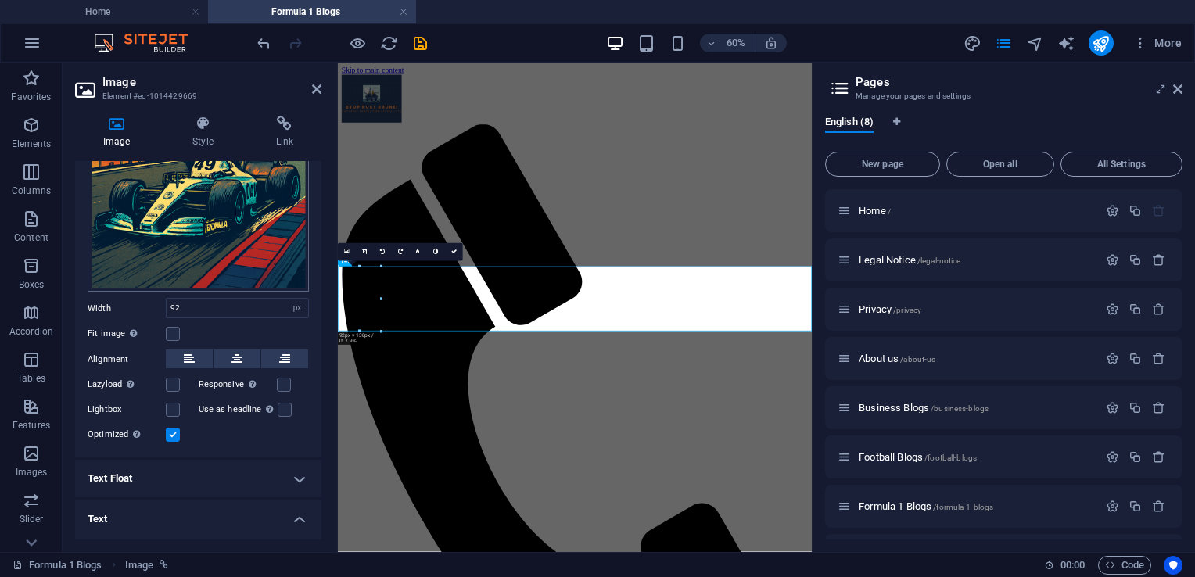
scroll to position [313, 0]
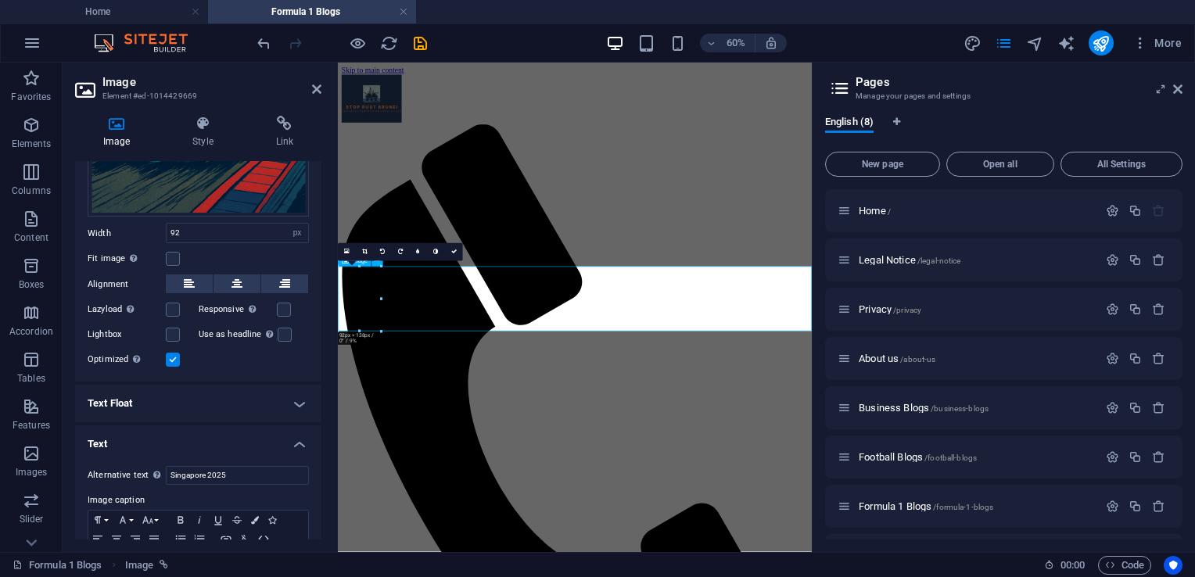
click at [321, 85] on aside "Image Element #ed-1014429669 Image Style Link Image Drag files here, click to c…" at bounding box center [200, 308] width 275 height 490
click at [314, 90] on icon at bounding box center [316, 89] width 9 height 13
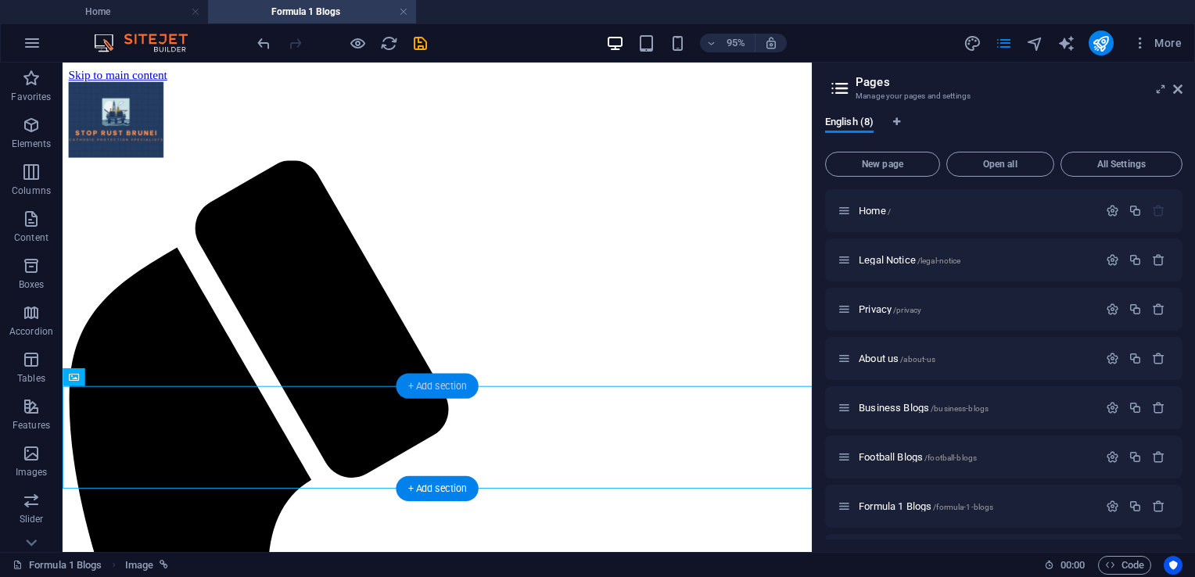
drag, startPoint x: 422, startPoint y: 381, endPoint x: 152, endPoint y: 532, distance: 309.8
click at [422, 381] on div "+ Add section" at bounding box center [437, 385] width 82 height 25
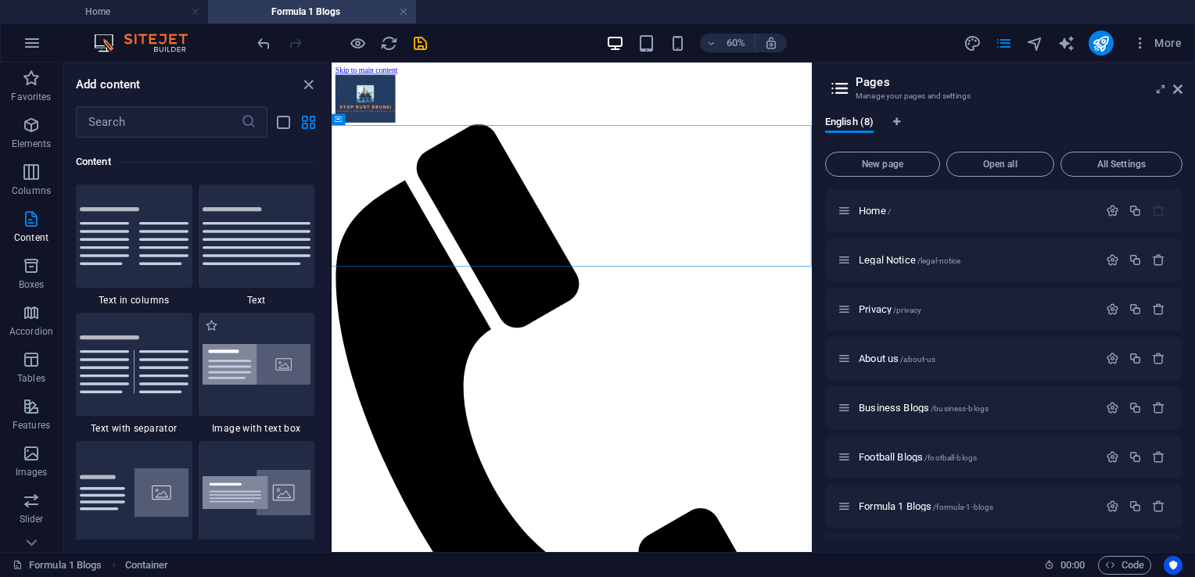
scroll to position [2736, 0]
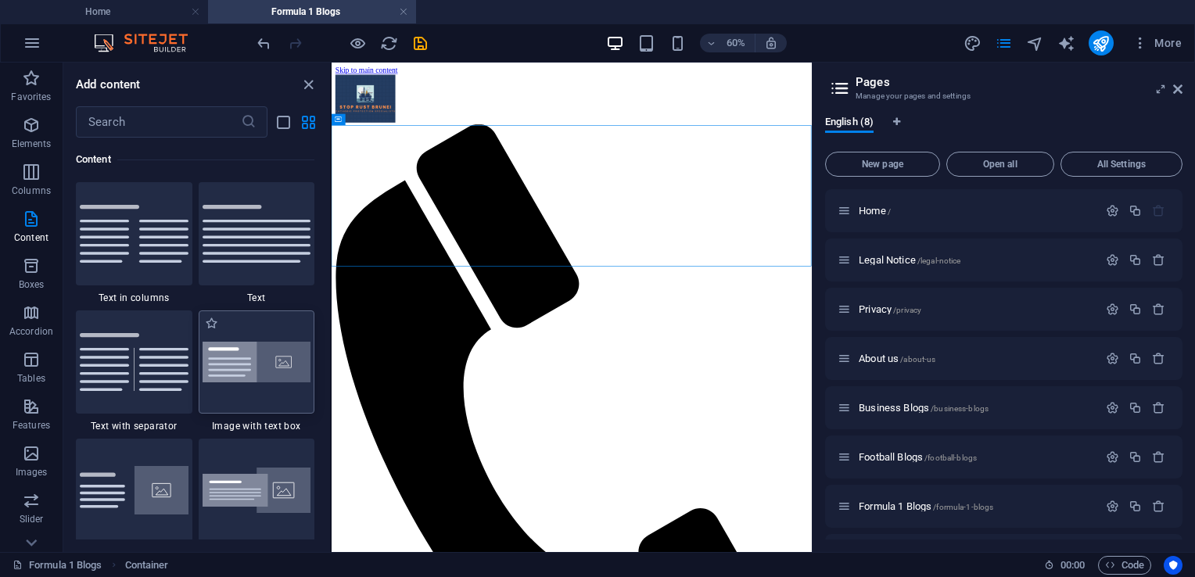
click at [232, 385] on div at bounding box center [257, 361] width 117 height 103
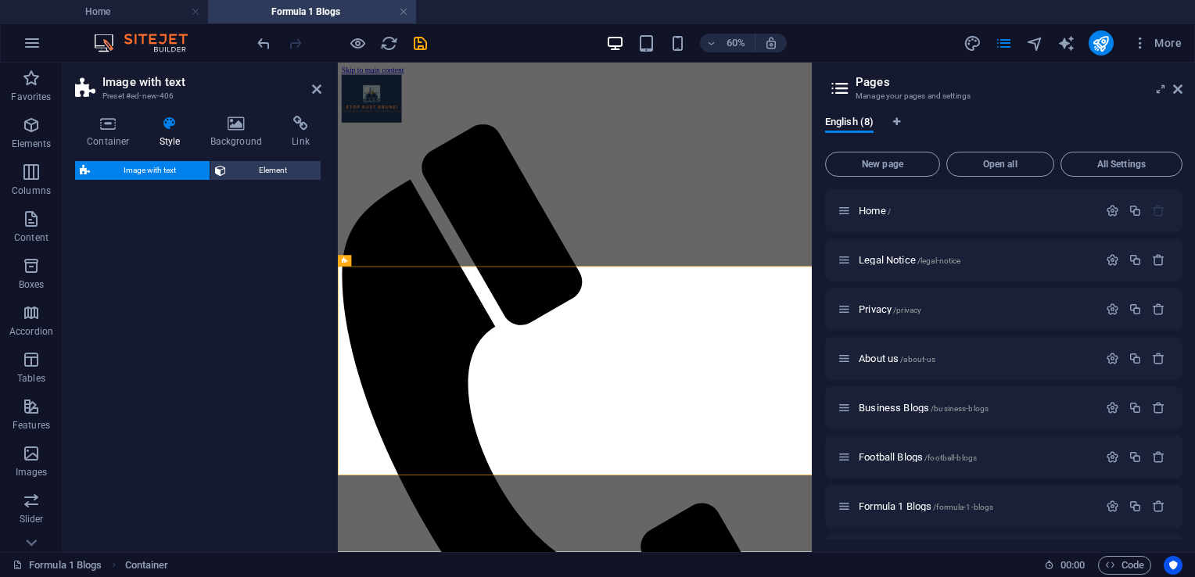
select select "rem"
select select "px"
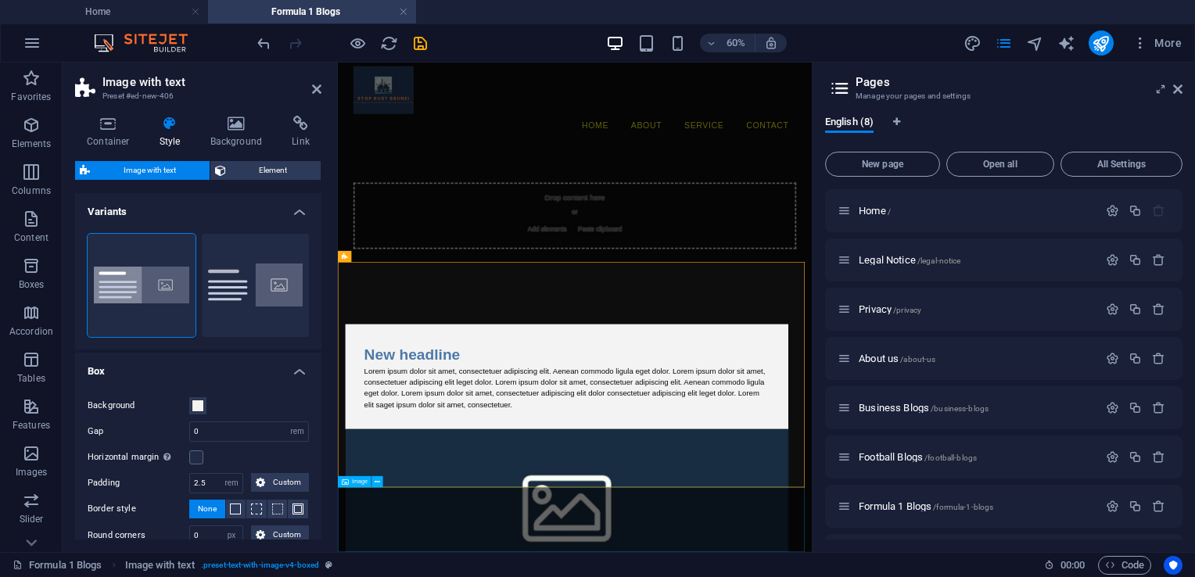
scroll to position [307, 0]
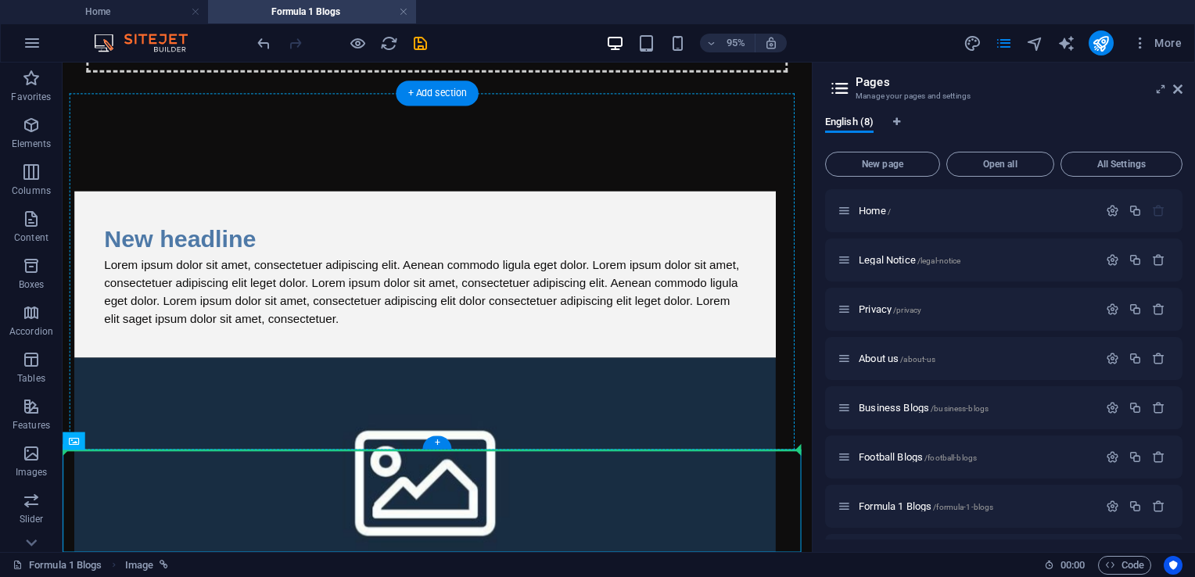
drag, startPoint x: 104, startPoint y: 828, endPoint x: 560, endPoint y: 345, distance: 664.4
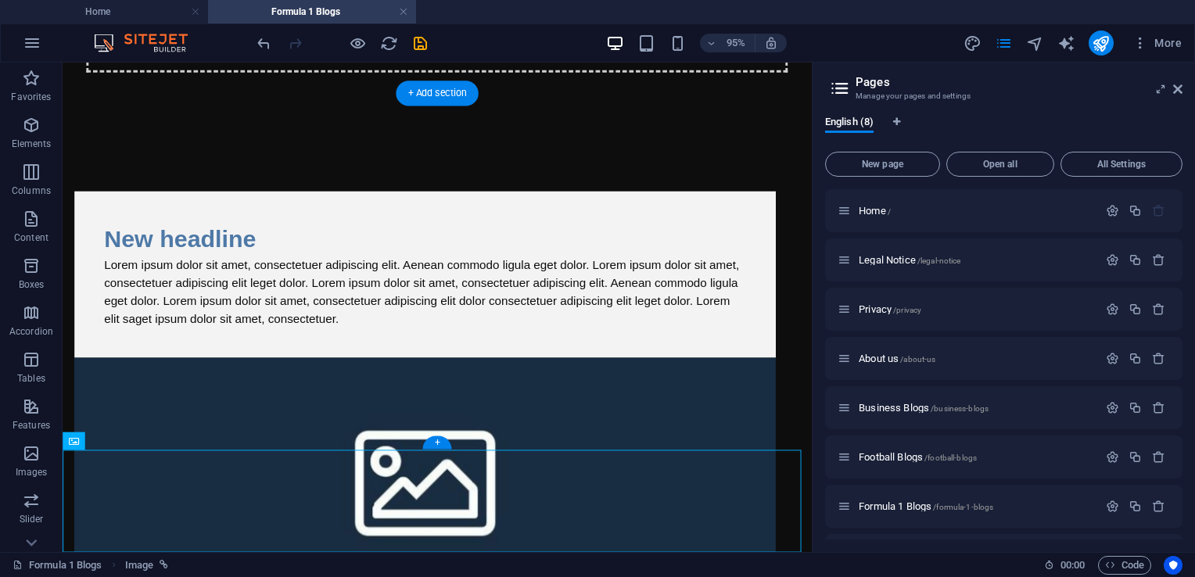
click at [513, 373] on figure at bounding box center [444, 498] width 738 height 250
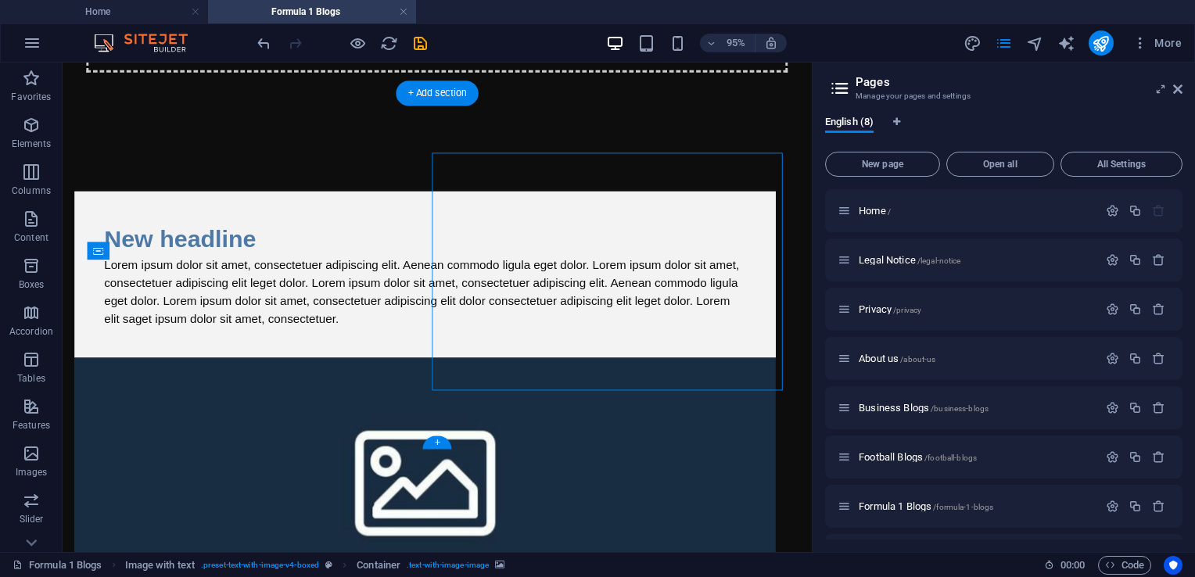
click at [543, 373] on figure at bounding box center [444, 498] width 738 height 250
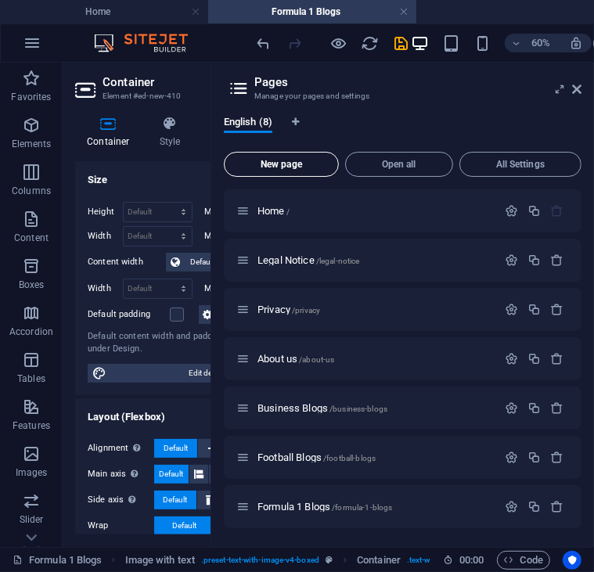
scroll to position [1482, 0]
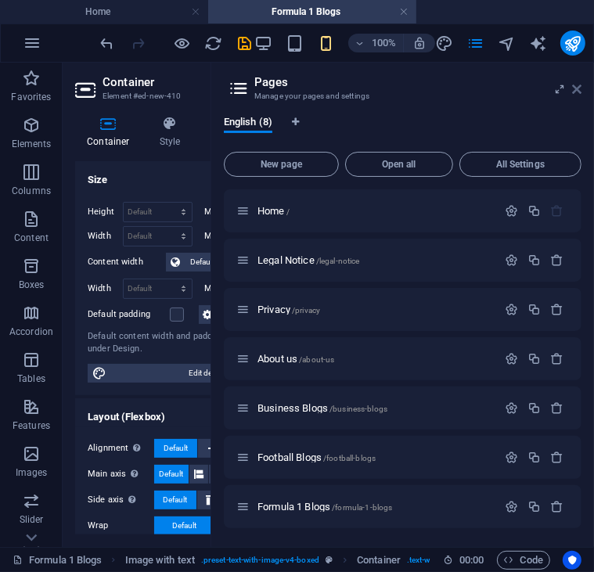
click at [578, 89] on icon at bounding box center [576, 89] width 9 height 13
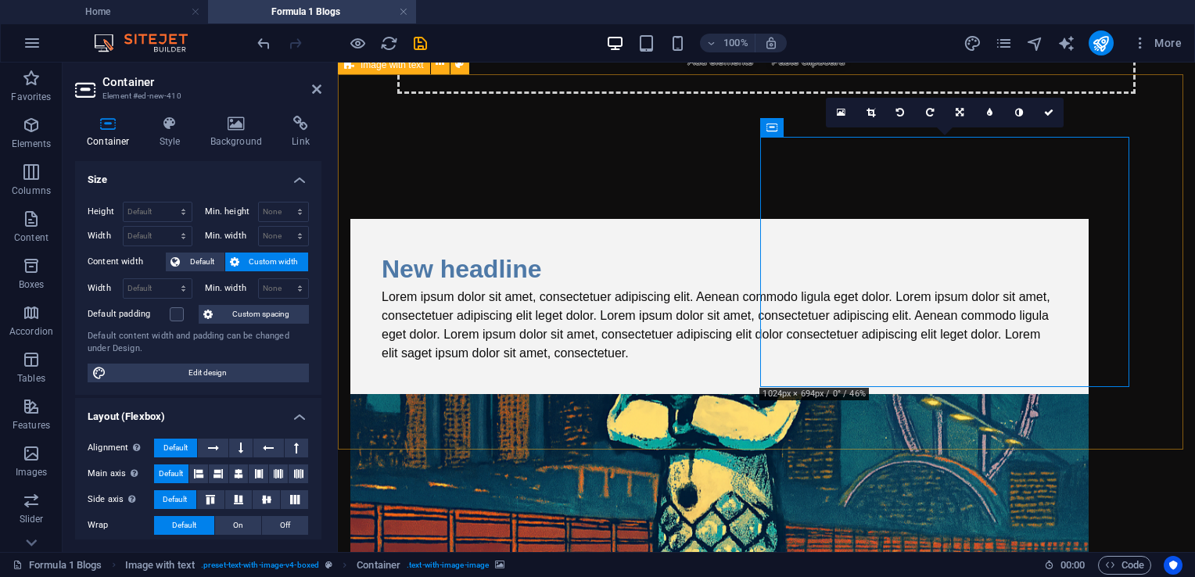
scroll to position [333, 0]
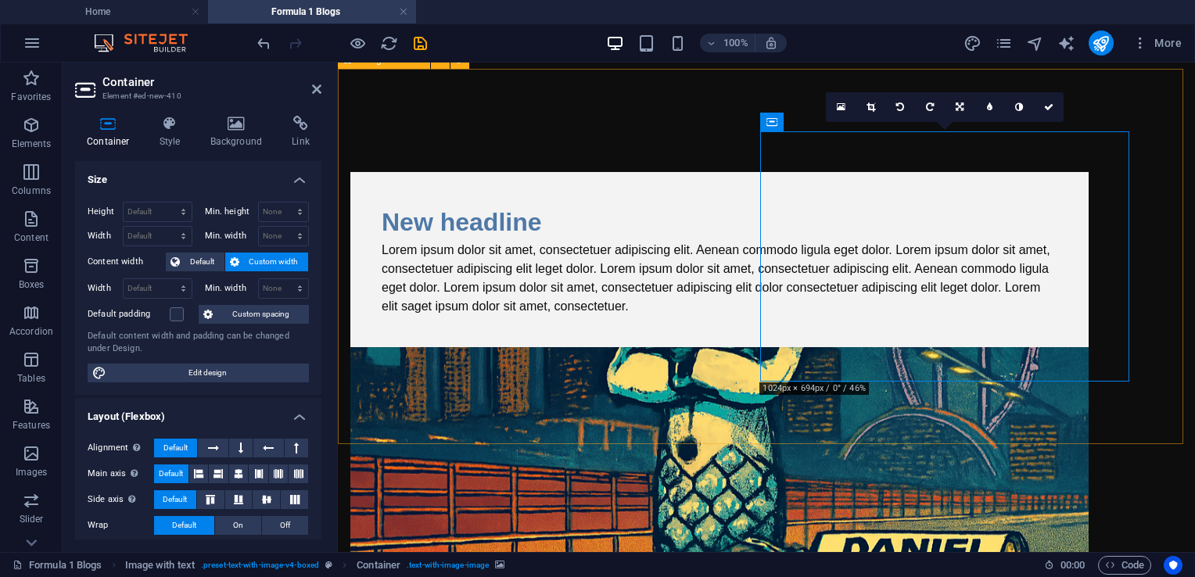
click at [899, 347] on figure at bounding box center [719, 472] width 738 height 250
click at [912, 347] on figure at bounding box center [719, 472] width 738 height 250
click at [974, 347] on figure at bounding box center [719, 472] width 738 height 250
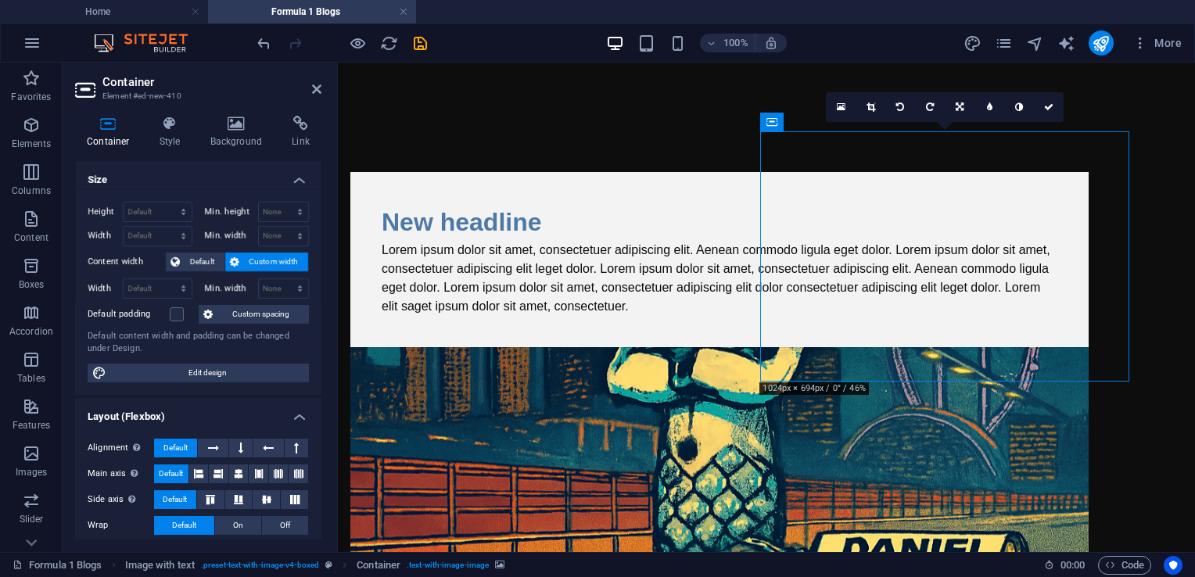
click at [974, 347] on figure at bounding box center [719, 472] width 738 height 250
click at [1048, 117] on link at bounding box center [1049, 107] width 30 height 30
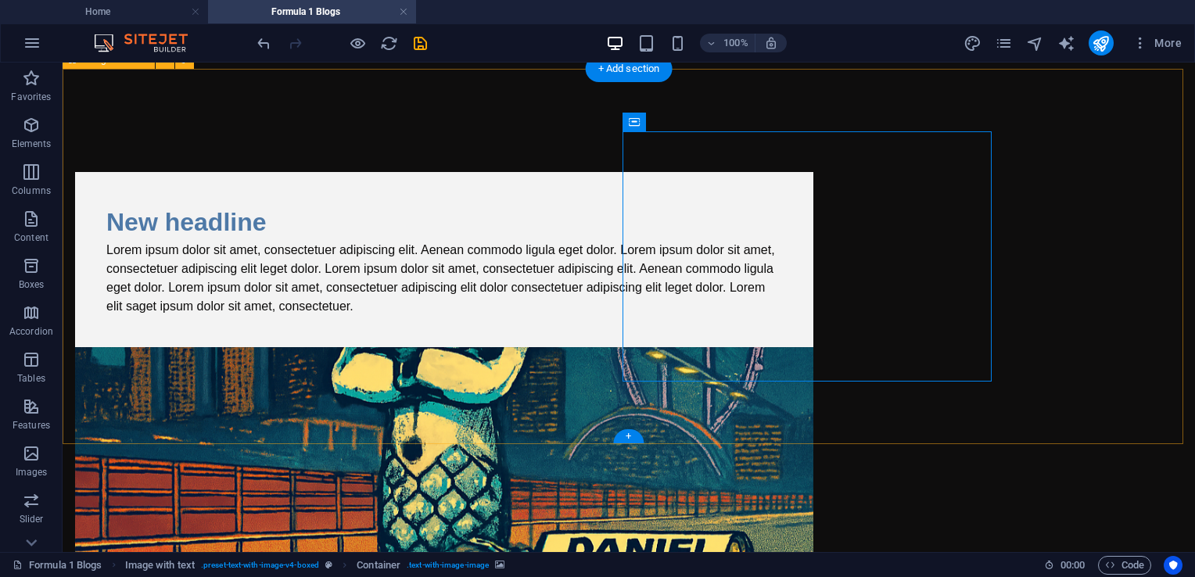
click at [813, 347] on figure at bounding box center [444, 472] width 738 height 250
drag, startPoint x: 913, startPoint y: 324, endPoint x: 641, endPoint y: 321, distance: 272.2
click at [813, 347] on figure at bounding box center [444, 472] width 738 height 250
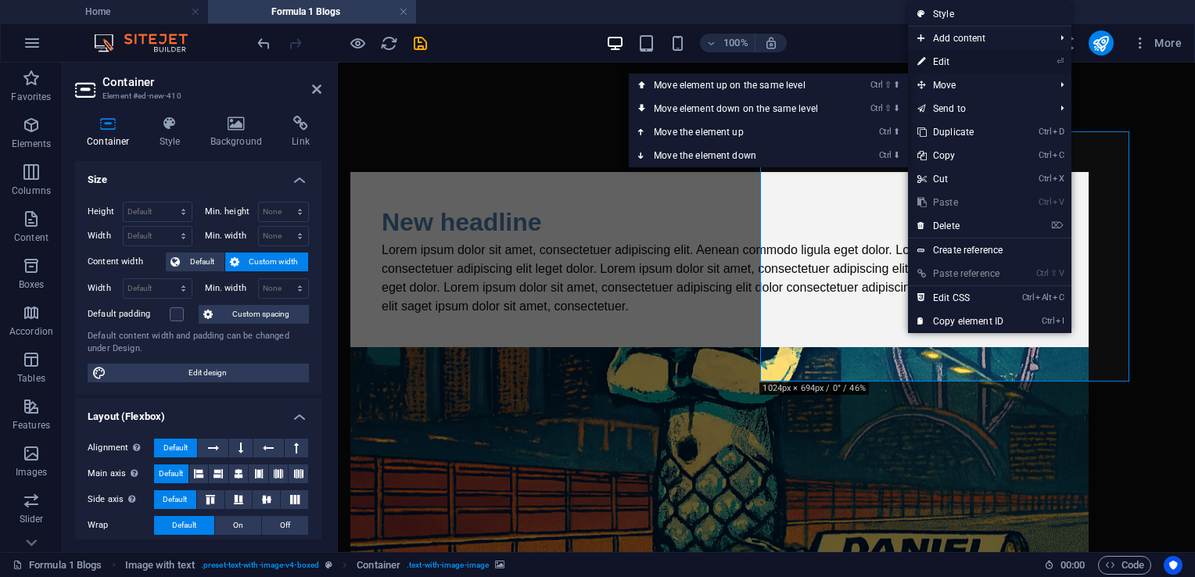
click at [937, 62] on link "⏎ Edit" at bounding box center [960, 61] width 105 height 23
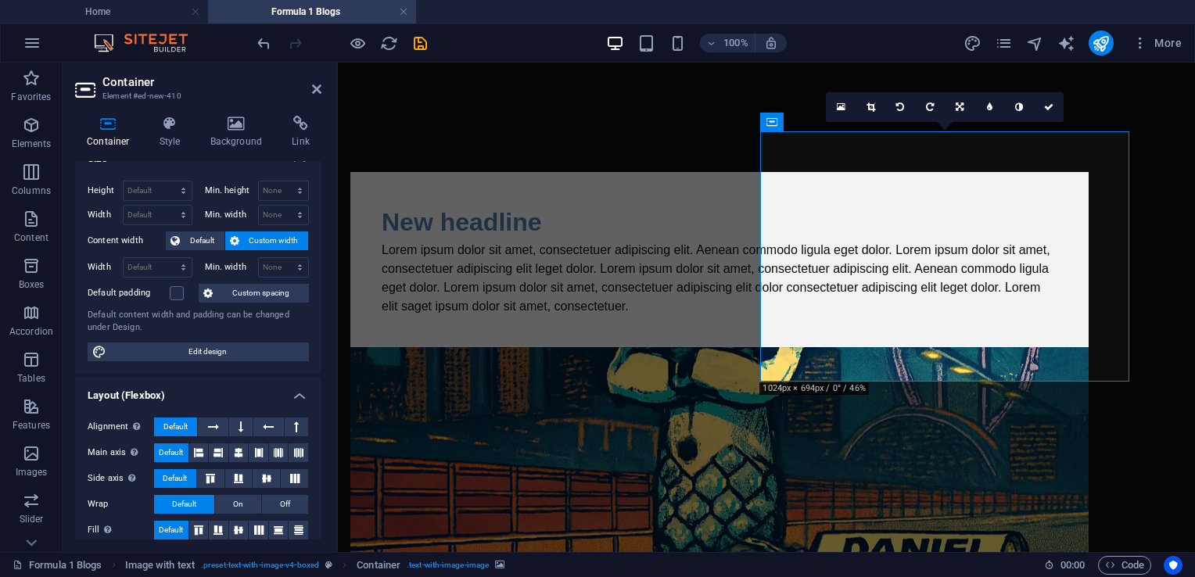
scroll to position [0, 0]
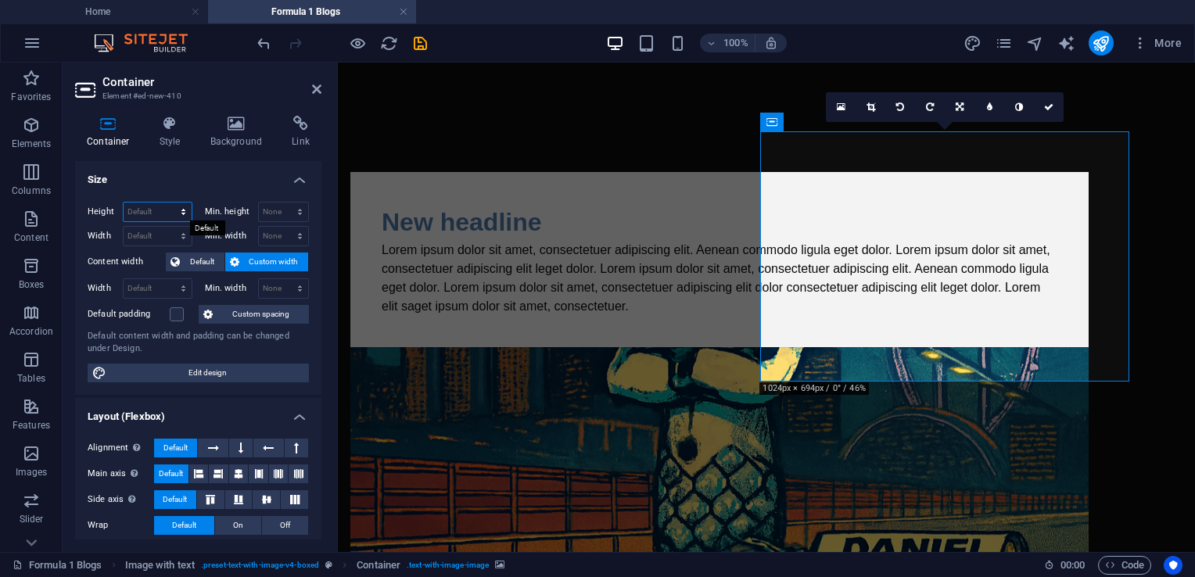
click at [180, 212] on select "Default px rem % vh vw" at bounding box center [158, 212] width 68 height 19
click at [178, 186] on h4 "Size" at bounding box center [198, 175] width 246 height 28
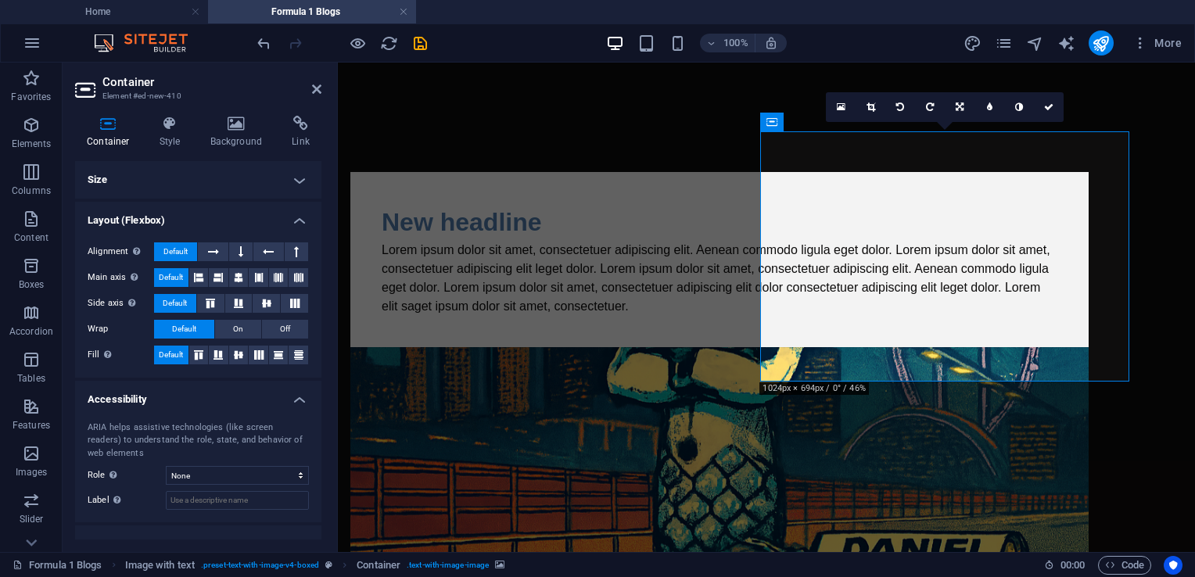
click at [231, 186] on h4 "Size" at bounding box center [198, 180] width 246 height 38
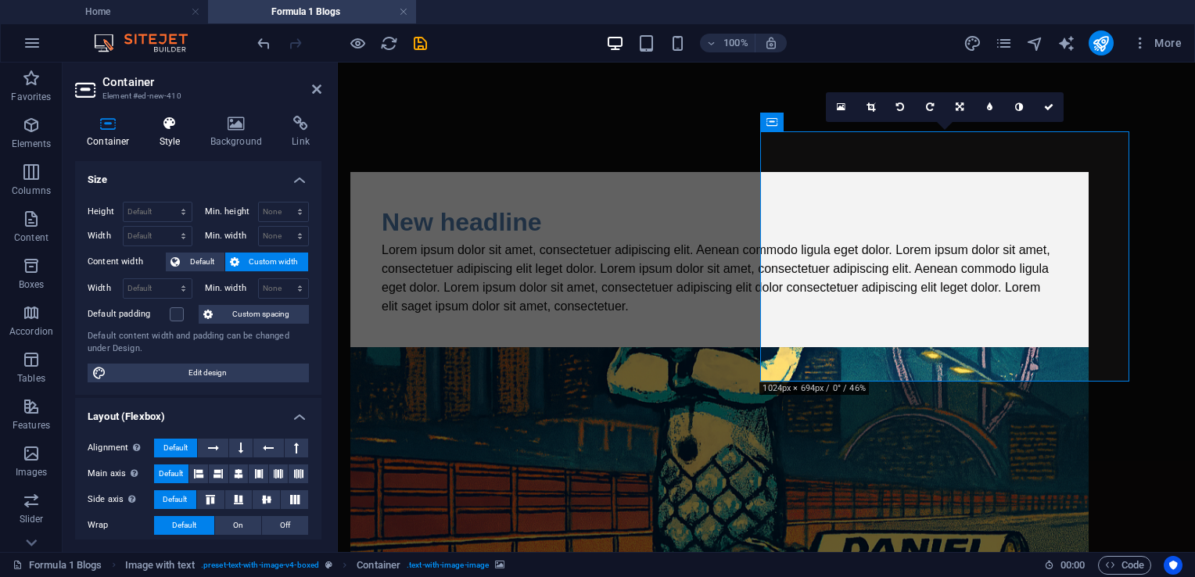
click at [153, 140] on h4 "Style" at bounding box center [173, 132] width 51 height 33
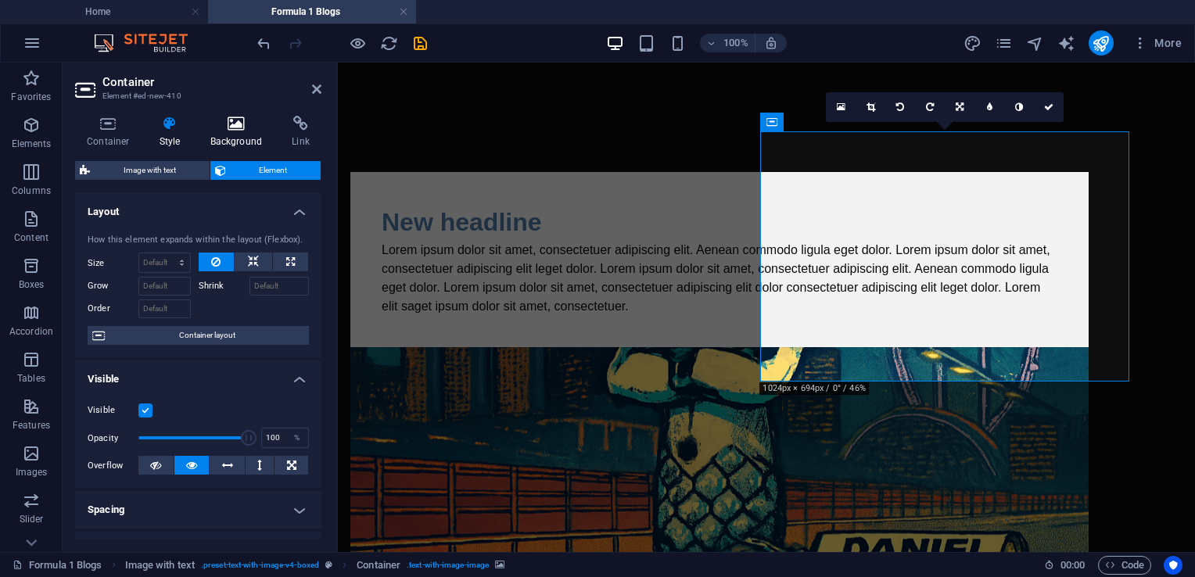
click at [235, 138] on h4 "Background" at bounding box center [240, 132] width 82 height 33
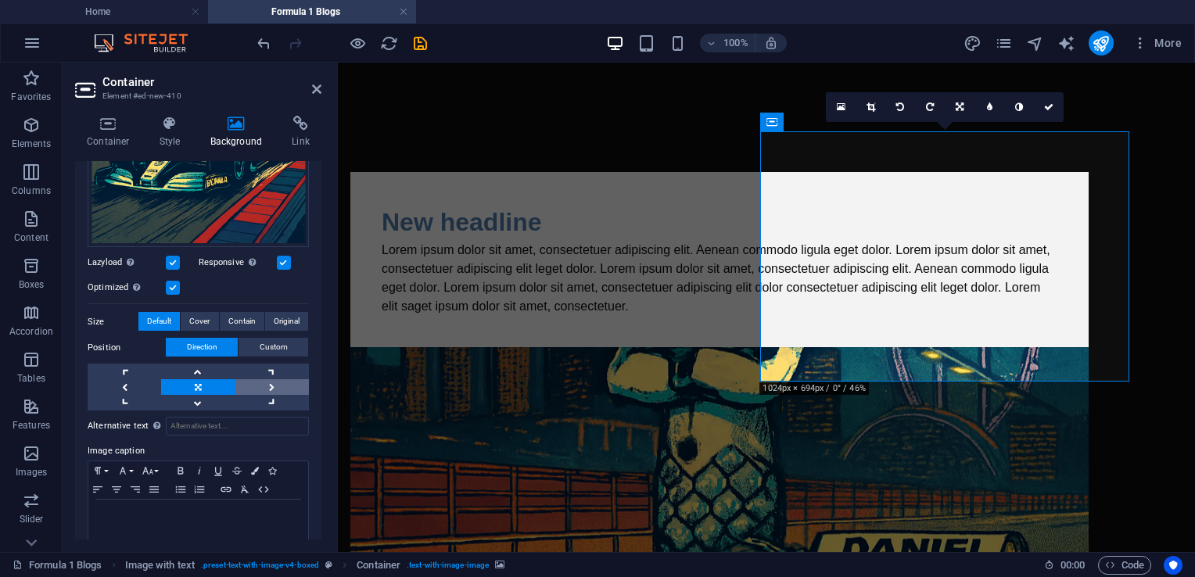
scroll to position [391, 0]
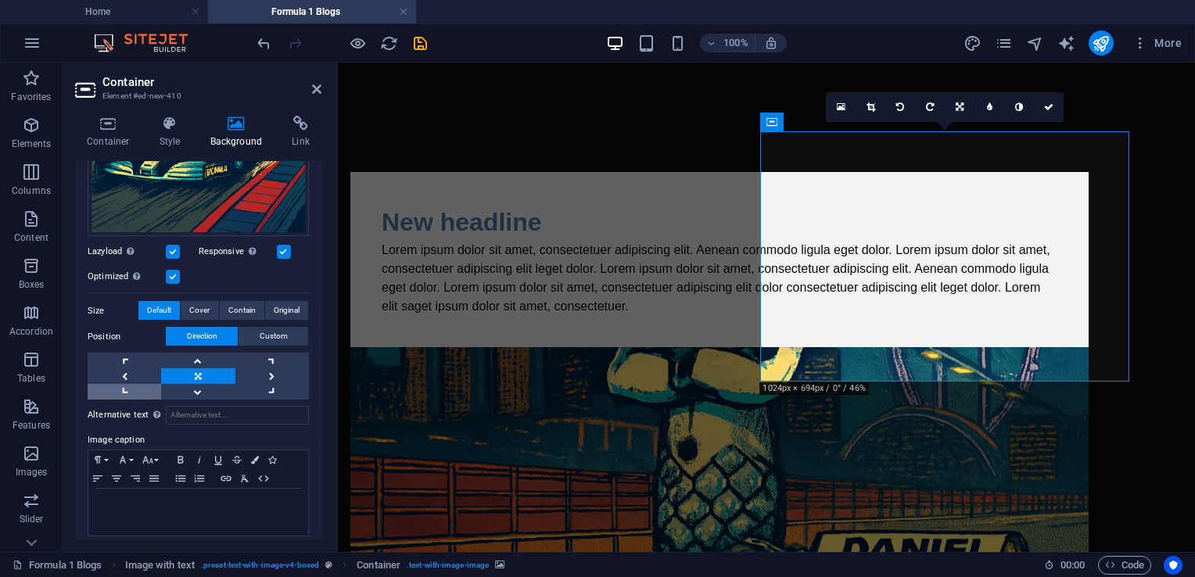
click at [131, 389] on link at bounding box center [125, 392] width 74 height 16
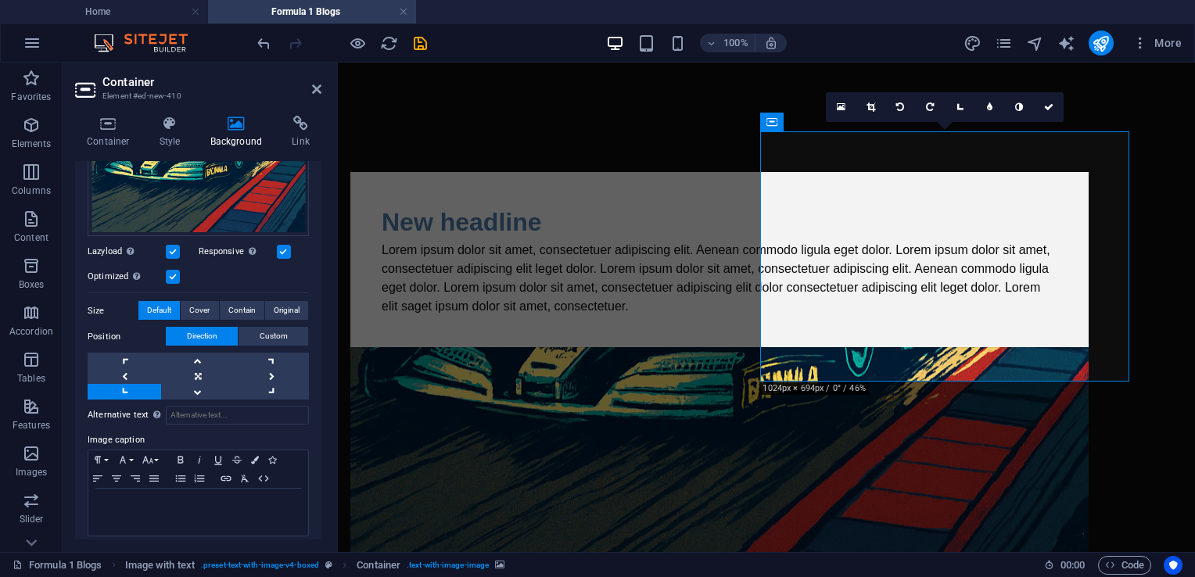
click at [131, 389] on link at bounding box center [125, 392] width 74 height 16
click at [254, 358] on link at bounding box center [272, 361] width 74 height 16
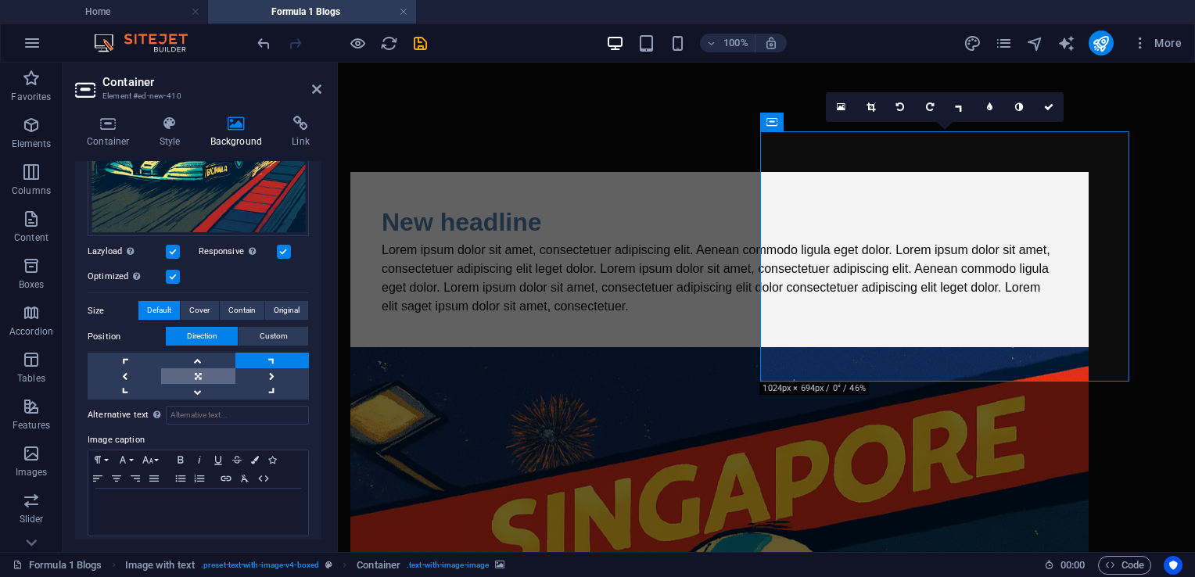
click at [206, 374] on link at bounding box center [198, 376] width 74 height 16
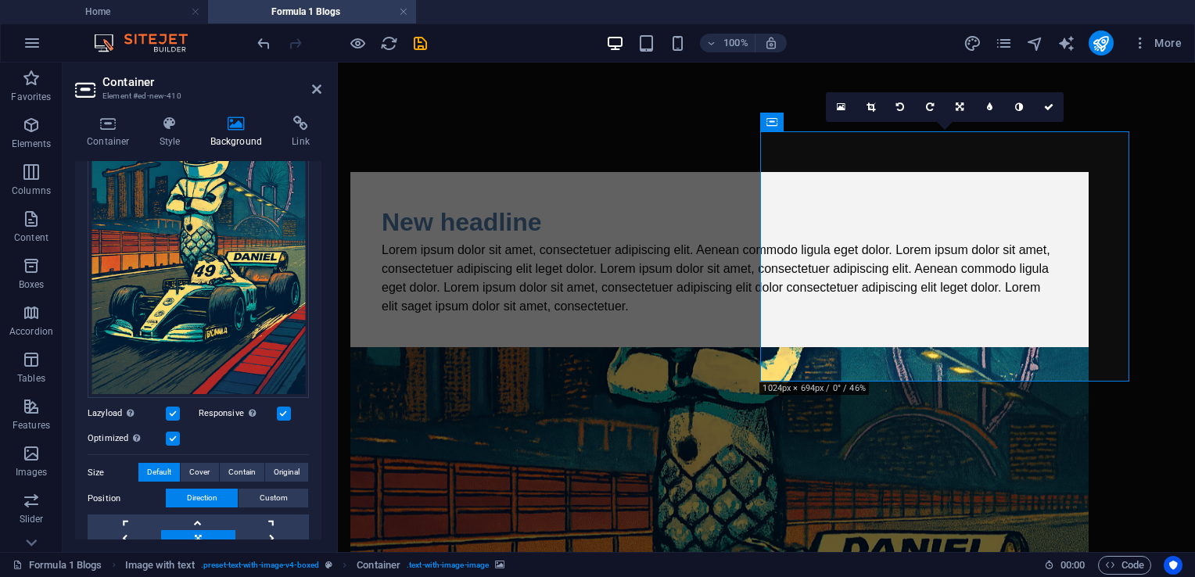
scroll to position [235, 0]
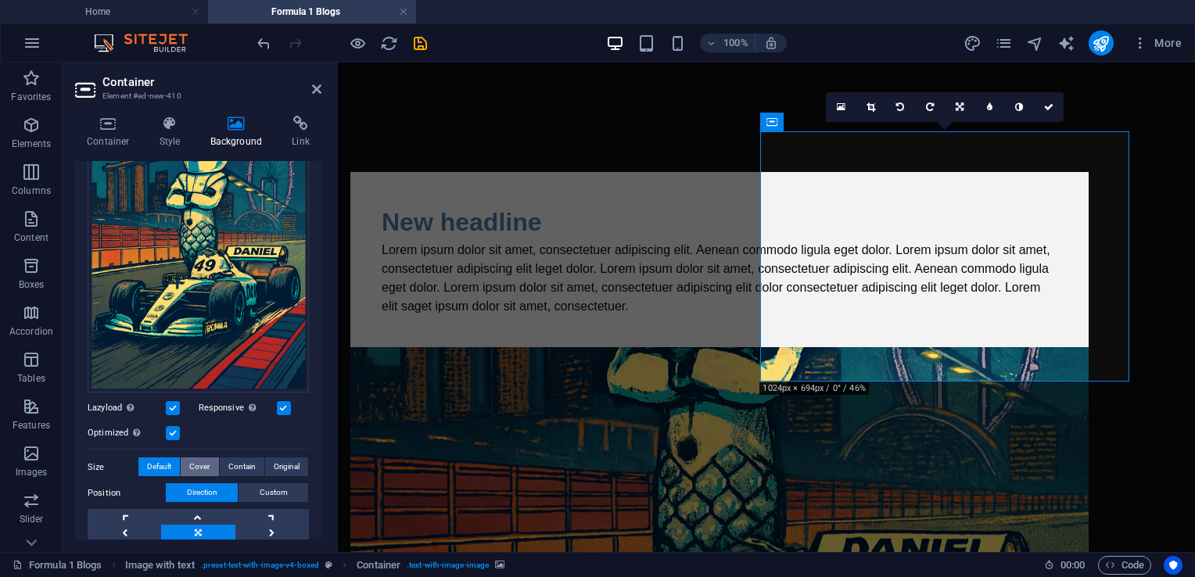
click at [197, 460] on span "Cover" at bounding box center [199, 467] width 20 height 19
click at [228, 458] on span "Contain" at bounding box center [241, 467] width 27 height 19
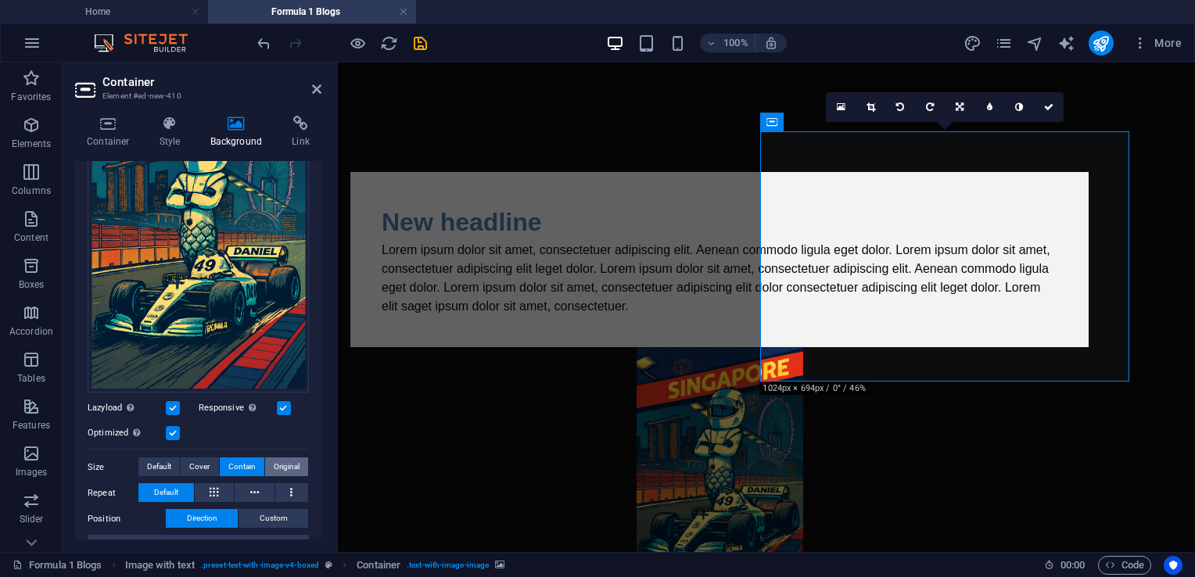
click at [268, 461] on button "Original" at bounding box center [286, 467] width 43 height 19
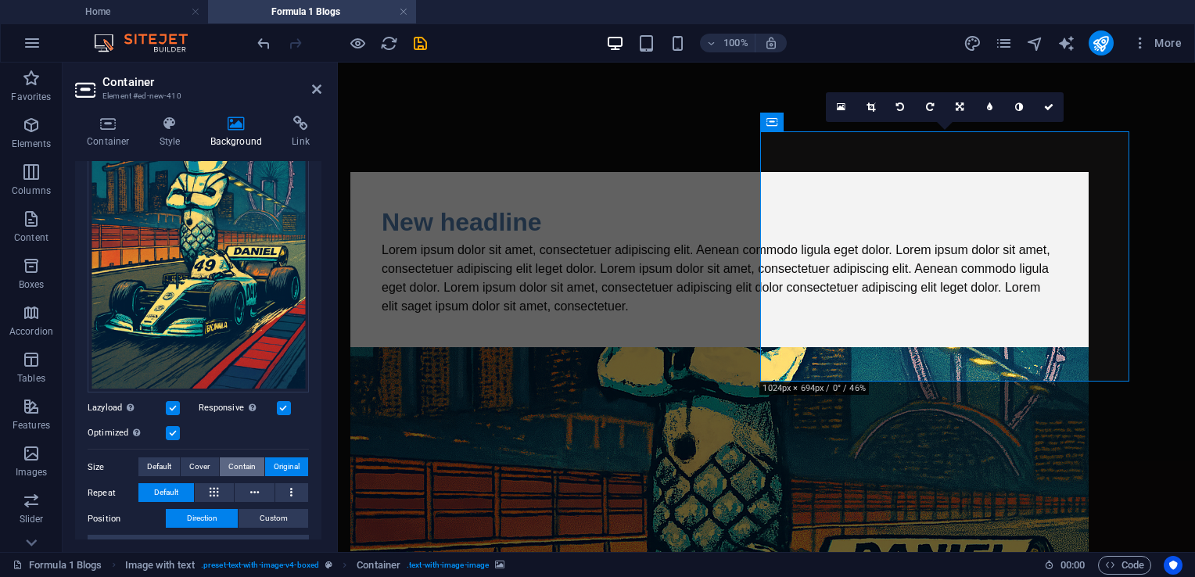
click at [238, 458] on span "Contain" at bounding box center [241, 467] width 27 height 19
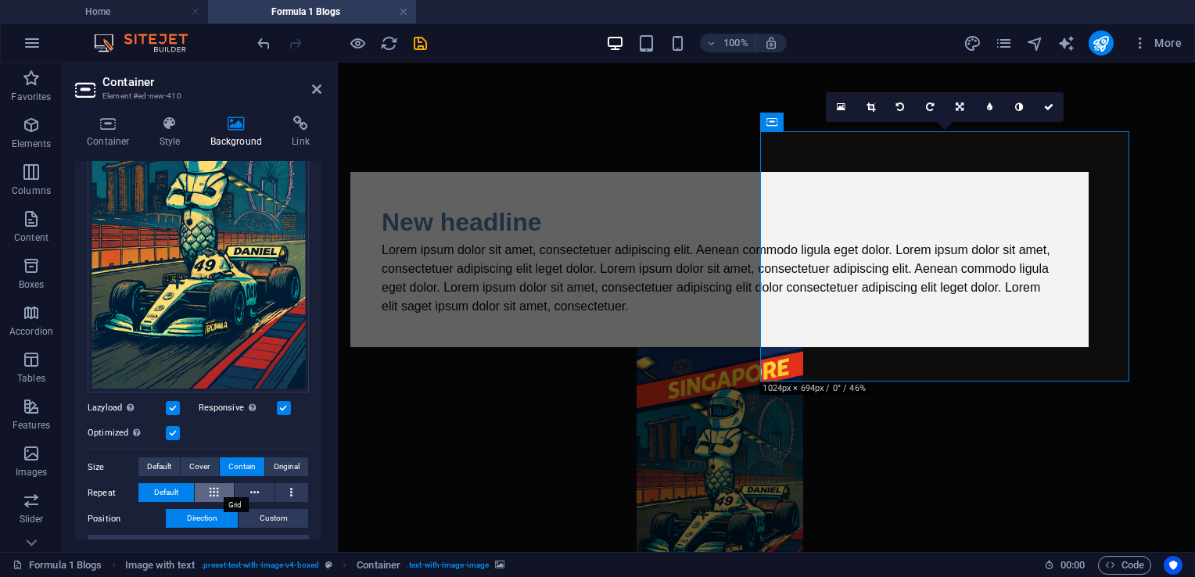
click at [214, 483] on icon at bounding box center [214, 492] width 9 height 19
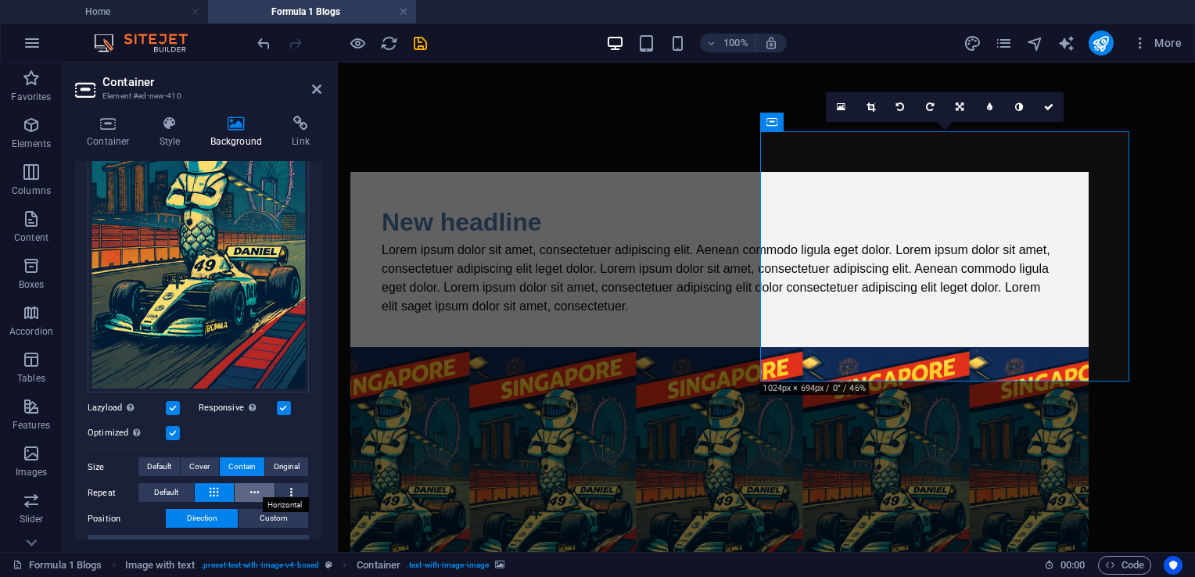
click at [253, 483] on icon at bounding box center [254, 492] width 9 height 19
click at [175, 486] on span "Default" at bounding box center [166, 492] width 24 height 19
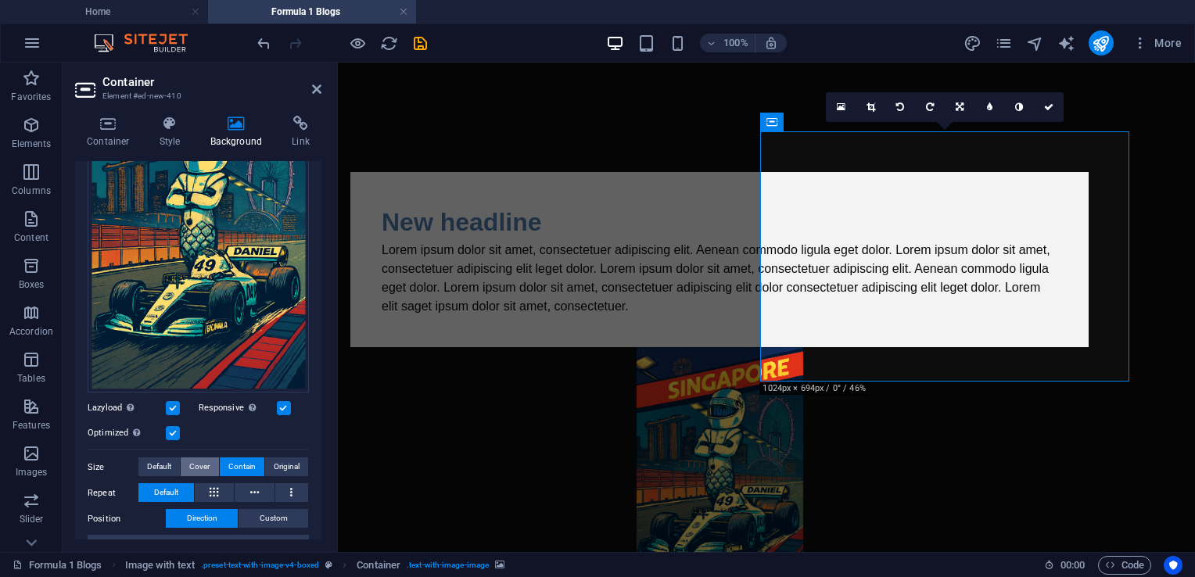
click at [193, 463] on span "Cover" at bounding box center [199, 467] width 20 height 19
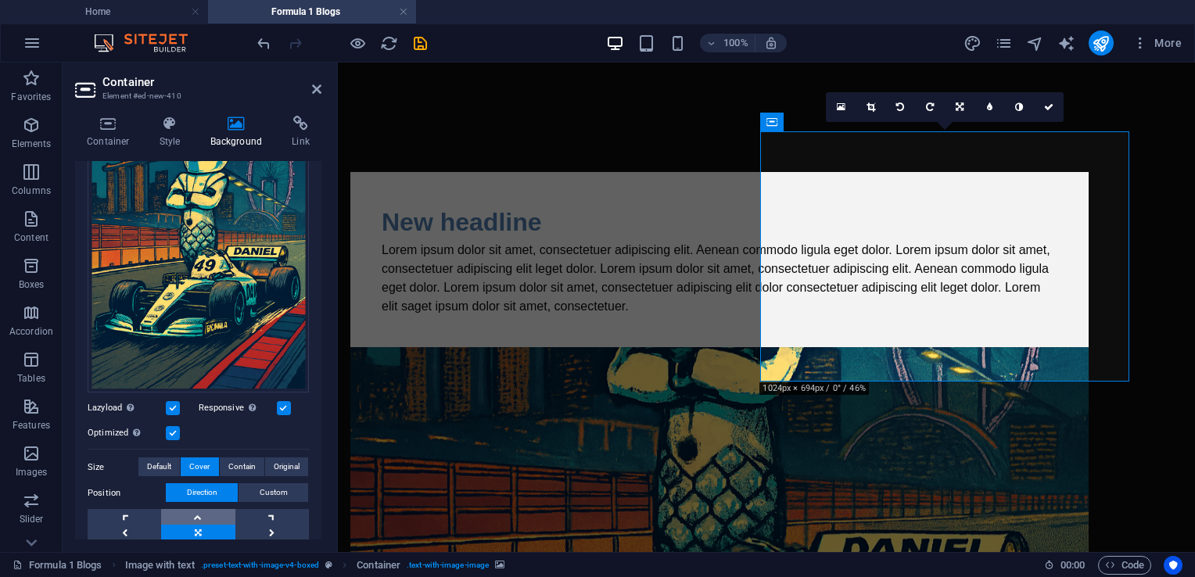
click at [185, 510] on link at bounding box center [198, 517] width 74 height 16
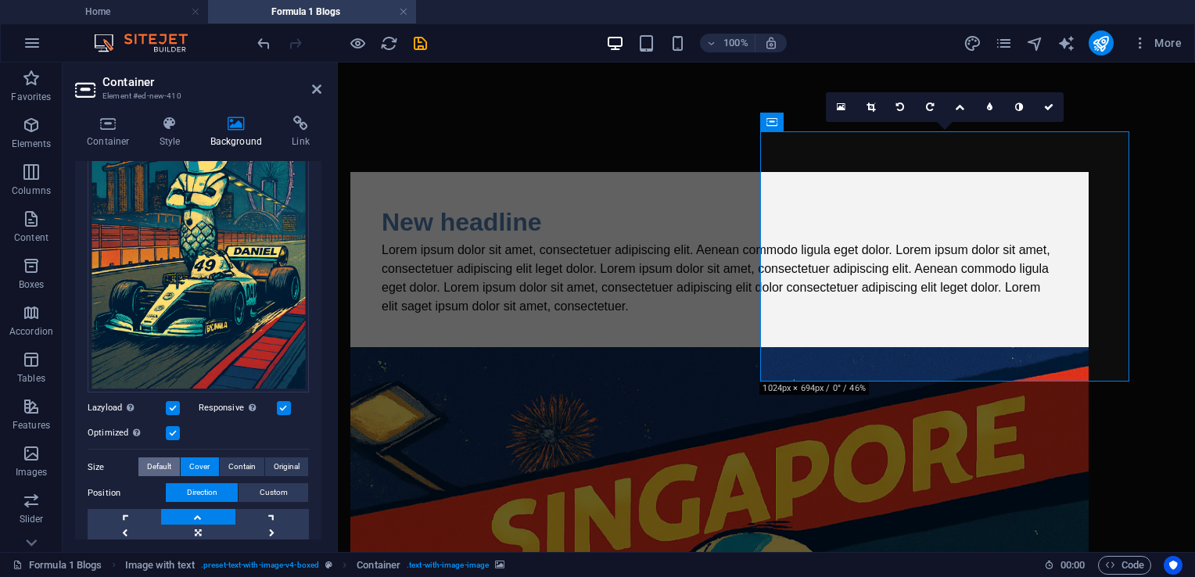
click at [160, 465] on span "Default" at bounding box center [159, 467] width 24 height 19
click at [228, 461] on span "Contain" at bounding box center [241, 467] width 27 height 19
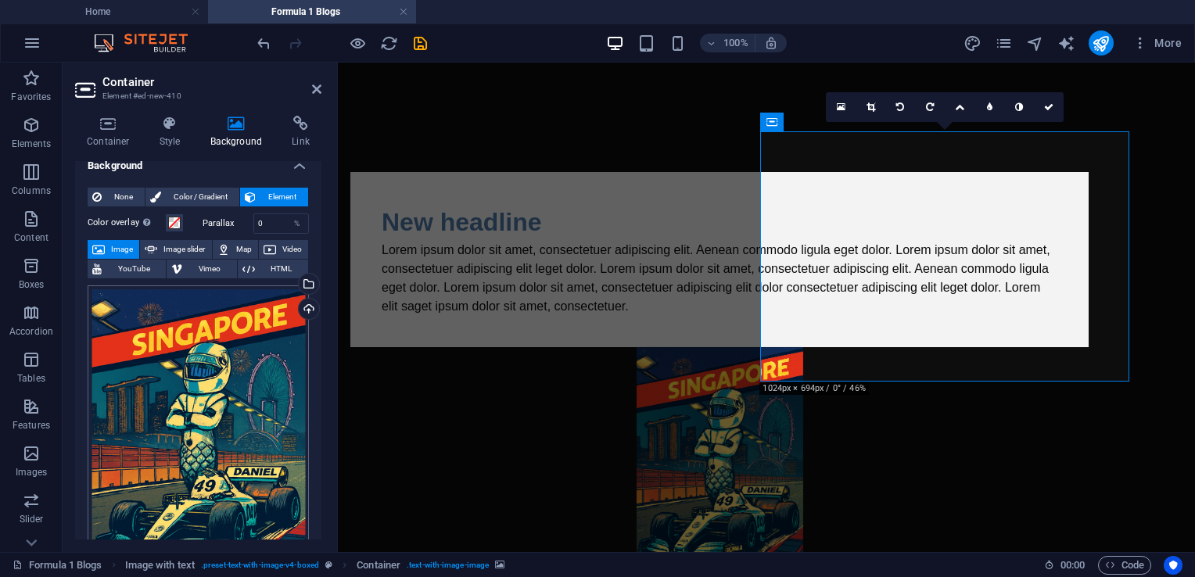
scroll to position [0, 0]
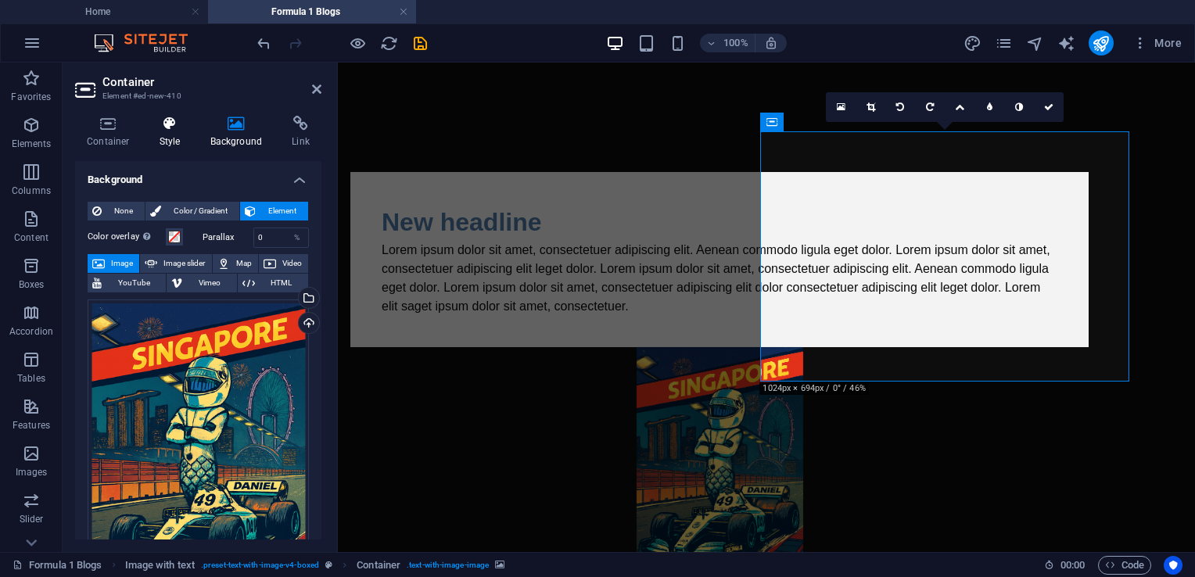
click at [167, 145] on h4 "Style" at bounding box center [173, 132] width 51 height 33
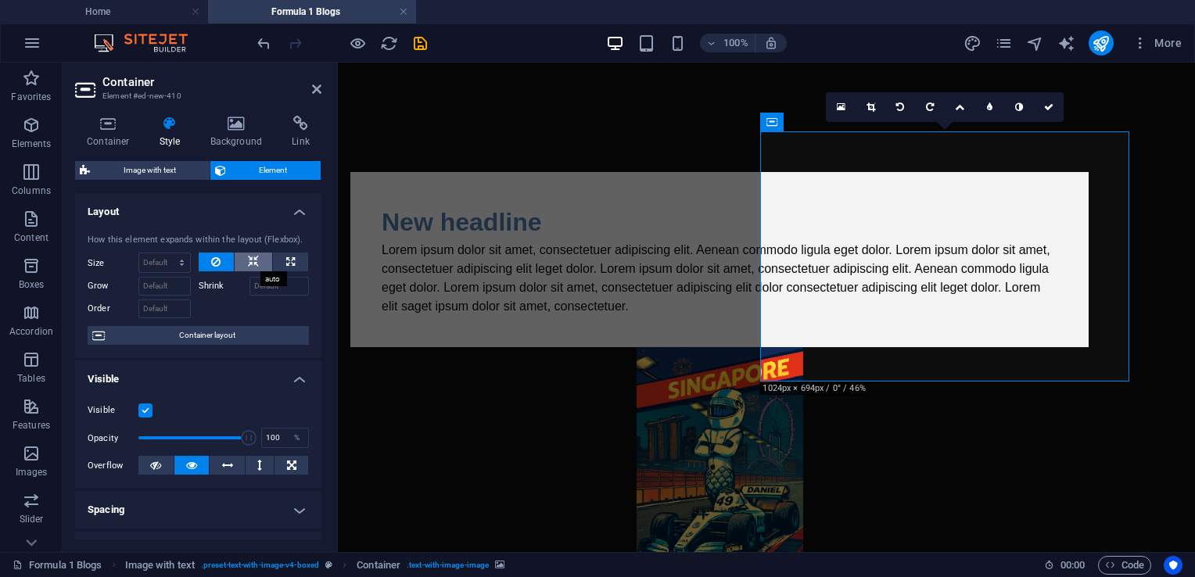
click at [248, 260] on icon at bounding box center [253, 262] width 11 height 19
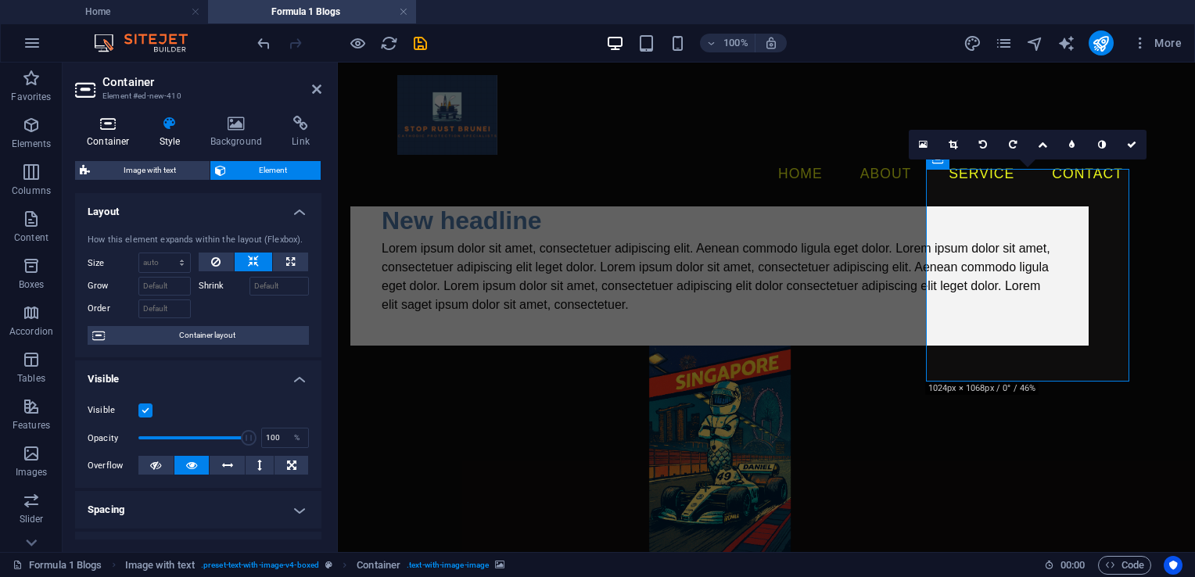
click at [111, 124] on icon at bounding box center [108, 124] width 66 height 16
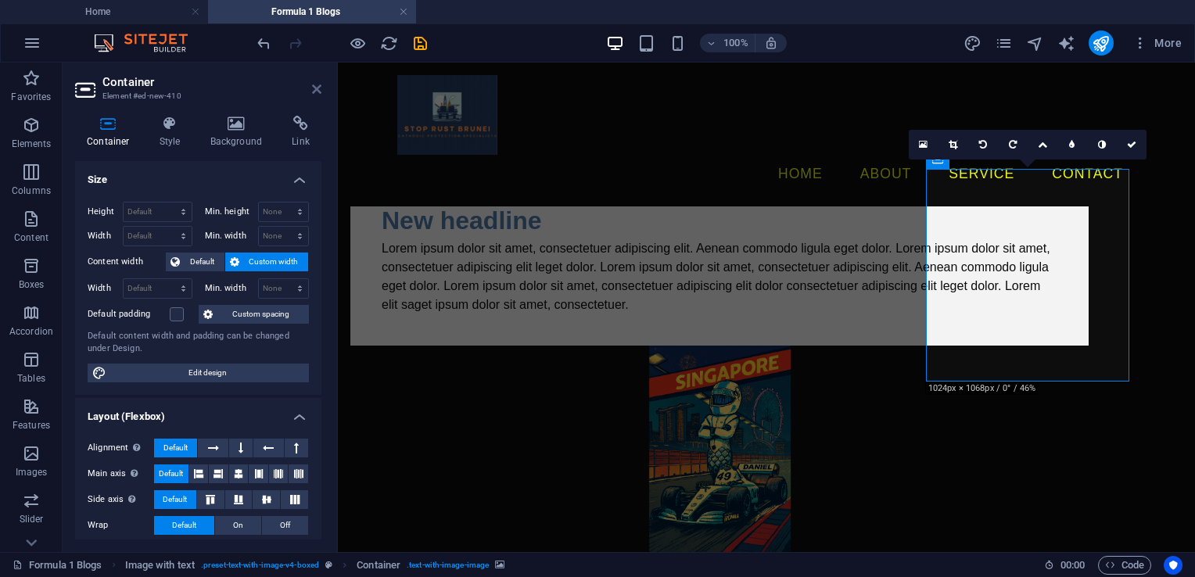
click at [316, 91] on icon at bounding box center [316, 89] width 9 height 13
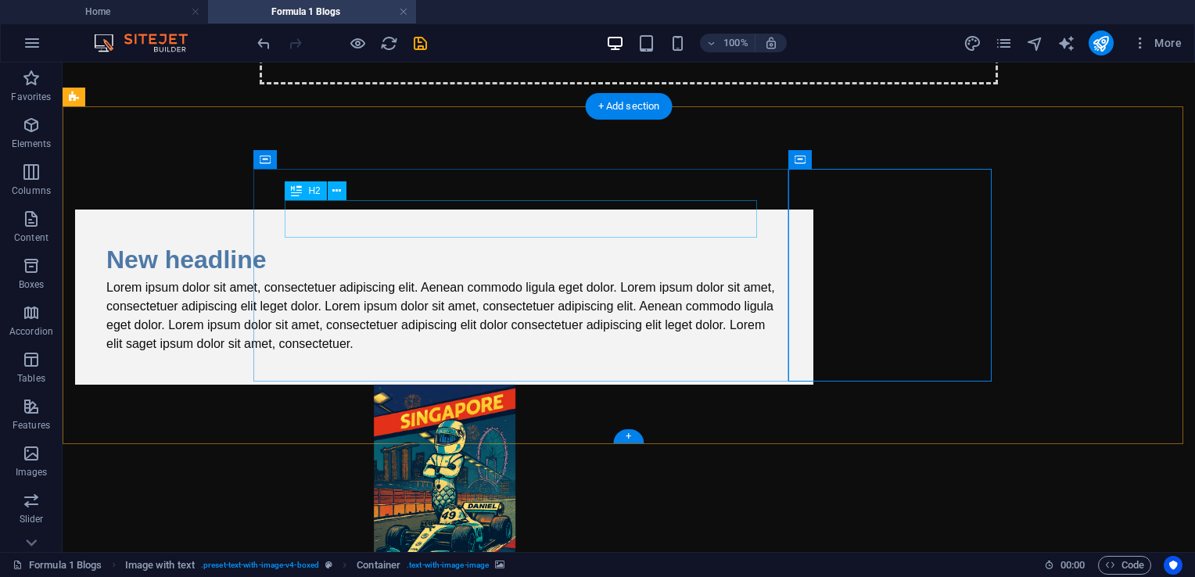
click at [441, 241] on div "New headline" at bounding box center [444, 260] width 676 height 38
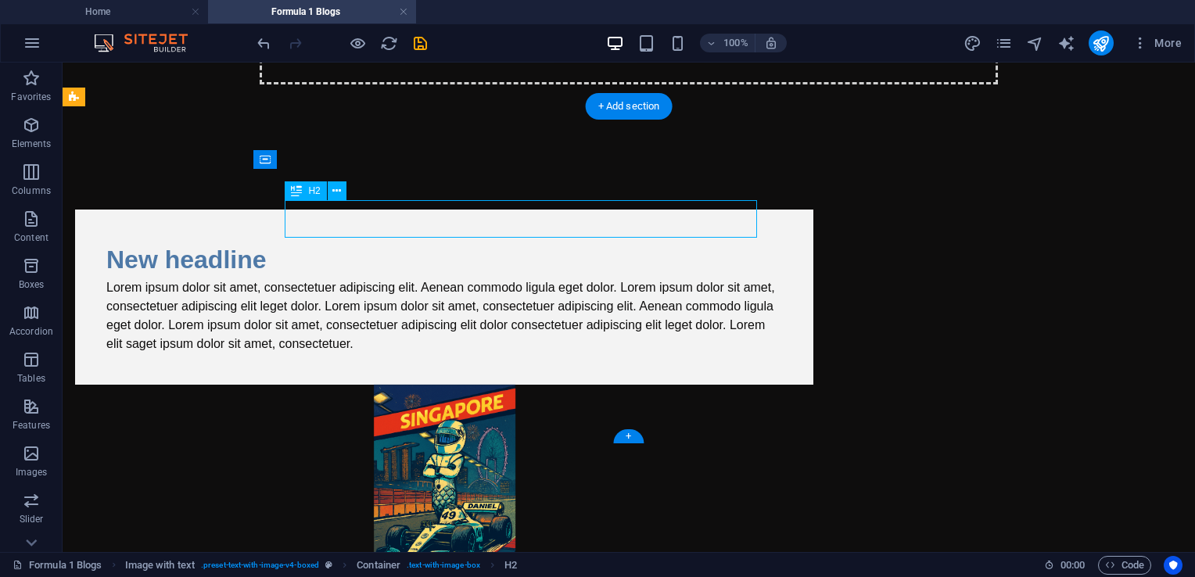
click at [441, 241] on div "New headline" at bounding box center [444, 260] width 676 height 38
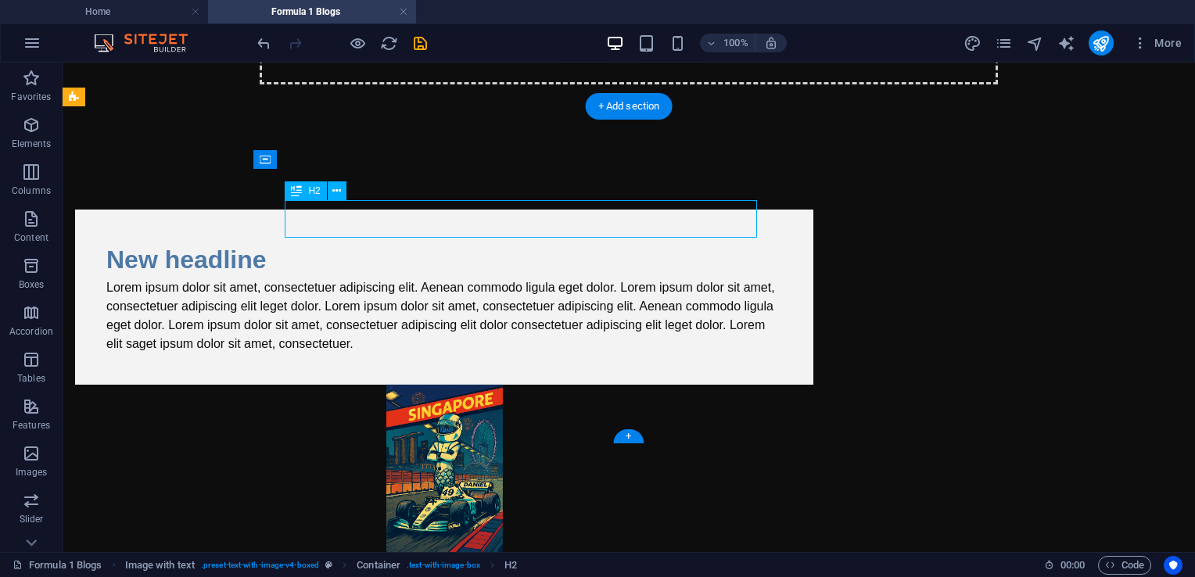
scroll to position [258, 0]
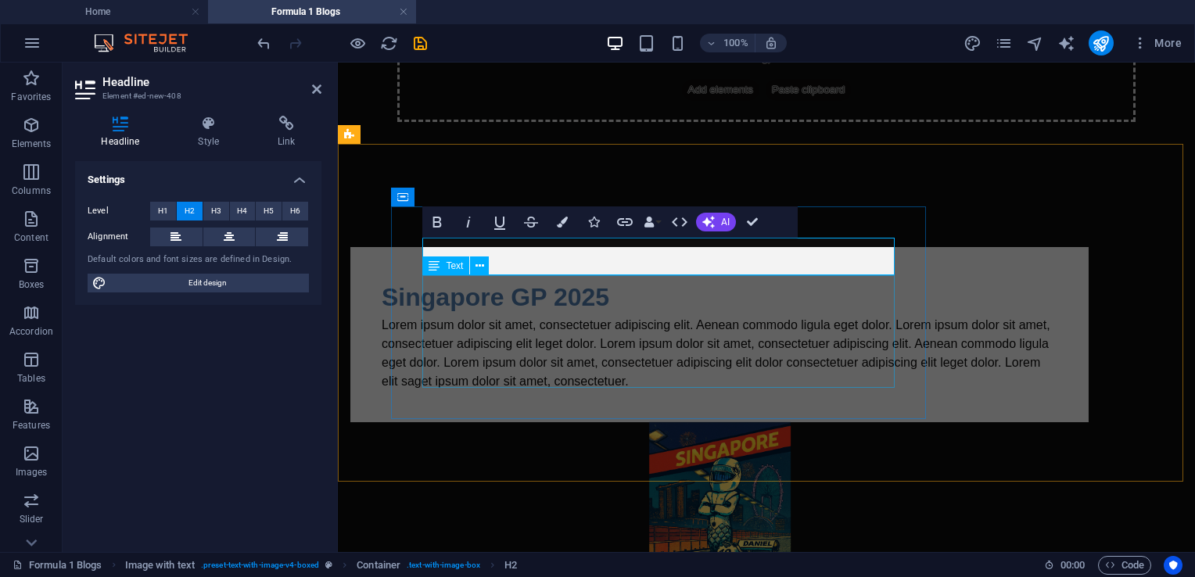
click at [510, 368] on div "Lorem ipsum dolor sit amet, consectetuer adipiscing elit. Aenean commodo ligula…" at bounding box center [720, 353] width 676 height 75
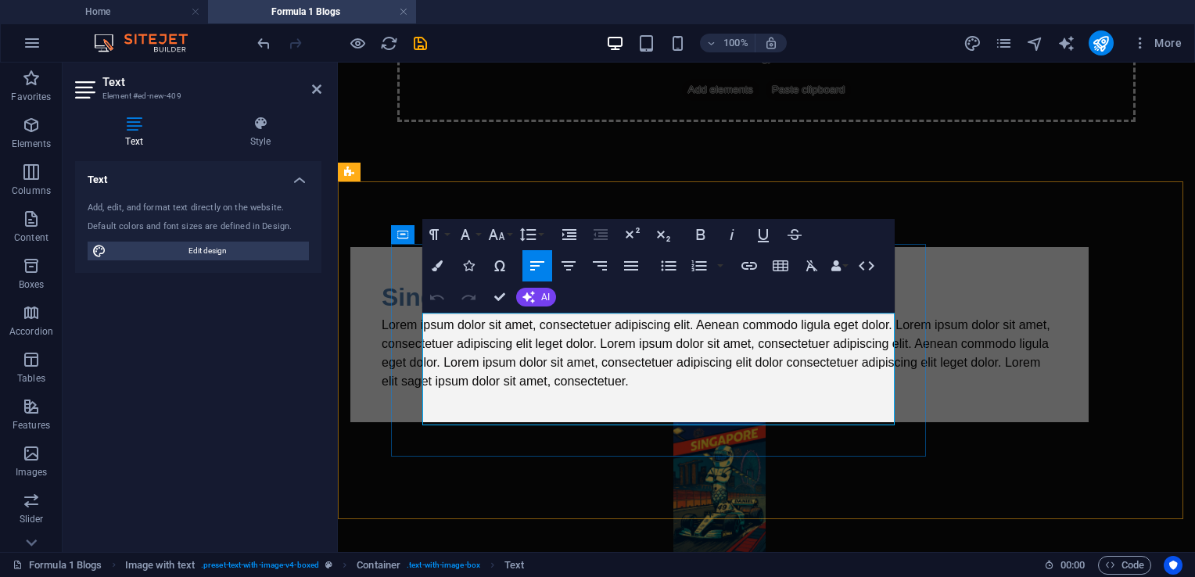
scroll to position [221, 0]
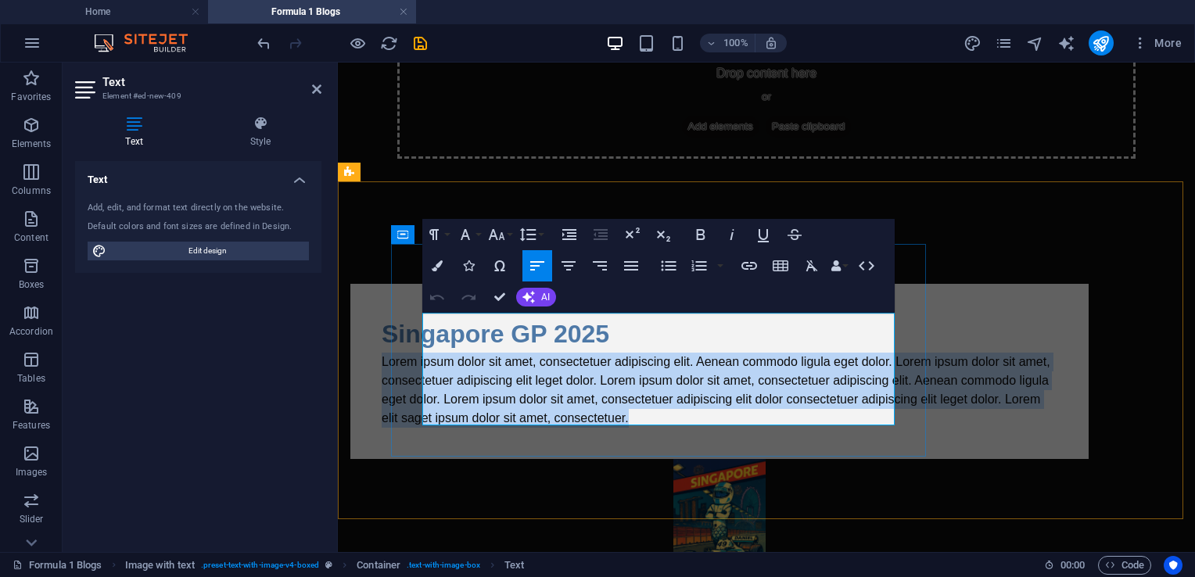
drag, startPoint x: 506, startPoint y: 415, endPoint x: 418, endPoint y: 330, distance: 122.8
click at [424, 353] on p "Lorem ipsum dolor sit amet, consectetuer adipiscing elit. Aenean commodo ligula…" at bounding box center [720, 390] width 676 height 75
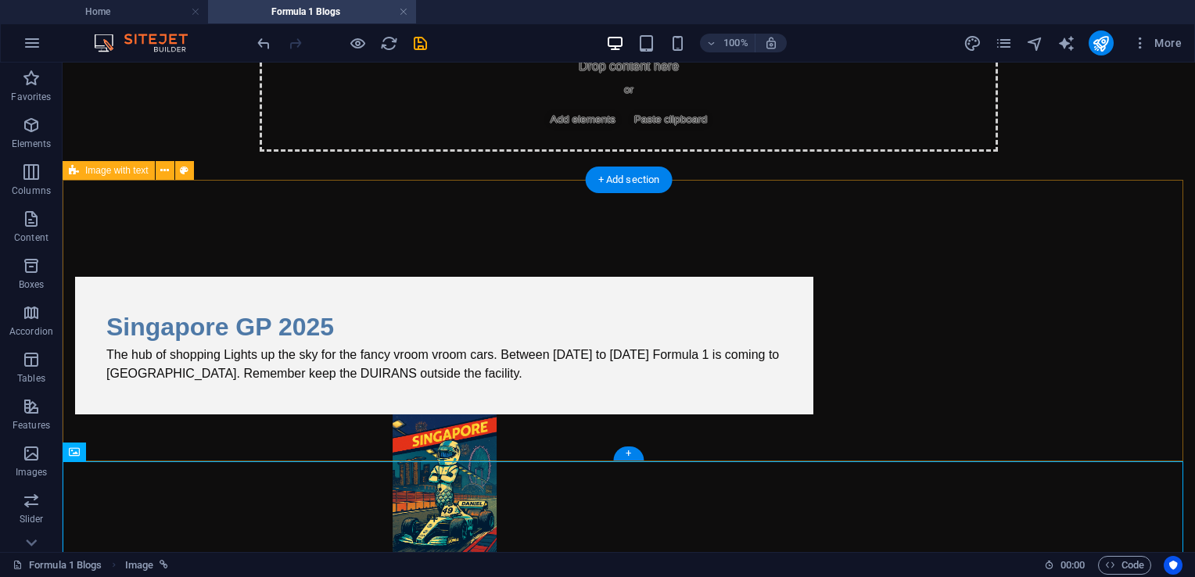
scroll to position [239, 0]
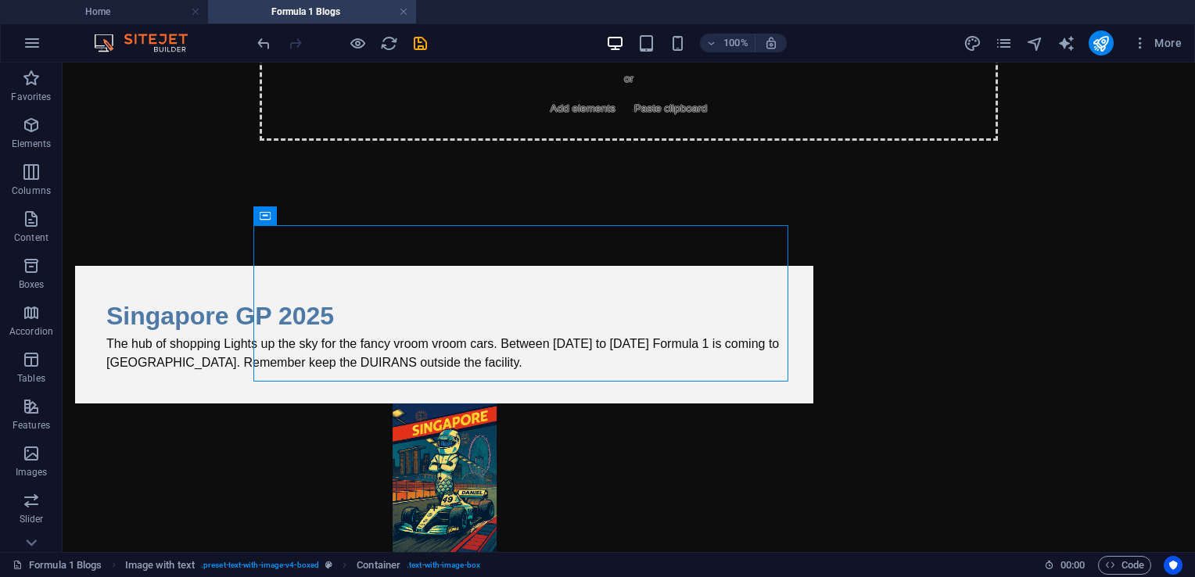
drag, startPoint x: 297, startPoint y: 236, endPoint x: 56, endPoint y: 209, distance: 242.4
click at [63, 209] on html "Skip to main content Menu Home About Service Contact Drop content here or Add e…" at bounding box center [629, 332] width 1132 height 1018
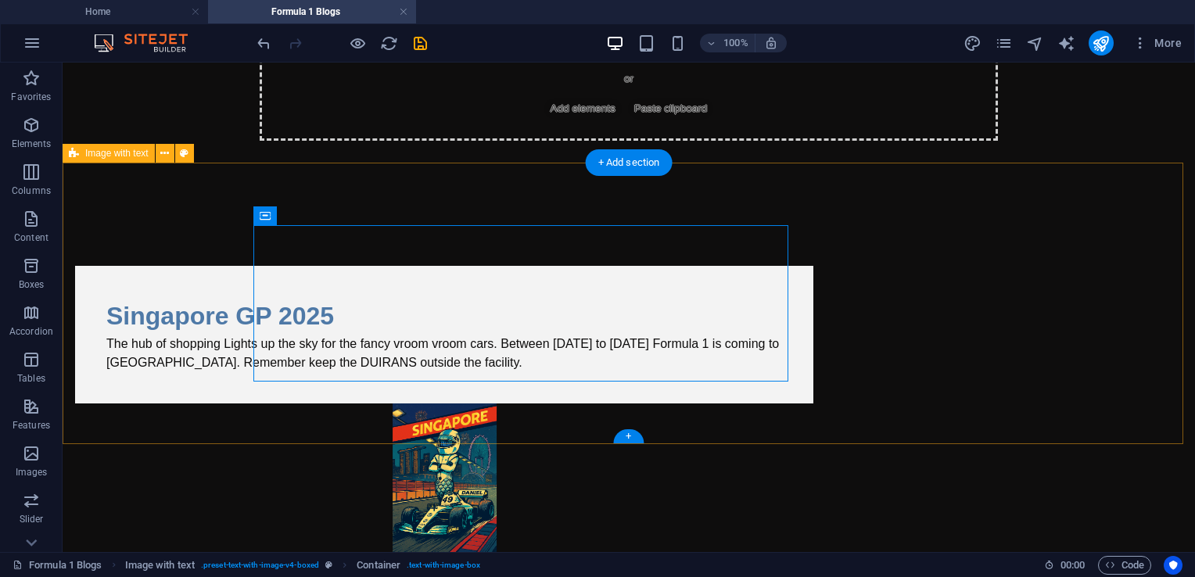
drag, startPoint x: 314, startPoint y: 228, endPoint x: 78, endPoint y: 173, distance: 242.6
click at [78, 203] on div "Singapore GP 2025 The hub of shopping Lights up the sky for the fancy vroom vro…" at bounding box center [629, 468] width 1132 height 530
drag, startPoint x: 324, startPoint y: 280, endPoint x: 82, endPoint y: 192, distance: 257.0
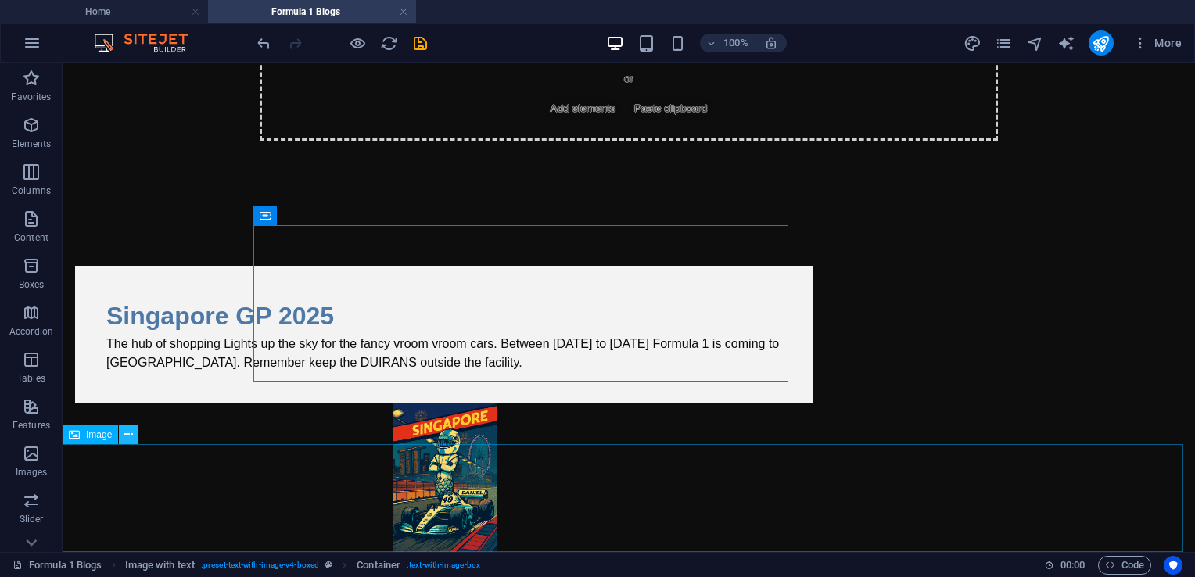
click at [122, 441] on button at bounding box center [128, 434] width 19 height 19
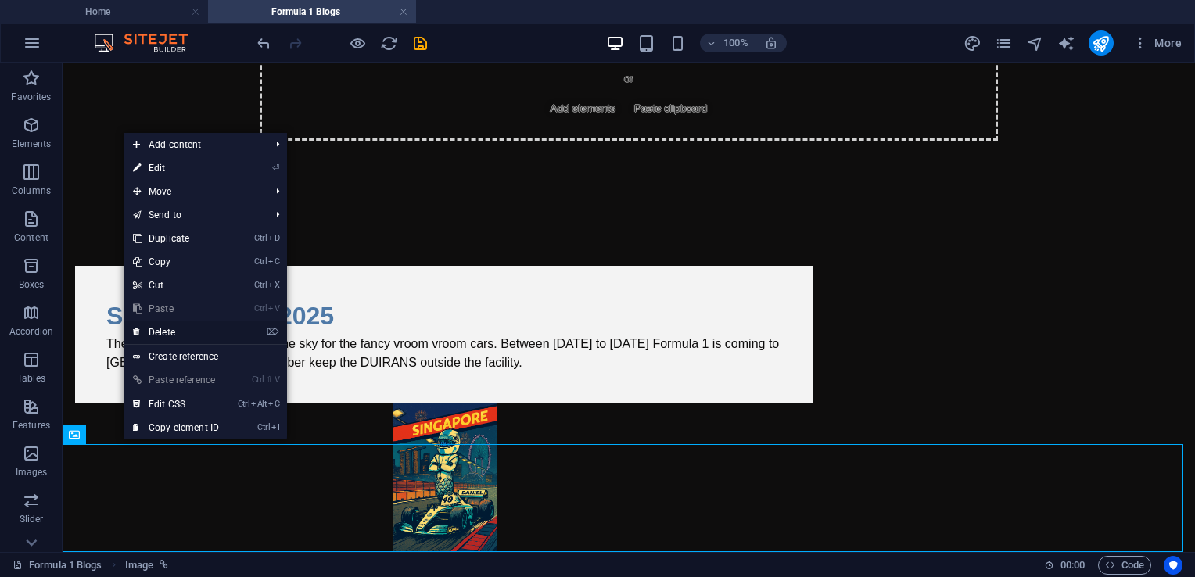
click at [164, 333] on link "⌦ Delete" at bounding box center [176, 332] width 105 height 23
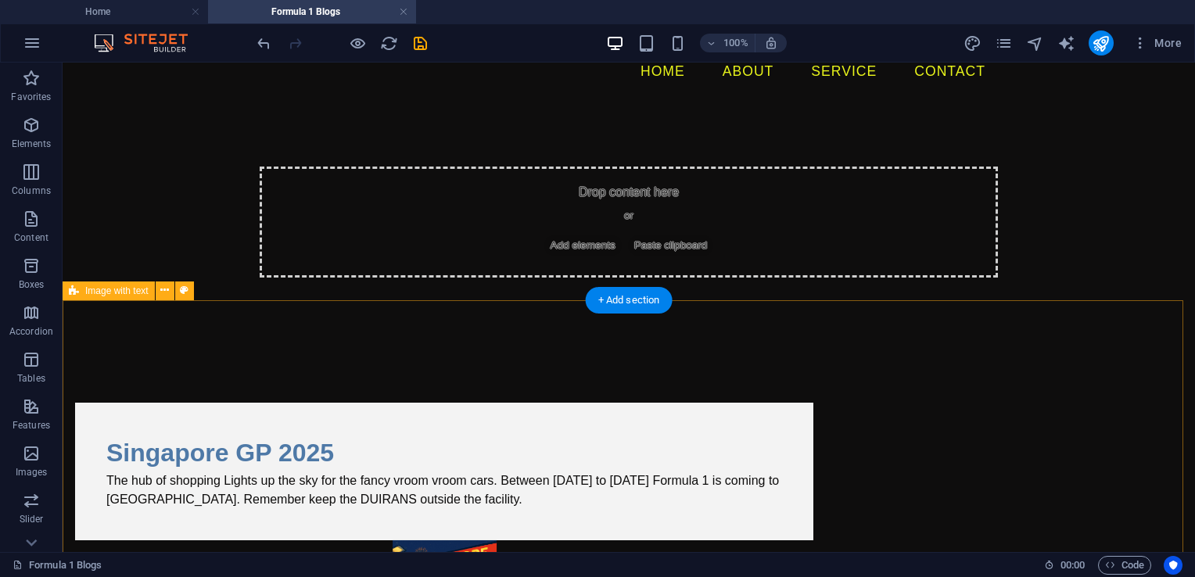
scroll to position [131, 0]
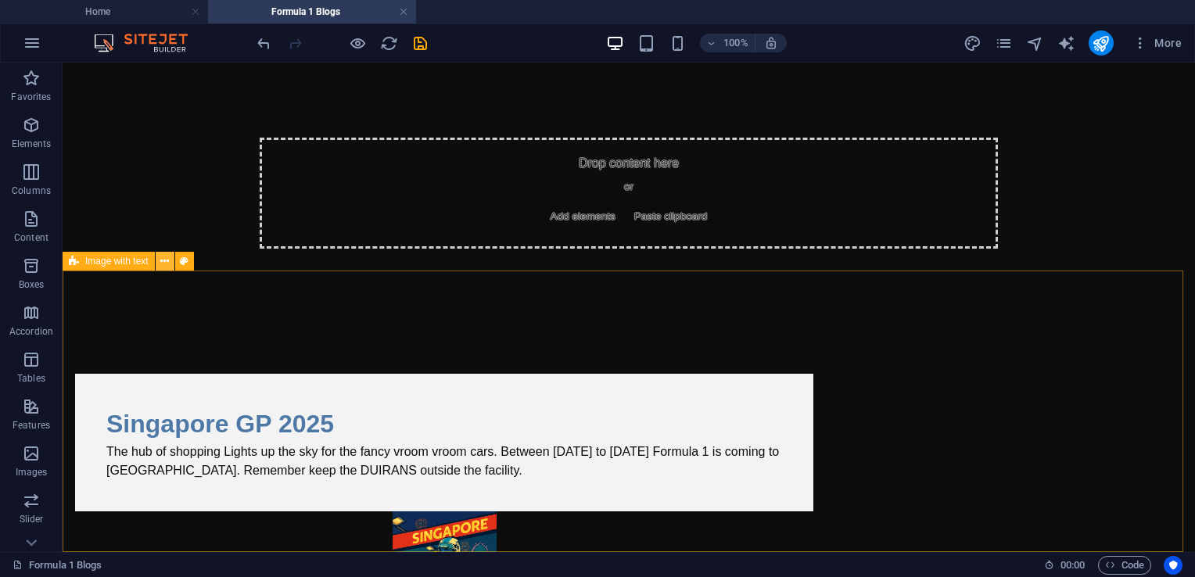
click at [167, 267] on icon at bounding box center [164, 261] width 9 height 16
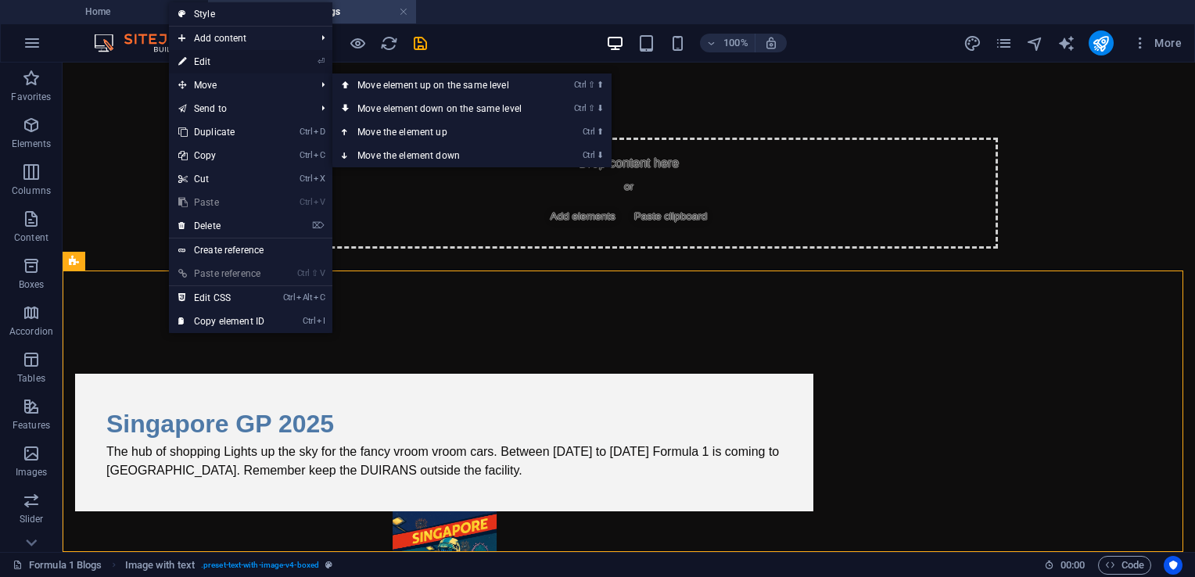
click at [216, 59] on link "⏎ Edit" at bounding box center [221, 61] width 105 height 23
select select "rem"
select select "px"
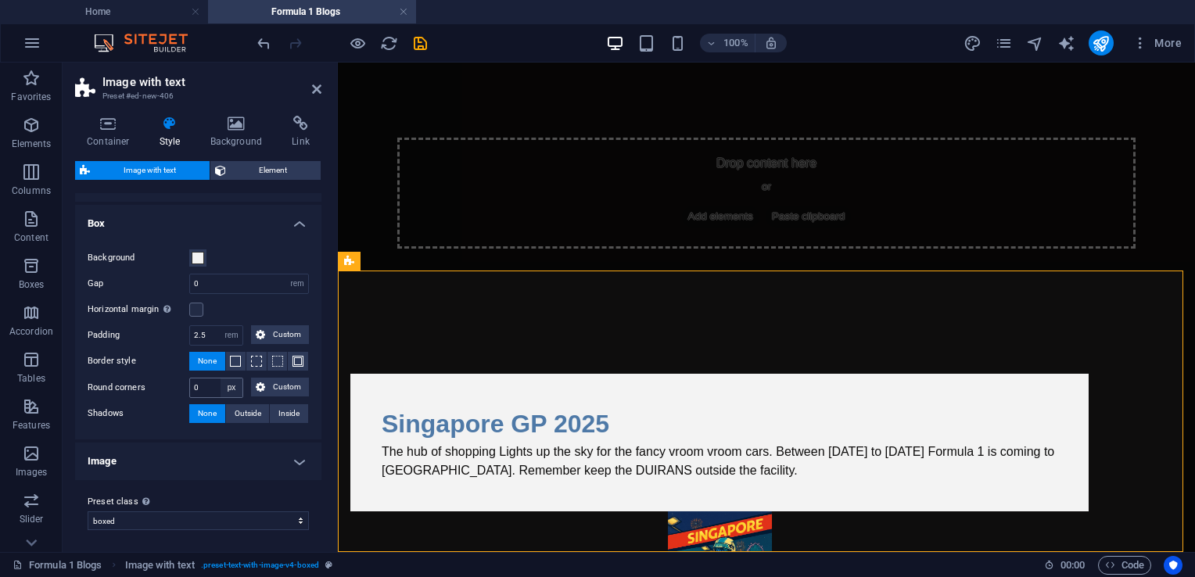
scroll to position [149, 0]
click at [291, 452] on h4 "Image" at bounding box center [198, 460] width 246 height 38
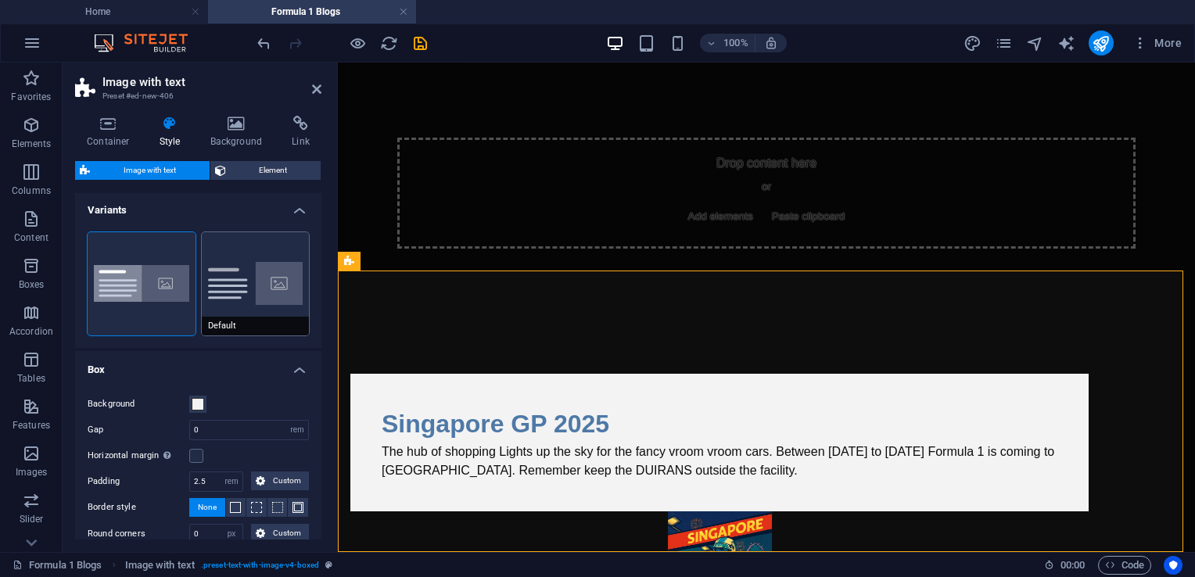
scroll to position [0, 0]
click at [123, 131] on icon at bounding box center [108, 124] width 66 height 16
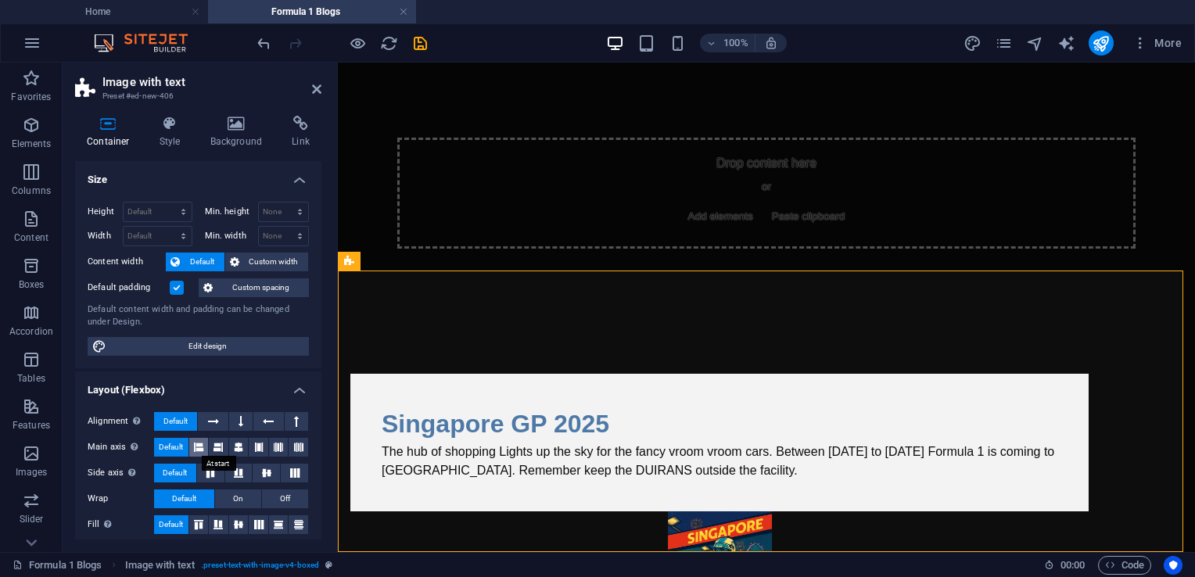
click at [202, 447] on icon at bounding box center [198, 447] width 9 height 19
click at [177, 445] on span "Default" at bounding box center [171, 447] width 24 height 19
click at [238, 500] on span "On" at bounding box center [238, 499] width 10 height 19
click at [204, 496] on button "Default" at bounding box center [184, 499] width 60 height 19
click at [203, 521] on icon at bounding box center [198, 524] width 19 height 9
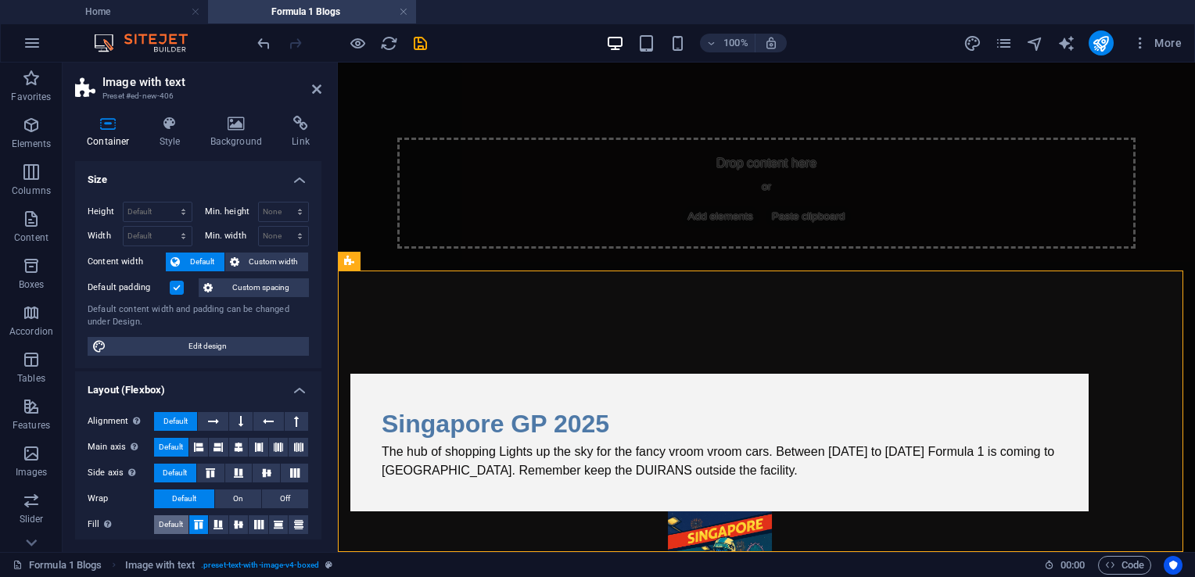
click at [170, 515] on span "Default" at bounding box center [171, 524] width 24 height 19
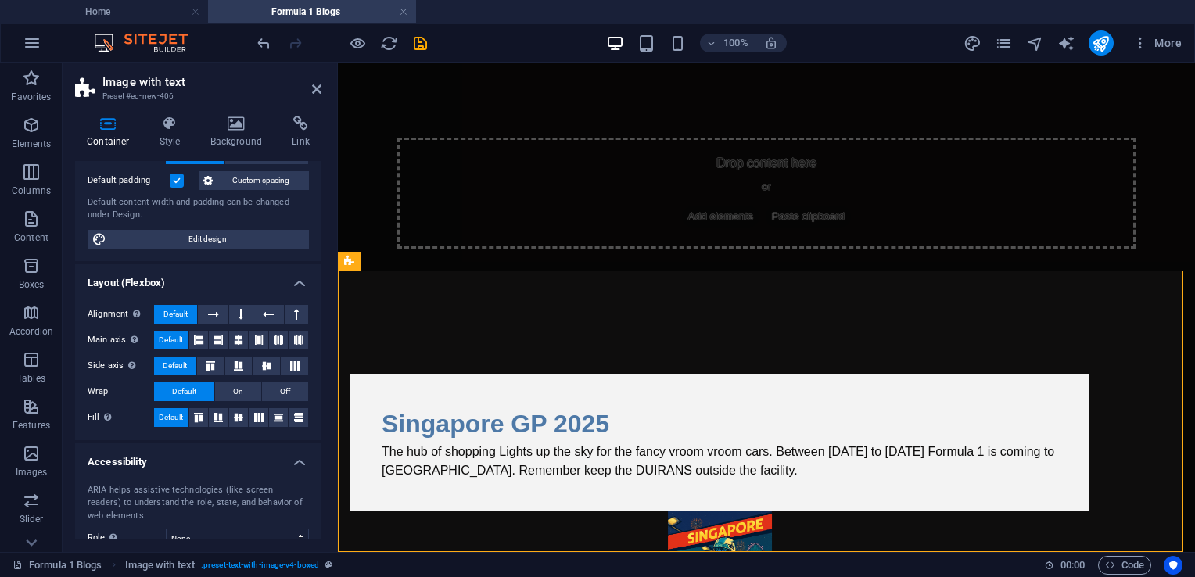
scroll to position [156, 0]
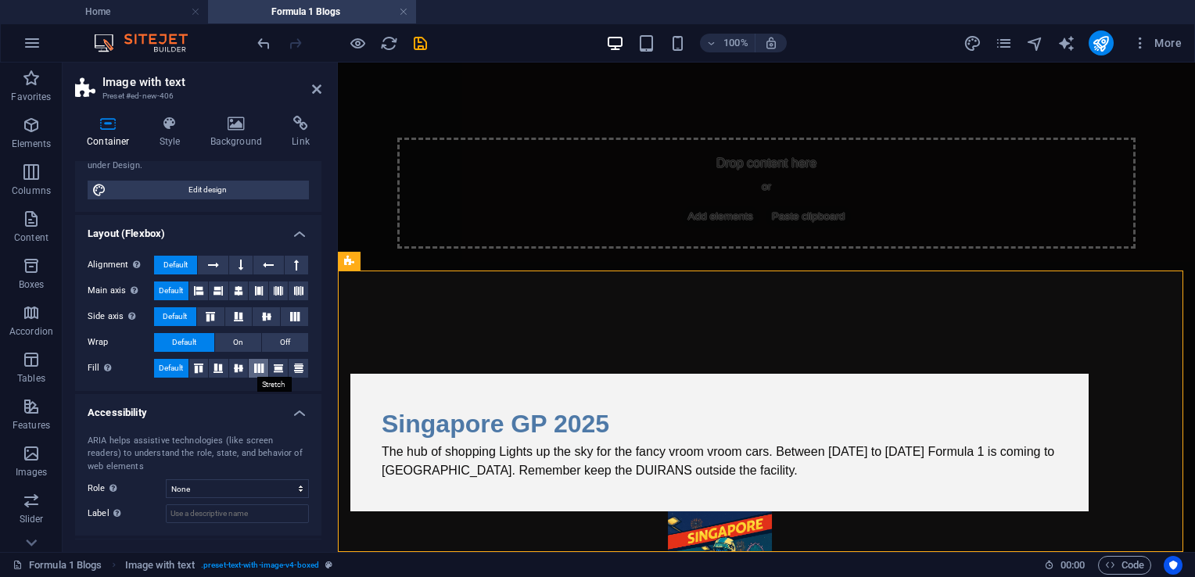
click at [260, 370] on icon at bounding box center [258, 368] width 19 height 9
click at [413, 475] on div "Singapore GP 2025 The hub of shopping Lights up the sky for the fancy vroom vro…" at bounding box center [719, 443] width 738 height 138
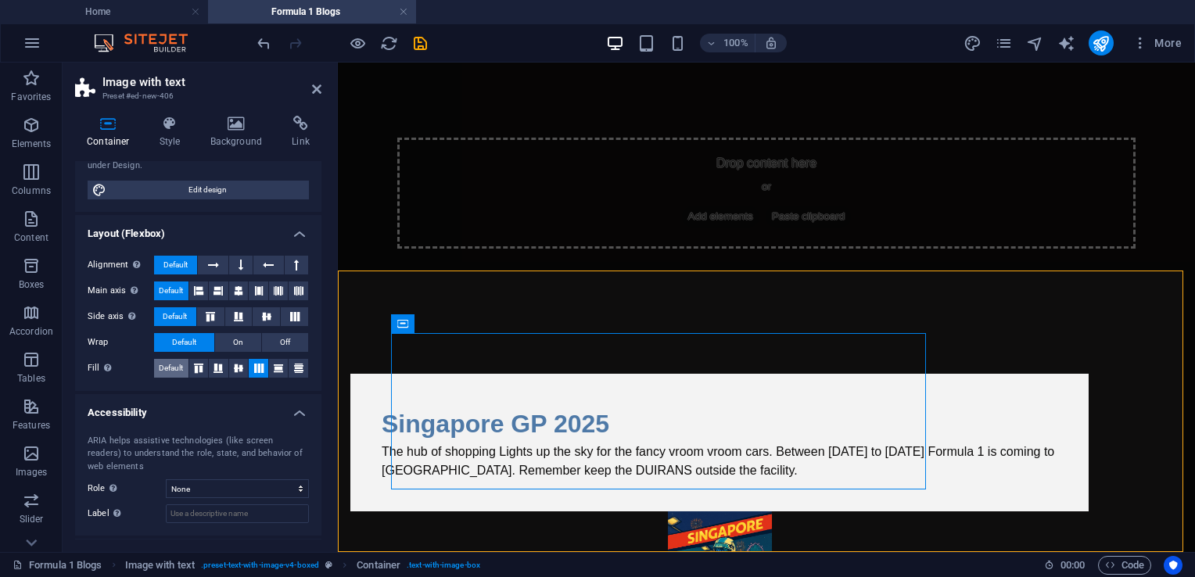
click at [185, 362] on button "Default" at bounding box center [171, 368] width 34 height 19
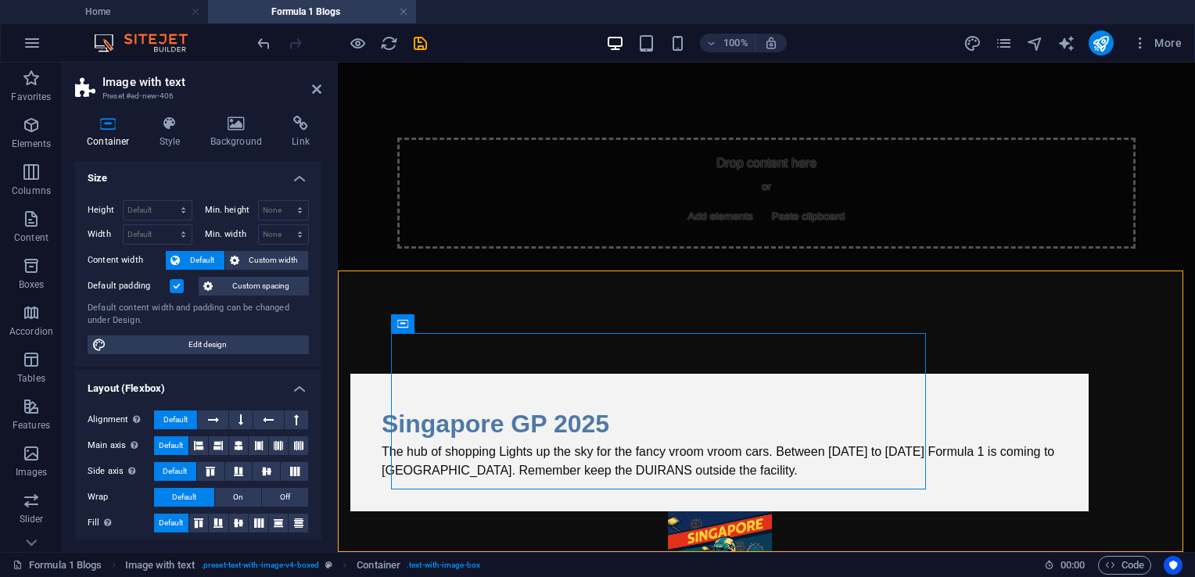
scroll to position [0, 0]
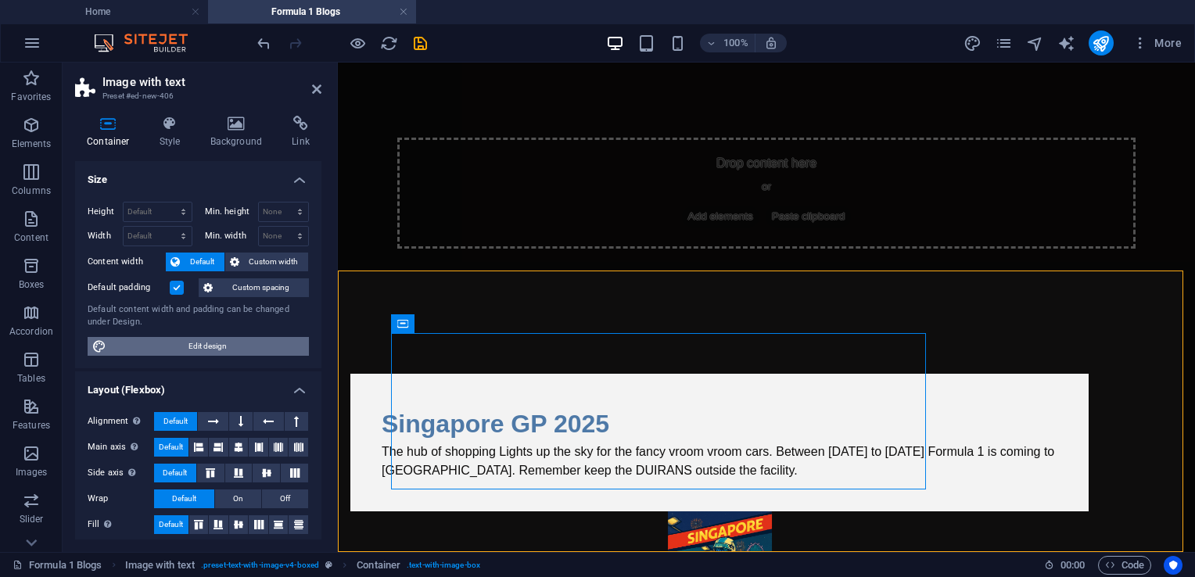
click at [206, 346] on span "Edit design" at bounding box center [207, 346] width 193 height 19
select select "px"
select select "400"
select select "px"
select select "rem"
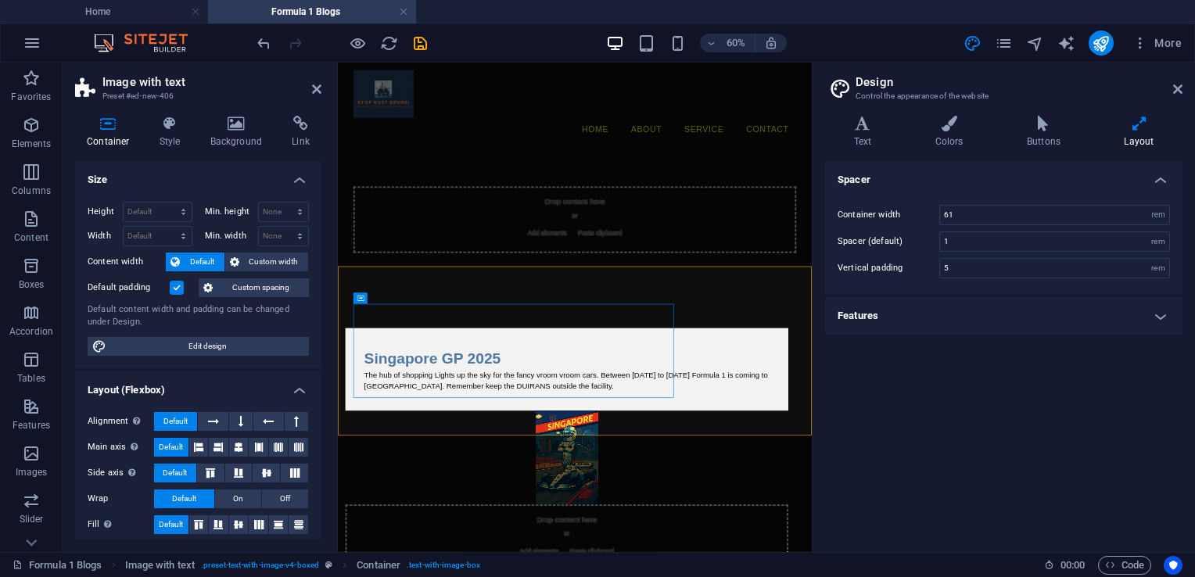
click at [1163, 313] on h4 "Features" at bounding box center [1003, 316] width 357 height 38
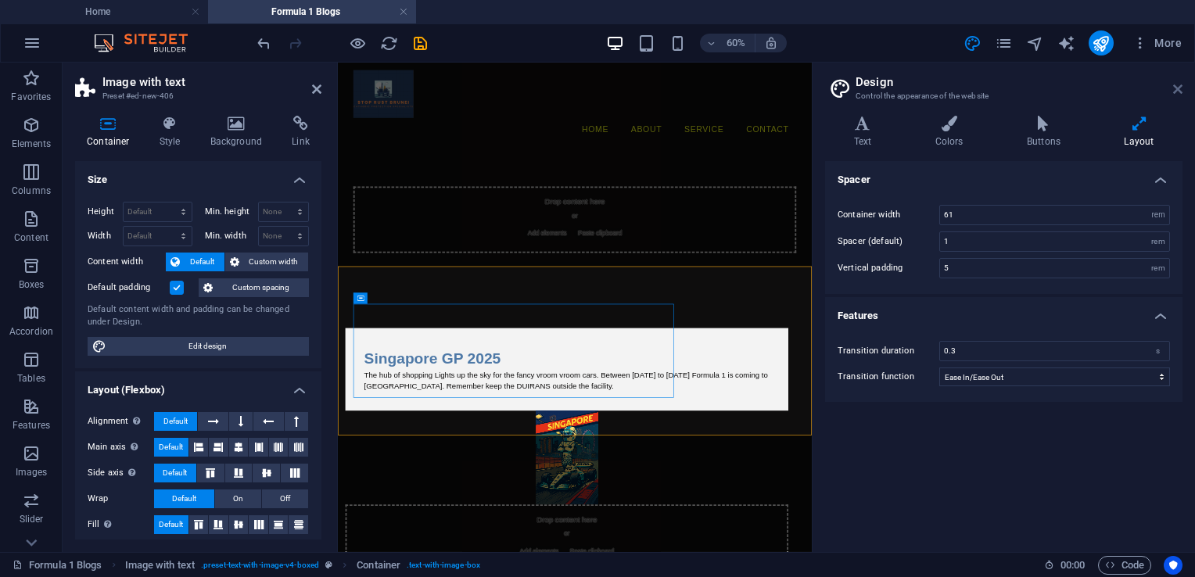
click at [1179, 84] on icon at bounding box center [1177, 89] width 9 height 13
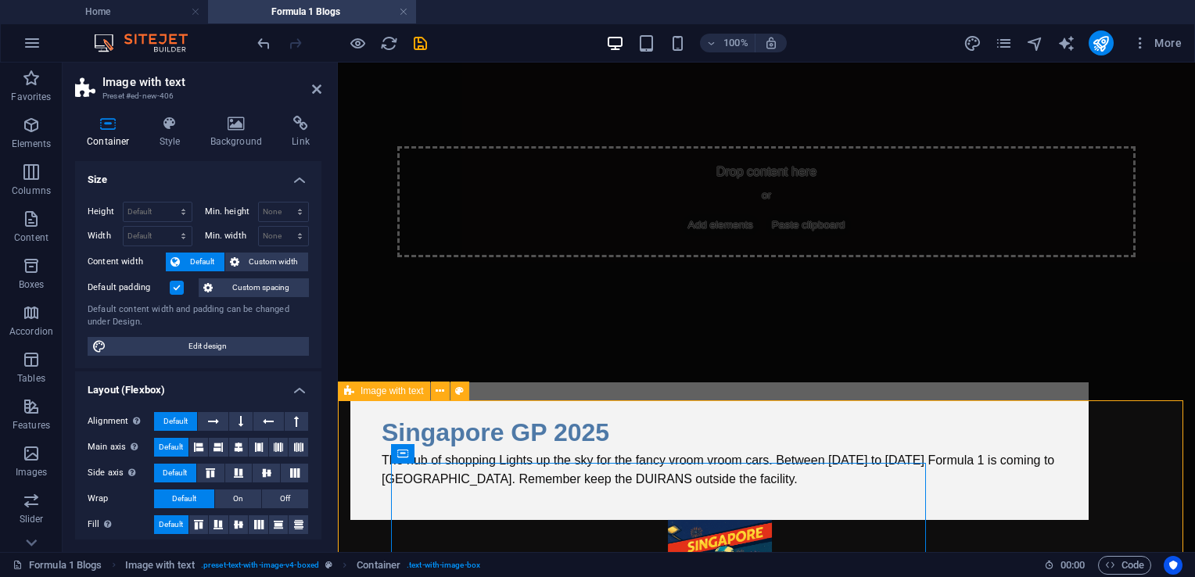
scroll to position [131, 0]
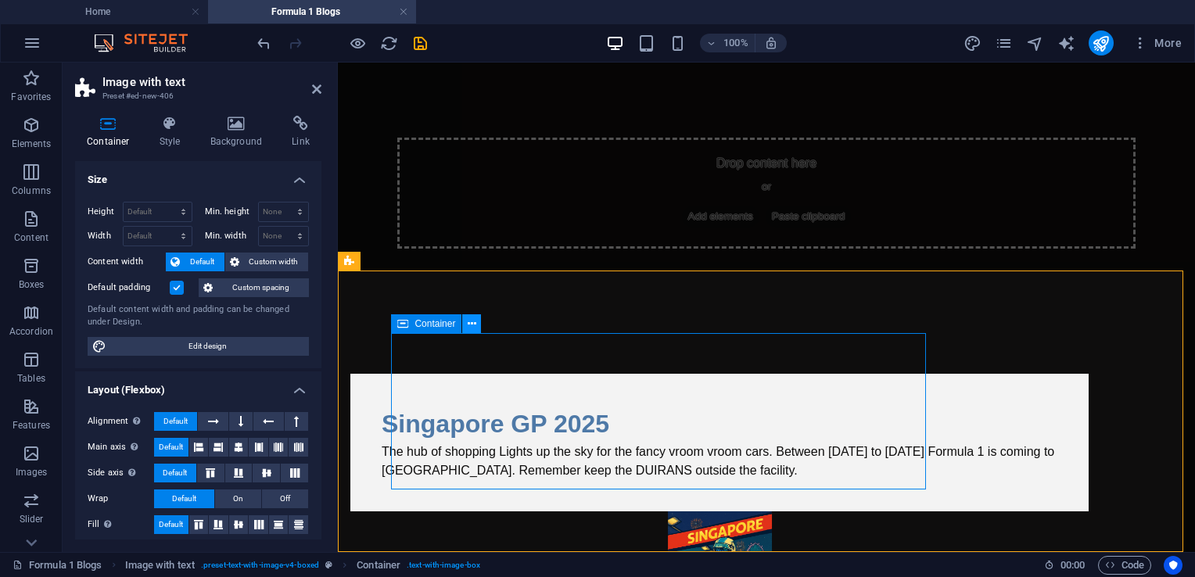
click at [468, 324] on icon at bounding box center [472, 324] width 9 height 16
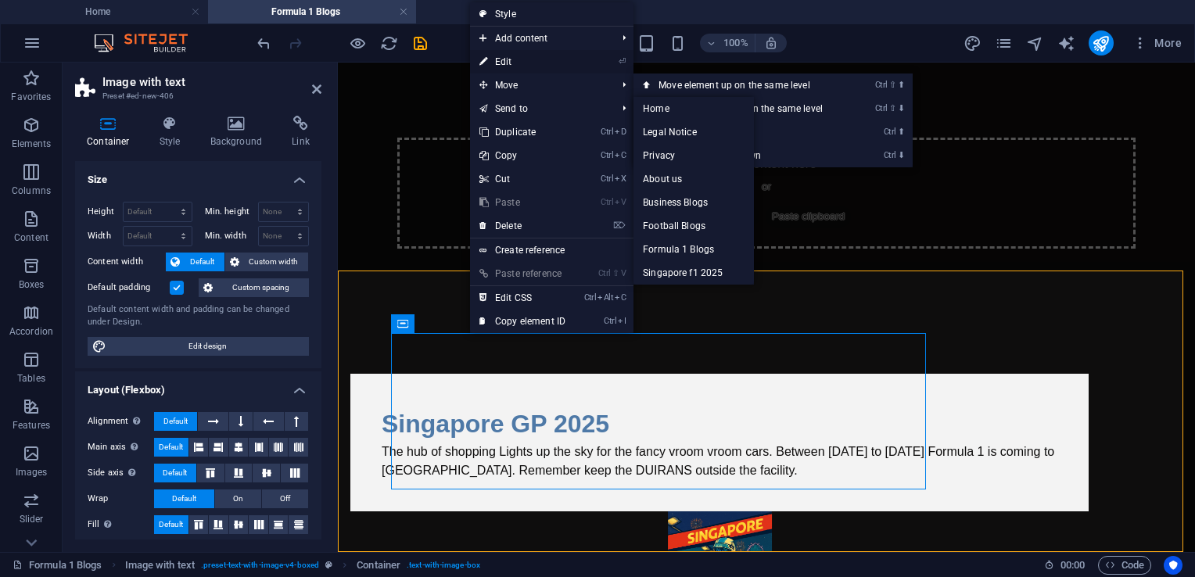
click at [521, 59] on link "⏎ Edit" at bounding box center [522, 61] width 105 height 23
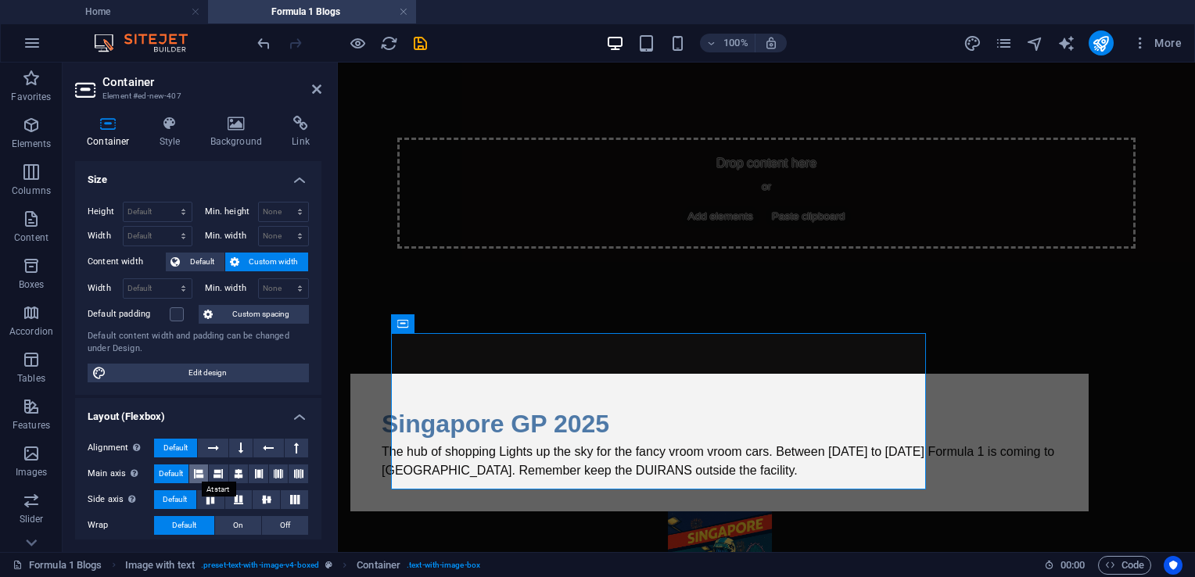
click at [199, 470] on icon at bounding box center [198, 474] width 9 height 19
click at [167, 472] on span "Default" at bounding box center [171, 474] width 24 height 19
click at [216, 451] on icon at bounding box center [213, 448] width 11 height 19
click at [185, 446] on span "Default" at bounding box center [175, 448] width 24 height 19
click at [189, 263] on span "Default" at bounding box center [202, 262] width 35 height 19
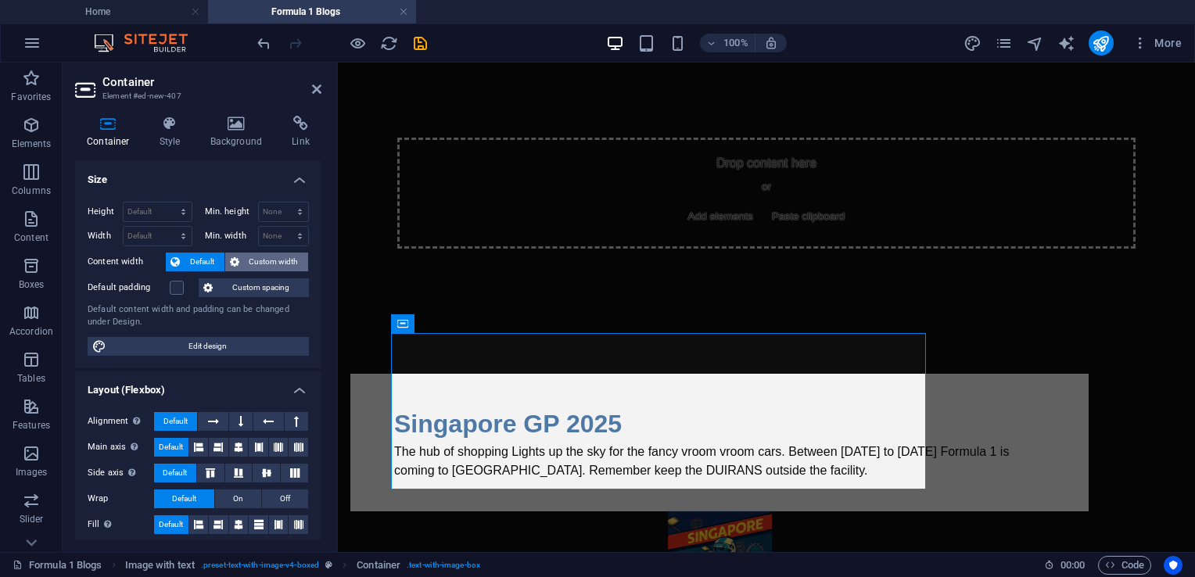
click at [240, 258] on button "Custom width" at bounding box center [267, 262] width 84 height 19
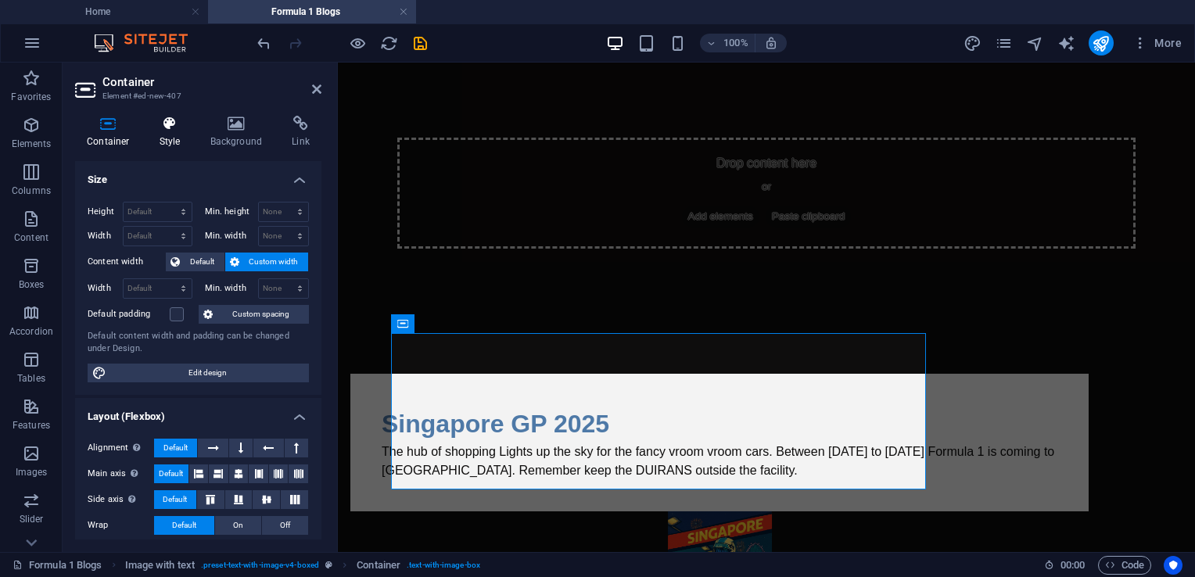
click at [174, 136] on h4 "Style" at bounding box center [173, 132] width 51 height 33
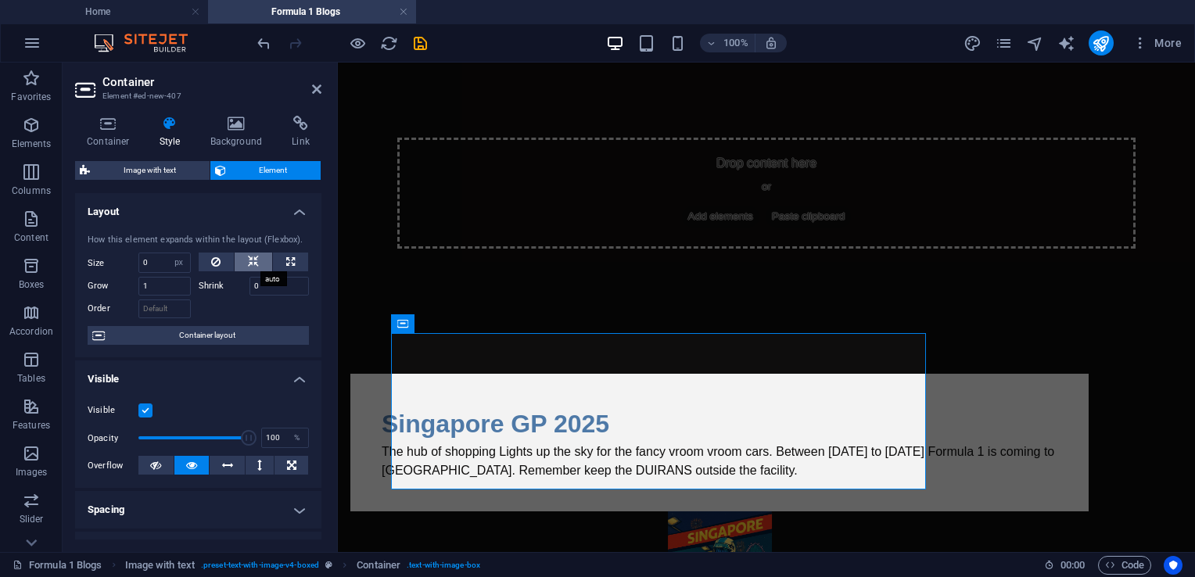
click at [257, 261] on icon at bounding box center [253, 262] width 11 height 19
select select "DISABLED_OPTION_VALUE"
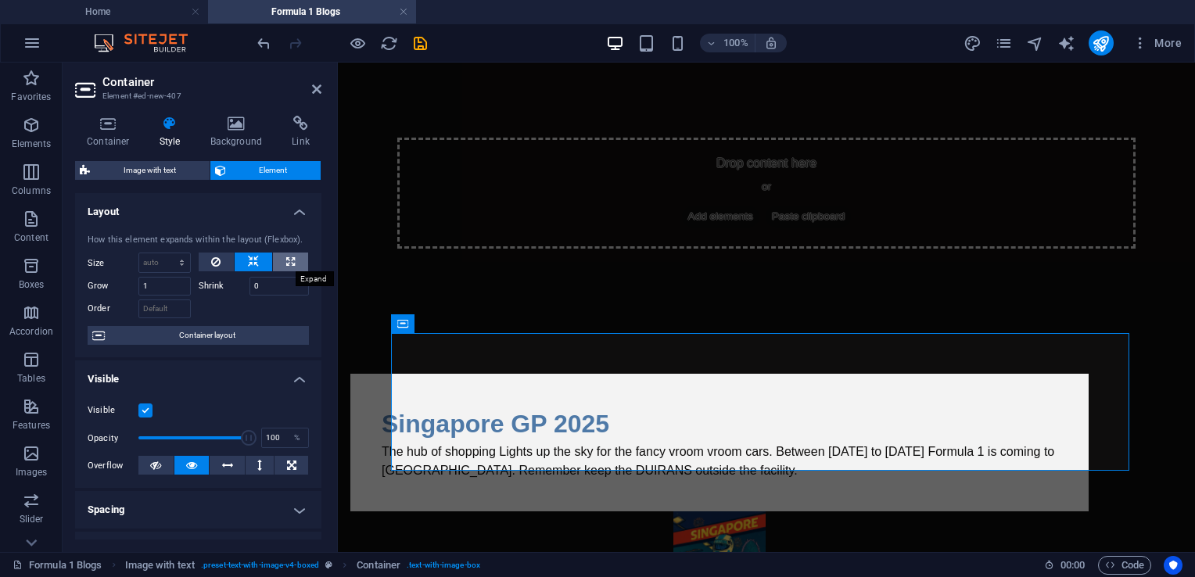
click at [286, 260] on icon at bounding box center [290, 262] width 9 height 19
type input "100"
select select "%"
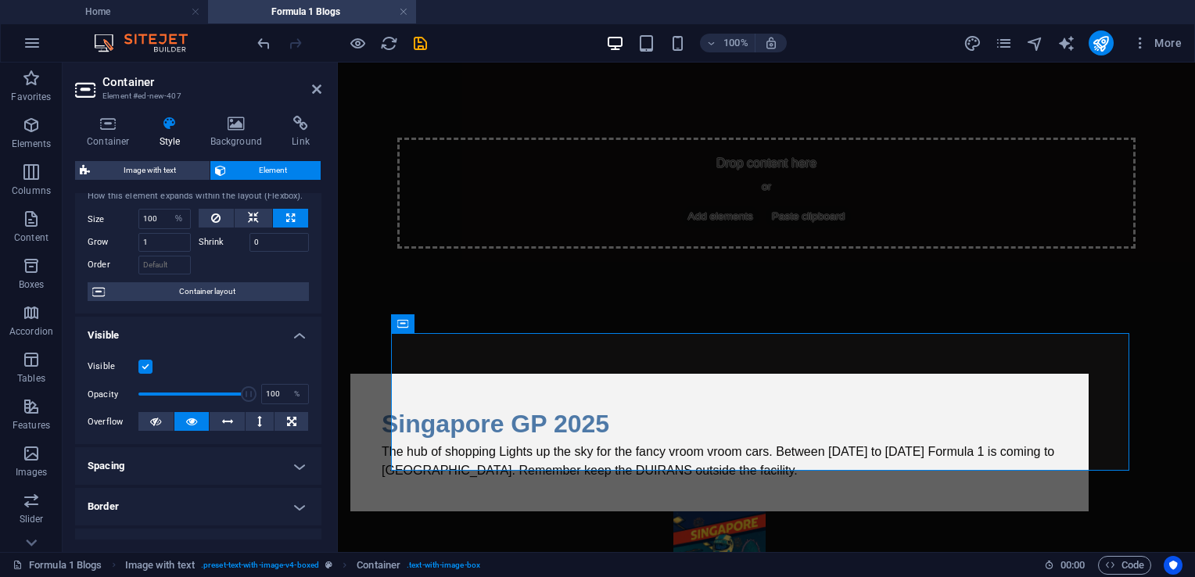
scroll to position [0, 0]
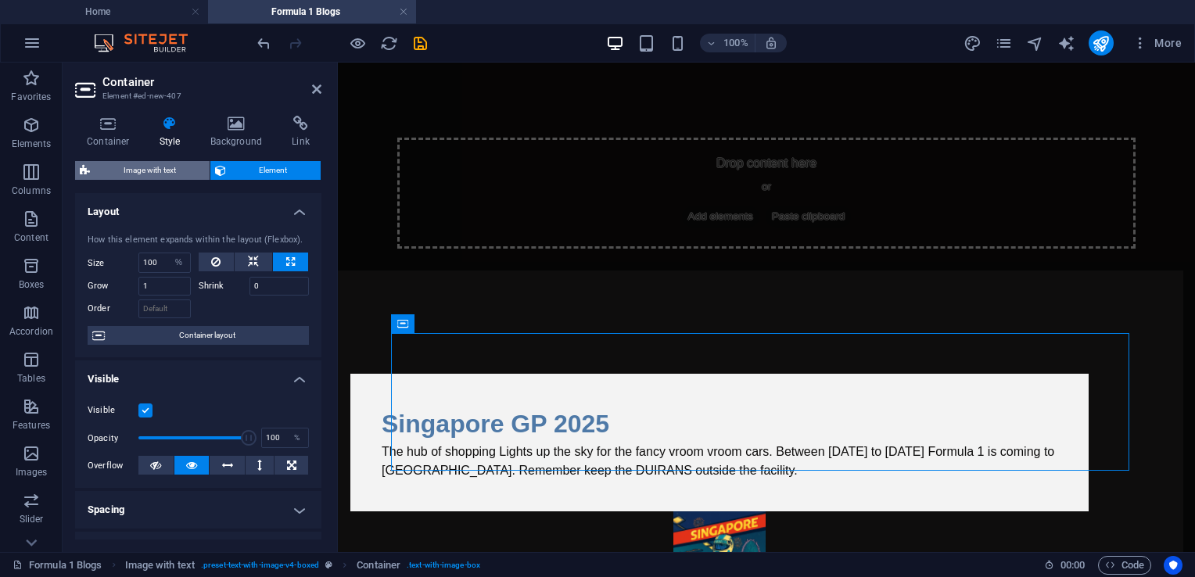
click at [172, 167] on span "Image with text" at bounding box center [150, 170] width 110 height 19
select select "rem"
select select "px"
select select "%"
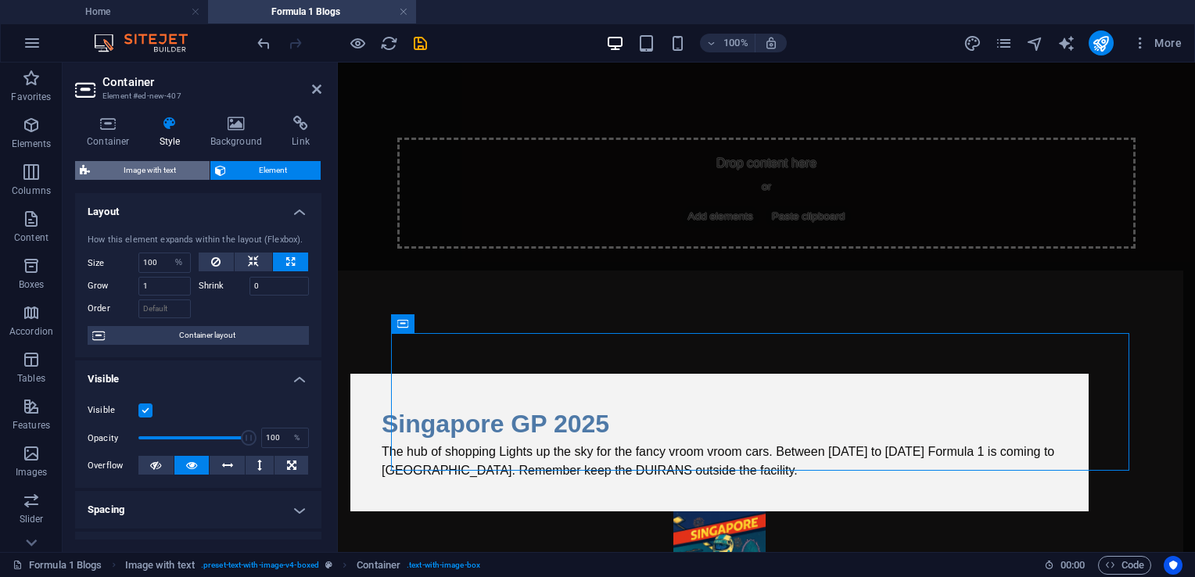
select select "px"
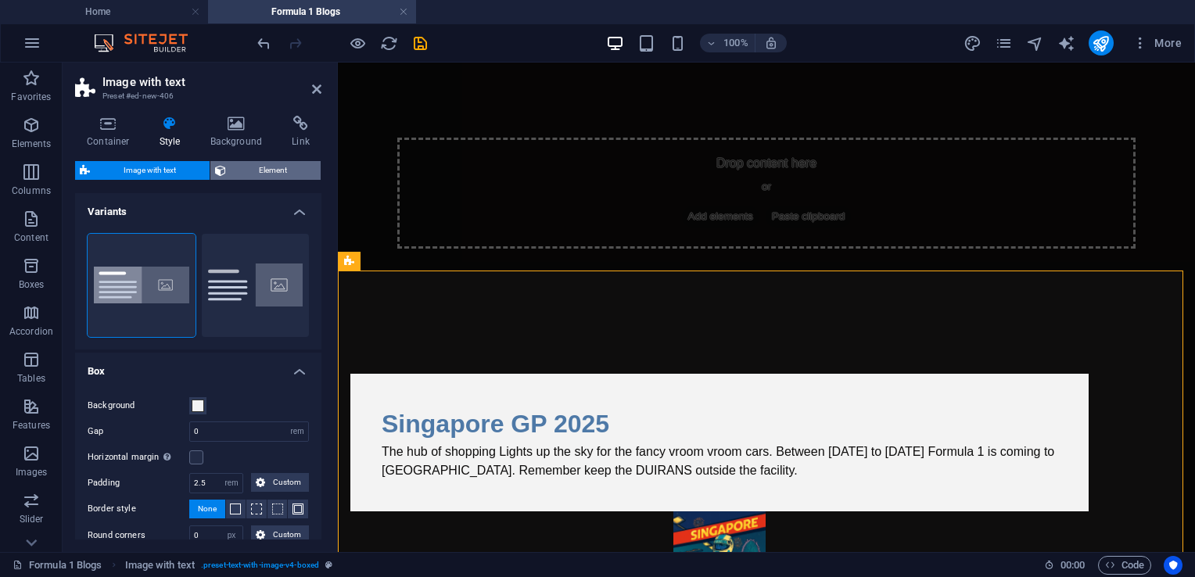
click at [239, 168] on span "Element" at bounding box center [274, 170] width 86 height 19
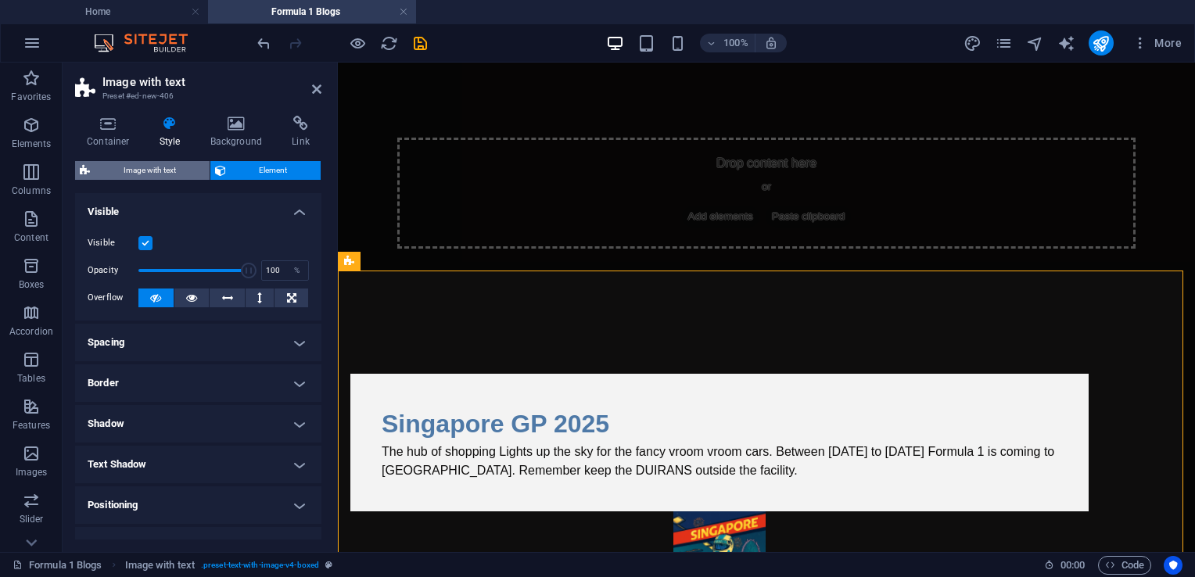
click at [175, 164] on span "Image with text" at bounding box center [150, 170] width 110 height 19
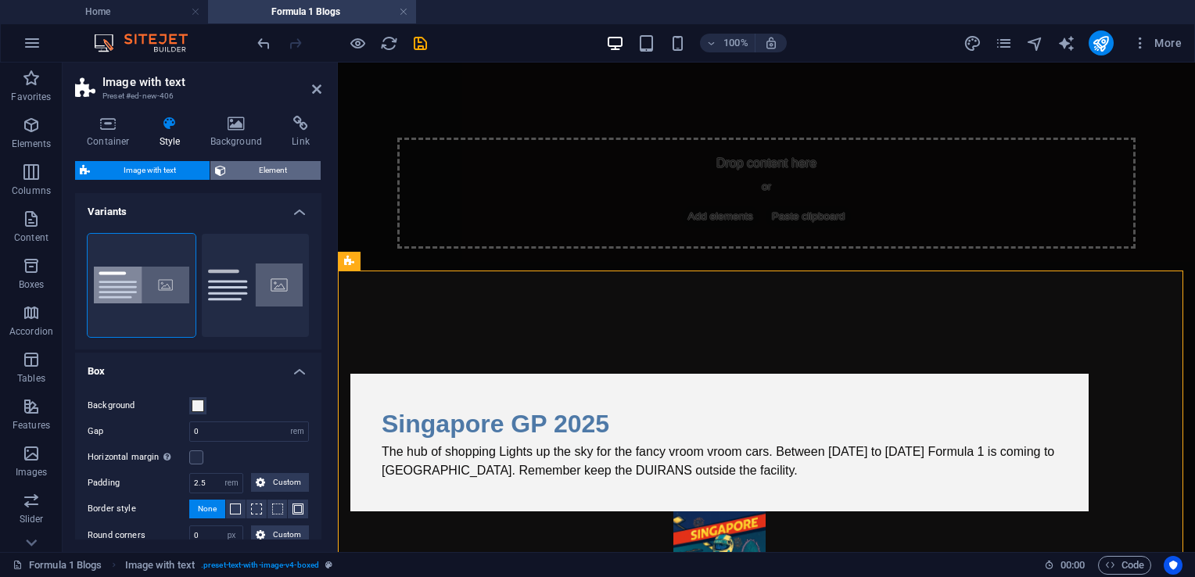
click at [221, 166] on icon at bounding box center [220, 170] width 11 height 19
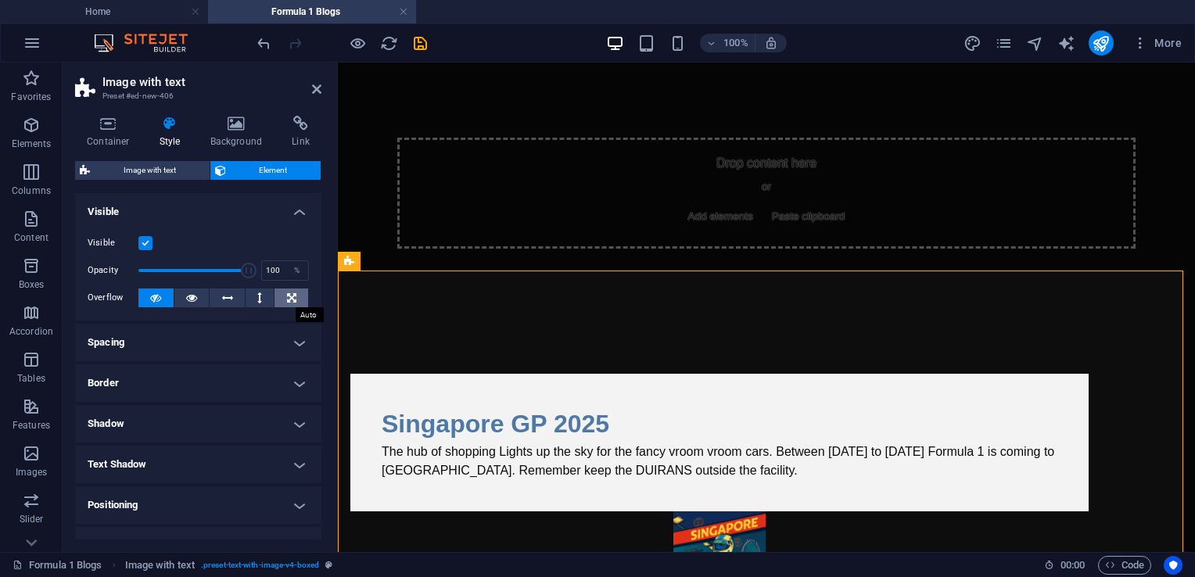
click at [278, 301] on button at bounding box center [292, 298] width 34 height 19
click at [153, 292] on icon at bounding box center [155, 298] width 11 height 19
click at [150, 137] on h4 "Style" at bounding box center [173, 132] width 51 height 33
click at [160, 168] on span "Image with text" at bounding box center [150, 170] width 110 height 19
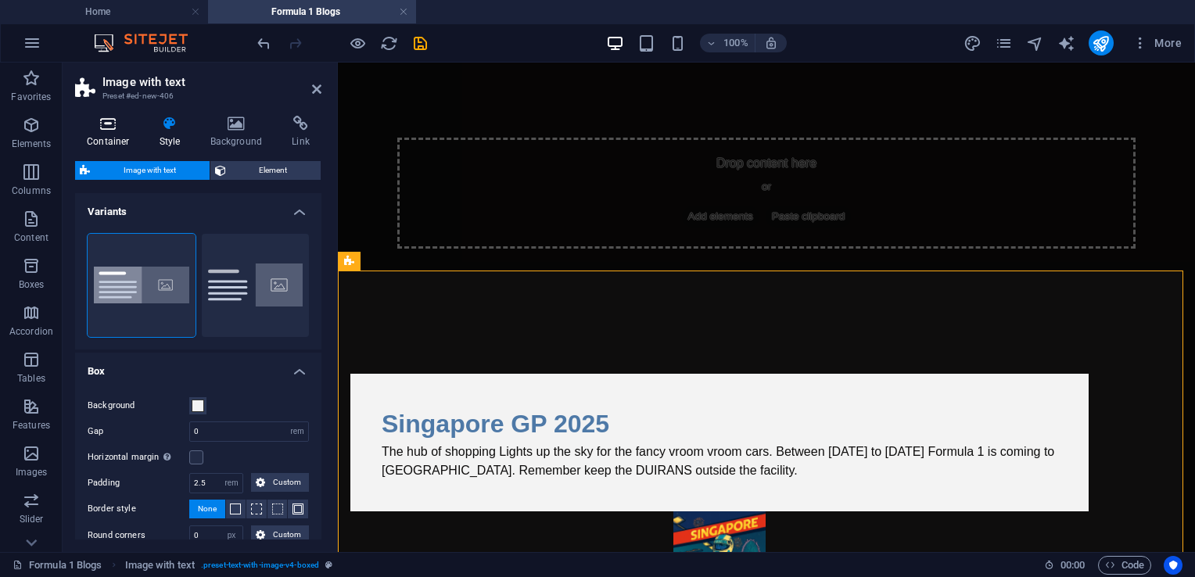
click at [127, 131] on h4 "Container" at bounding box center [111, 132] width 73 height 33
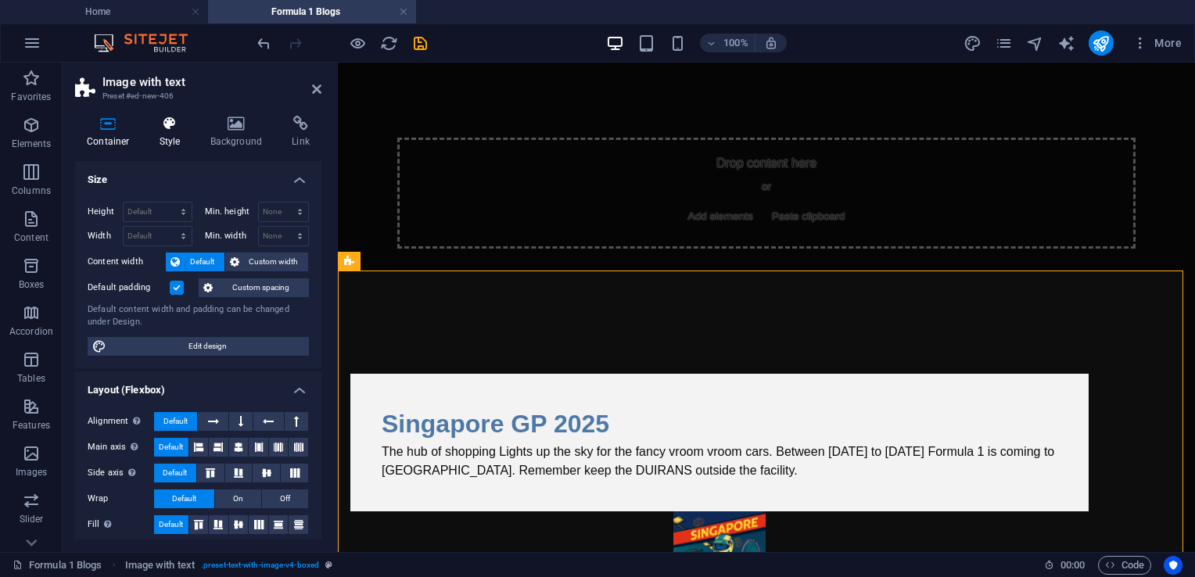
click at [172, 133] on h4 "Style" at bounding box center [173, 132] width 51 height 33
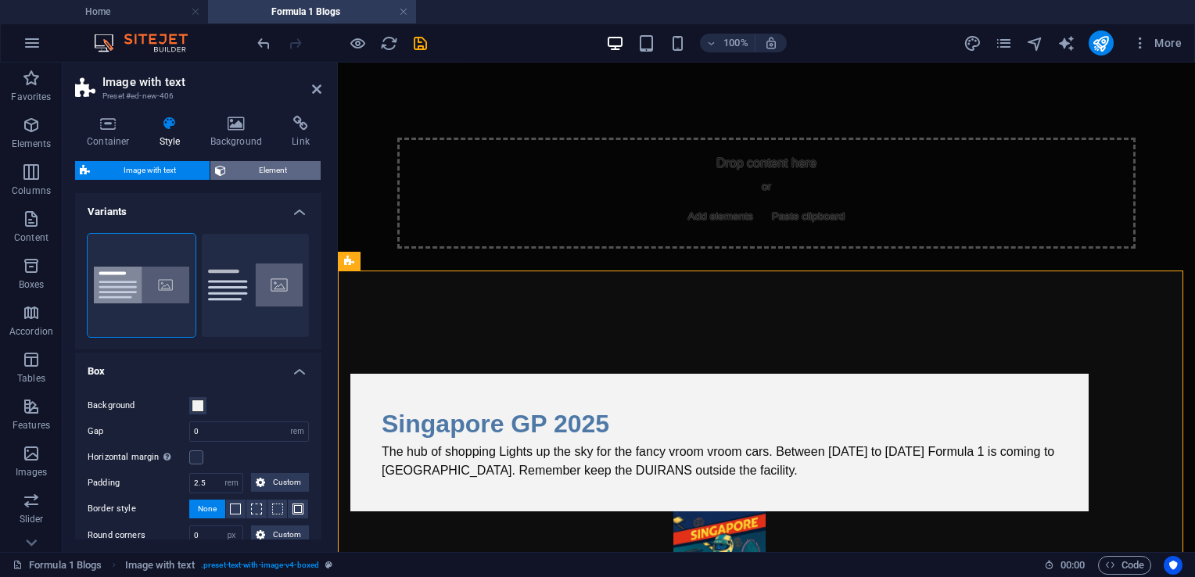
click at [260, 164] on span "Element" at bounding box center [274, 170] width 86 height 19
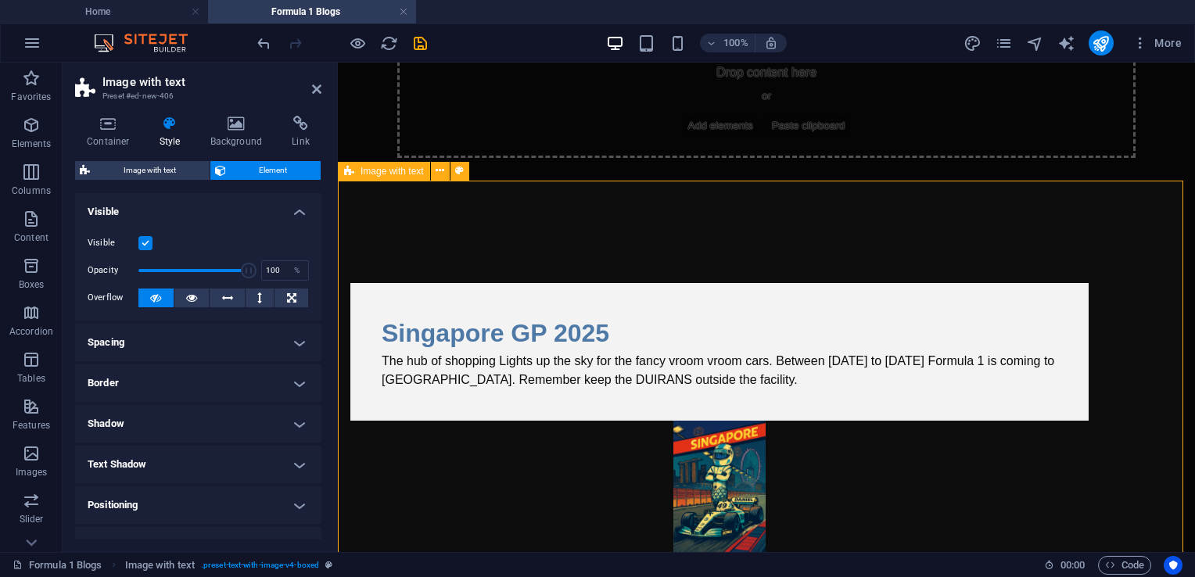
scroll to position [251, 0]
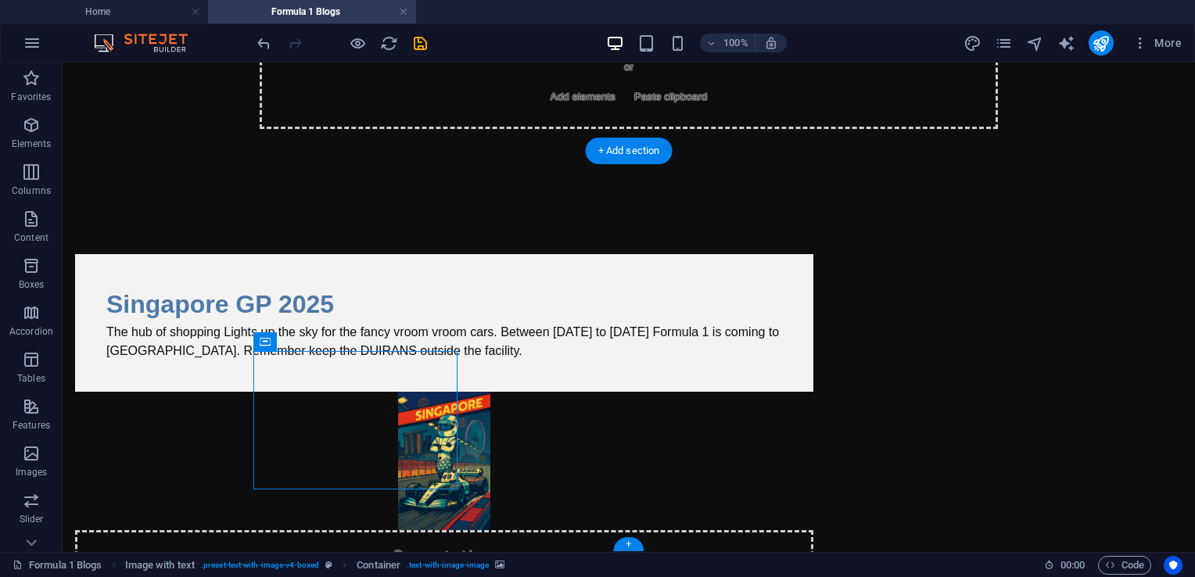
drag, startPoint x: 228, startPoint y: 427, endPoint x: 375, endPoint y: 389, distance: 151.9
click at [375, 530] on div "Drop content here or Add elements Paste clipboard" at bounding box center [444, 585] width 738 height 111
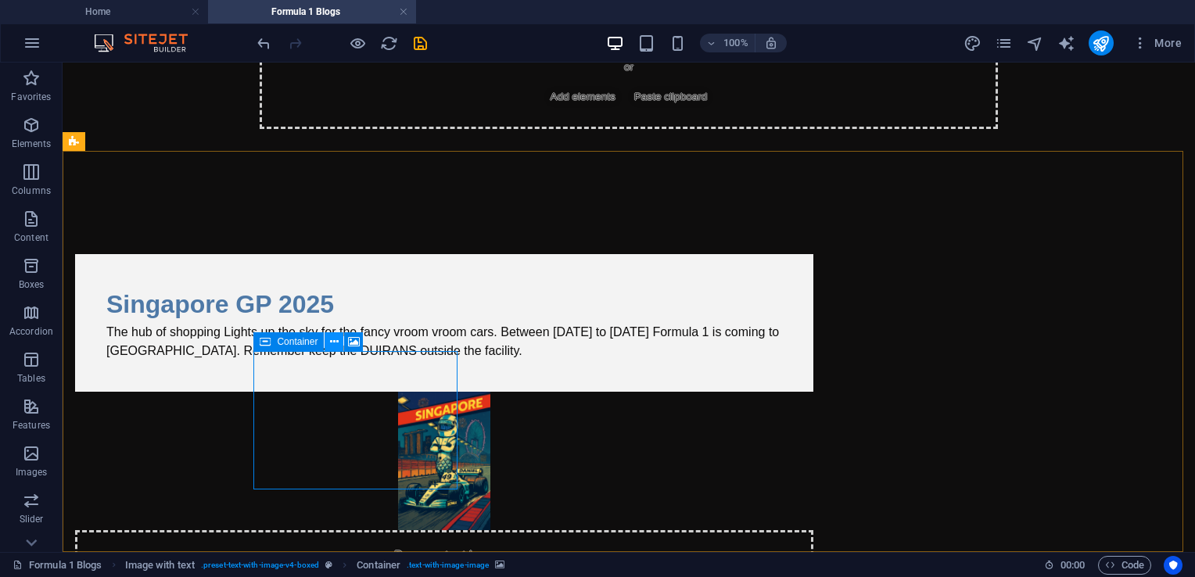
click at [336, 340] on icon at bounding box center [334, 342] width 9 height 16
click at [334, 348] on icon at bounding box center [334, 342] width 9 height 16
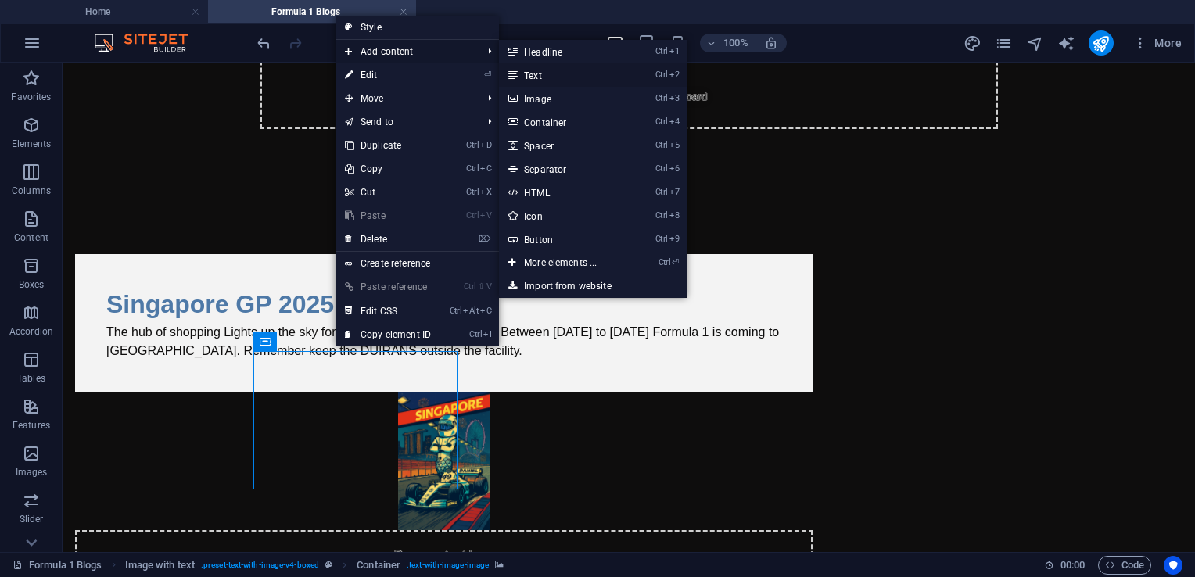
click at [534, 77] on link "Ctrl 2 Text" at bounding box center [563, 74] width 129 height 23
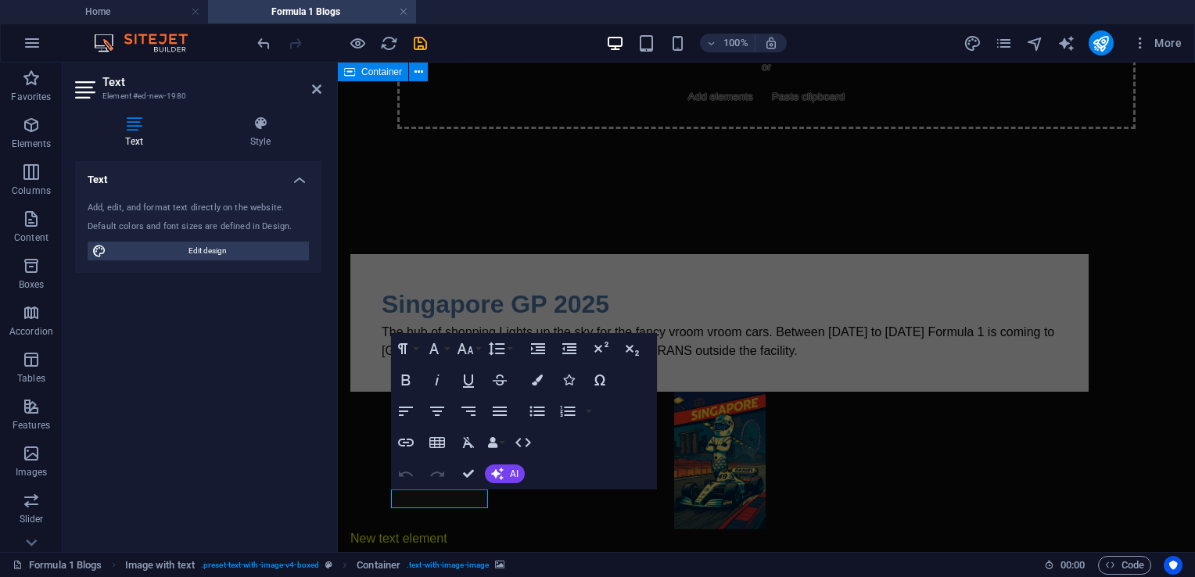
scroll to position [113, 0]
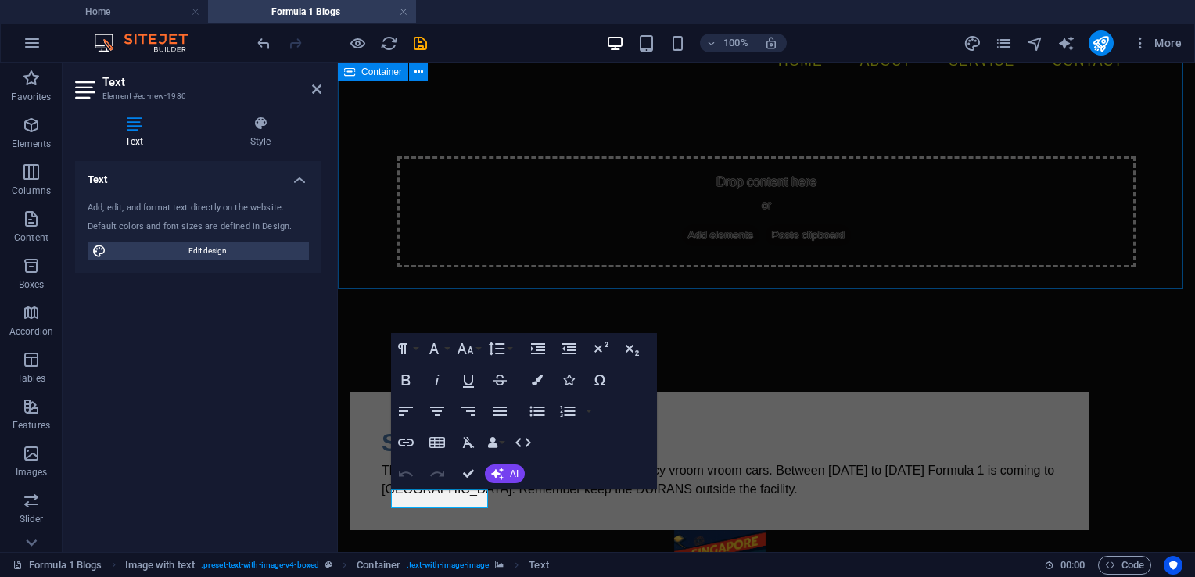
click at [494, 246] on div "Drop content here or Add elements Paste clipboard" at bounding box center [766, 212] width 857 height 236
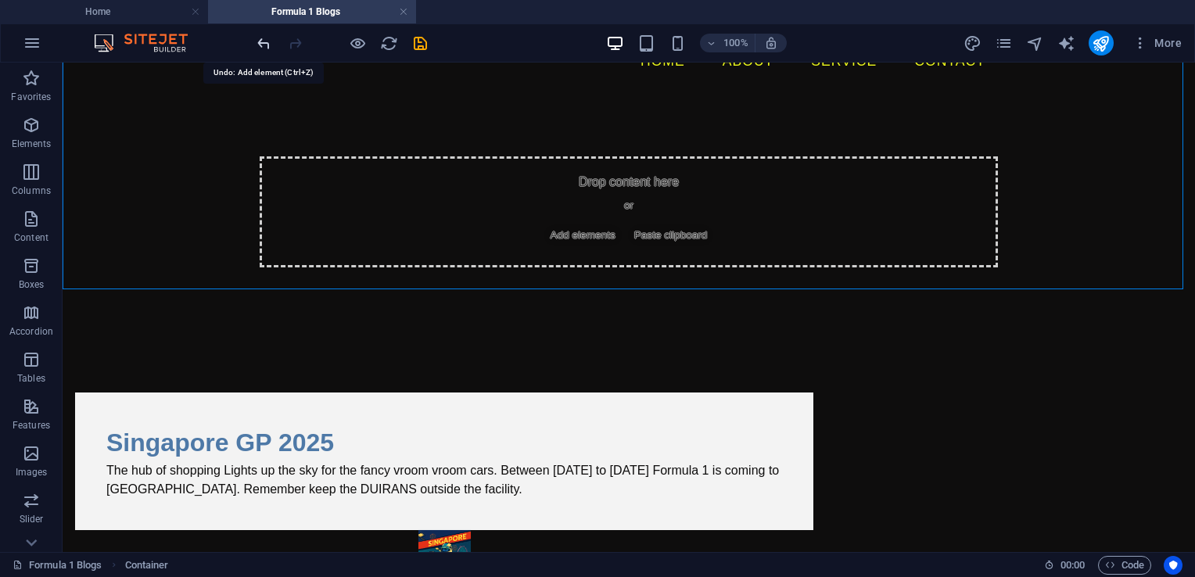
click at [266, 42] on icon "undo" at bounding box center [264, 43] width 18 height 18
click at [265, 42] on icon "undo" at bounding box center [264, 43] width 18 height 18
click at [261, 44] on icon "undo" at bounding box center [264, 43] width 18 height 18
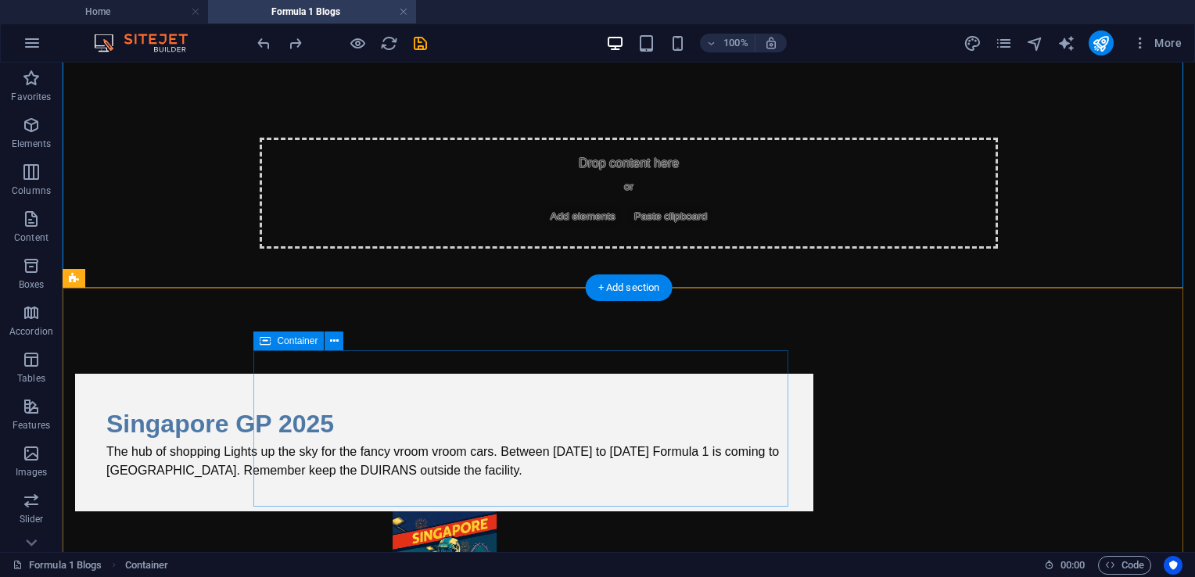
scroll to position [131, 0]
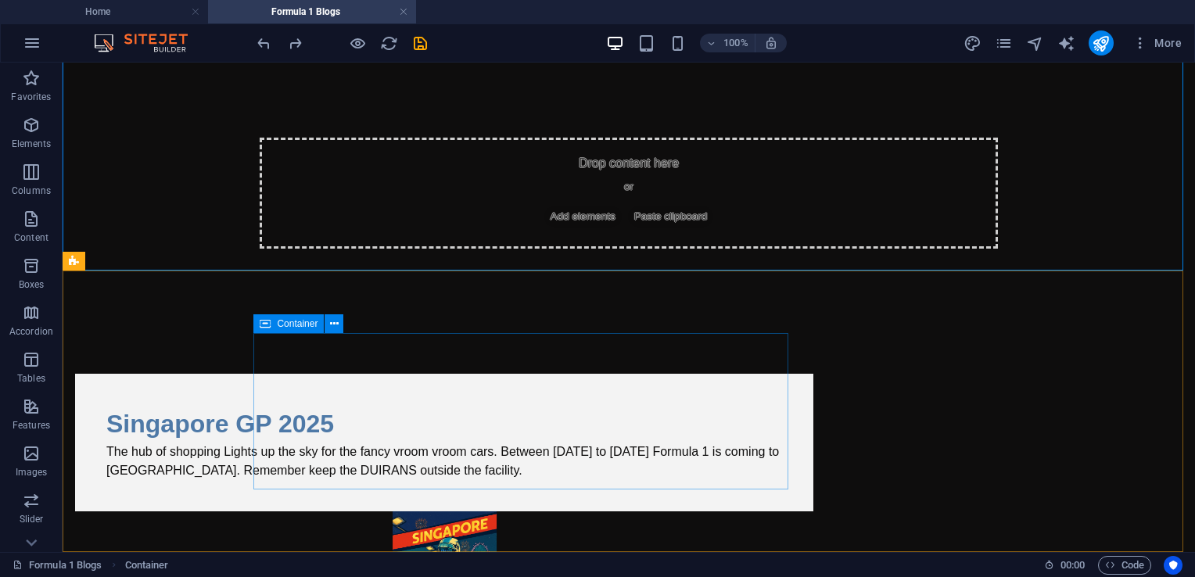
click at [300, 326] on span "Container" at bounding box center [297, 323] width 41 height 9
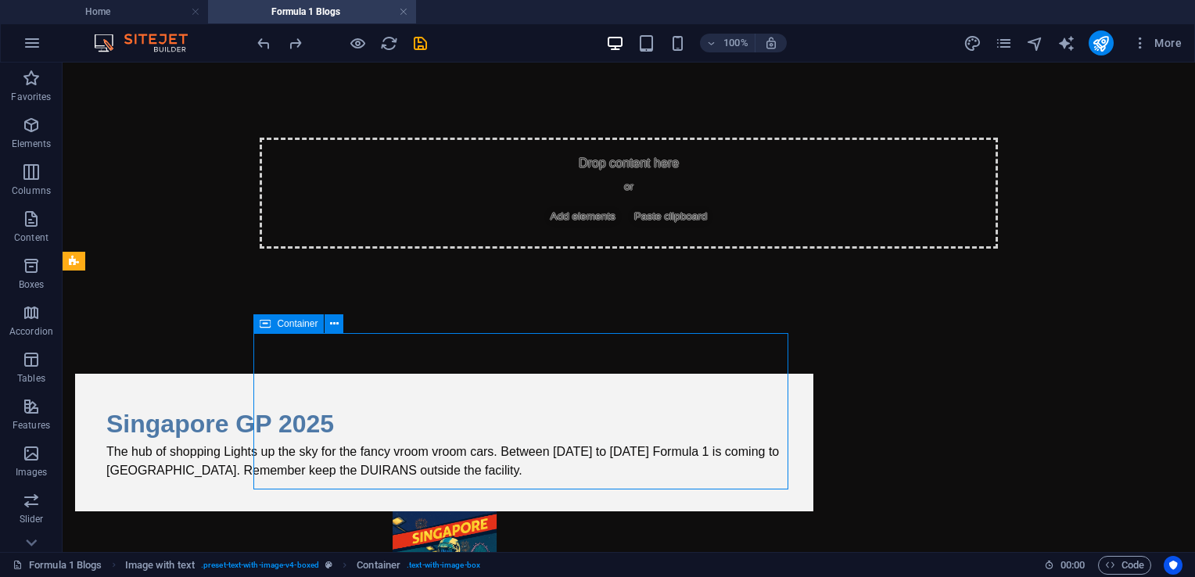
click at [316, 323] on span "Container" at bounding box center [297, 323] width 41 height 9
select select "px"
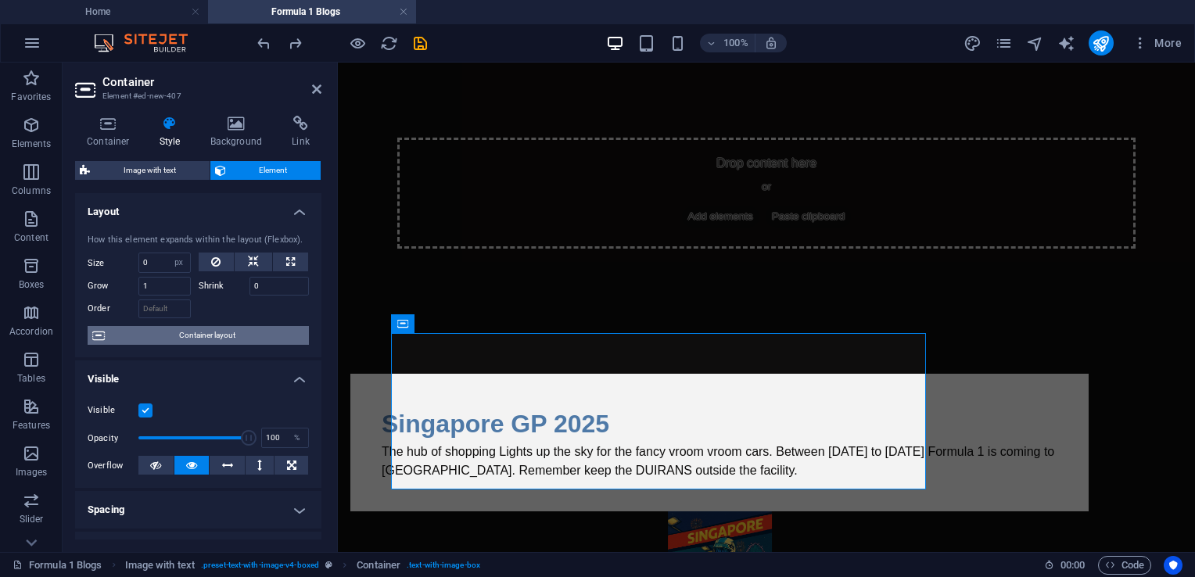
click at [184, 330] on span "Container layout" at bounding box center [206, 335] width 195 height 19
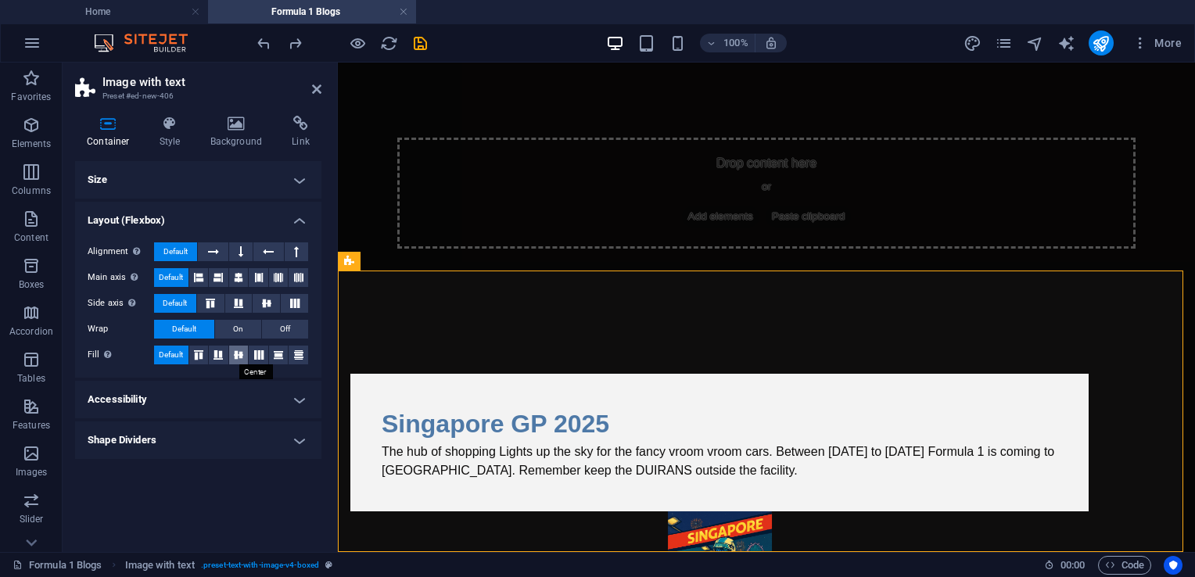
click at [241, 352] on icon at bounding box center [238, 354] width 19 height 9
click at [257, 353] on icon at bounding box center [258, 354] width 19 height 9
click at [274, 355] on icon at bounding box center [278, 354] width 19 height 9
click at [296, 355] on icon at bounding box center [298, 354] width 19 height 9
click at [199, 353] on icon at bounding box center [198, 354] width 19 height 9
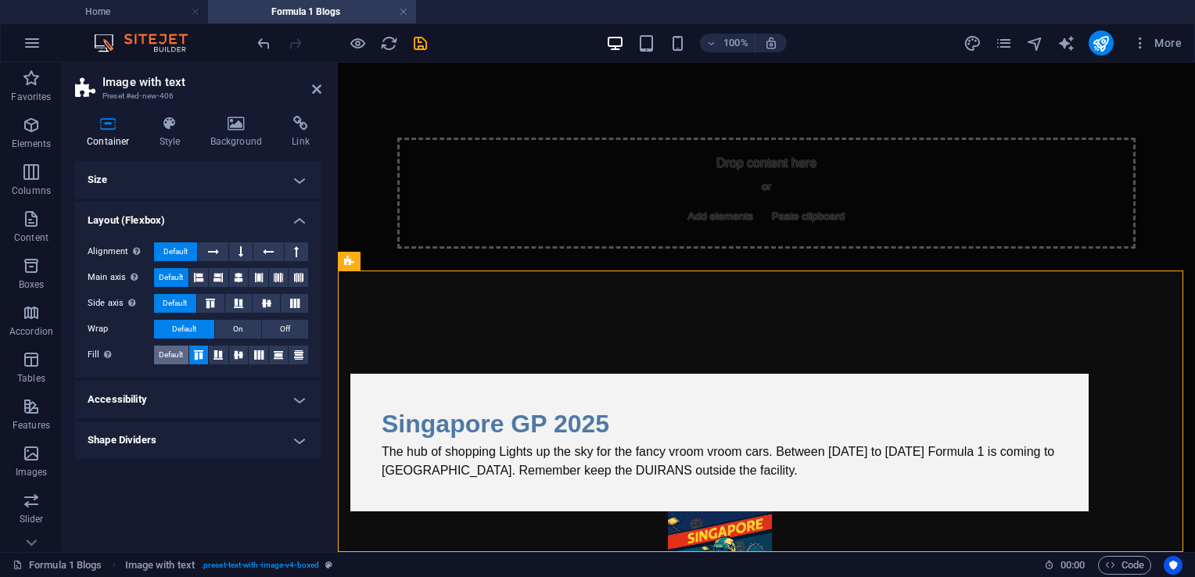
click at [178, 352] on span "Default" at bounding box center [171, 355] width 24 height 19
click at [1007, 330] on icon at bounding box center [1006, 324] width 9 height 16
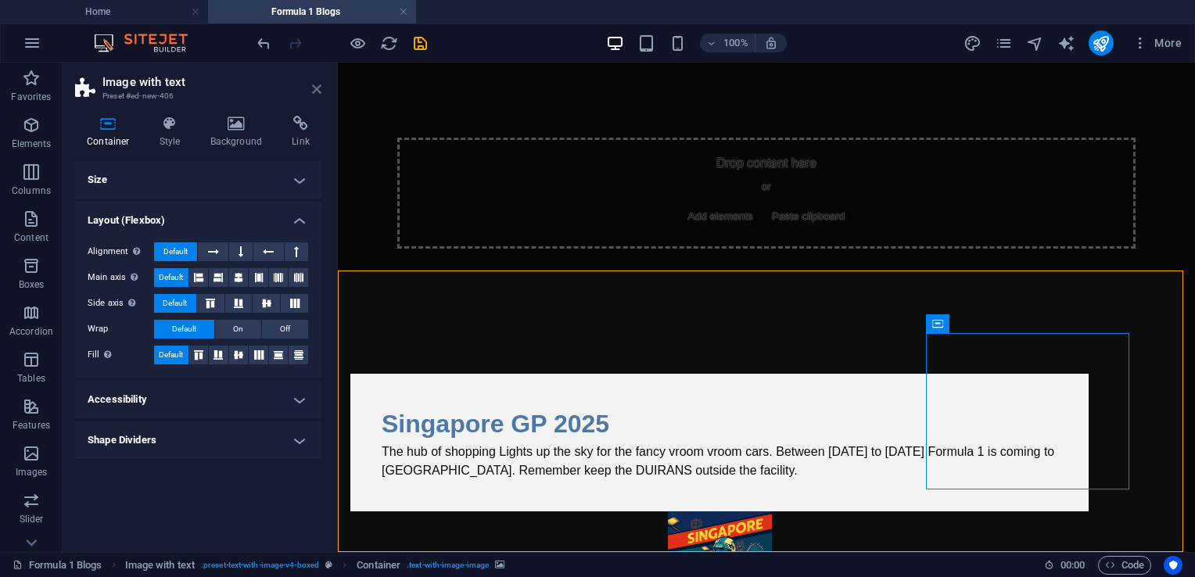
click at [316, 88] on icon at bounding box center [316, 89] width 9 height 13
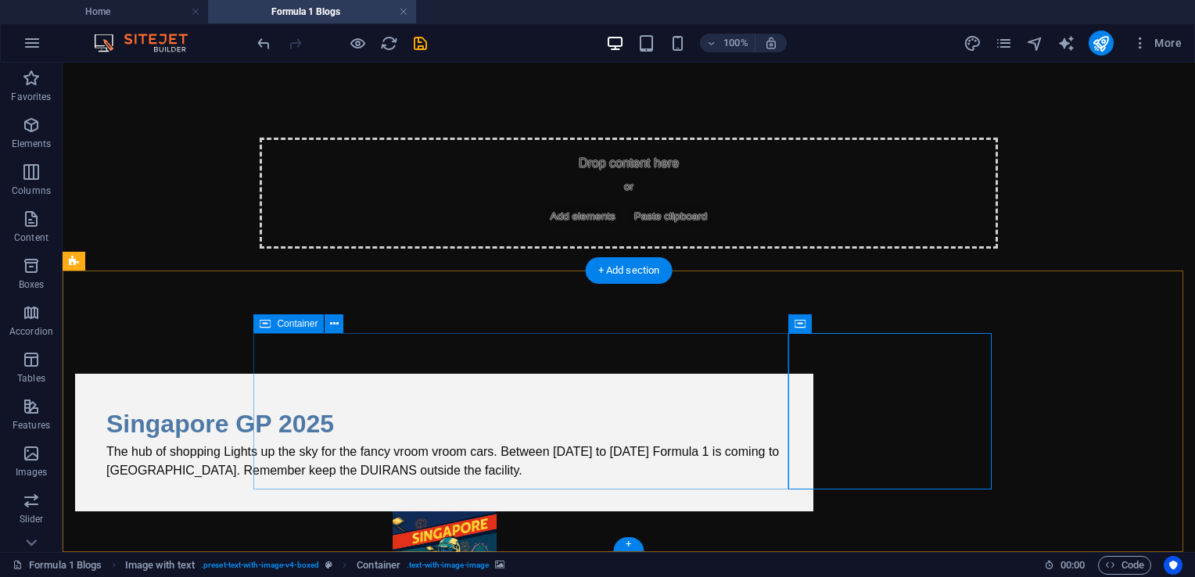
click at [460, 475] on div "Singapore GP 2025 The hub of shopping Lights up the sky for the fancy vroom vro…" at bounding box center [444, 443] width 738 height 138
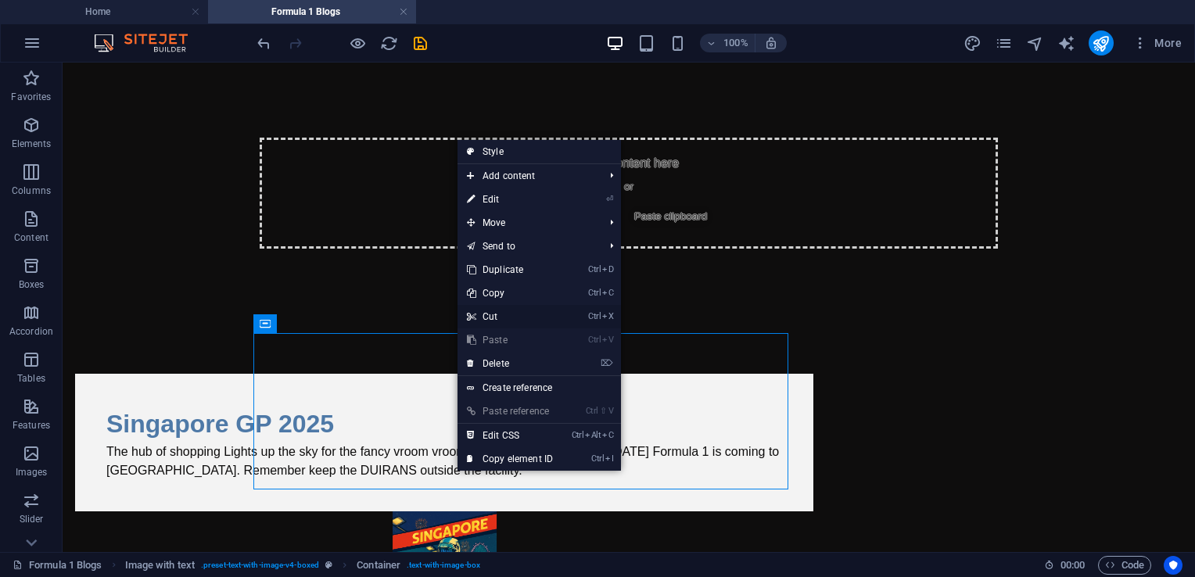
click at [504, 311] on link "Ctrl X Cut" at bounding box center [510, 316] width 105 height 23
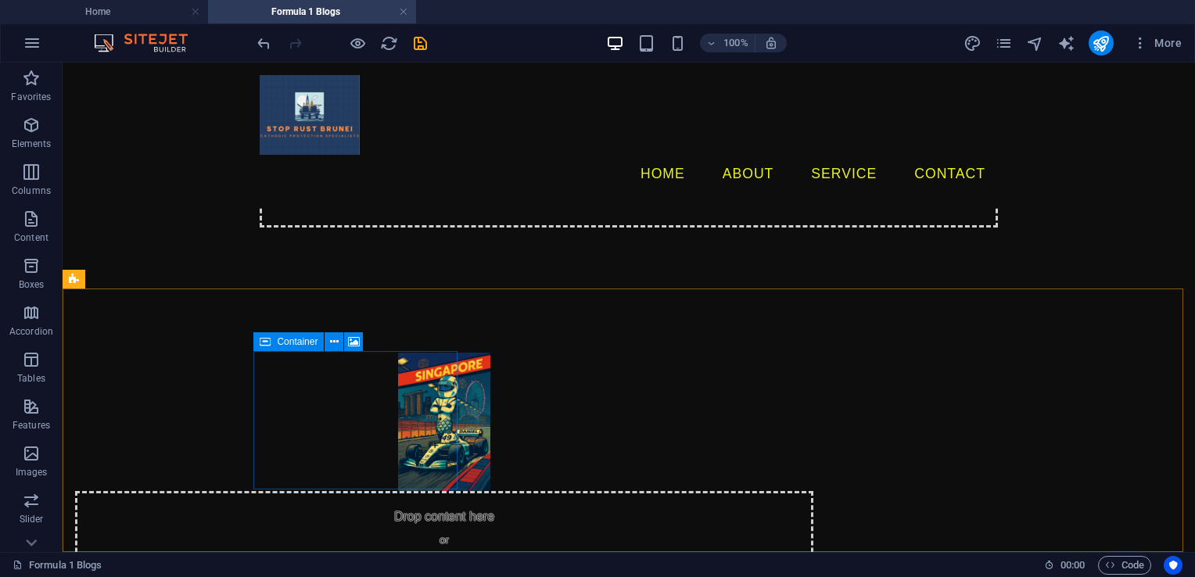
click at [306, 346] on span "Container" at bounding box center [297, 341] width 41 height 9
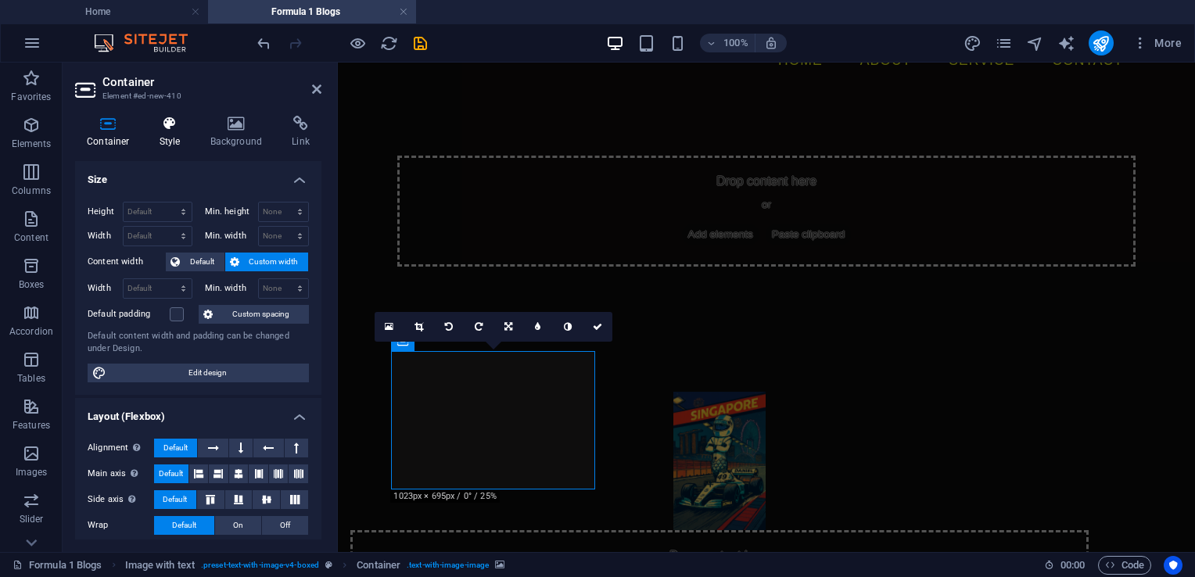
click at [163, 133] on h4 "Style" at bounding box center [173, 132] width 51 height 33
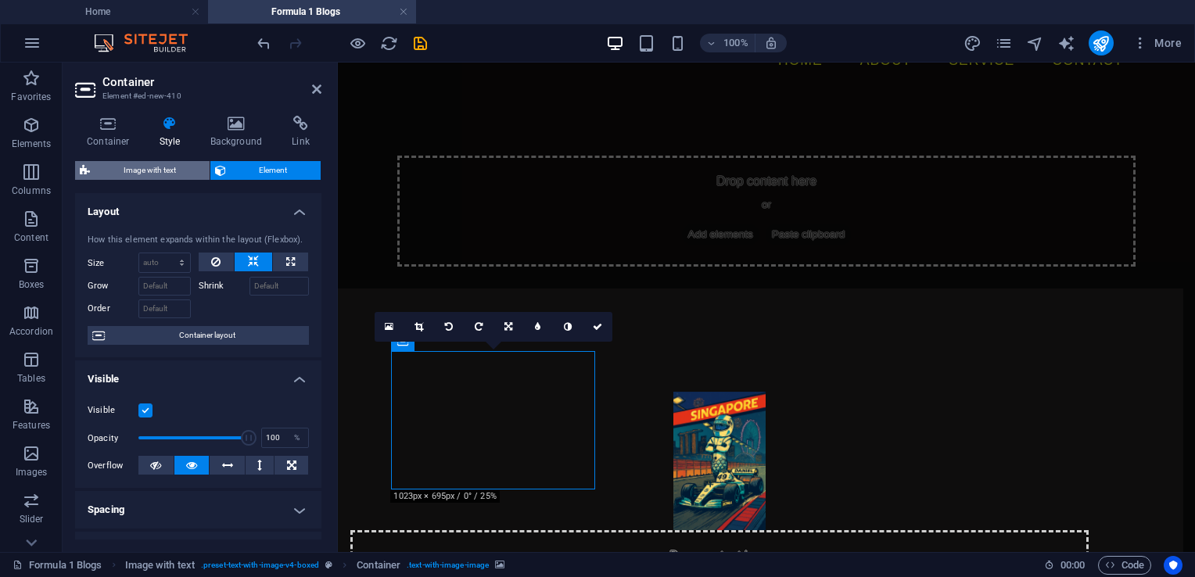
click at [155, 170] on span "Image with text" at bounding box center [150, 170] width 110 height 19
select select "rem"
select select "px"
select select "%"
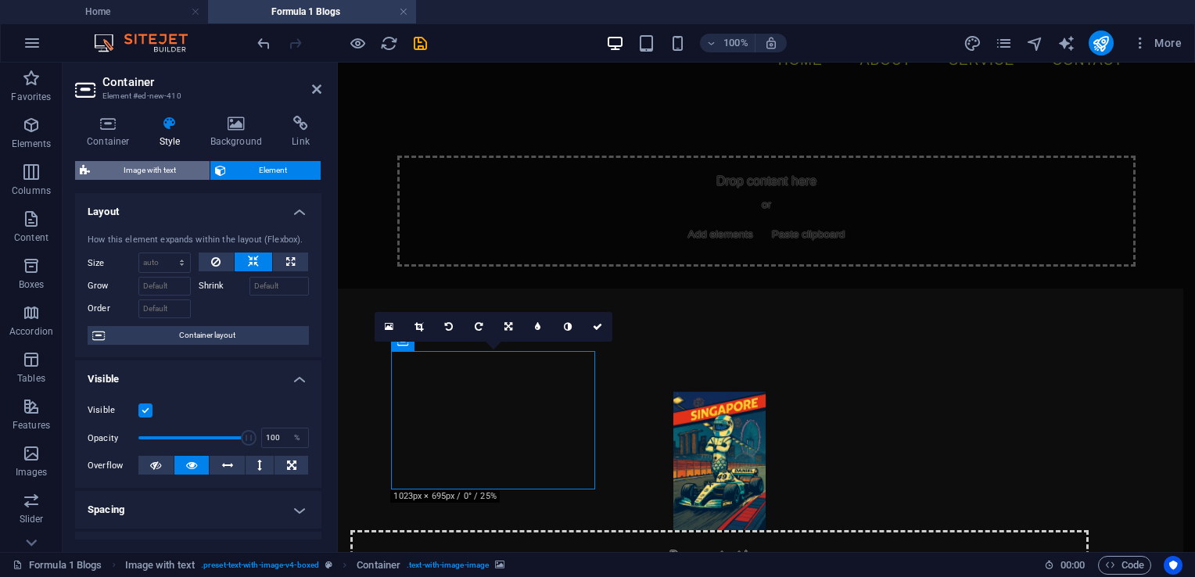
select select "px"
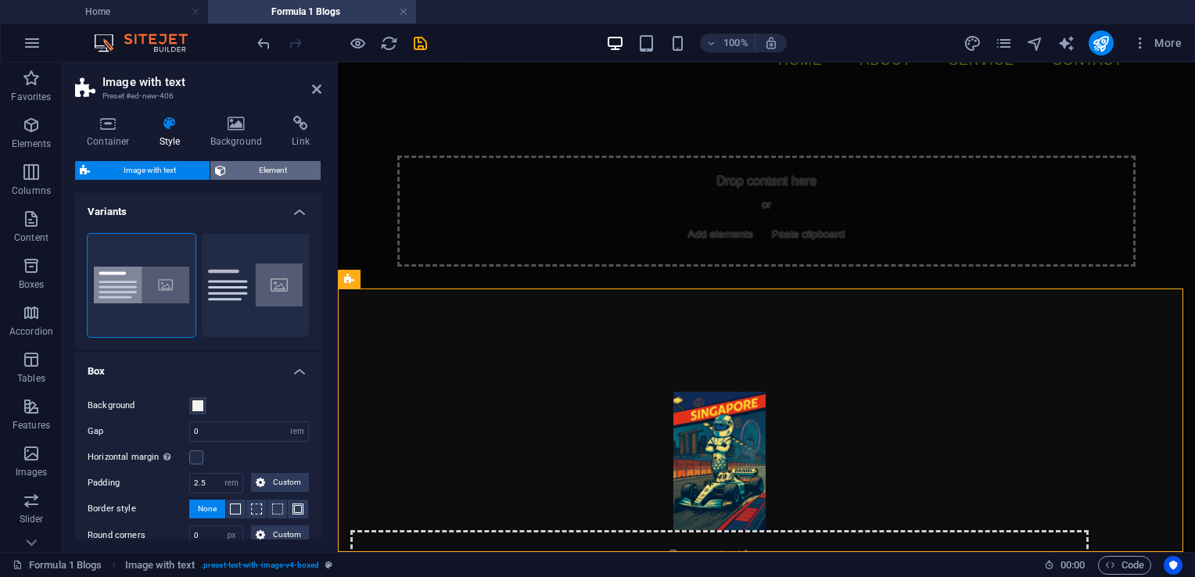
click at [228, 168] on button "Element" at bounding box center [265, 170] width 111 height 19
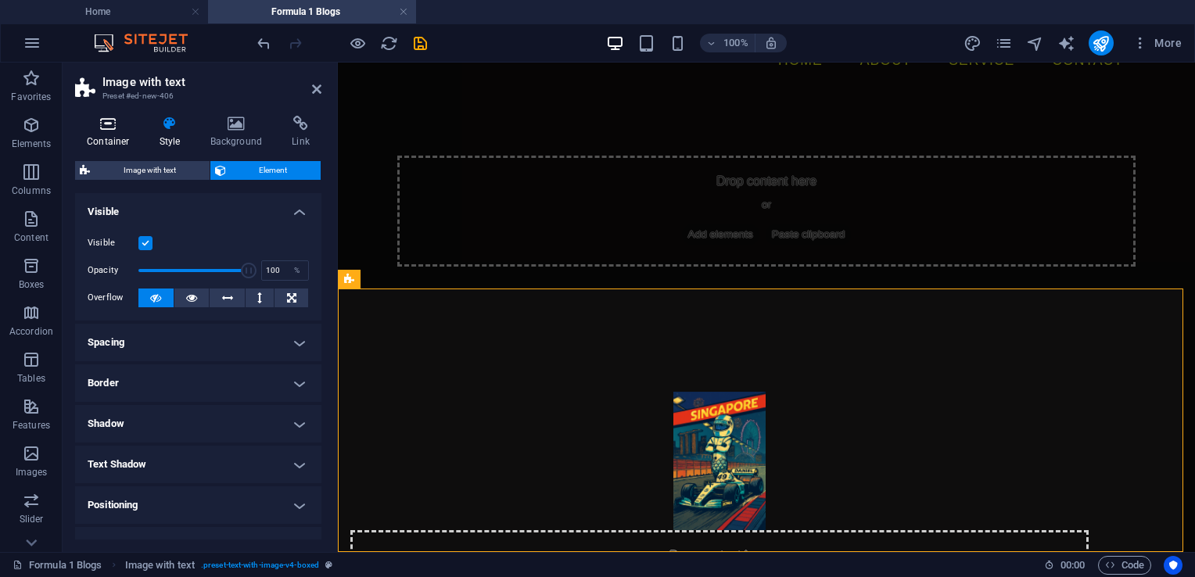
click at [129, 138] on h4 "Container" at bounding box center [111, 132] width 73 height 33
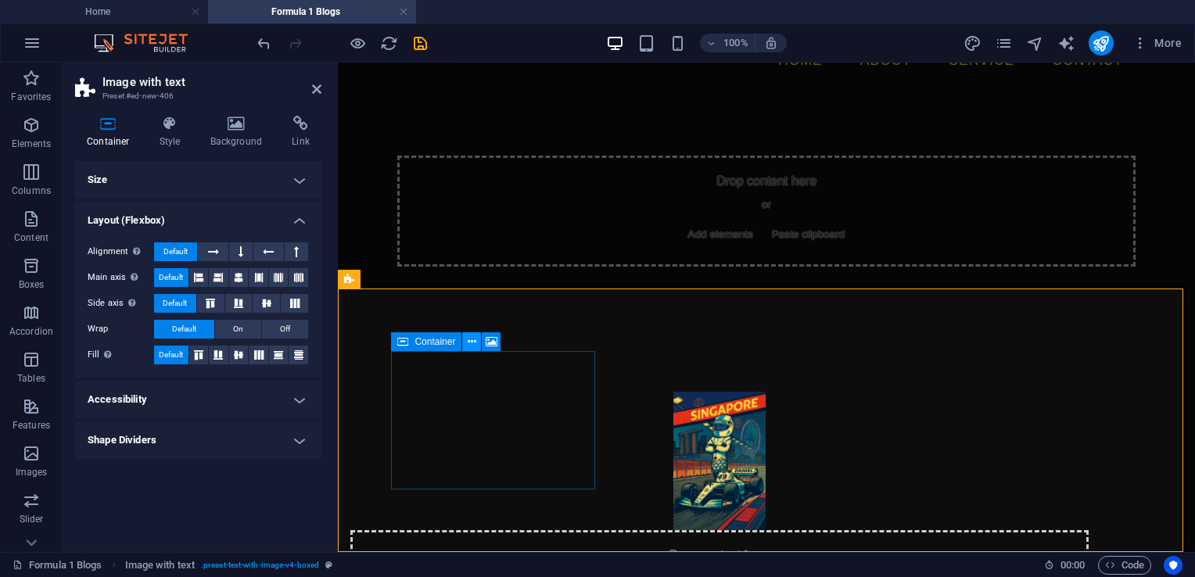
click at [465, 348] on button at bounding box center [471, 341] width 19 height 19
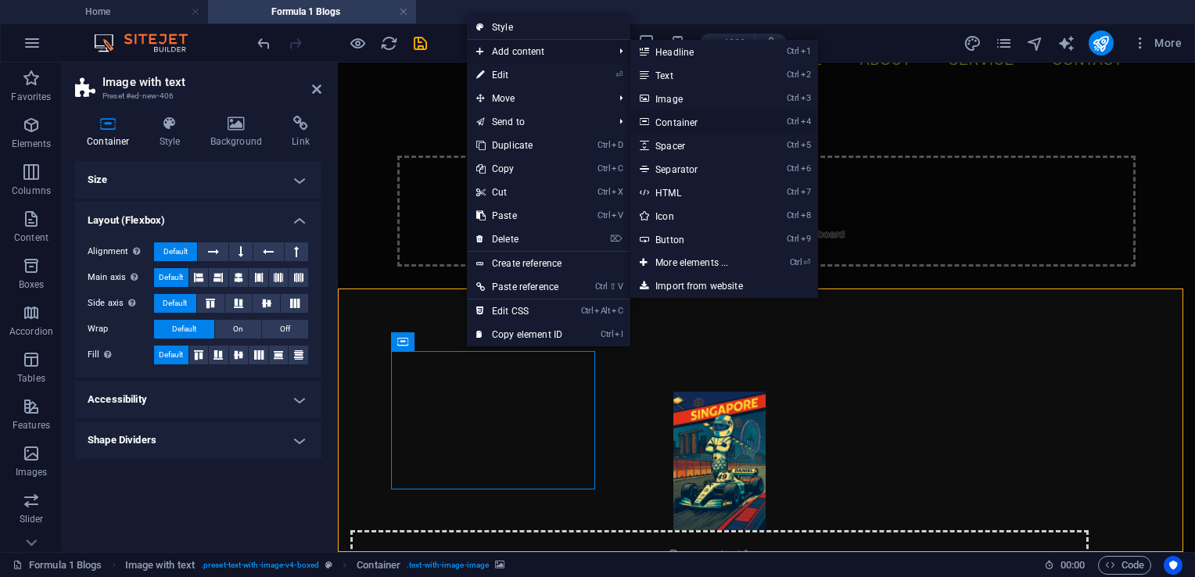
click at [686, 124] on link "Ctrl 4 Container" at bounding box center [694, 121] width 129 height 23
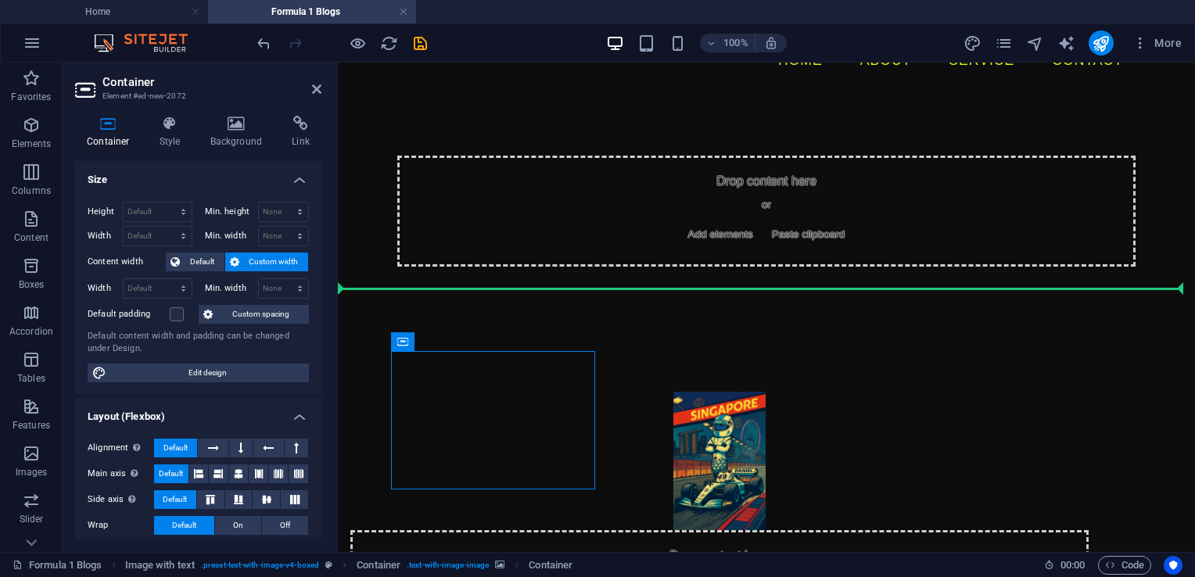
drag, startPoint x: 496, startPoint y: 439, endPoint x: 591, endPoint y: 324, distance: 149.4
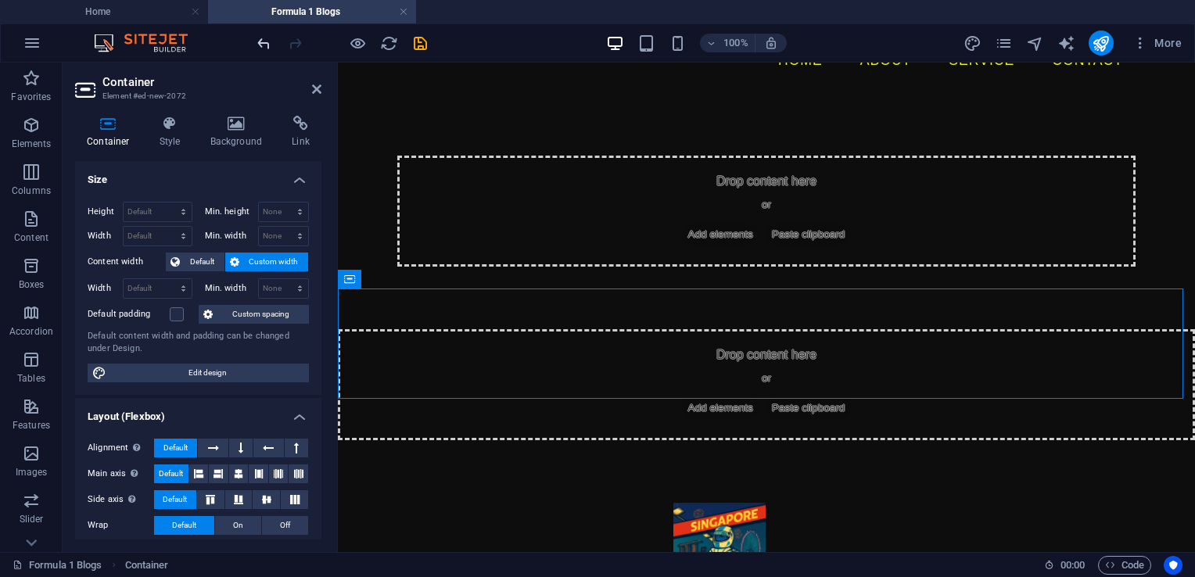
click at [263, 46] on icon "undo" at bounding box center [264, 43] width 18 height 18
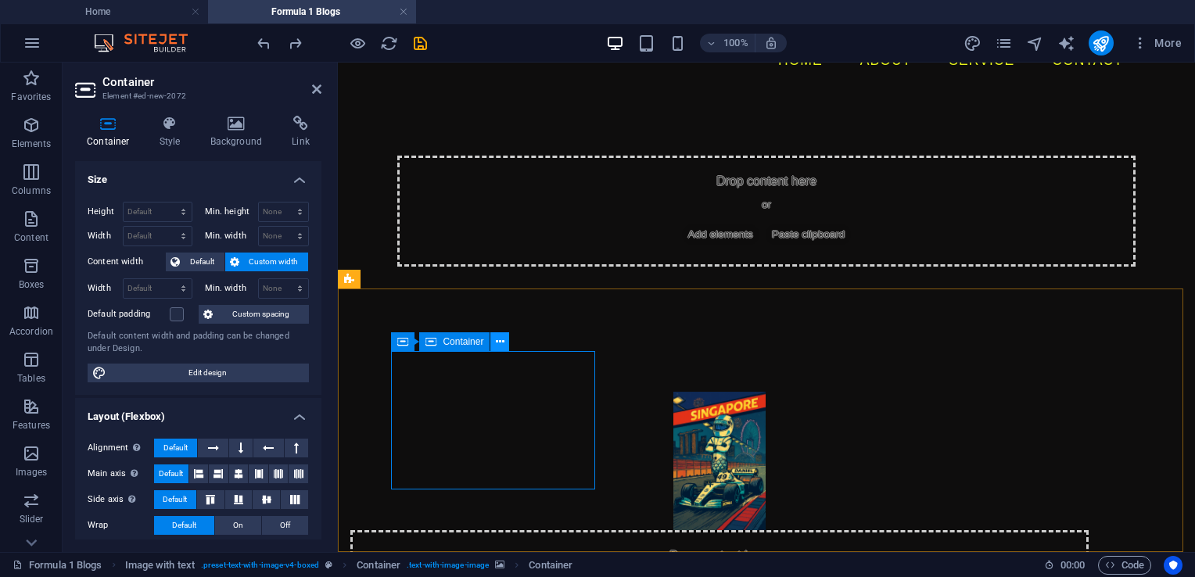
click at [497, 342] on icon at bounding box center [500, 342] width 9 height 16
click at [257, 40] on icon "undo" at bounding box center [264, 43] width 18 height 18
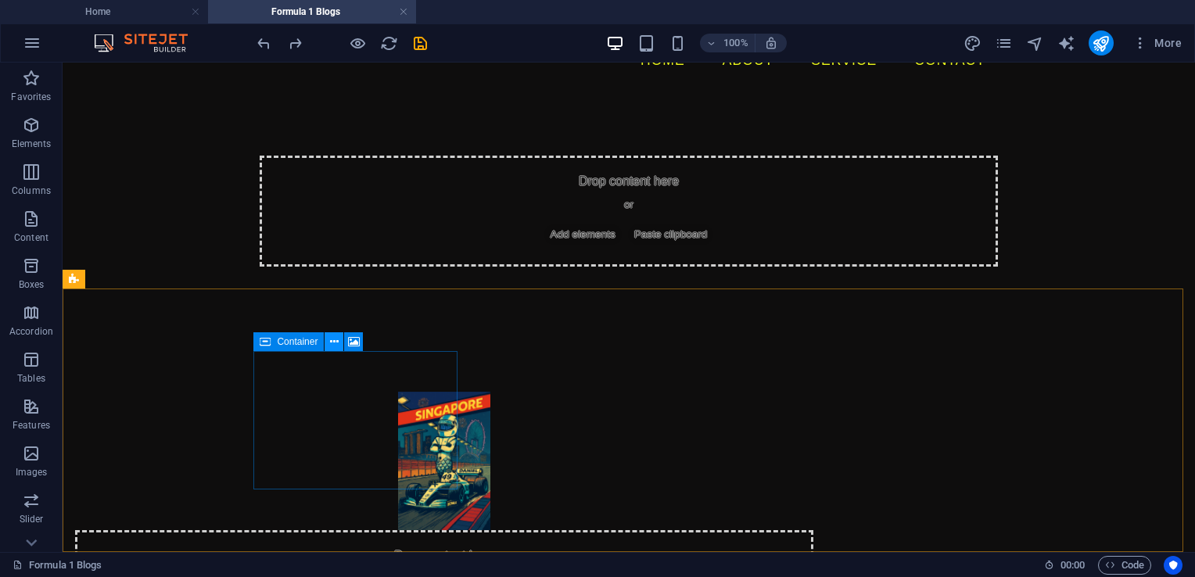
click at [335, 343] on icon at bounding box center [334, 342] width 9 height 16
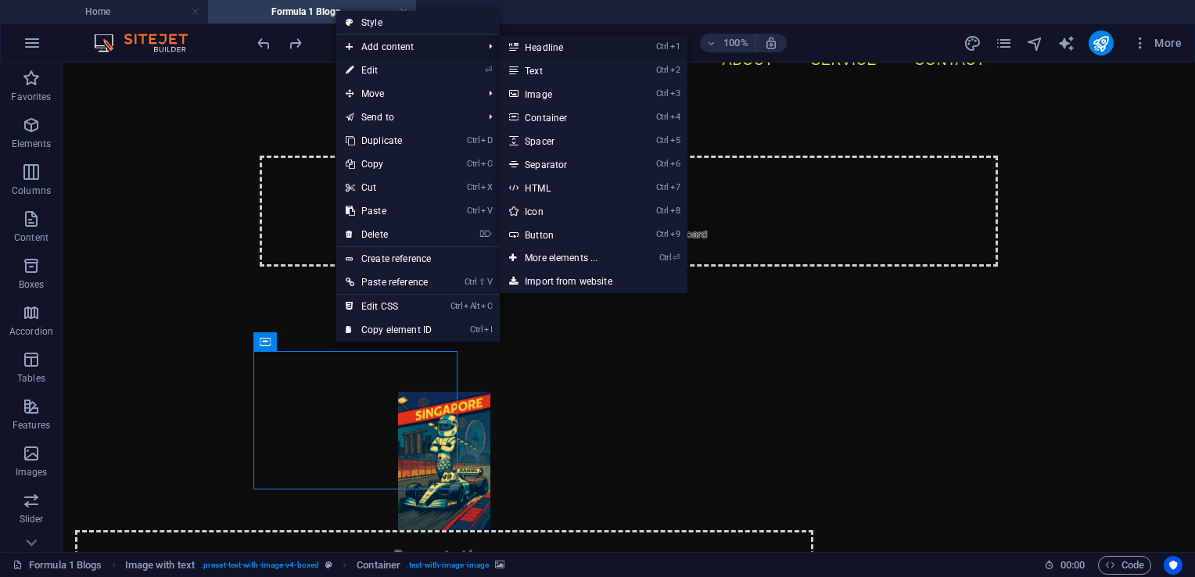
drag, startPoint x: 547, startPoint y: 48, endPoint x: 205, endPoint y: 15, distance: 344.1
click at [547, 48] on link "Ctrl 1 Headline" at bounding box center [564, 46] width 129 height 23
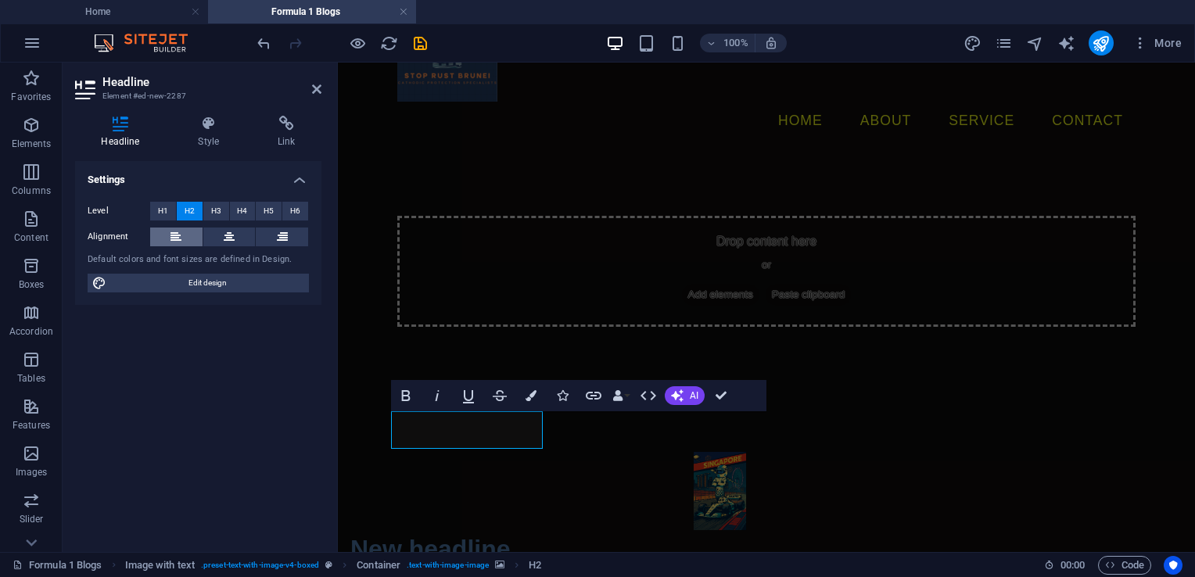
click at [179, 239] on icon at bounding box center [175, 237] width 11 height 19
click at [515, 530] on h2 "New headline" at bounding box center [719, 549] width 738 height 38
click at [591, 443] on div "New headline" at bounding box center [766, 509] width 857 height 241
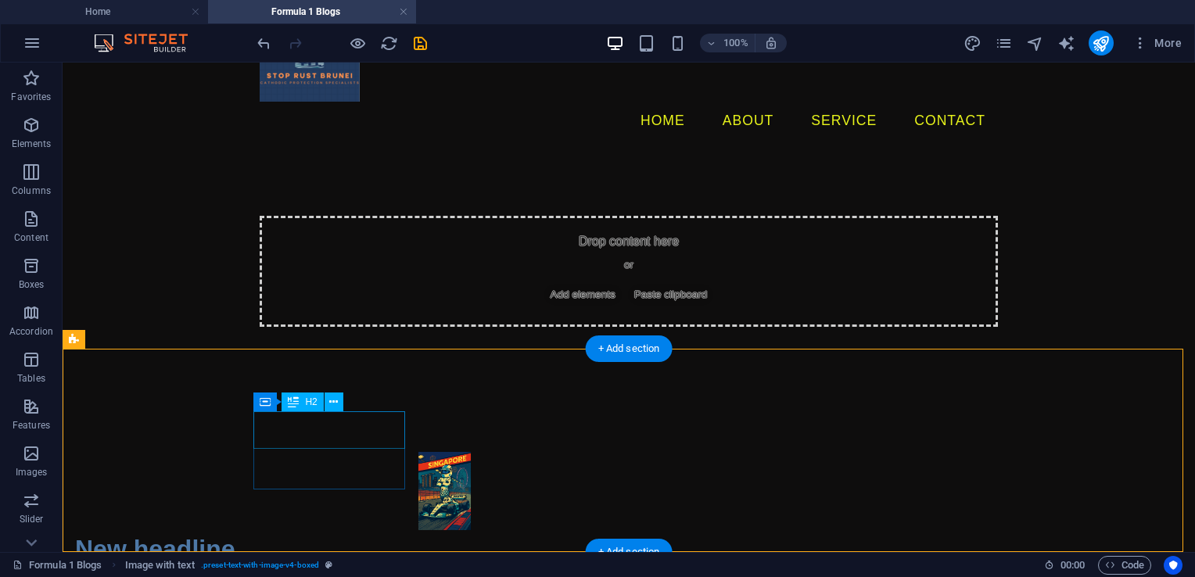
click at [374, 530] on div "New headline" at bounding box center [444, 549] width 738 height 38
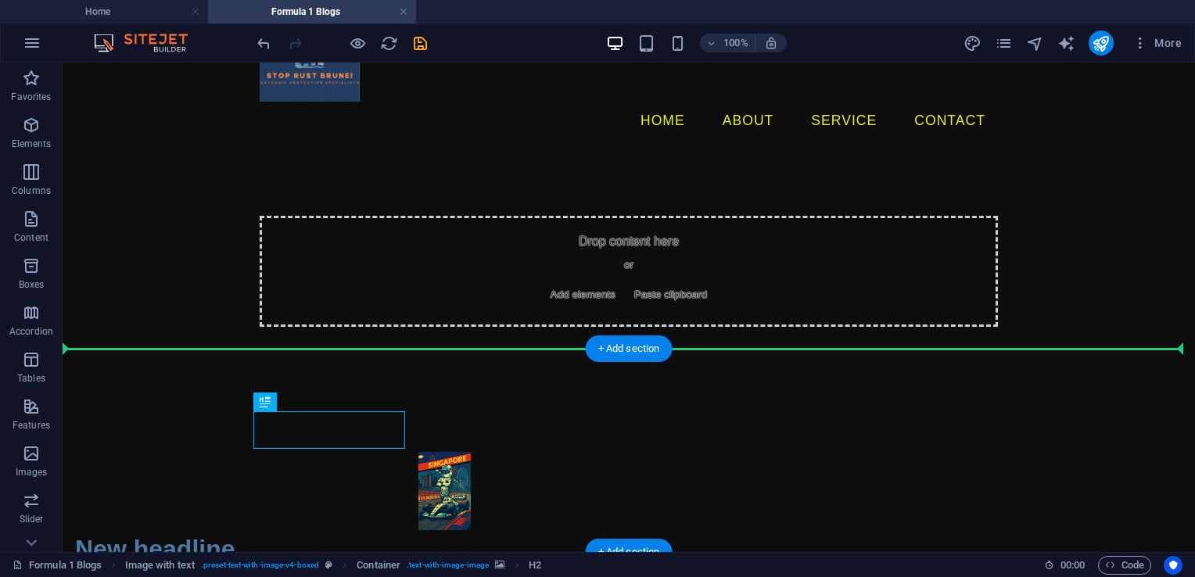
drag, startPoint x: 372, startPoint y: 469, endPoint x: 504, endPoint y: 440, distance: 134.7
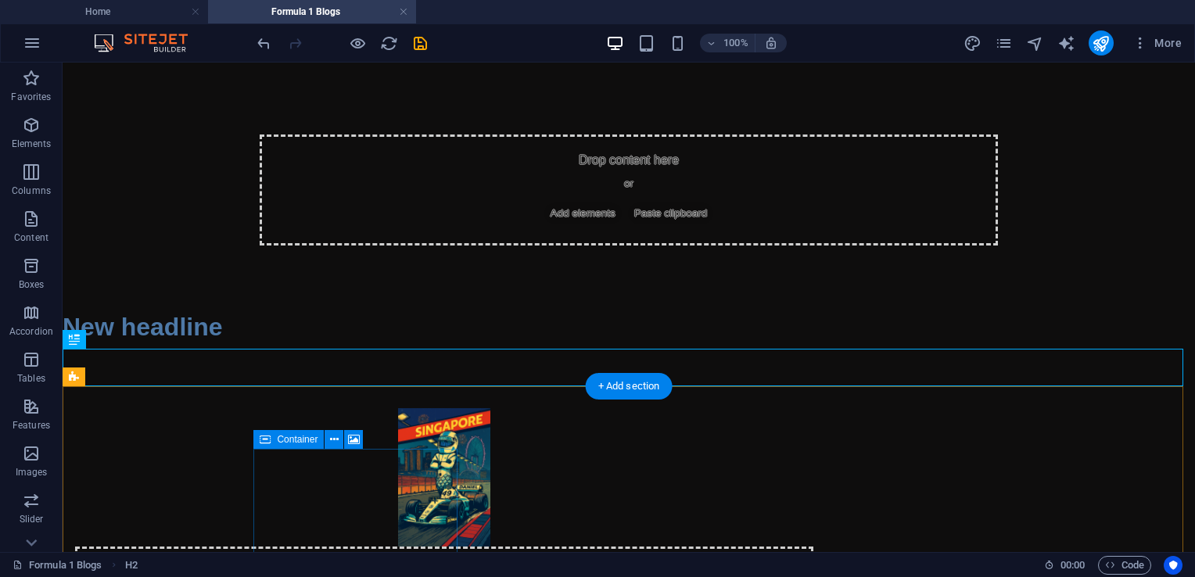
scroll to position [151, 0]
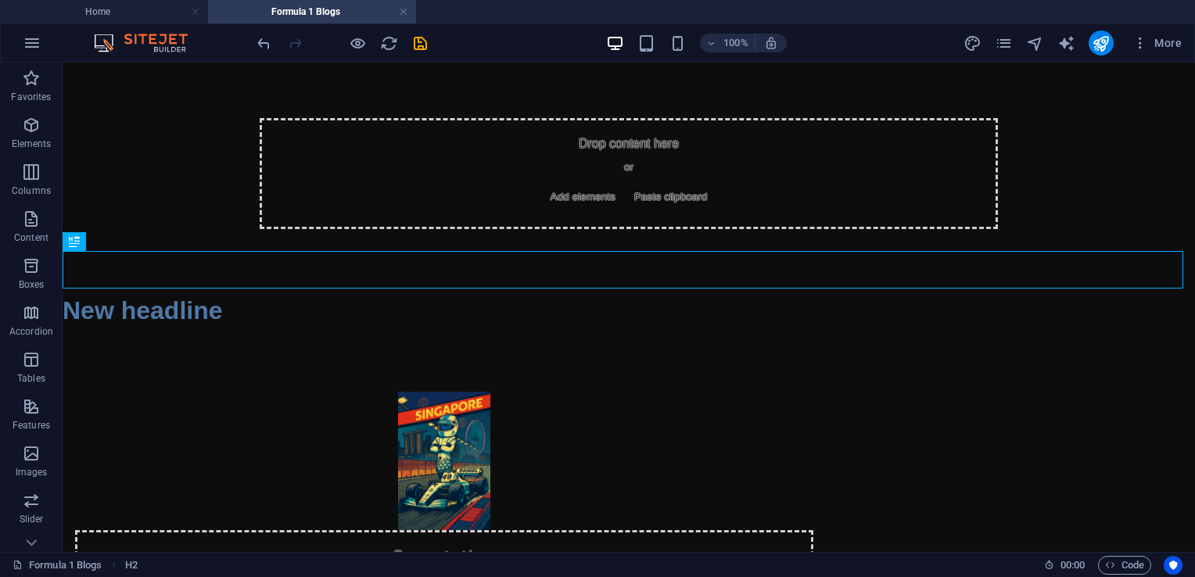
click at [274, 46] on div at bounding box center [341, 43] width 175 height 25
click at [264, 45] on icon "undo" at bounding box center [264, 43] width 18 height 18
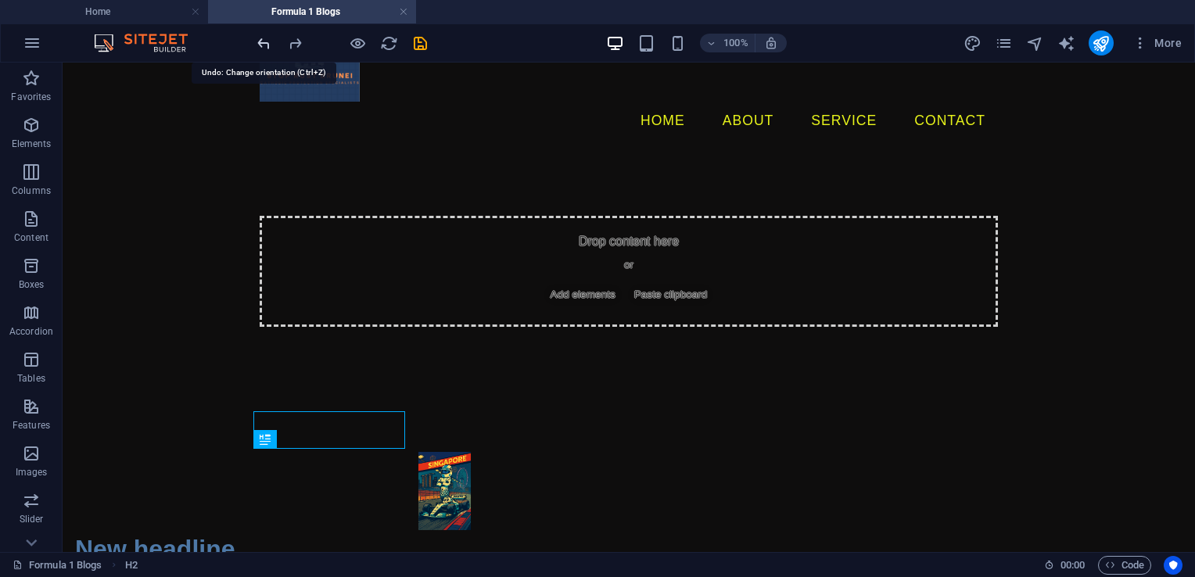
click at [264, 45] on icon "undo" at bounding box center [264, 43] width 18 height 18
click at [263, 45] on icon "undo" at bounding box center [264, 43] width 18 height 18
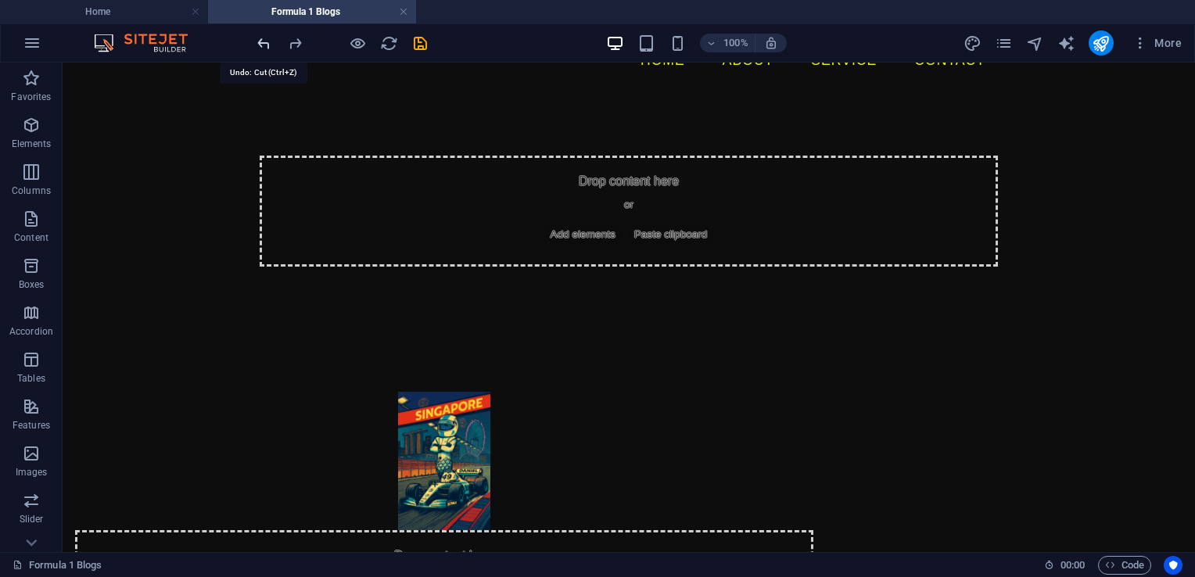
click at [263, 45] on icon "undo" at bounding box center [264, 43] width 18 height 18
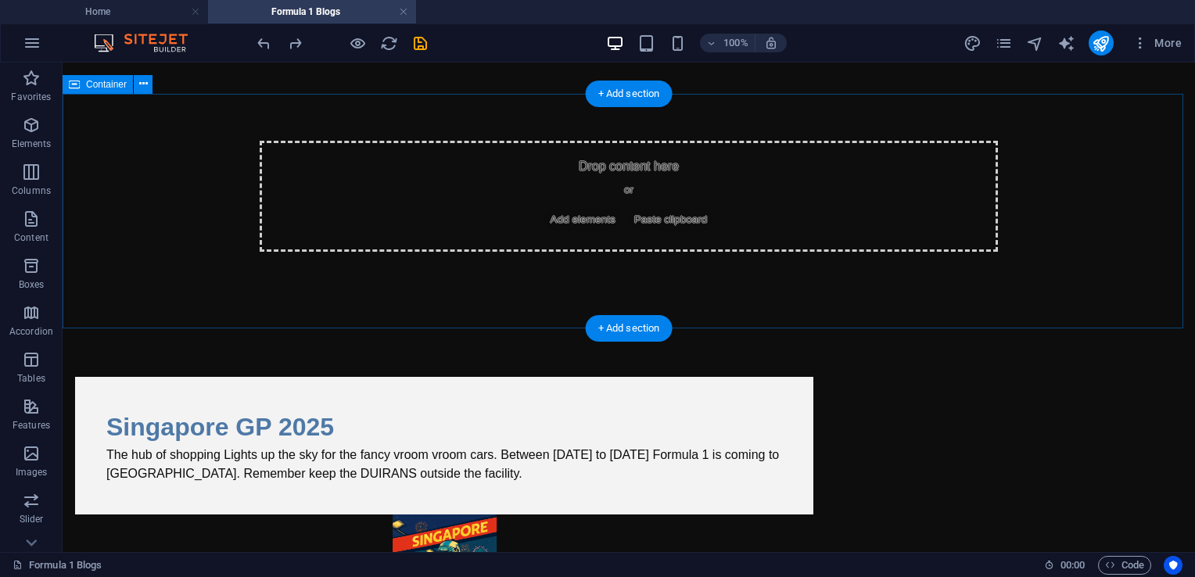
scroll to position [131, 0]
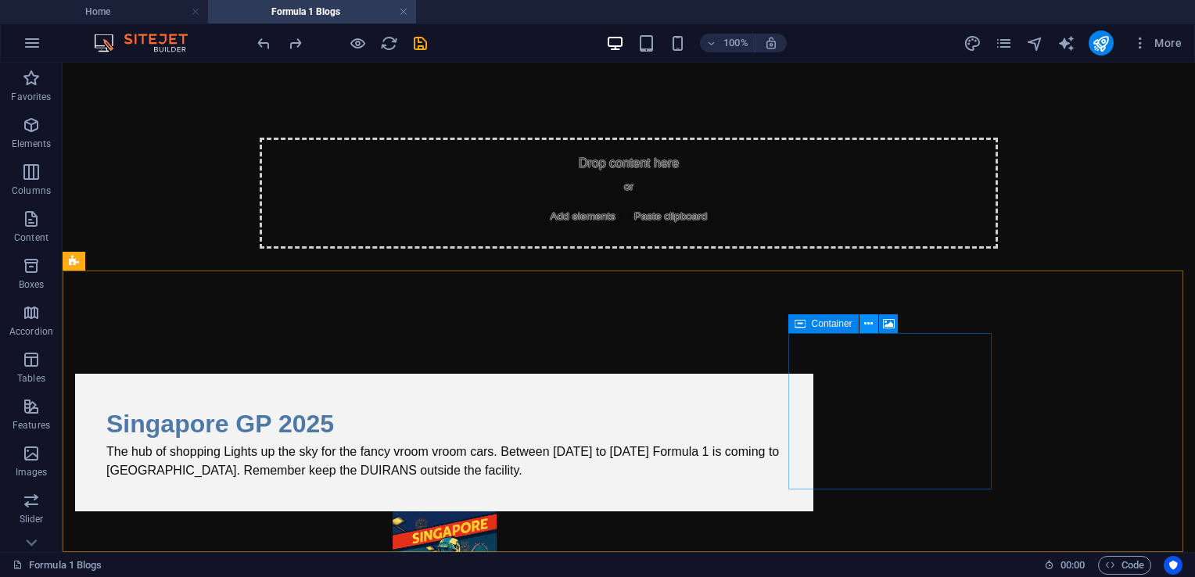
click at [870, 325] on icon at bounding box center [868, 324] width 9 height 16
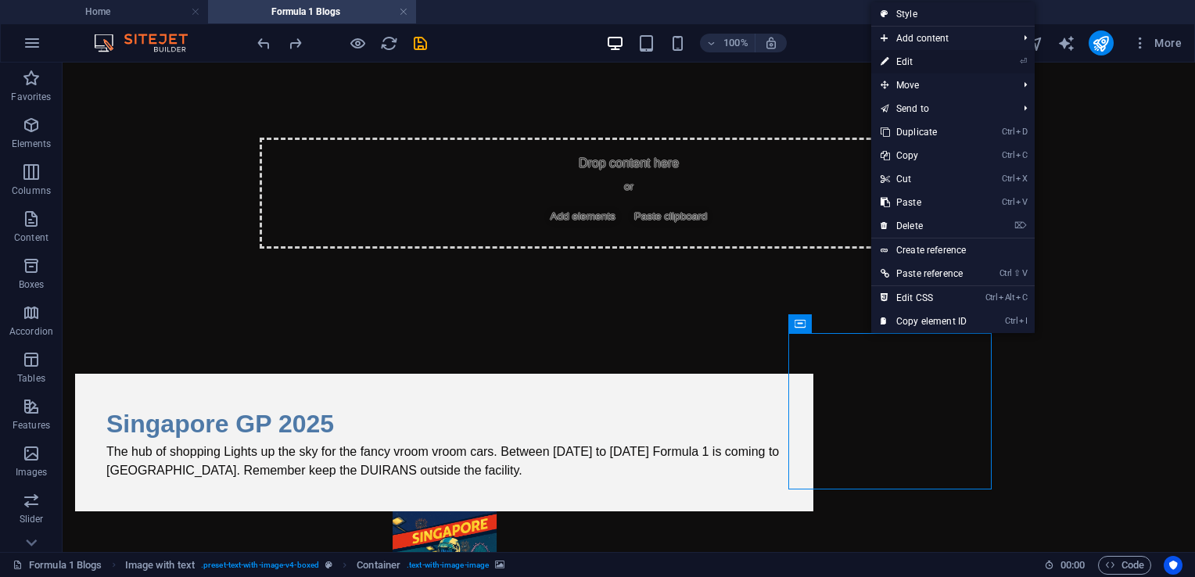
drag, startPoint x: 910, startPoint y: 66, endPoint x: 572, endPoint y: 5, distance: 344.2
click at [910, 66] on link "⏎ Edit" at bounding box center [923, 61] width 105 height 23
select select
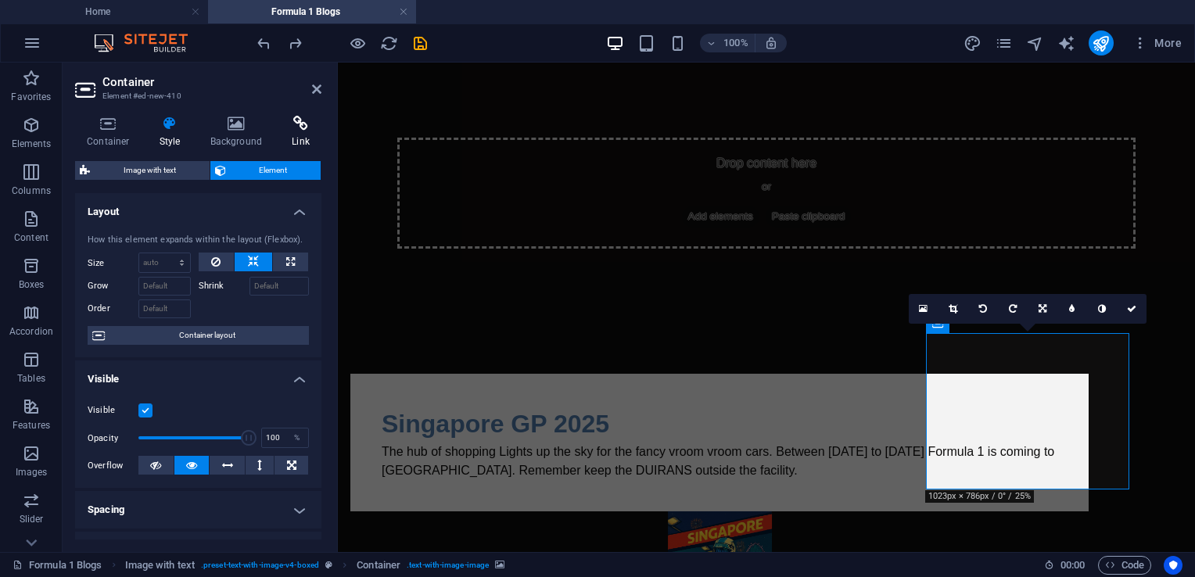
click at [303, 124] on icon at bounding box center [300, 124] width 41 height 16
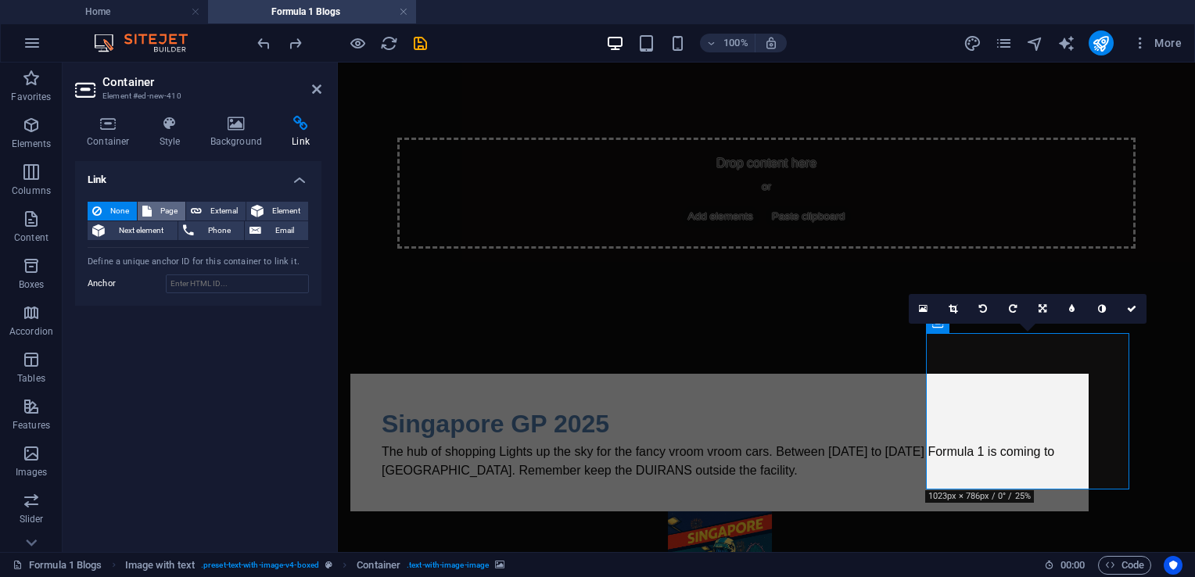
click at [157, 211] on span "Page" at bounding box center [168, 211] width 24 height 19
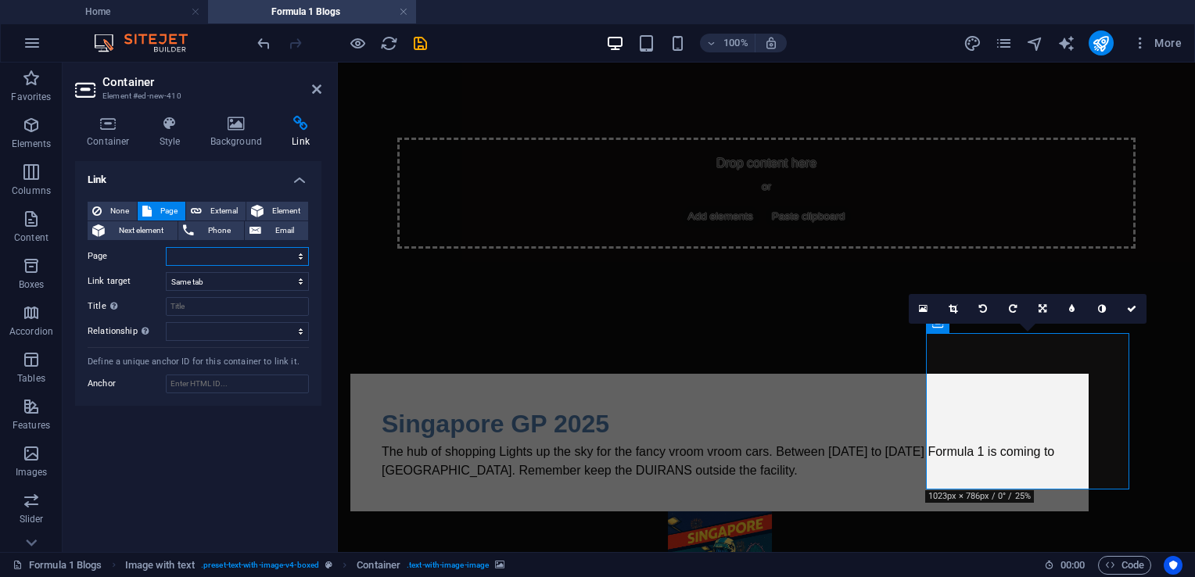
click at [188, 248] on select "Home Legal Notice Privacy About us Business Blogs Football Blogs Formula 1 Blog…" at bounding box center [237, 256] width 143 height 19
select select "7"
click at [166, 247] on select "Home Legal Notice Privacy About us Business Blogs Football Blogs Formula 1 Blog…" at bounding box center [237, 256] width 143 height 19
click at [313, 88] on icon at bounding box center [316, 89] width 9 height 13
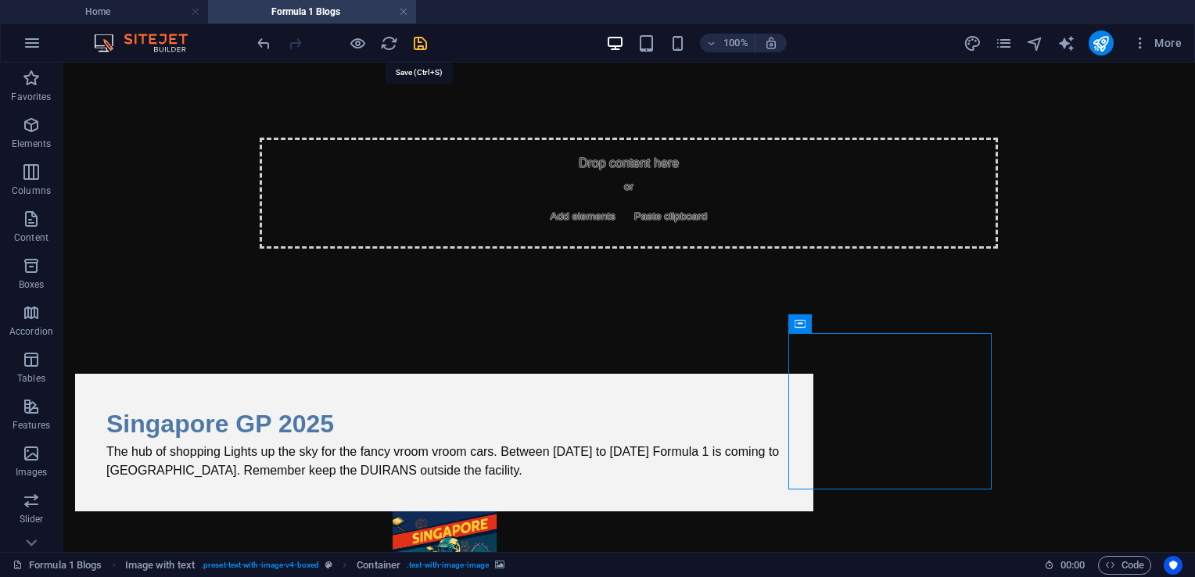
click at [421, 42] on icon "save" at bounding box center [420, 43] width 18 height 18
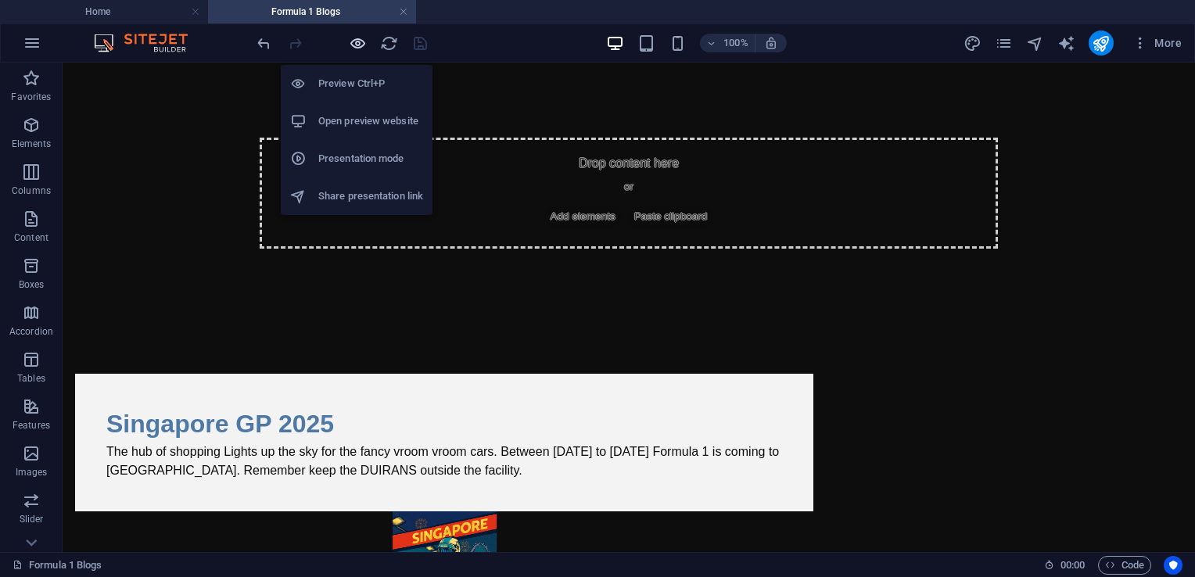
click at [358, 45] on icon "button" at bounding box center [358, 43] width 18 height 18
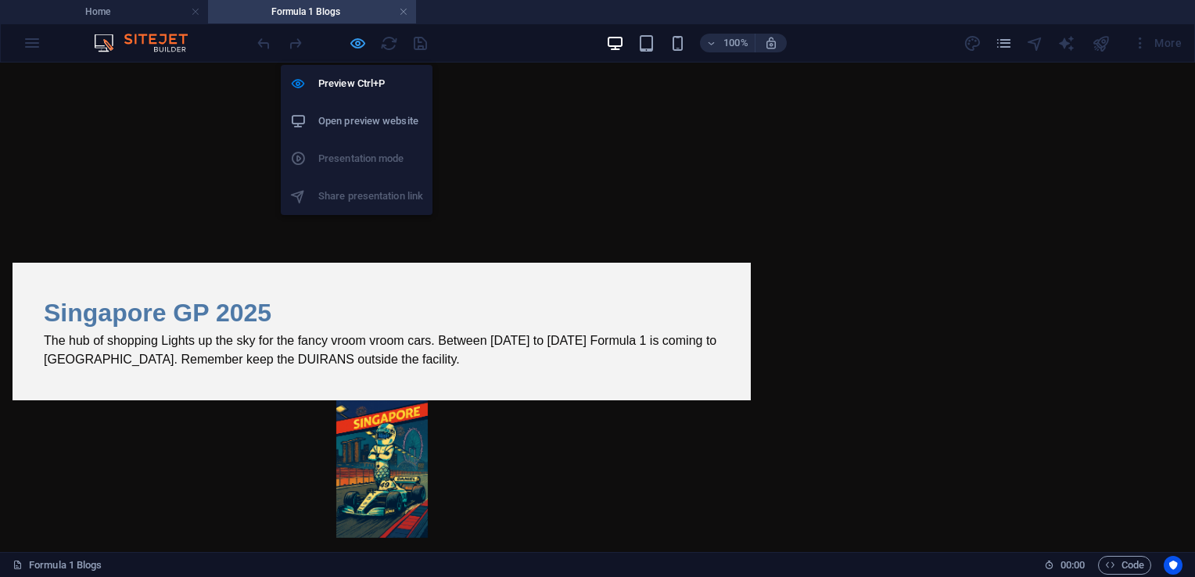
scroll to position [3, 0]
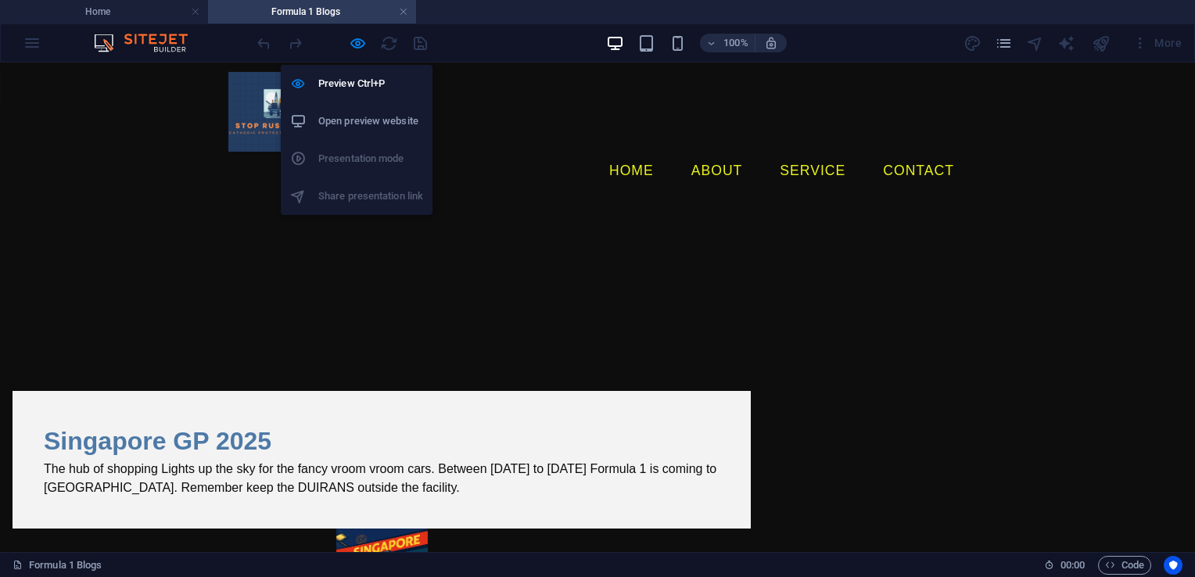
click at [344, 120] on h6 "Open preview website" at bounding box center [370, 121] width 105 height 19
click at [363, 45] on icon "button" at bounding box center [358, 43] width 18 height 18
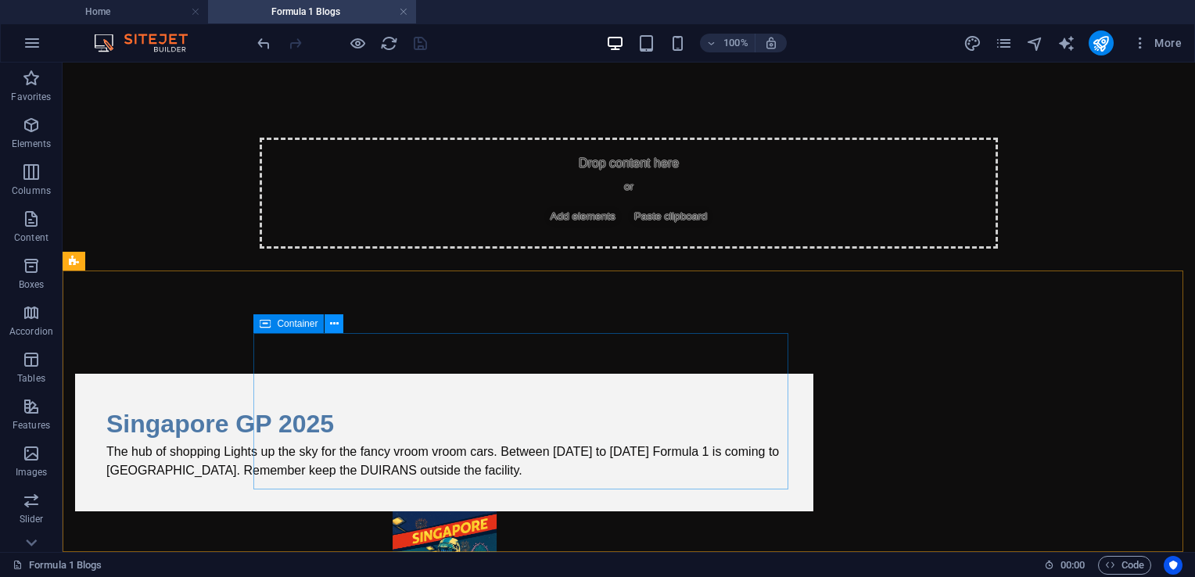
click at [330, 325] on icon at bounding box center [334, 324] width 9 height 16
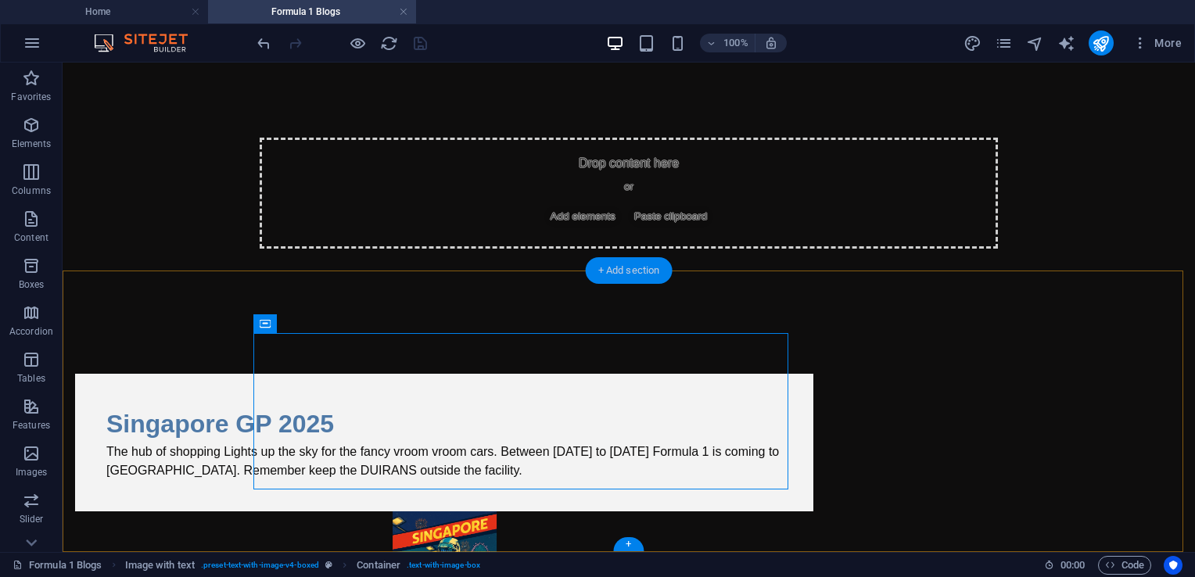
click at [594, 277] on div "+ Add section" at bounding box center [629, 270] width 87 height 27
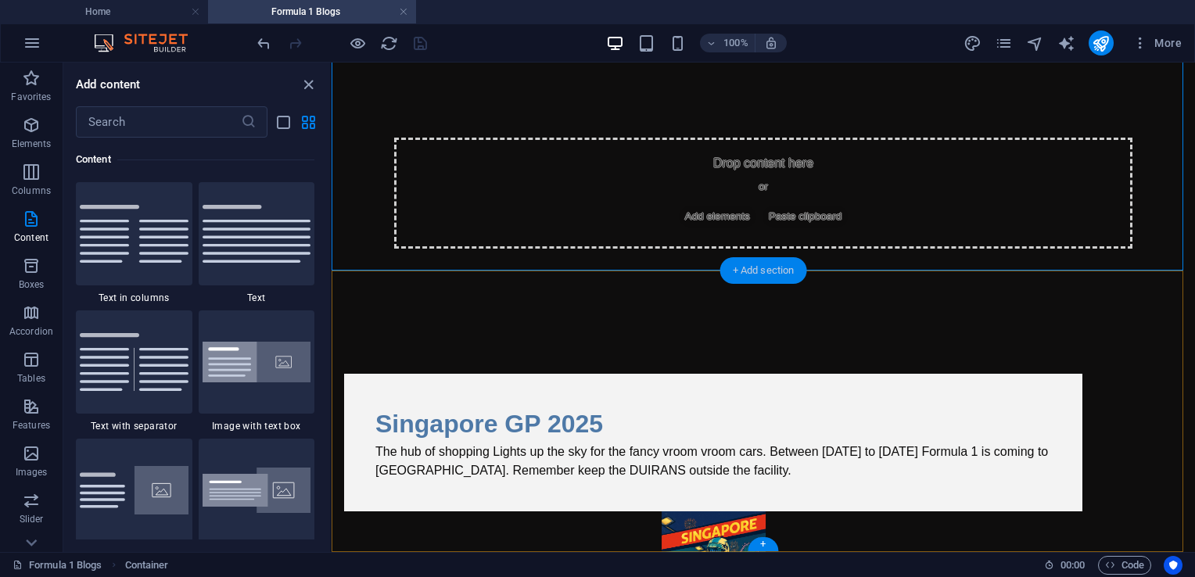
click at [733, 278] on div "+ Add section" at bounding box center [763, 270] width 87 height 27
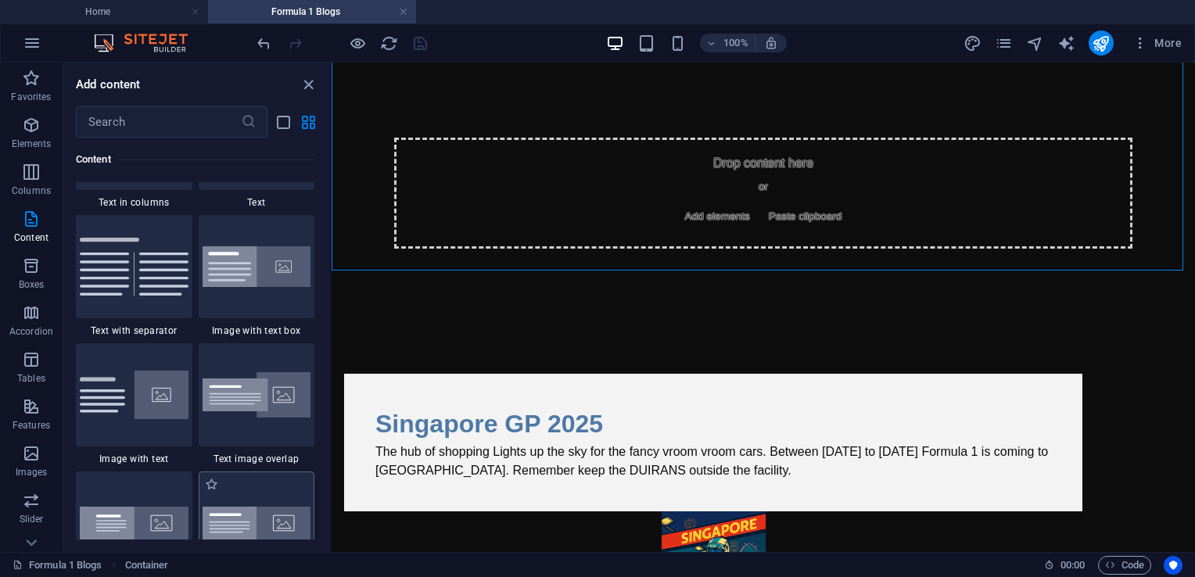
scroll to position [2815, 0]
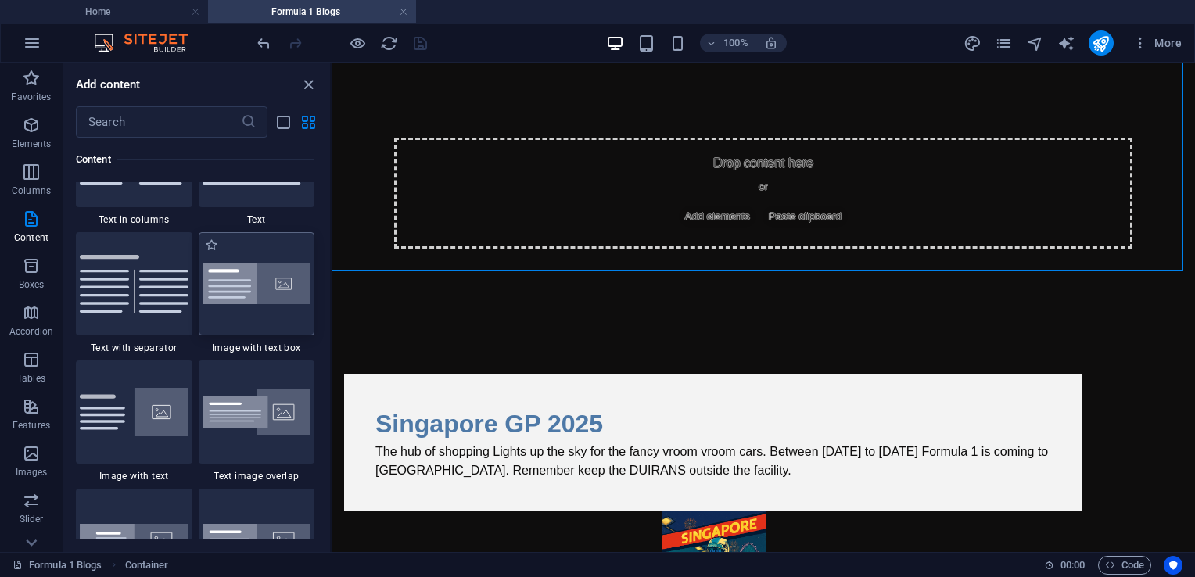
click at [250, 303] on img at bounding box center [257, 284] width 109 height 41
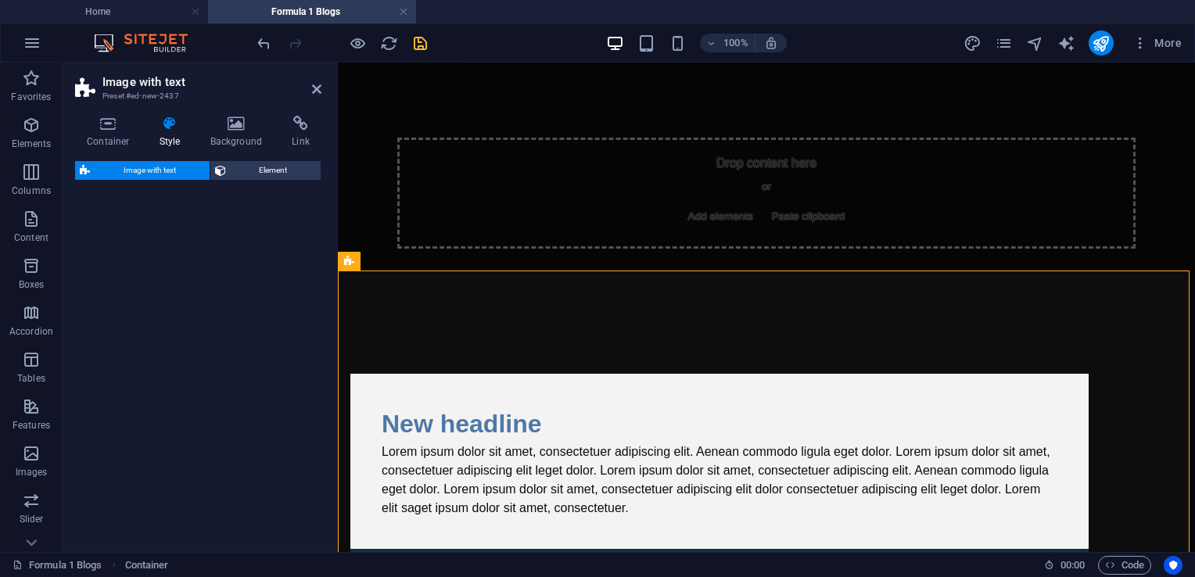
select select "rem"
select select "px"
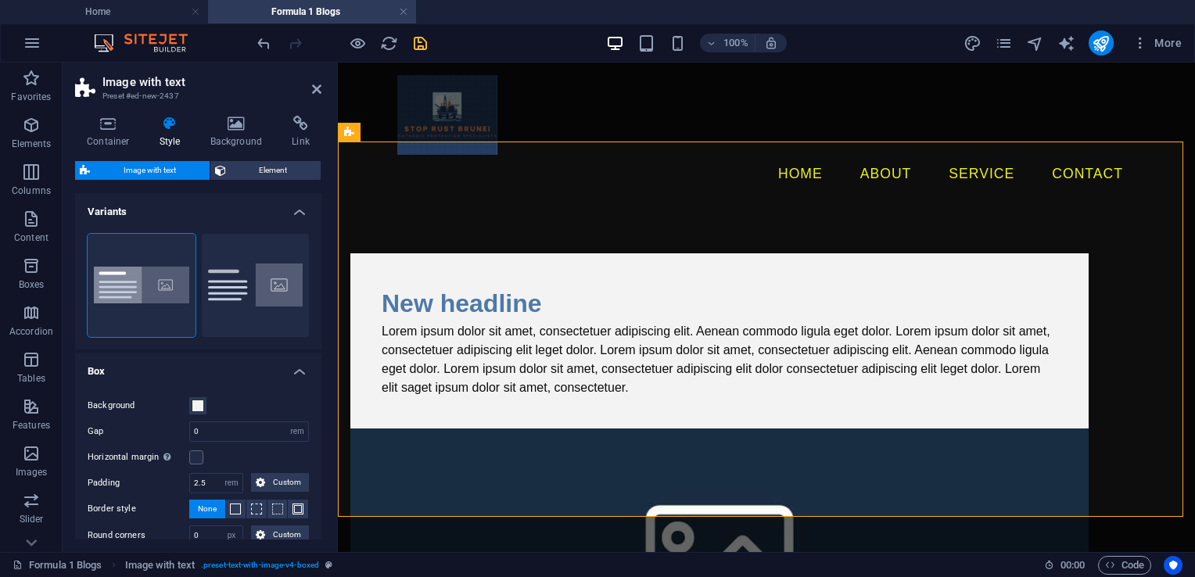
scroll to position [210, 0]
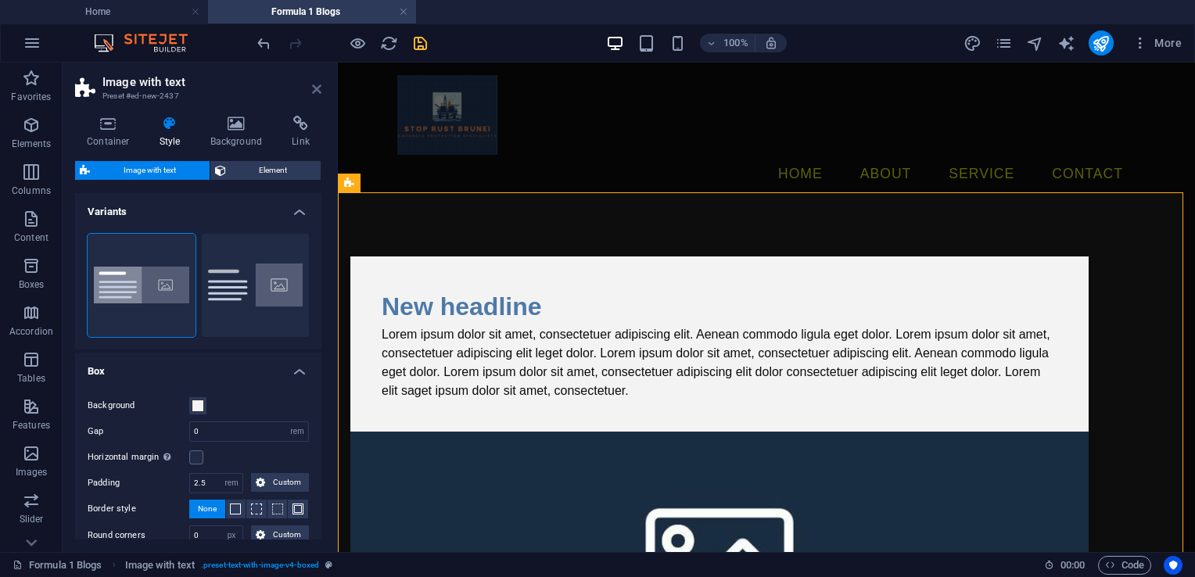
drag, startPoint x: 253, startPoint y: 27, endPoint x: 317, endPoint y: 88, distance: 89.0
click at [317, 88] on icon at bounding box center [316, 89] width 9 height 13
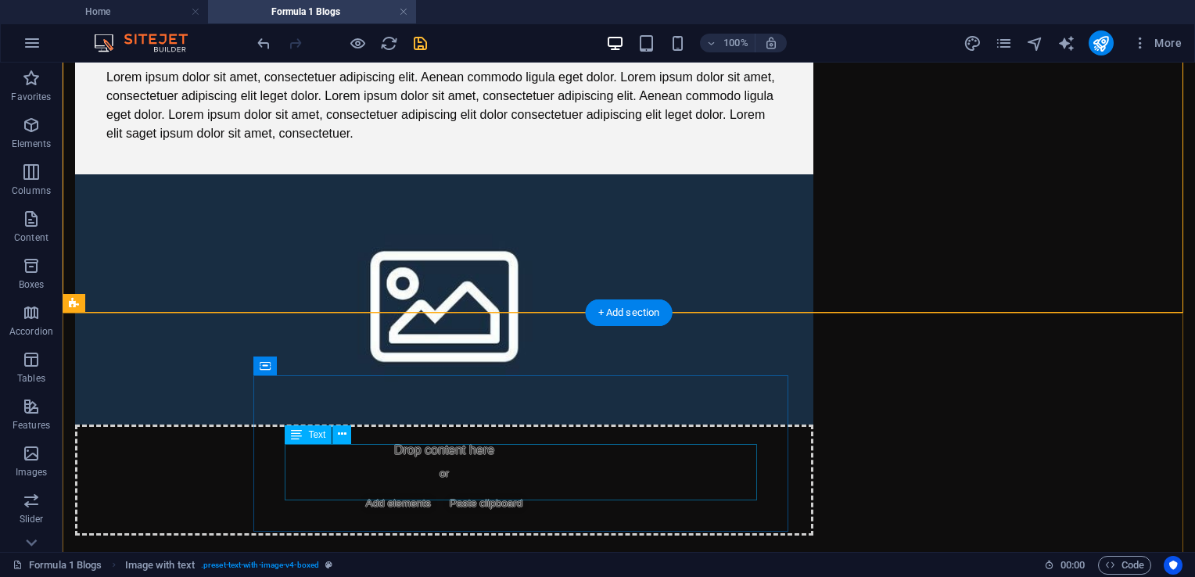
scroll to position [507, 0]
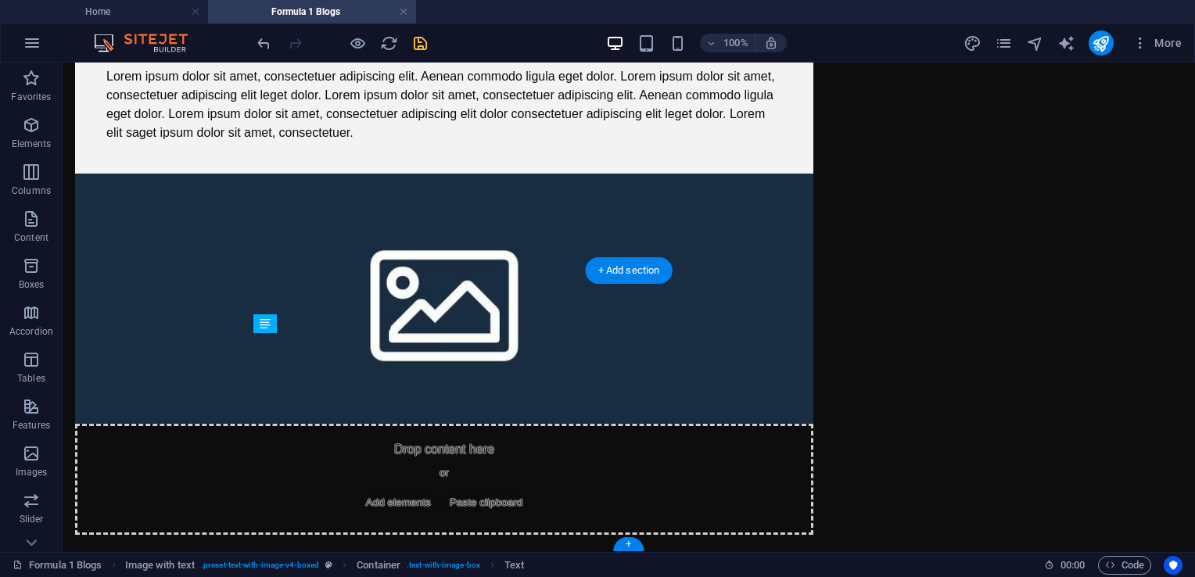
drag, startPoint x: 449, startPoint y: 449, endPoint x: 343, endPoint y: 453, distance: 106.4
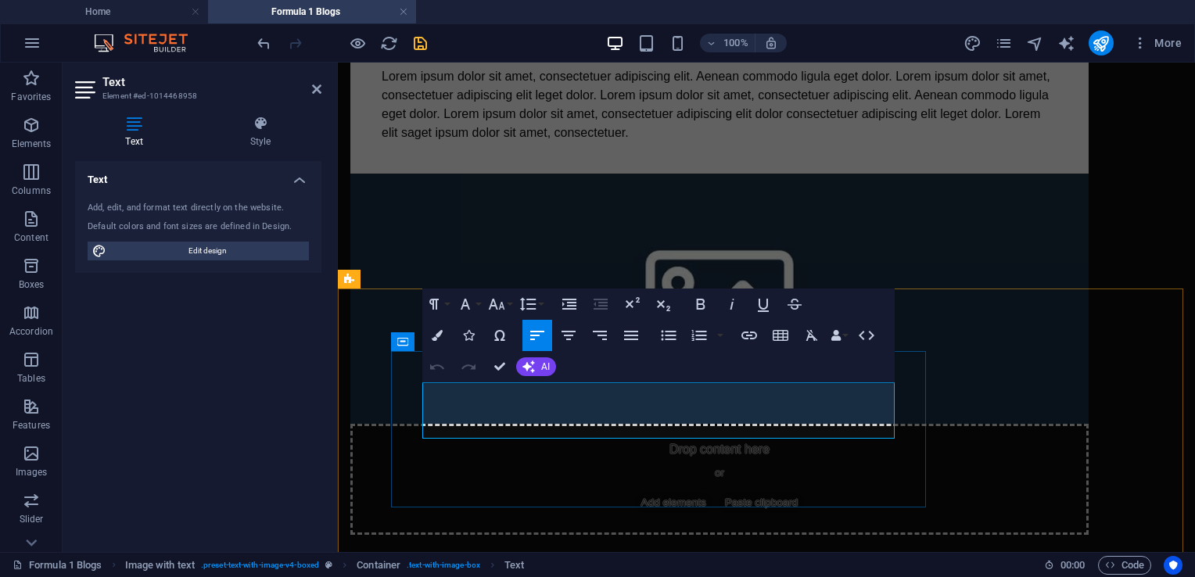
scroll to position [489, 0]
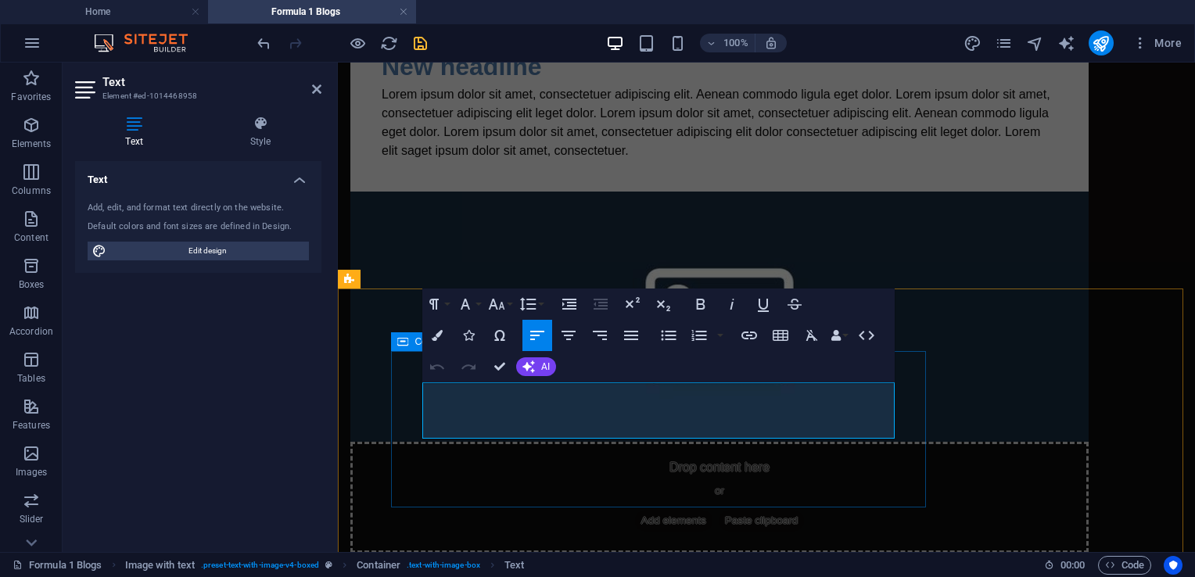
drag, startPoint x: 590, startPoint y: 434, endPoint x: 429, endPoint y: 396, distance: 166.4
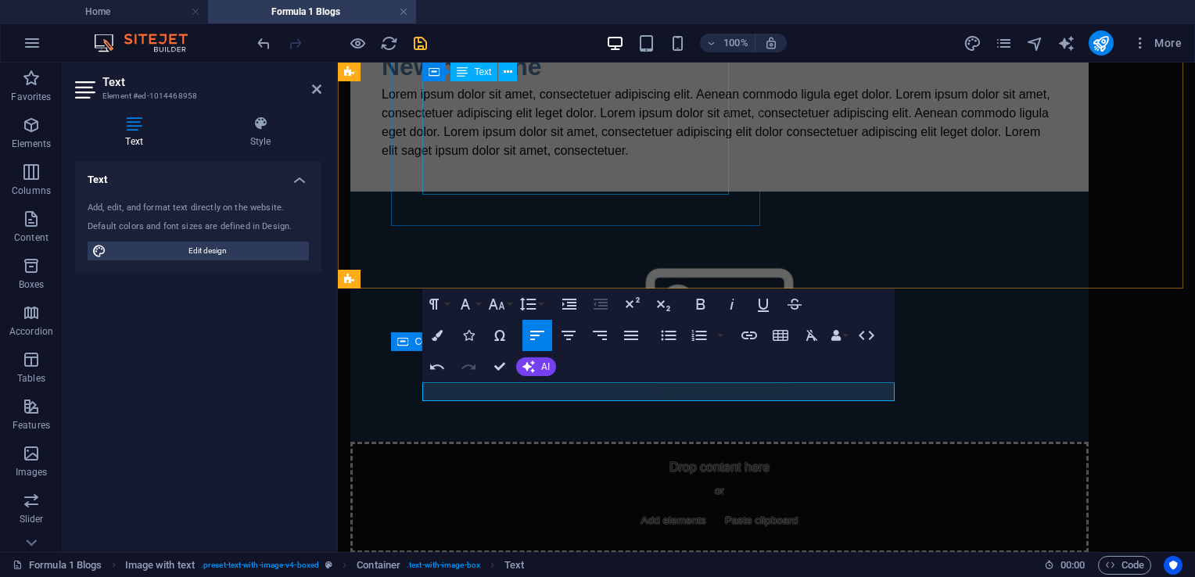
click at [597, 142] on div "Lorem ipsum dolor sit amet, consectetuer adipiscing elit. Aenean commodo ligula…" at bounding box center [720, 122] width 676 height 75
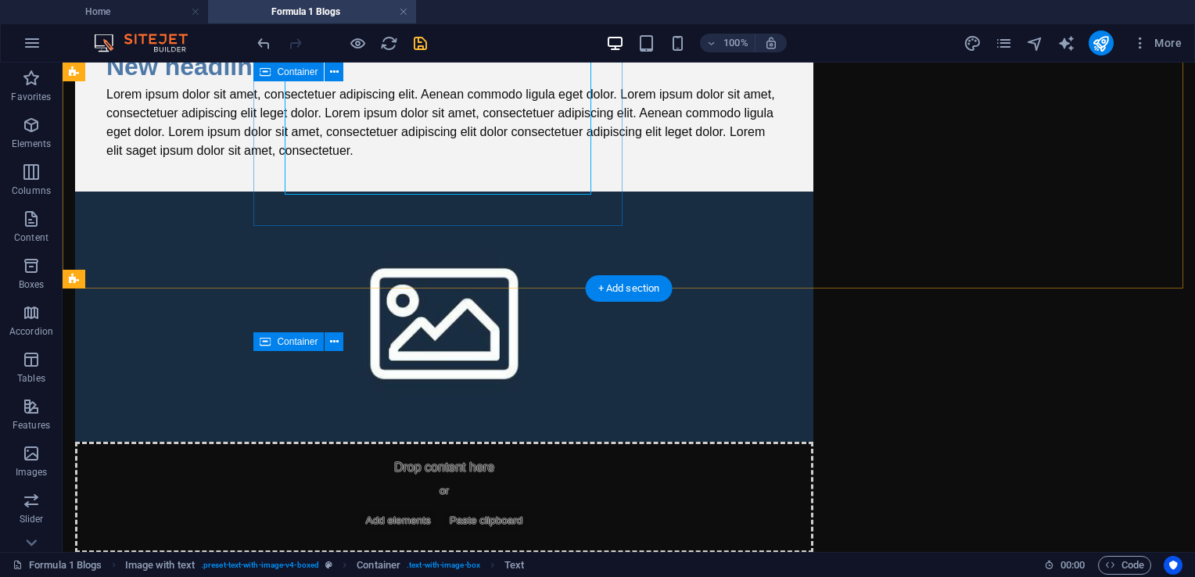
click at [608, 178] on div "New headline Lorem ipsum dolor sit amet, consectetuer adipiscing elit. Aenean c…" at bounding box center [444, 103] width 738 height 175
click at [525, 160] on div "Lorem ipsum dolor sit amet, consectetuer adipiscing elit. Aenean commodo ligula…" at bounding box center [444, 122] width 676 height 75
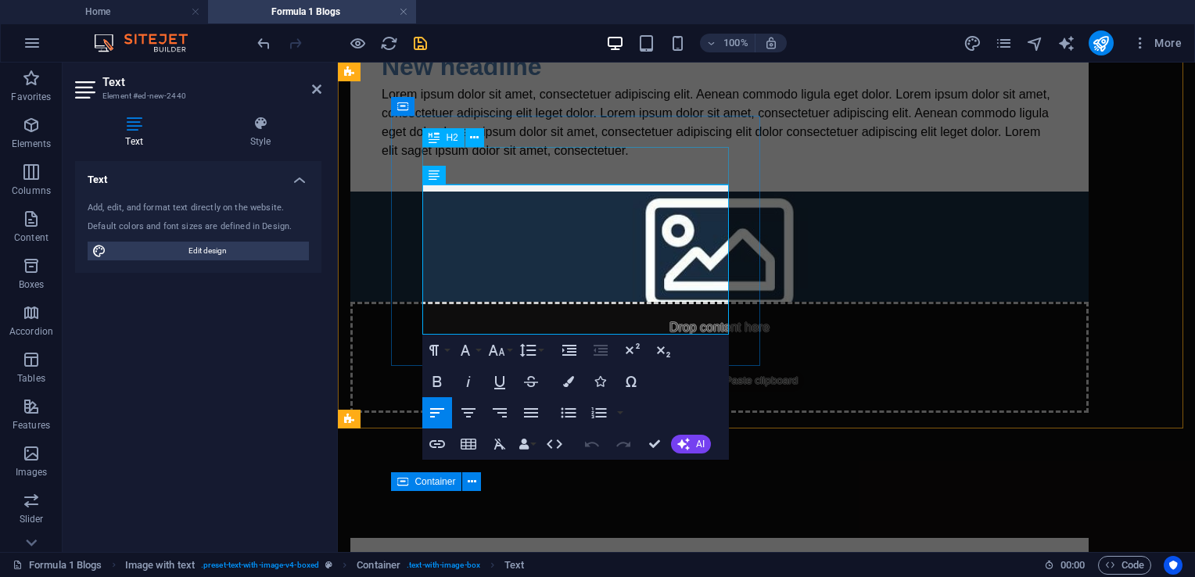
scroll to position [349, 0]
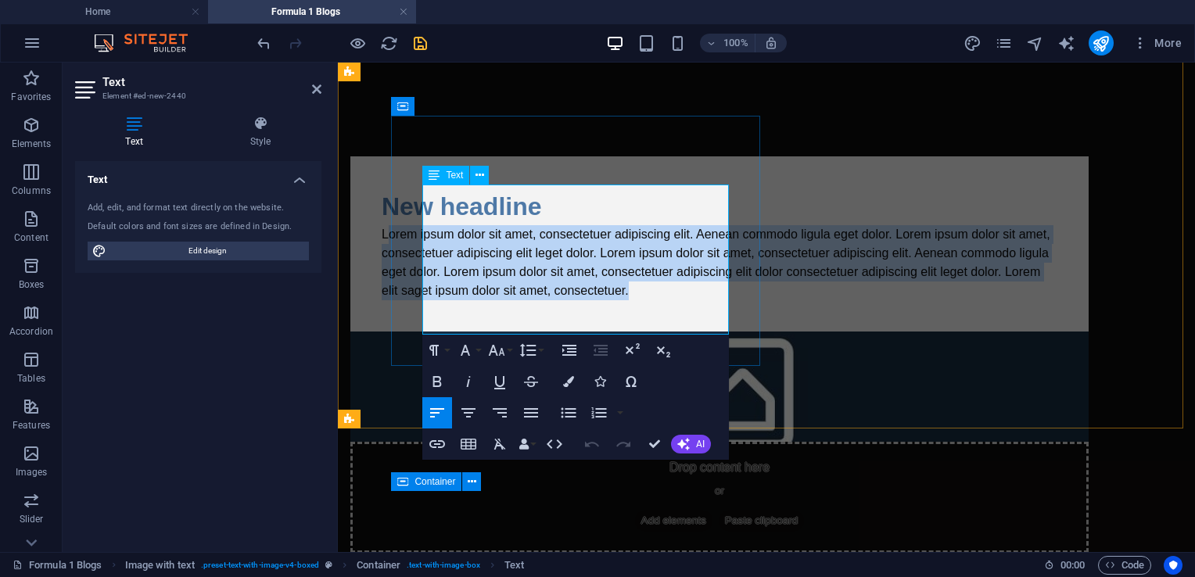
drag, startPoint x: 668, startPoint y: 327, endPoint x: 432, endPoint y: 206, distance: 264.4
click at [430, 225] on p "Lorem ipsum dolor sit amet, consectetuer adipiscing elit. Aenean commodo ligula…" at bounding box center [720, 262] width 676 height 75
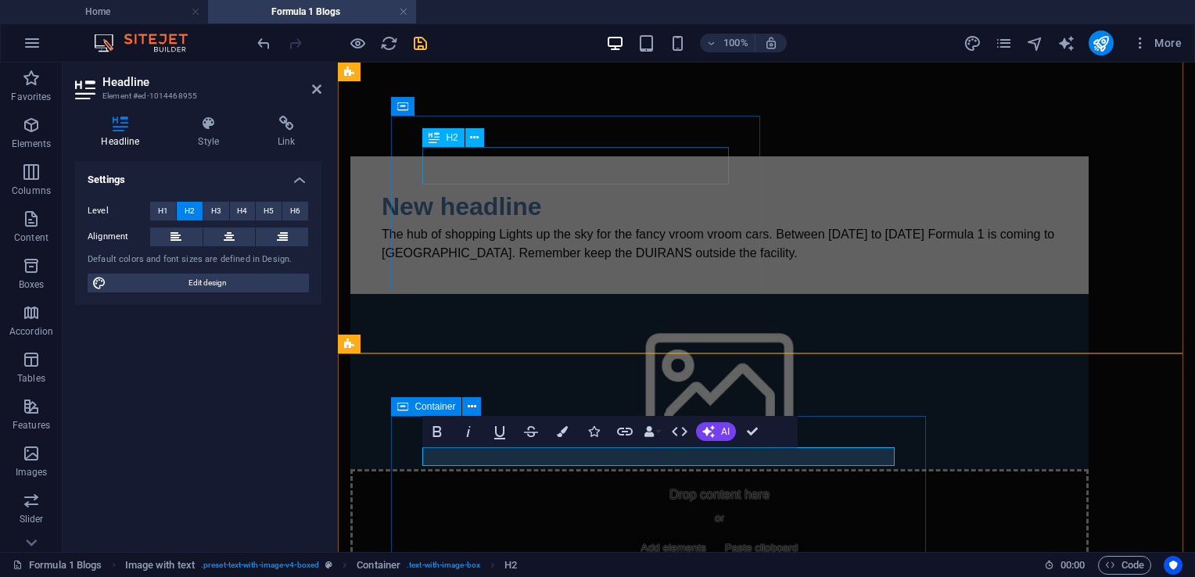
click at [553, 188] on div "New headline" at bounding box center [720, 207] width 676 height 38
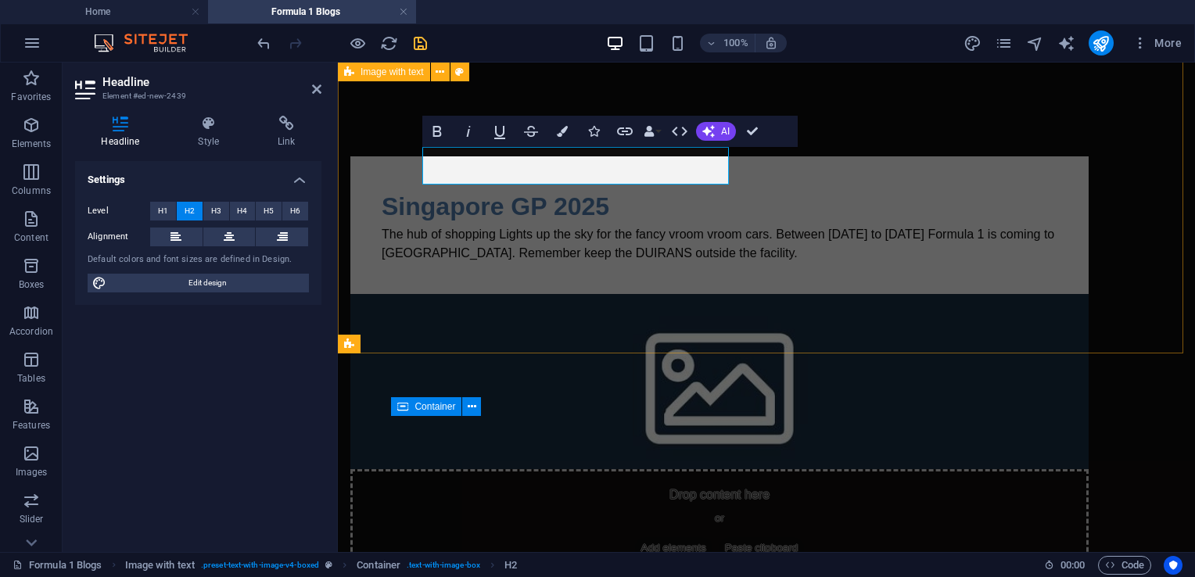
click at [732, 333] on div "Singapore GP 2025 The hub of shopping Lights up the sky for the fancy vroom vro…" at bounding box center [766, 368] width 857 height 549
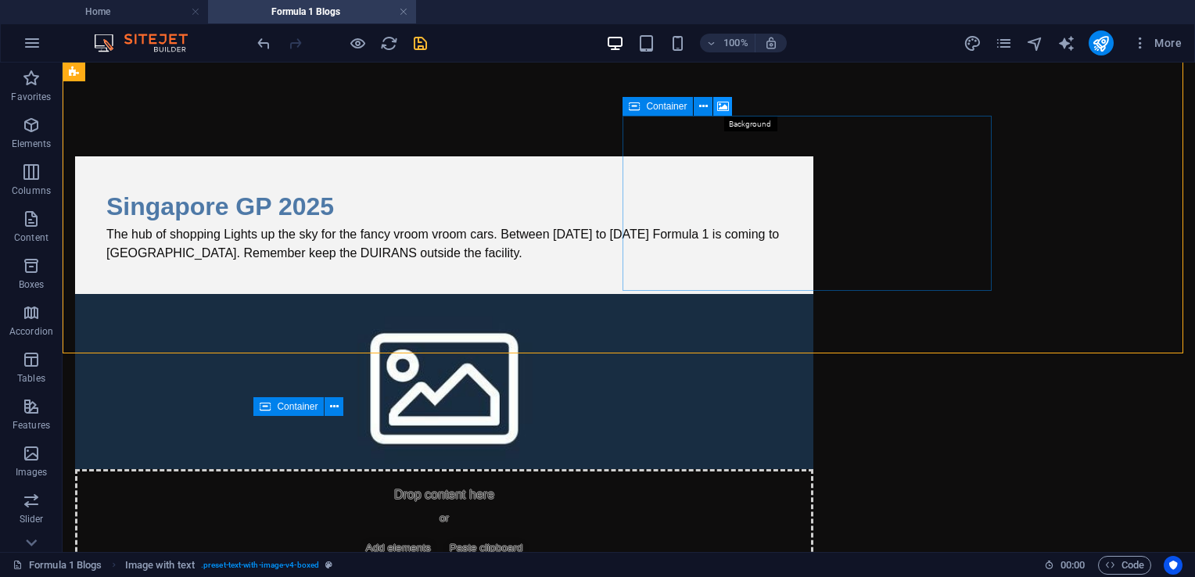
click at [721, 108] on icon at bounding box center [723, 107] width 12 height 16
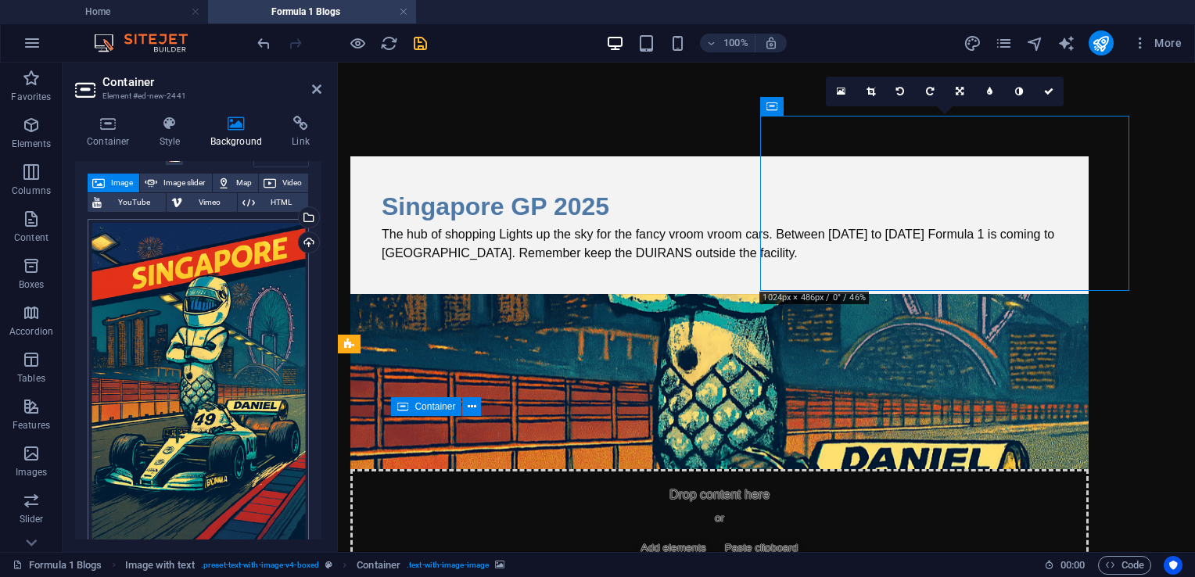
scroll to position [156, 0]
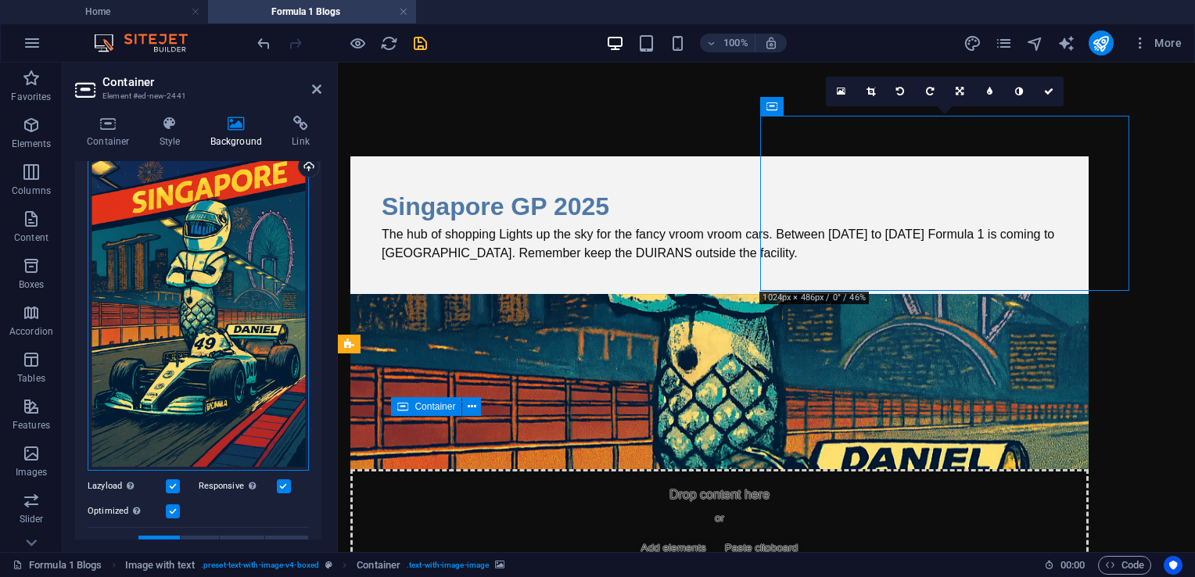
drag, startPoint x: 201, startPoint y: 345, endPoint x: 302, endPoint y: 467, distance: 158.3
click at [302, 467] on div "Drag files here, click to choose files or select files from Files or our free s…" at bounding box center [198, 386] width 221 height 498
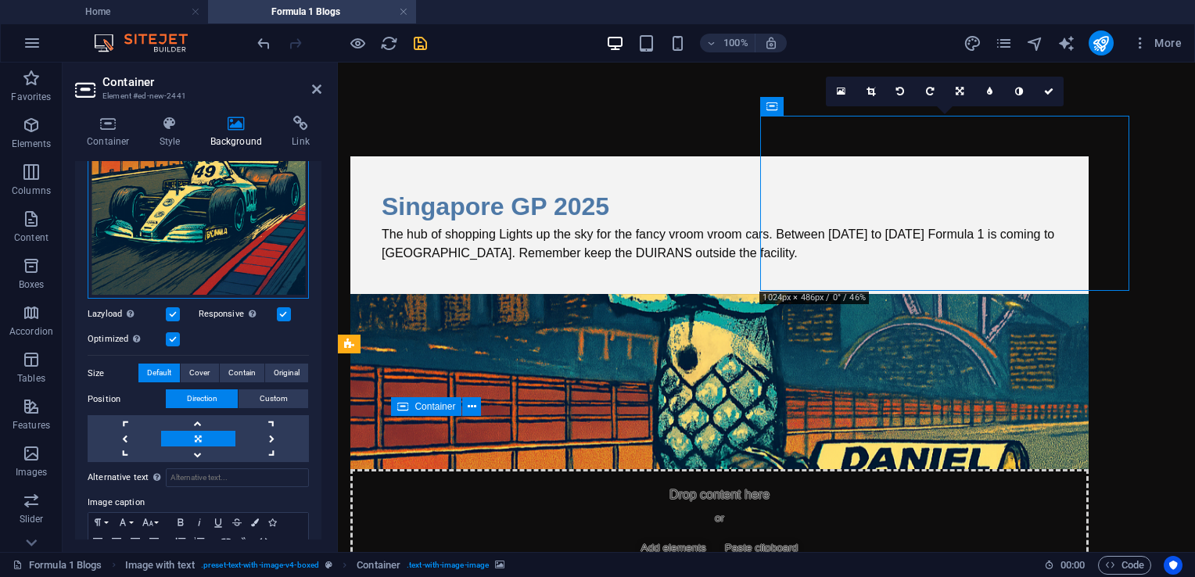
scroll to position [391, 0]
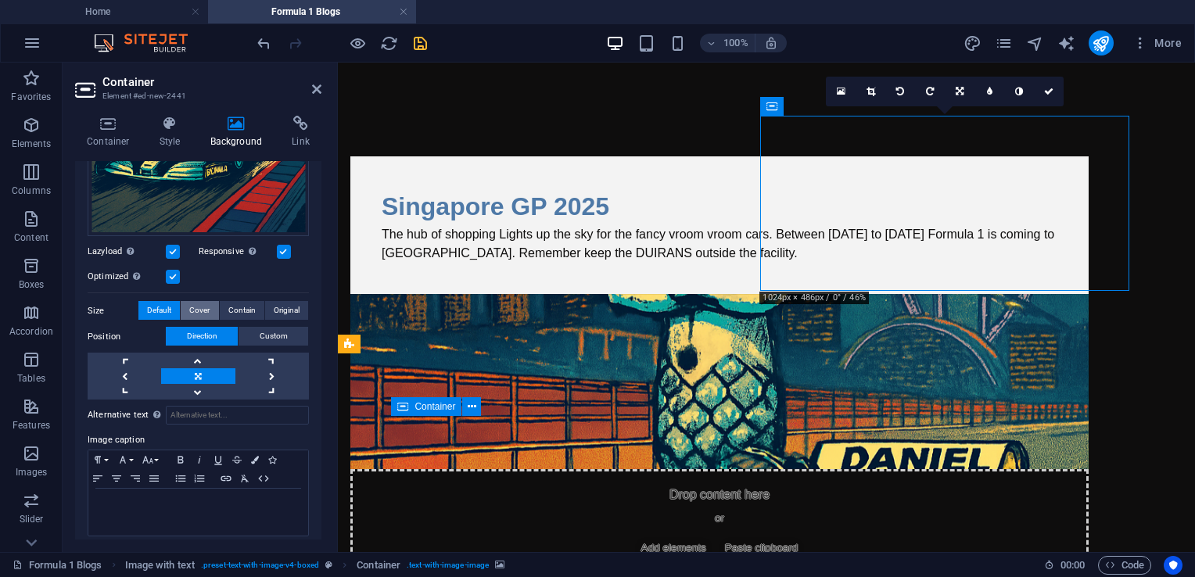
click at [200, 303] on span "Cover" at bounding box center [199, 310] width 20 height 19
click at [261, 332] on span "Custom" at bounding box center [274, 336] width 28 height 19
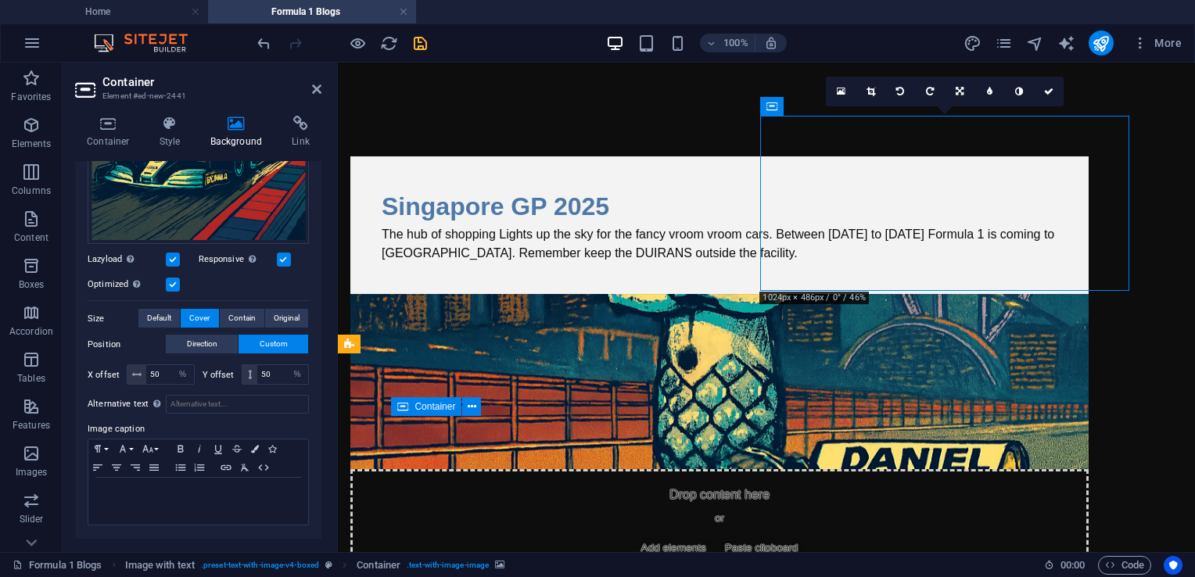
scroll to position [376, 0]
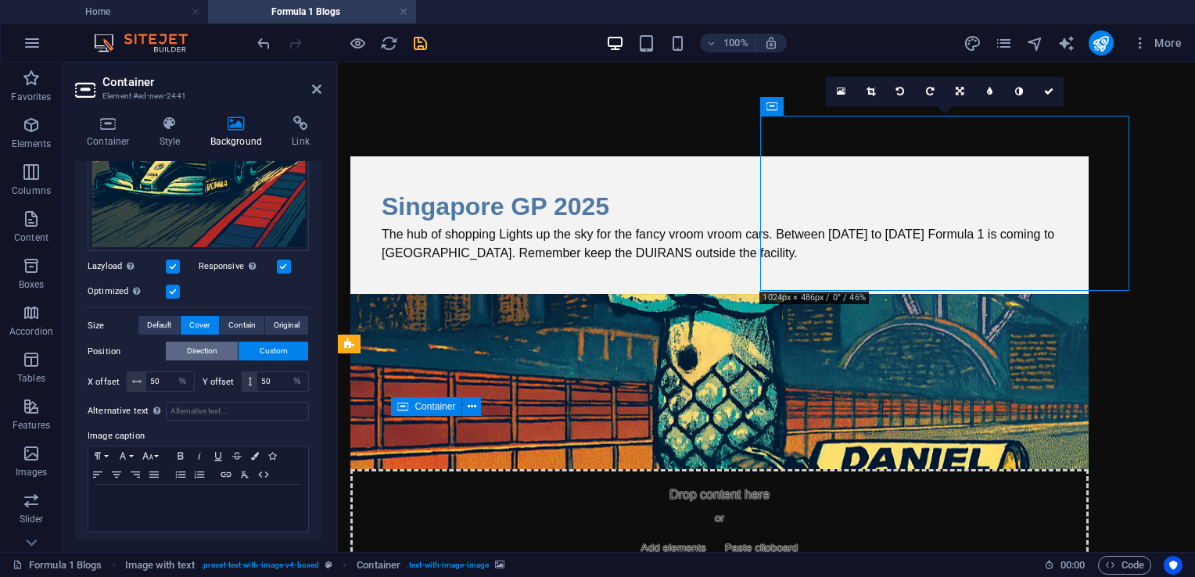
click at [176, 348] on button "Direction" at bounding box center [202, 351] width 72 height 19
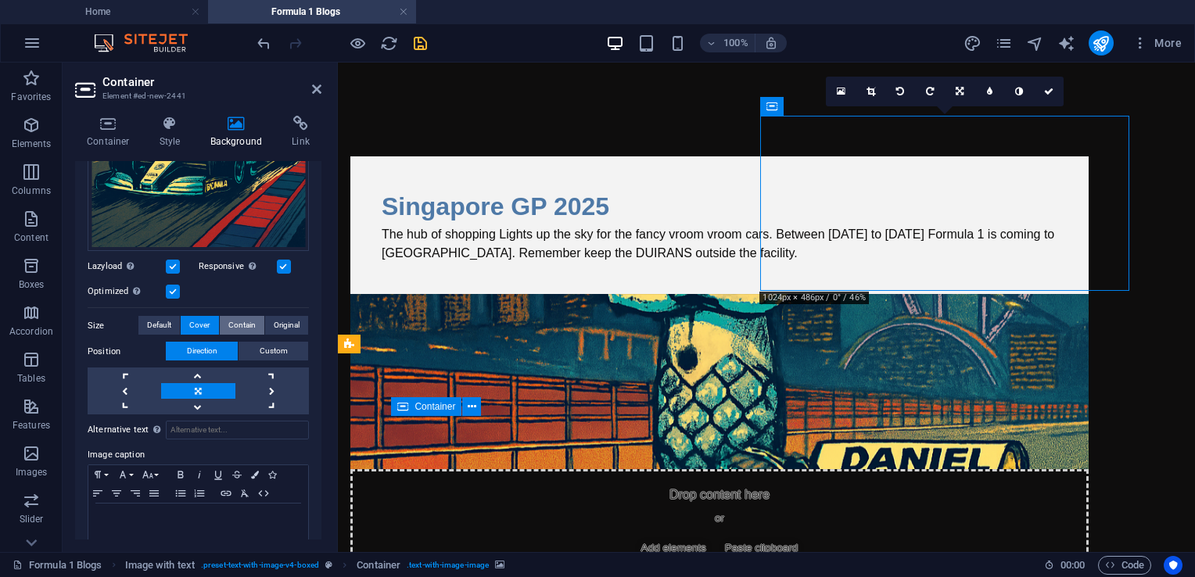
click at [246, 318] on span "Contain" at bounding box center [241, 325] width 27 height 19
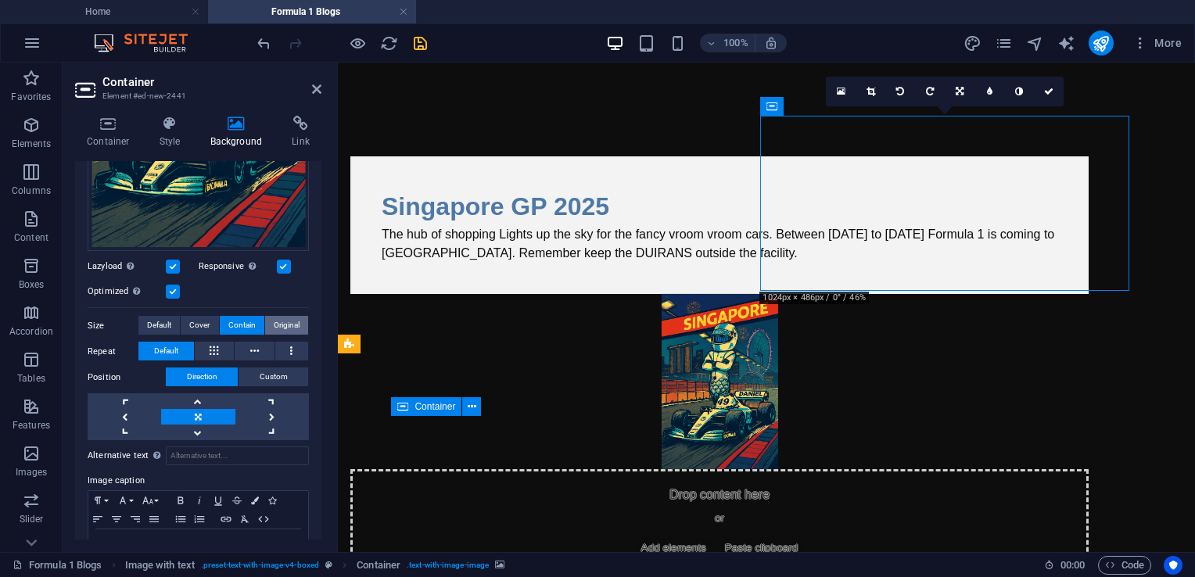
click at [278, 324] on span "Original" at bounding box center [287, 325] width 26 height 19
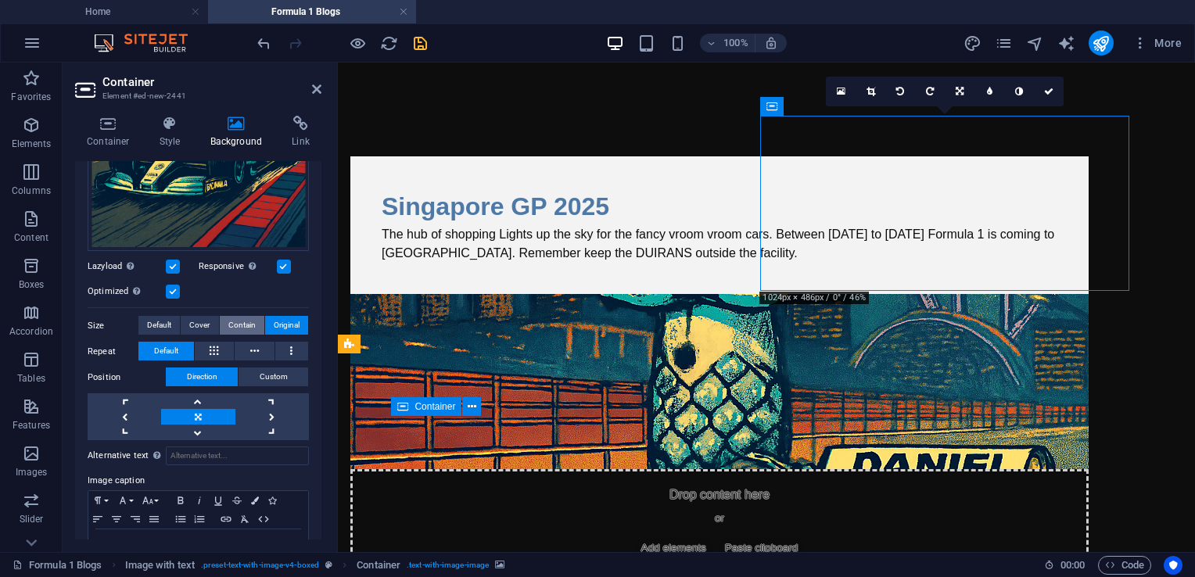
click at [244, 321] on span "Contain" at bounding box center [241, 325] width 27 height 19
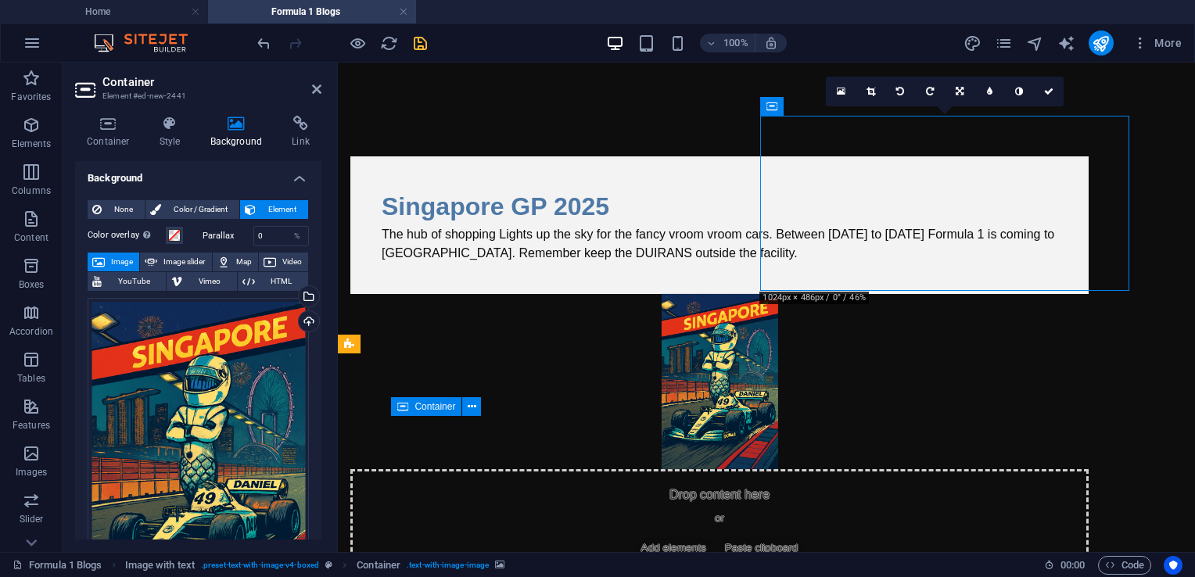
scroll to position [0, 0]
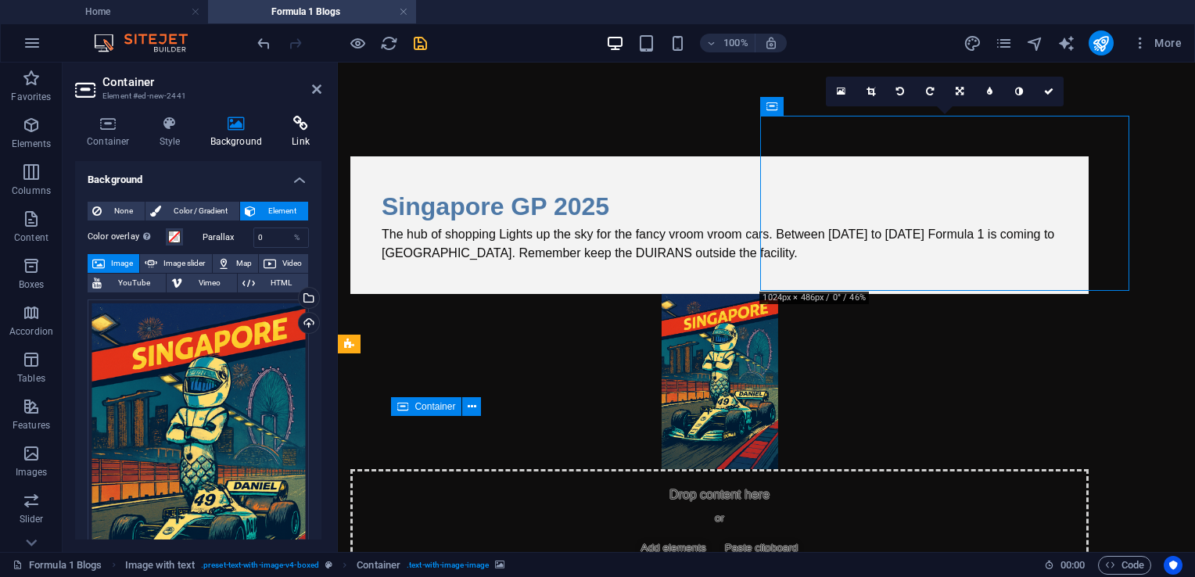
click at [303, 127] on icon at bounding box center [300, 124] width 41 height 16
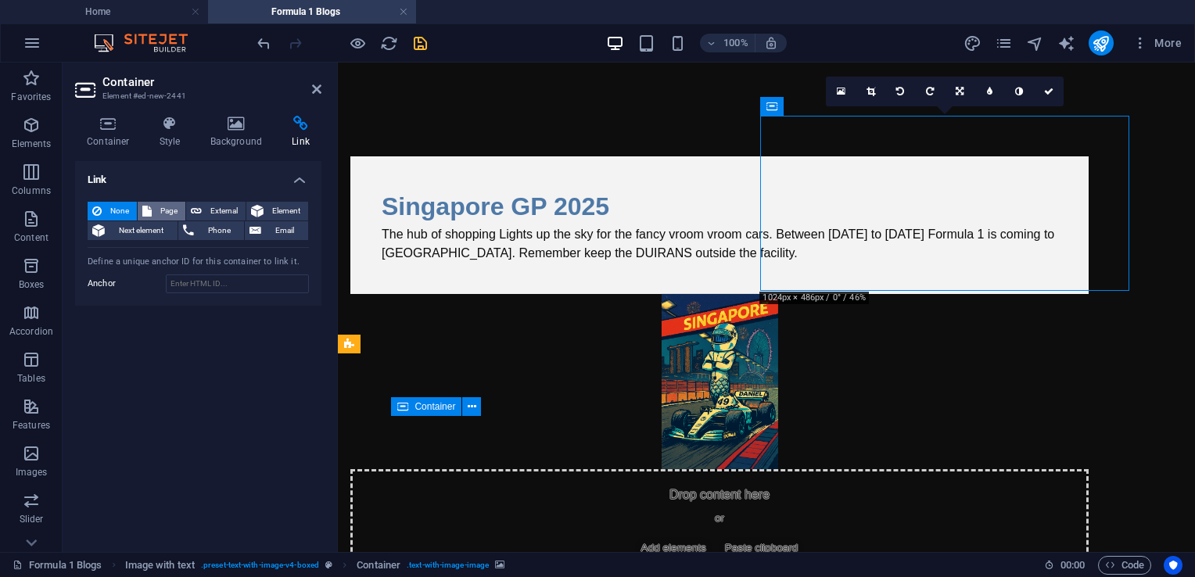
click at [167, 217] on span "Page" at bounding box center [168, 211] width 24 height 19
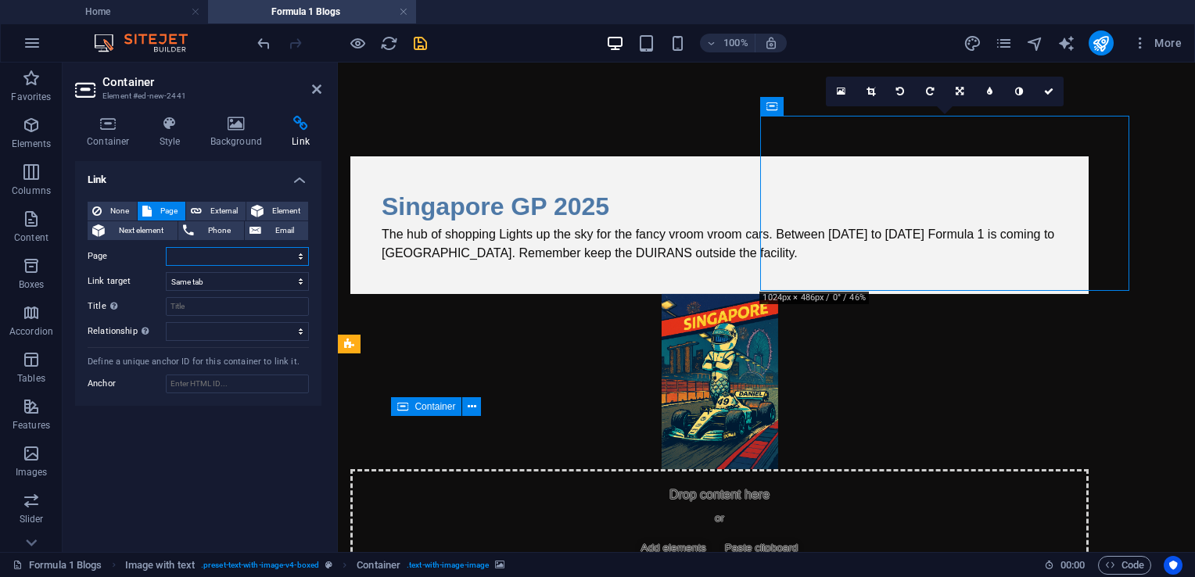
click at [206, 258] on select "Home Legal Notice Privacy About us Business Blogs Football Blogs Formula 1 Blog…" at bounding box center [237, 256] width 143 height 19
select select "7"
click at [166, 247] on select "Home Legal Notice Privacy About us Business Blogs Football Blogs Formula 1 Blog…" at bounding box center [237, 256] width 143 height 19
click at [319, 85] on icon at bounding box center [316, 89] width 9 height 13
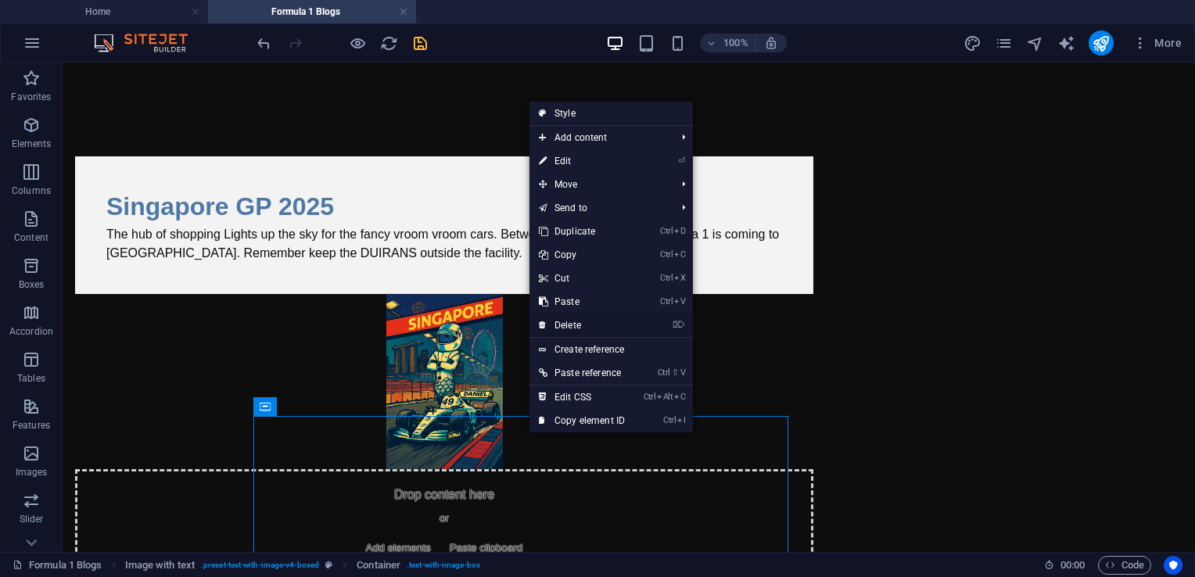
drag, startPoint x: 571, startPoint y: 325, endPoint x: 511, endPoint y: 262, distance: 86.3
click at [571, 325] on link "⌦ Delete" at bounding box center [581, 325] width 105 height 23
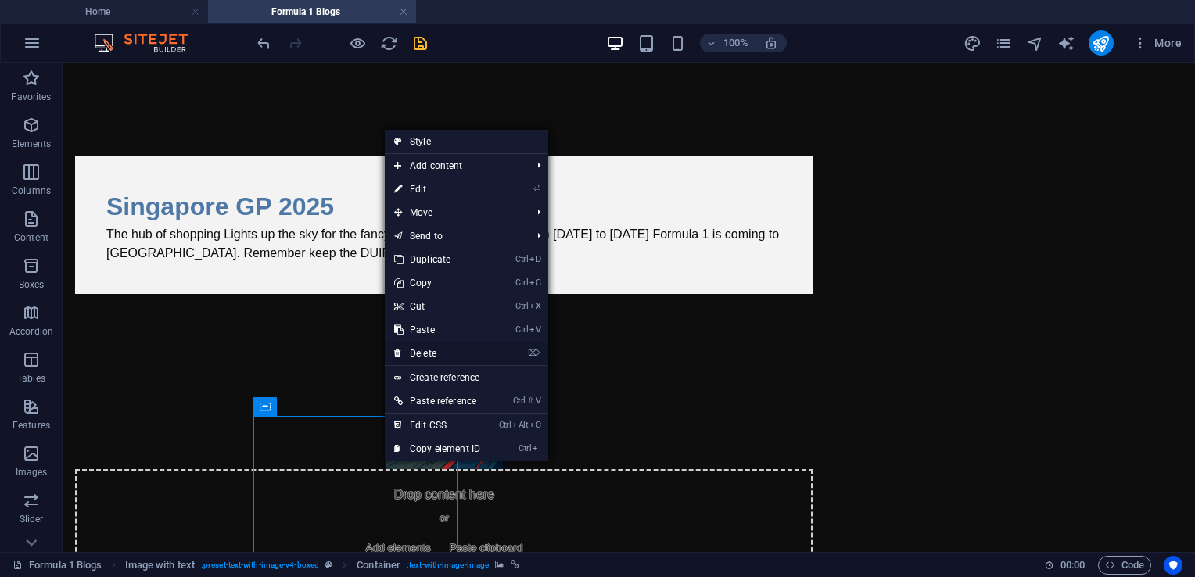
drag, startPoint x: 434, startPoint y: 356, endPoint x: 370, endPoint y: 294, distance: 89.0
click at [434, 356] on link "⌦ Delete" at bounding box center [437, 353] width 105 height 23
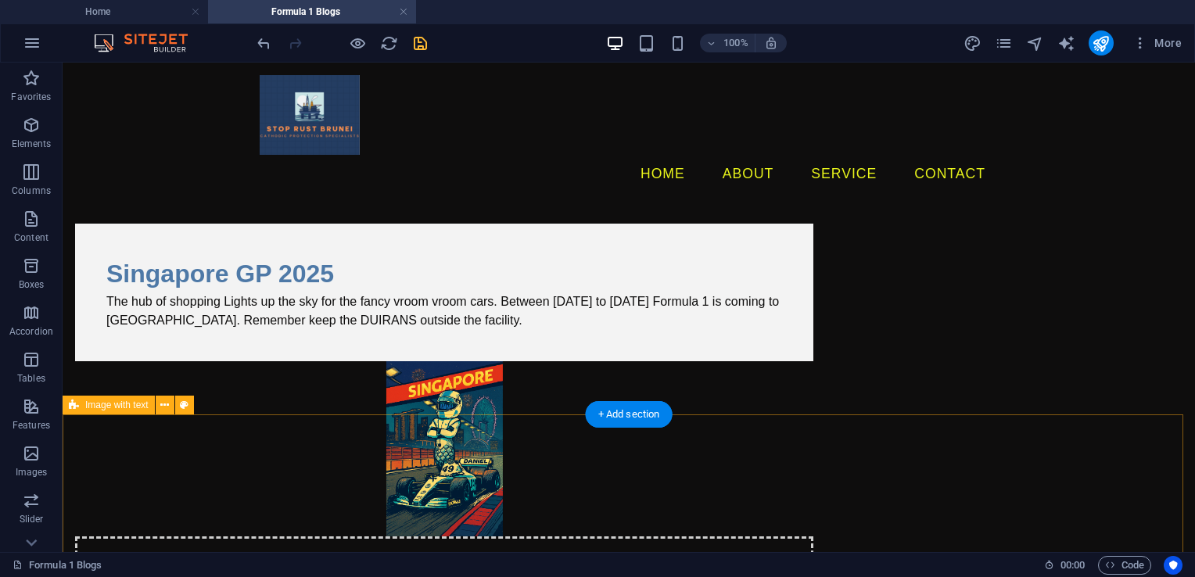
scroll to position [192, 0]
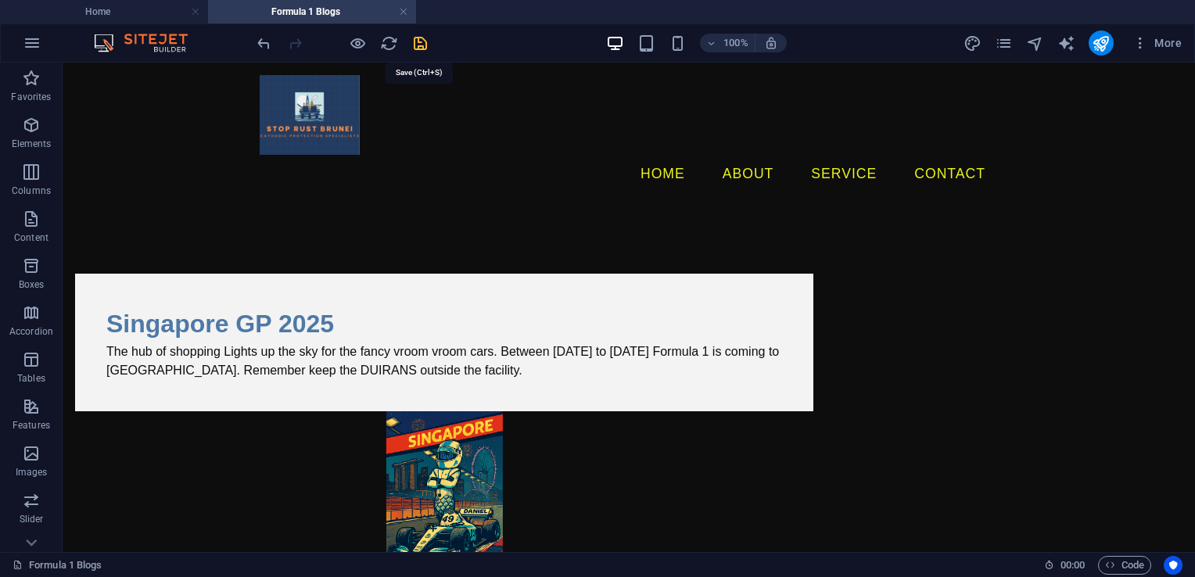
click at [422, 42] on icon "save" at bounding box center [420, 43] width 18 height 18
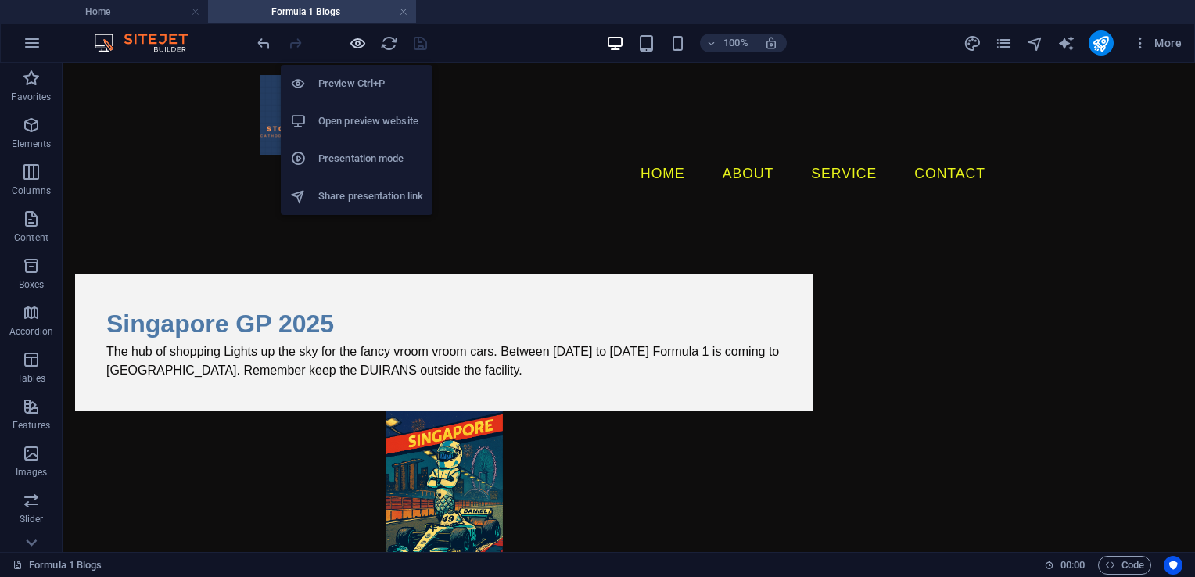
click at [358, 41] on icon "button" at bounding box center [358, 43] width 18 height 18
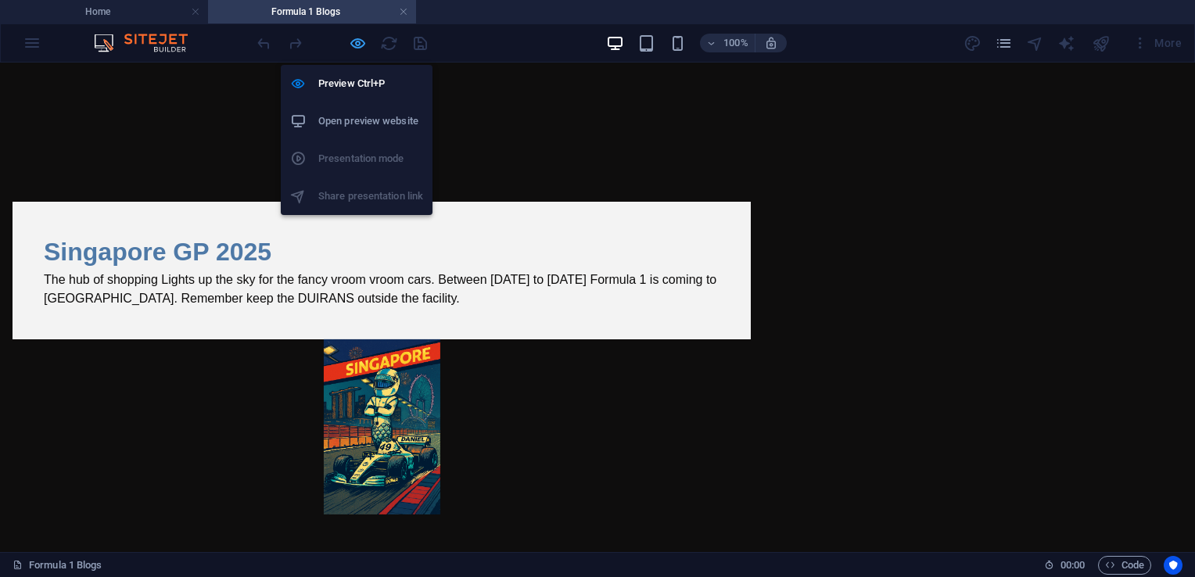
scroll to position [166, 0]
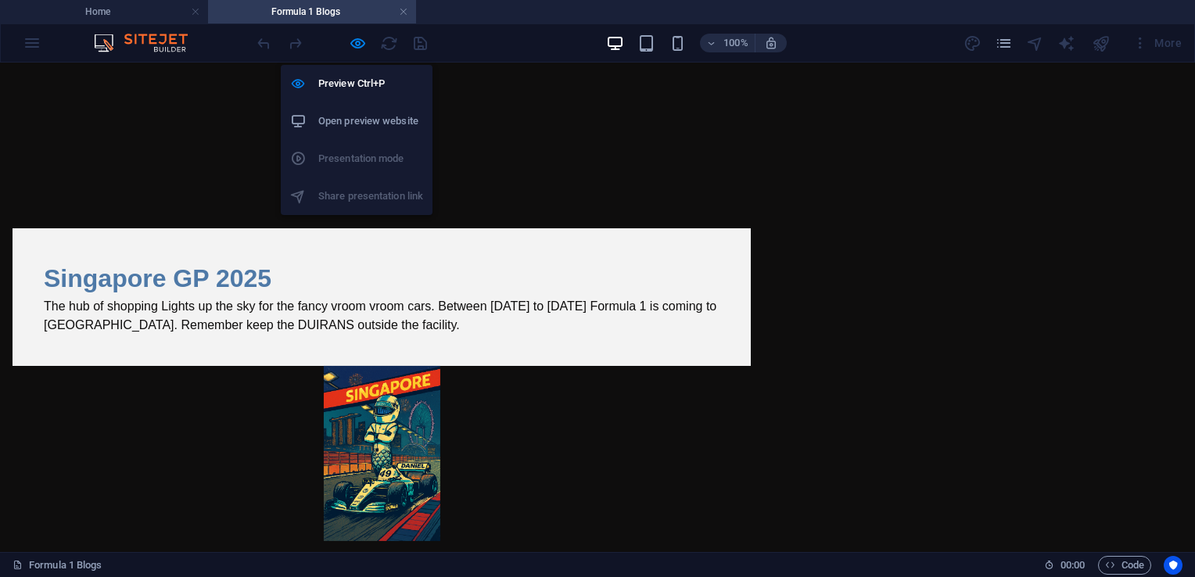
click at [372, 113] on h6 "Open preview website" at bounding box center [370, 121] width 105 height 19
click at [360, 42] on icon "button" at bounding box center [358, 43] width 18 height 18
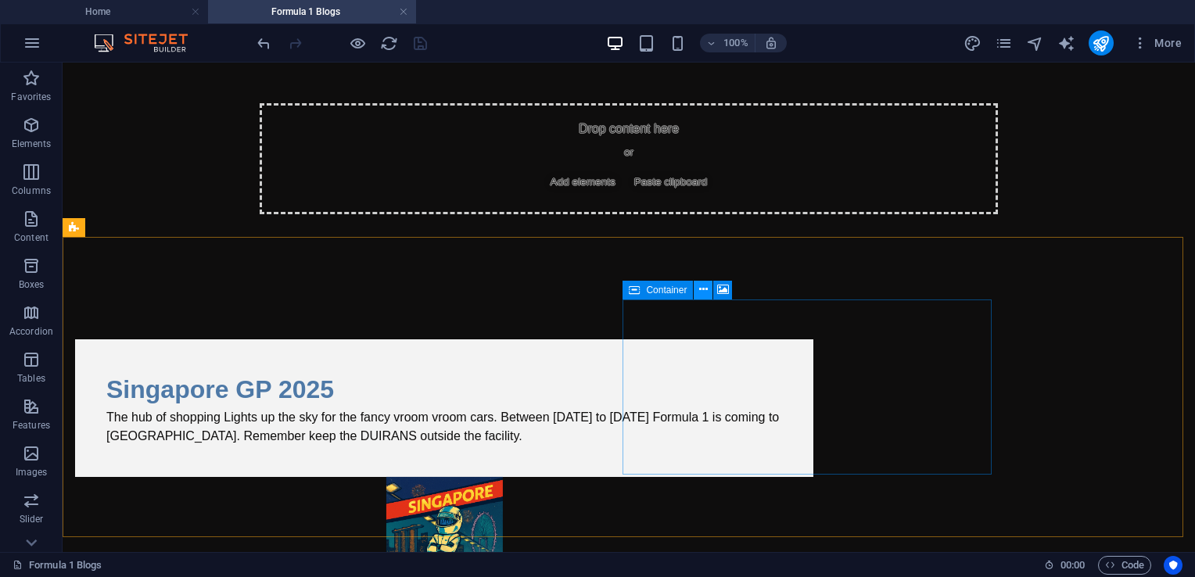
click at [703, 291] on icon at bounding box center [703, 290] width 9 height 16
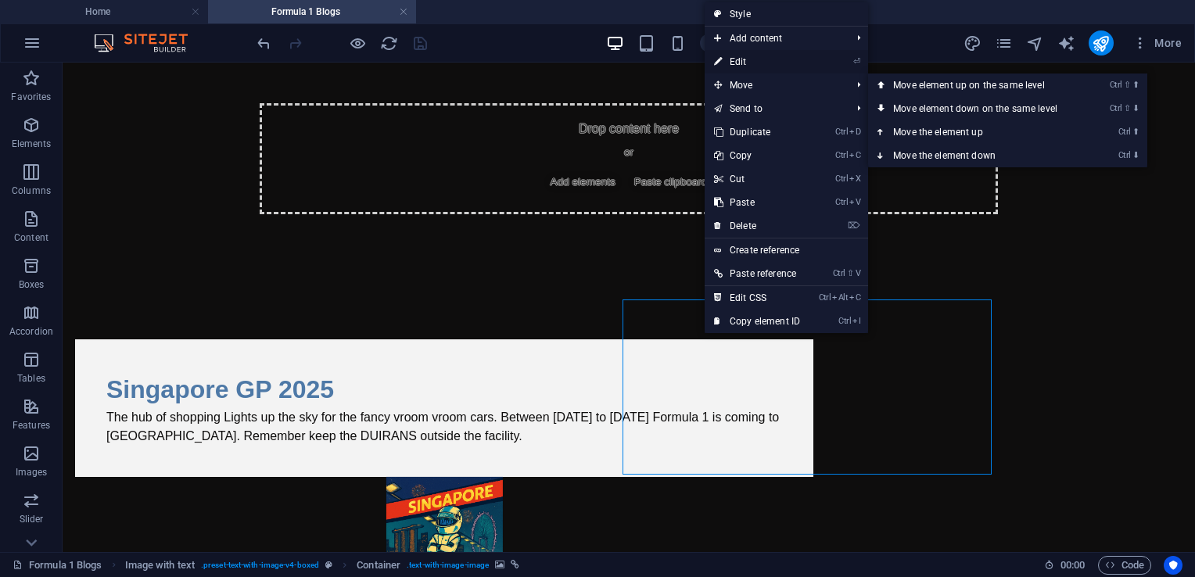
click at [770, 63] on link "⏎ Edit" at bounding box center [757, 61] width 105 height 23
select select "7"
select select
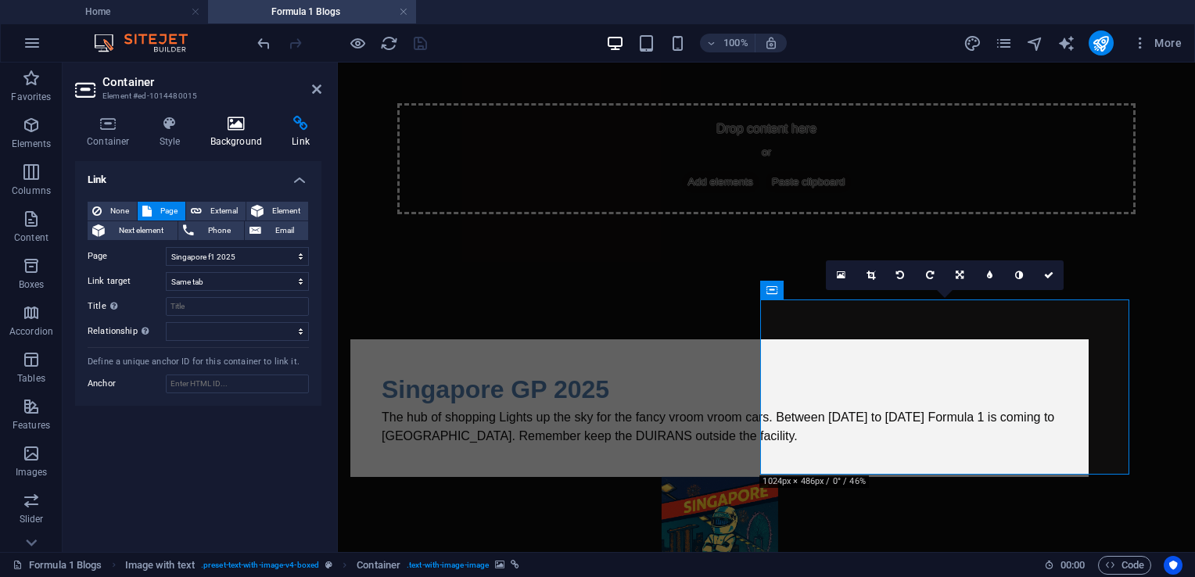
click at [243, 137] on h4 "Background" at bounding box center [240, 132] width 82 height 33
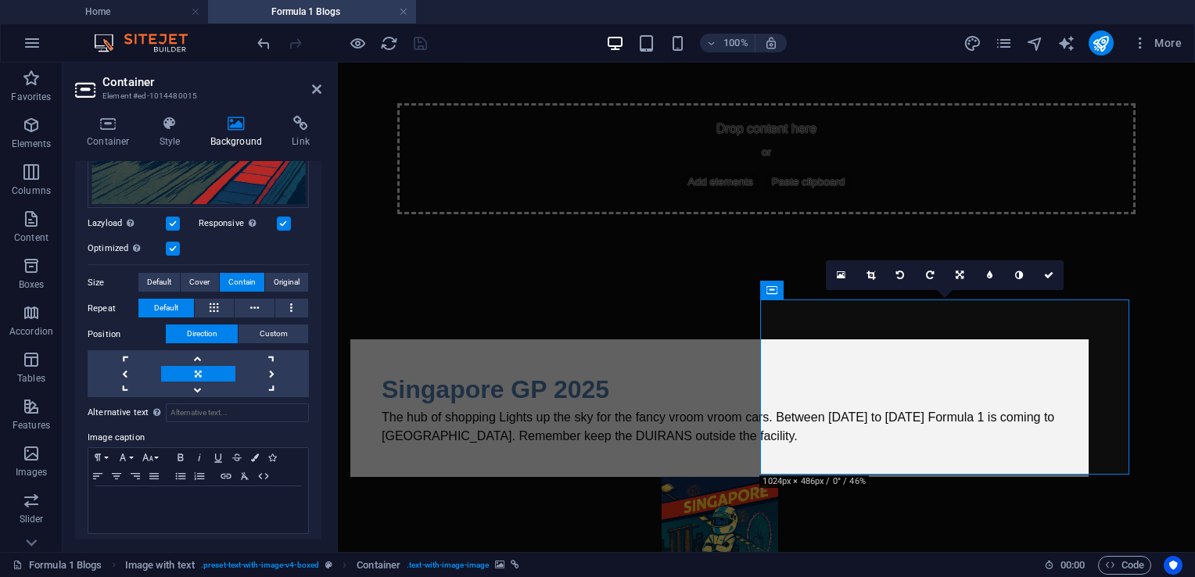
scroll to position [422, 0]
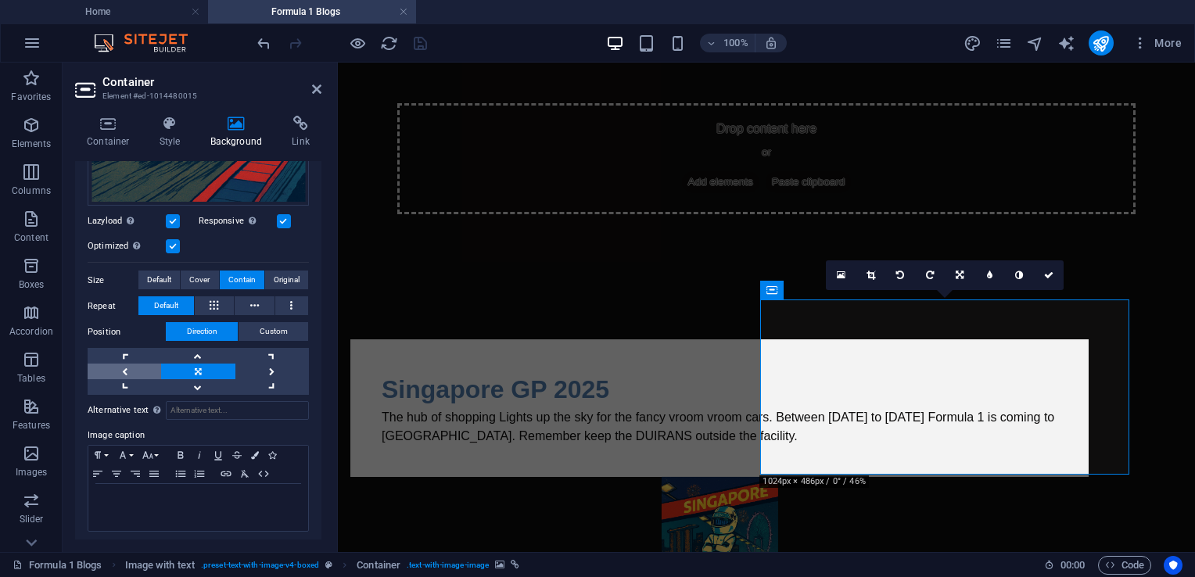
click at [125, 366] on link at bounding box center [125, 372] width 74 height 16
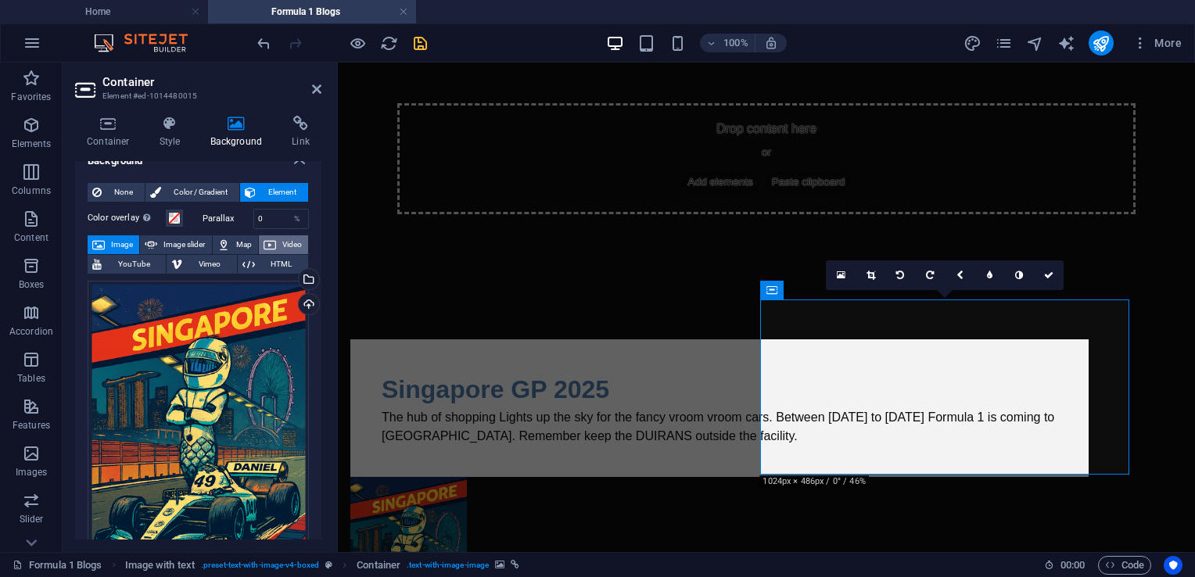
scroll to position [0, 0]
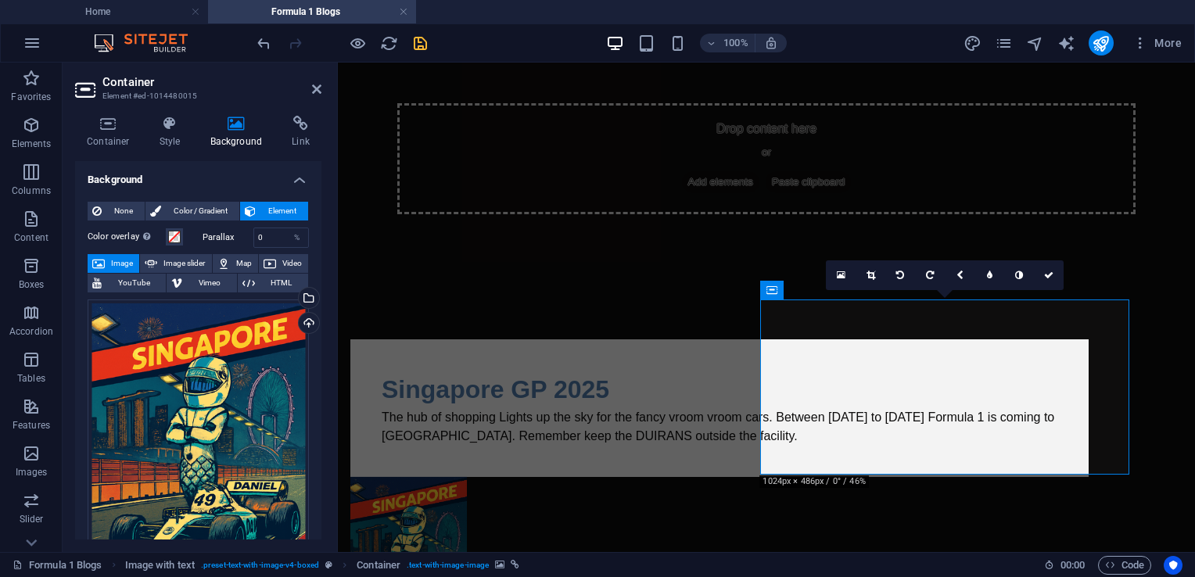
click at [310, 91] on header "Container Element #ed-1014480015" at bounding box center [198, 83] width 246 height 41
click at [314, 88] on icon at bounding box center [316, 89] width 9 height 13
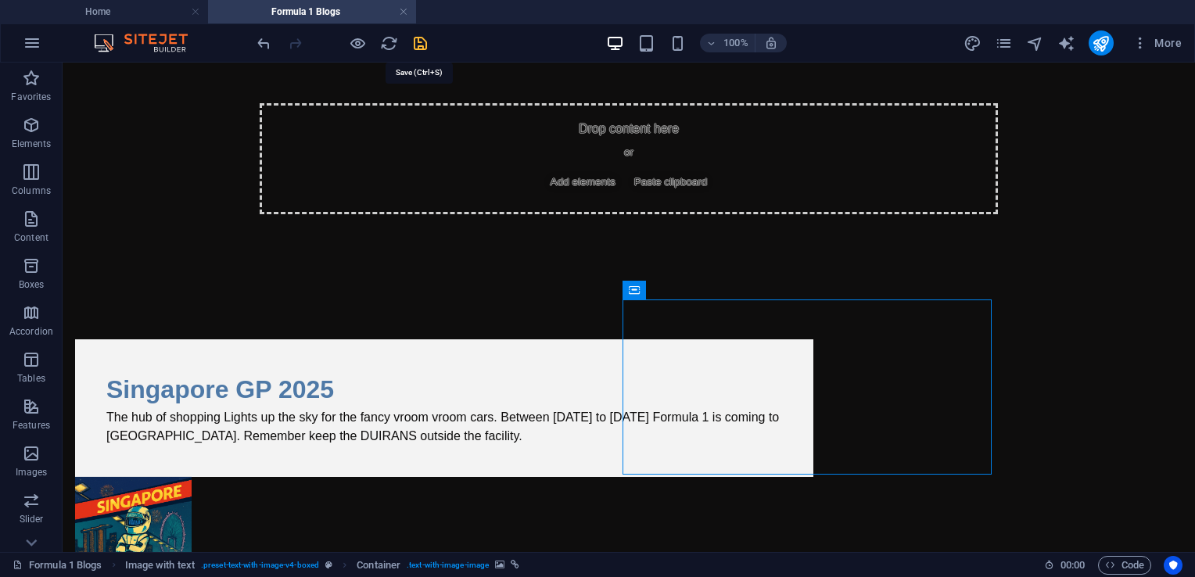
click at [416, 41] on icon "save" at bounding box center [420, 43] width 18 height 18
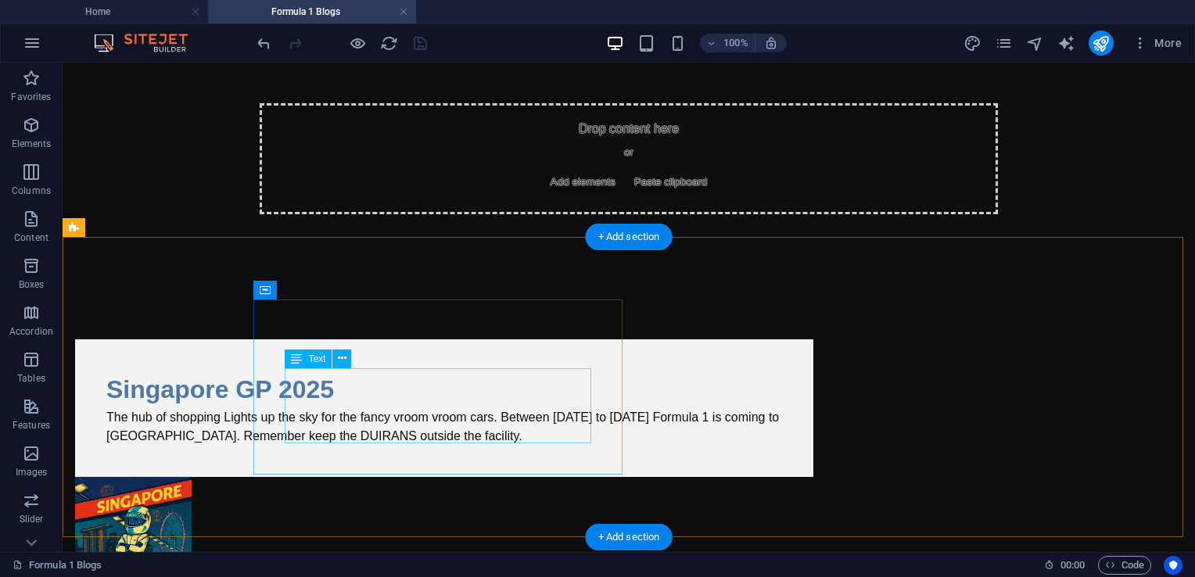
click at [400, 408] on div "The hub of shopping Lights up the sky for the fancy vroom vroom cars. Between […" at bounding box center [444, 427] width 676 height 38
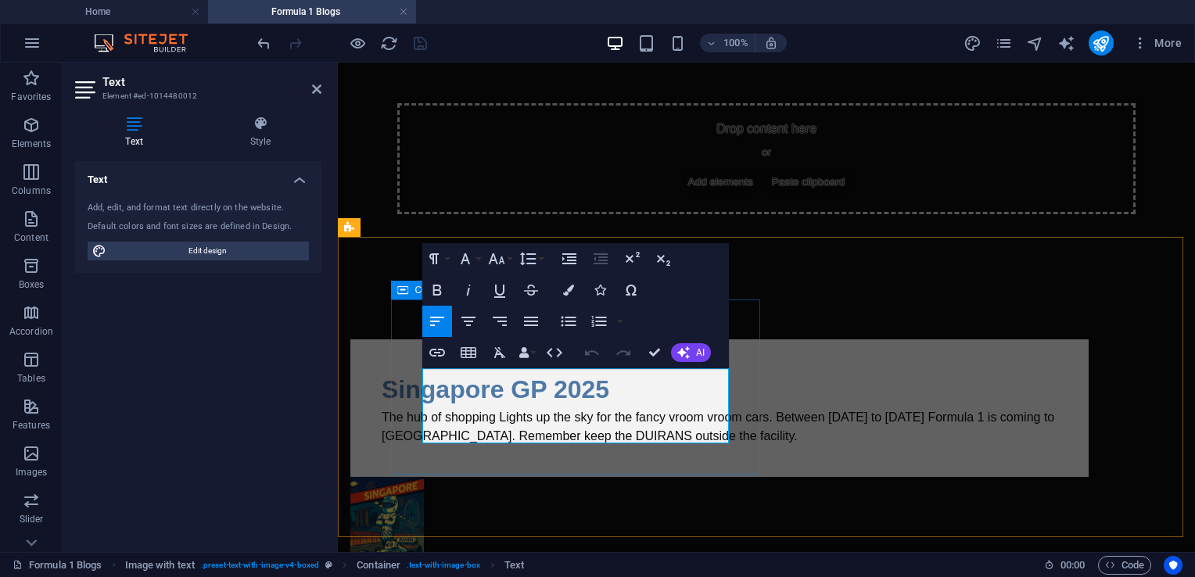
click at [536, 408] on p "The hub of shopping Lights up the sky for the fancy vroom vroom cars. Between […" at bounding box center [720, 427] width 676 height 38
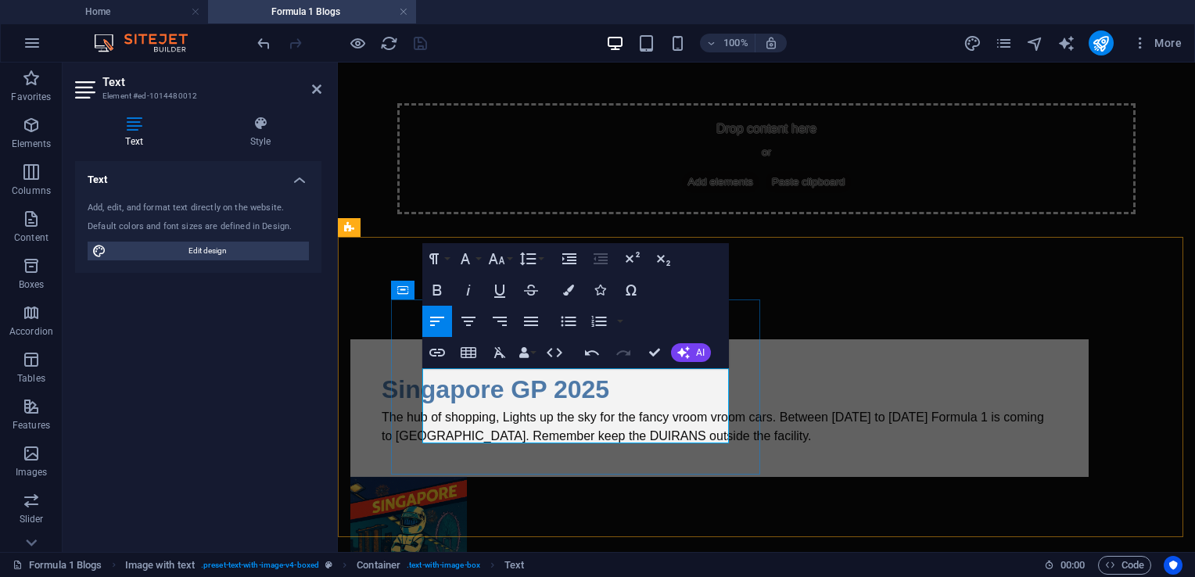
click at [502, 429] on p "The hub of shopping, Lights up the sky for the fancy vroom vroom cars. Between …" at bounding box center [720, 427] width 676 height 38
click at [461, 38] on div "100% More" at bounding box center [721, 43] width 934 height 25
click at [314, 83] on icon at bounding box center [316, 89] width 9 height 13
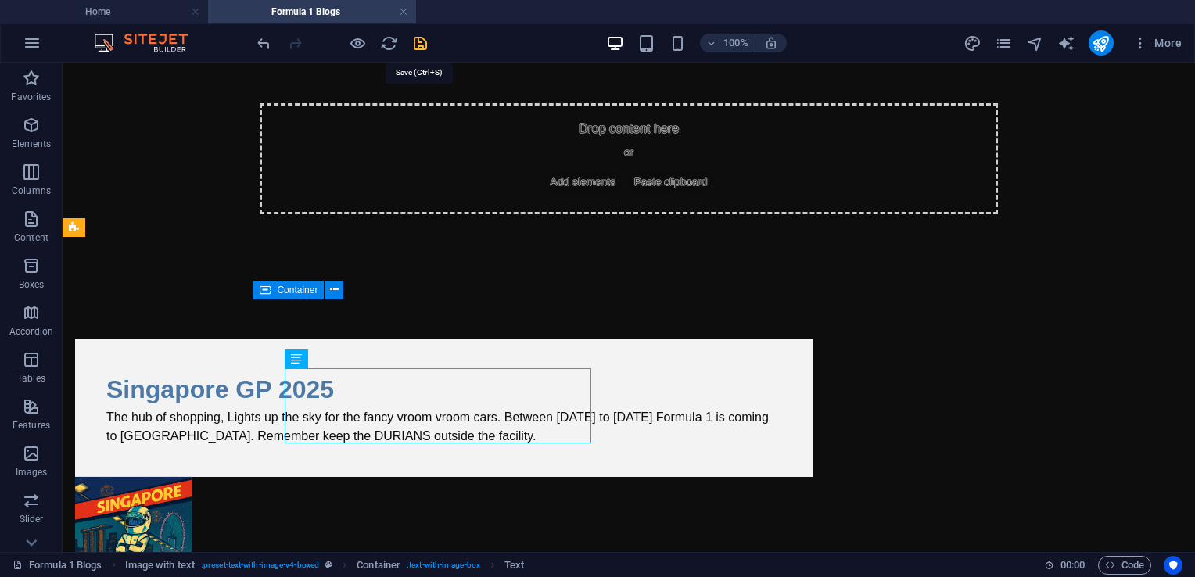
click at [419, 44] on icon "save" at bounding box center [420, 43] width 18 height 18
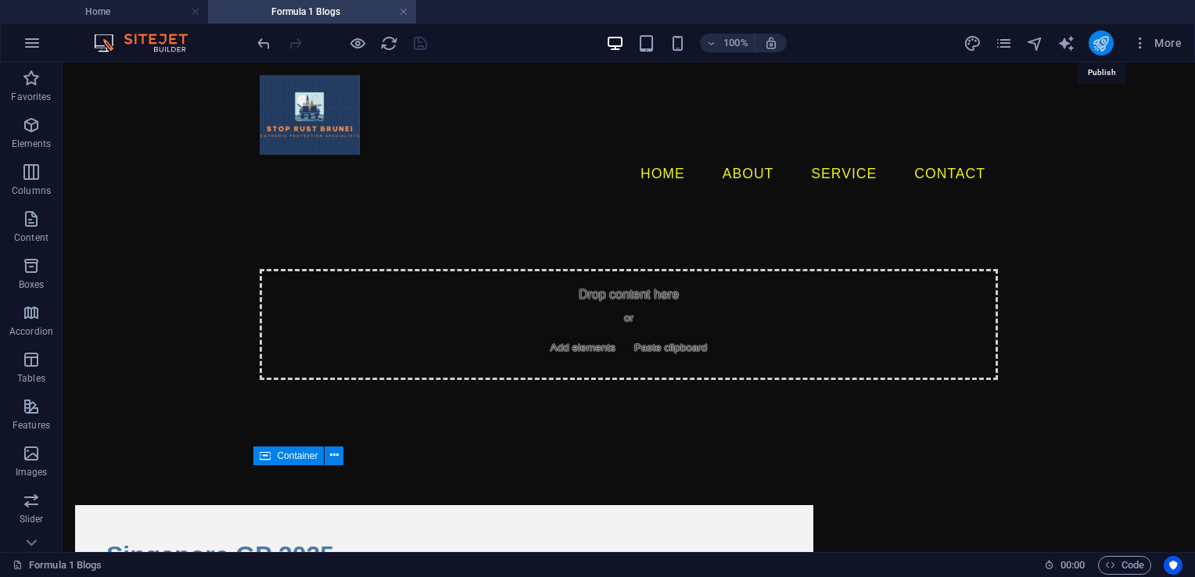
click at [1101, 42] on icon "publish" at bounding box center [1101, 43] width 18 height 18
